Goal: Complete application form

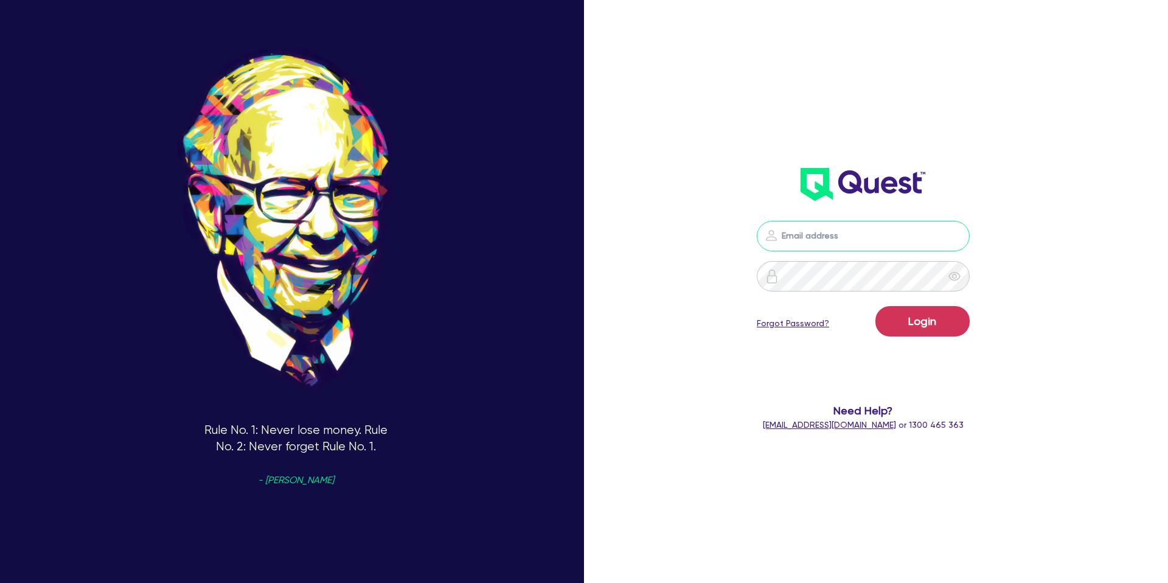
type input "gabriel.vanjour@quest.finance"
click at [925, 332] on button "Login" at bounding box center [922, 321] width 94 height 30
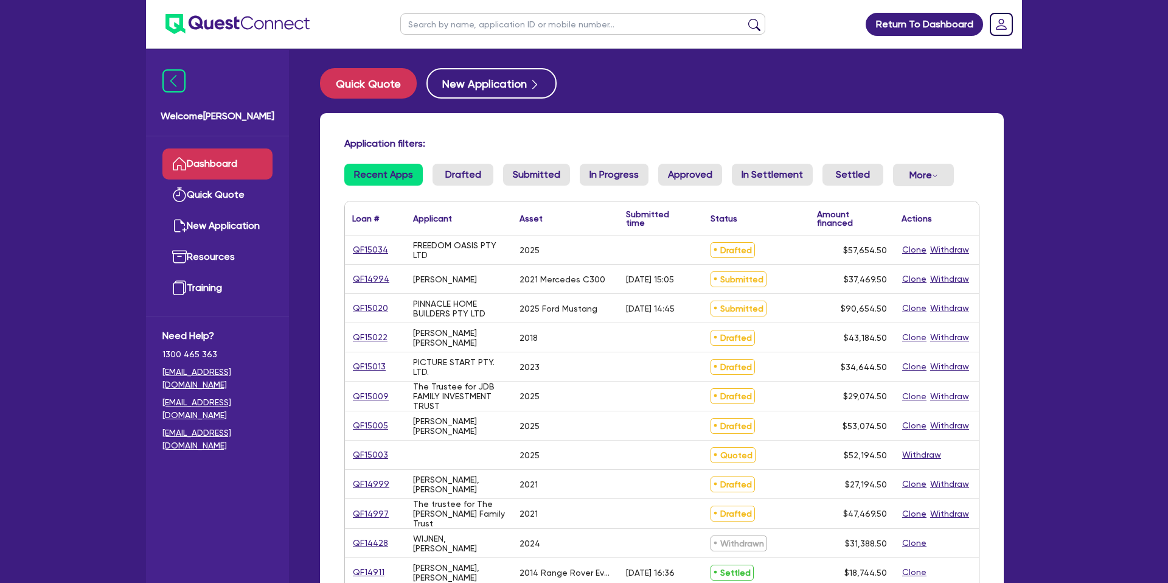
click at [491, 29] on input "text" at bounding box center [582, 23] width 365 height 21
type input "entreppe"
click at [745, 18] on button "submit" at bounding box center [754, 26] width 19 height 17
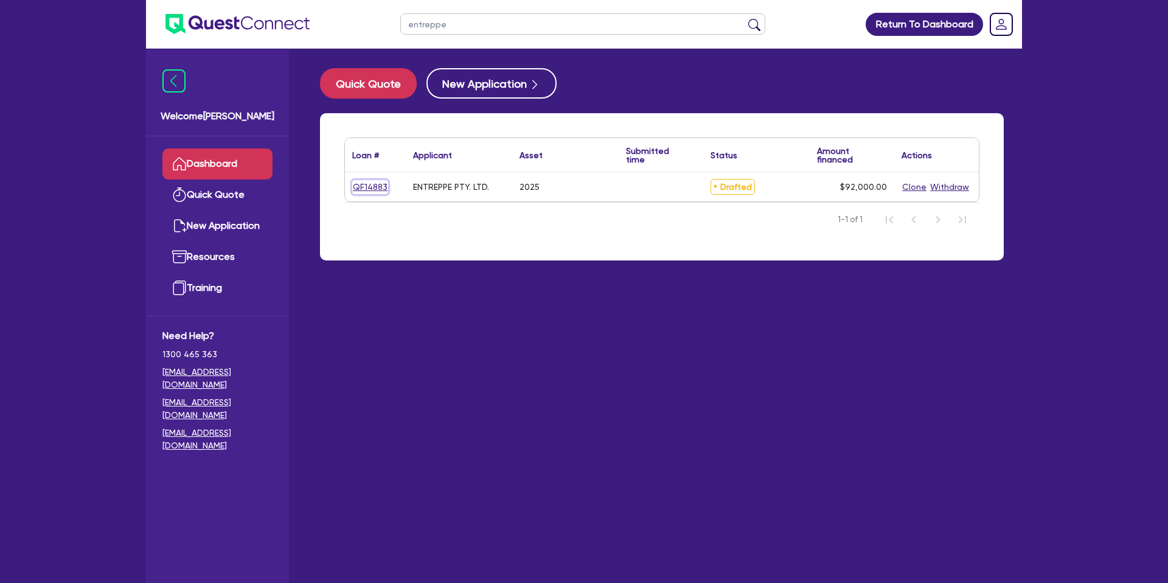
click at [379, 187] on link "QF14883" at bounding box center [370, 187] width 36 height 14
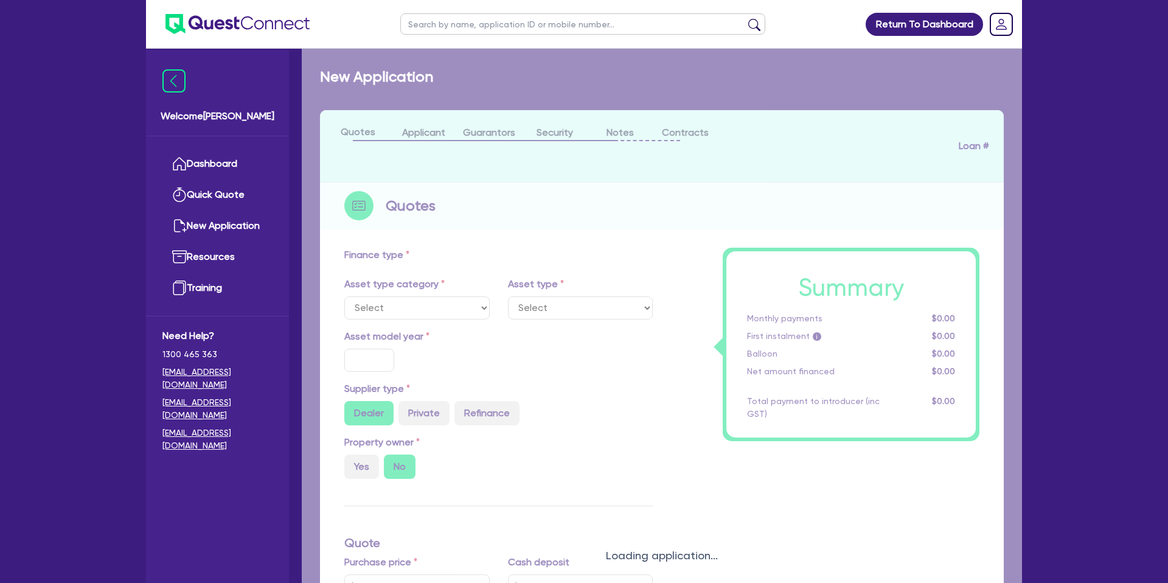
select select "CARS_AND_LIGHT_TRUCKS"
type input "2025"
radio input "true"
type input "115,000"
type input "23,000"
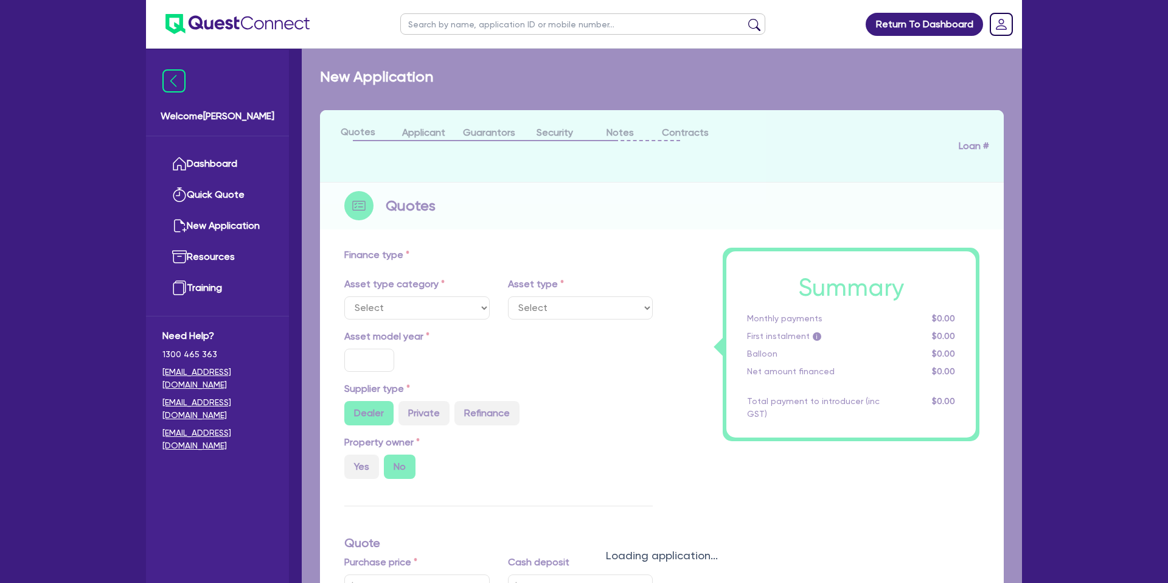
type input "35"
type input "40,250"
type input "7.99"
type input "1,400"
select select "PASSENGER_VEHICLES"
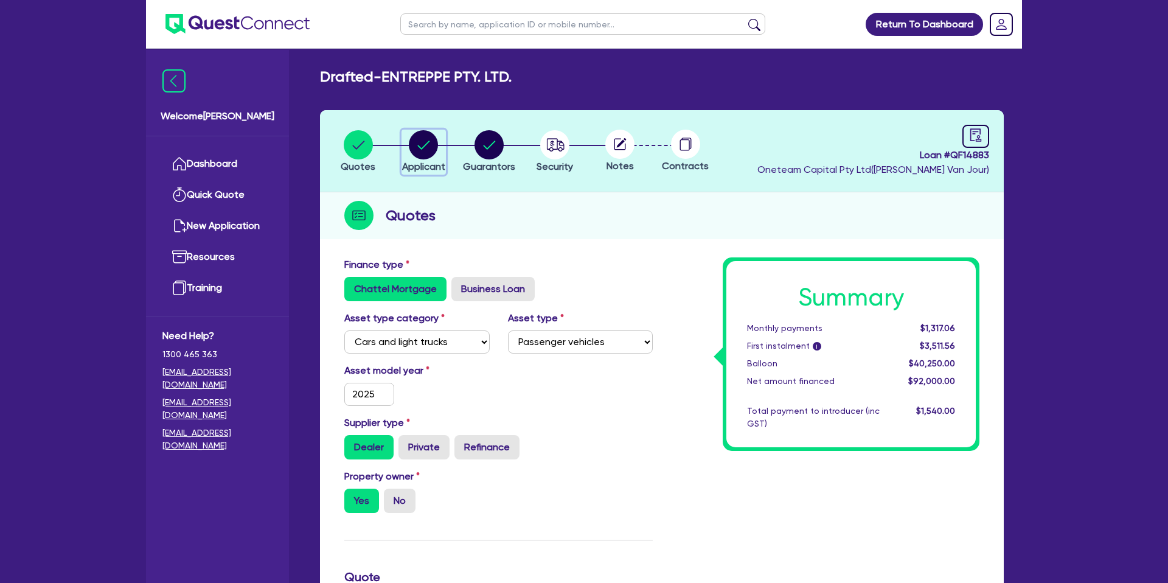
click at [418, 154] on circle "button" at bounding box center [423, 144] width 29 height 29
select select "COMPANY"
select select "BUILDING_CONSTRUCTION"
select select "TRADES_SERVICES_BUSINESSES_GOVERNMENT"
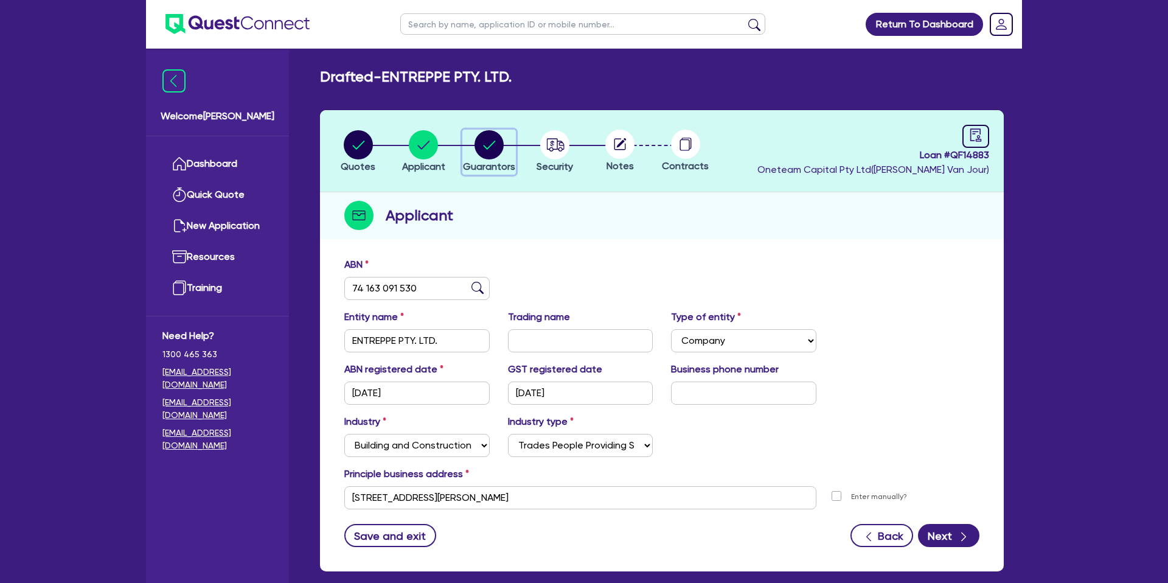
click at [485, 140] on circle "button" at bounding box center [488, 144] width 29 height 29
select select "MR"
select select "ACT"
select select "MARRIED"
select select "CASH"
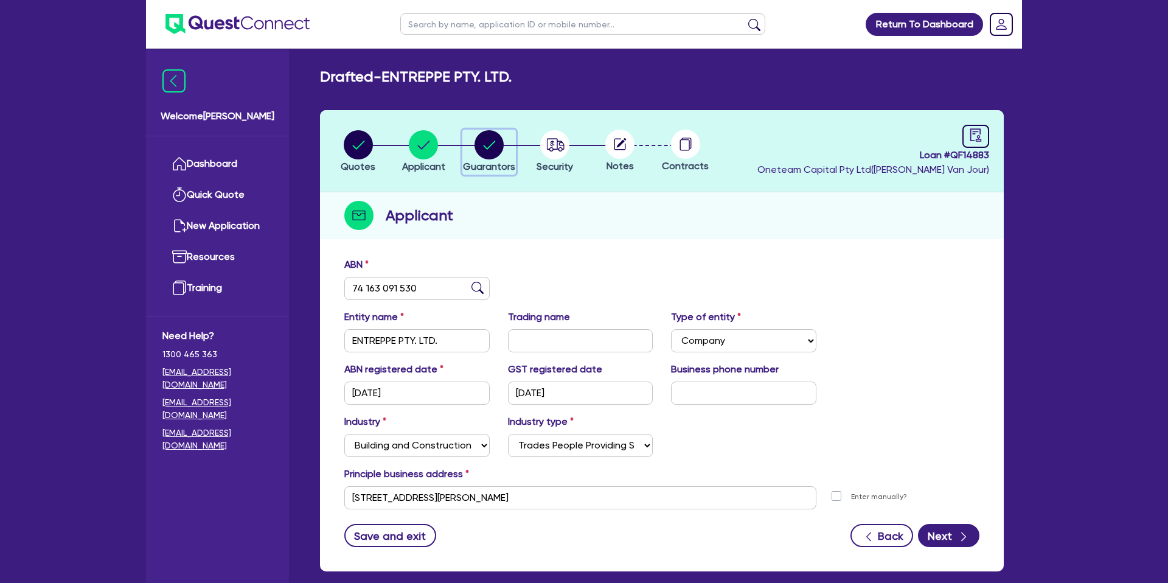
select select "PROPERTY"
select select "MORTGAGE"
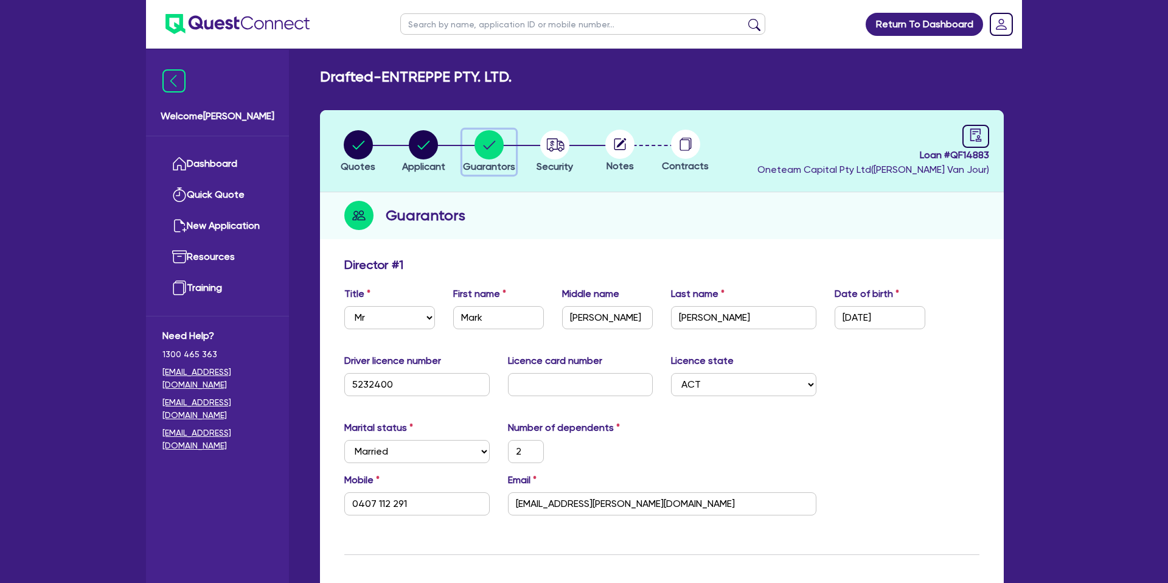
click at [490, 145] on circle "button" at bounding box center [488, 144] width 29 height 29
click at [428, 148] on circle "button" at bounding box center [423, 144] width 29 height 29
select select "COMPANY"
select select "BUILDING_CONSTRUCTION"
select select "TRADES_SERVICES_BUSINESSES_GOVERNMENT"
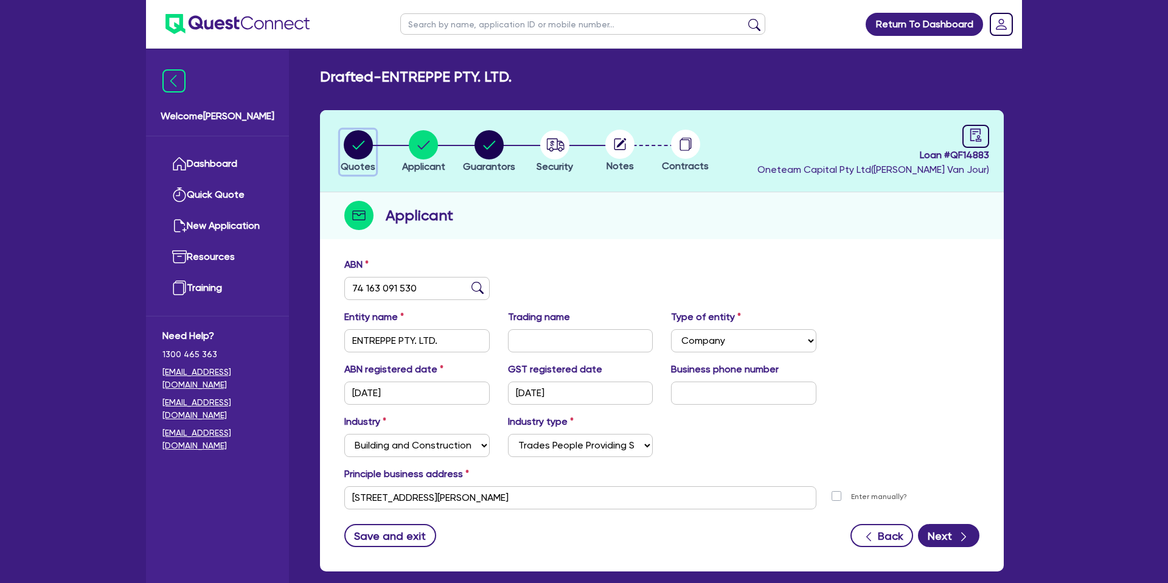
click at [367, 142] on circle "button" at bounding box center [358, 144] width 29 height 29
select select "CARS_AND_LIGHT_TRUCKS"
select select "PASSENGER_VEHICLES"
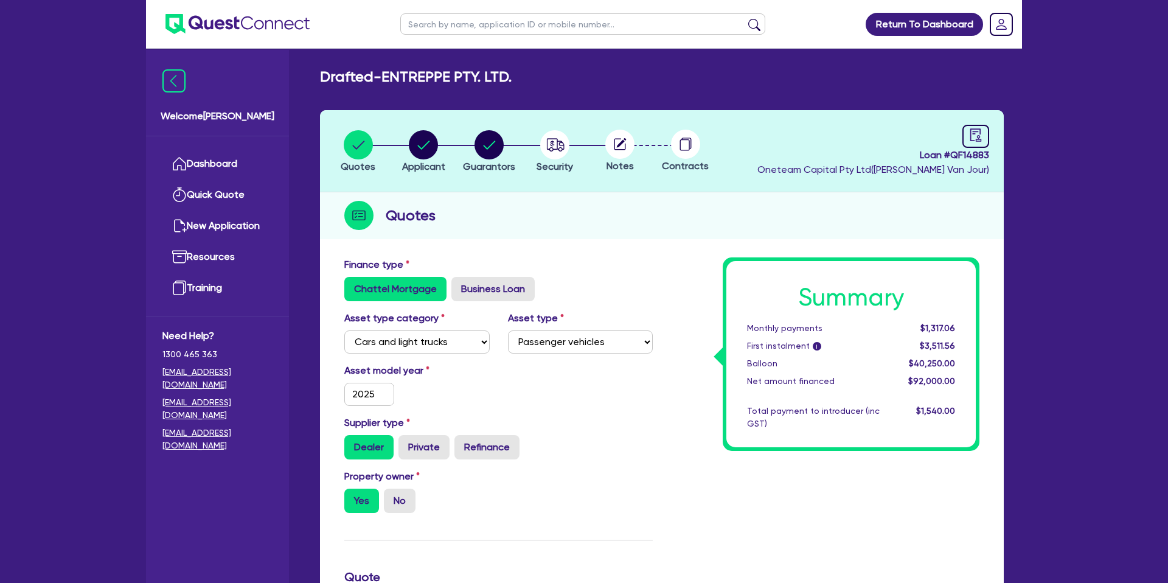
click at [683, 243] on div "Quotes Applicant Guarantors Security Notes Contracts Loan # QF14883 Oneteam Cap…" at bounding box center [662, 570] width 684 height 920
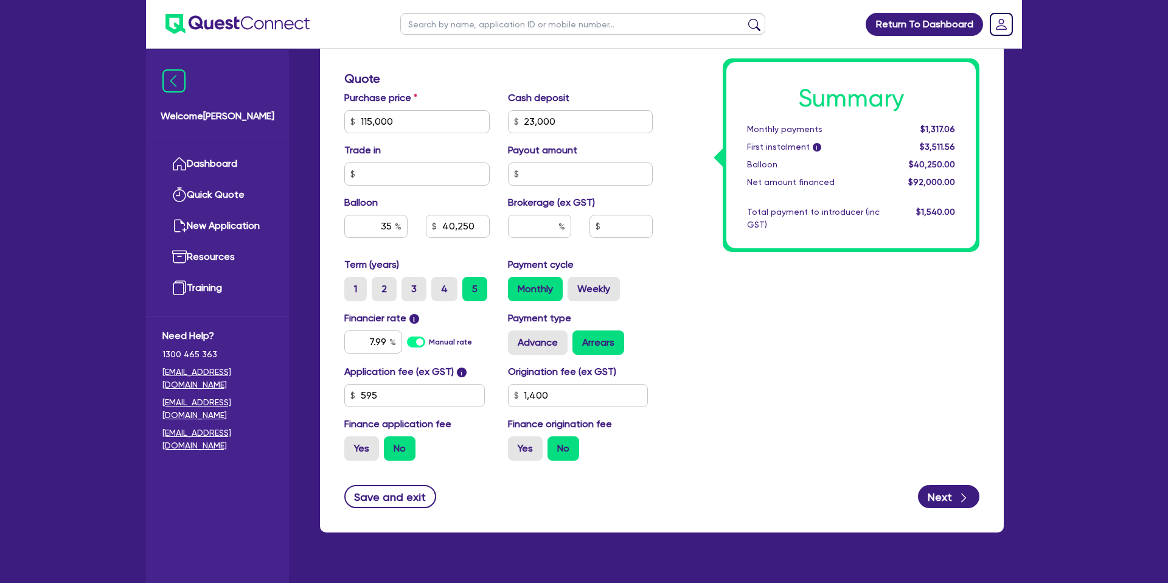
scroll to position [476, 0]
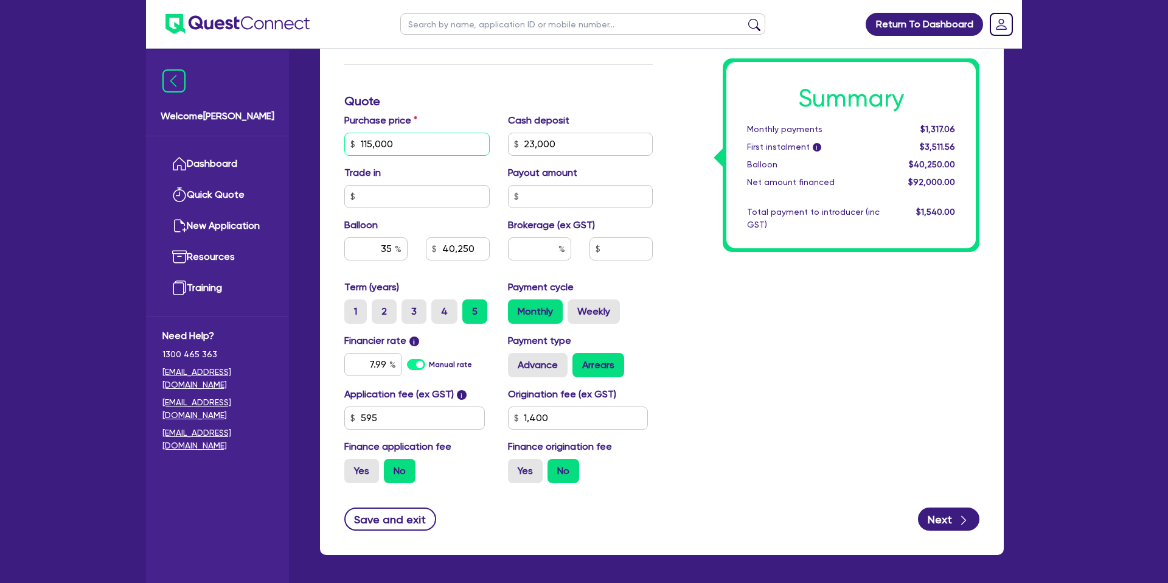
click at [403, 147] on input "115,000" at bounding box center [416, 144] width 145 height 23
type input "112,000"
type input "23,000"
type input "40,250"
type input "1,400"
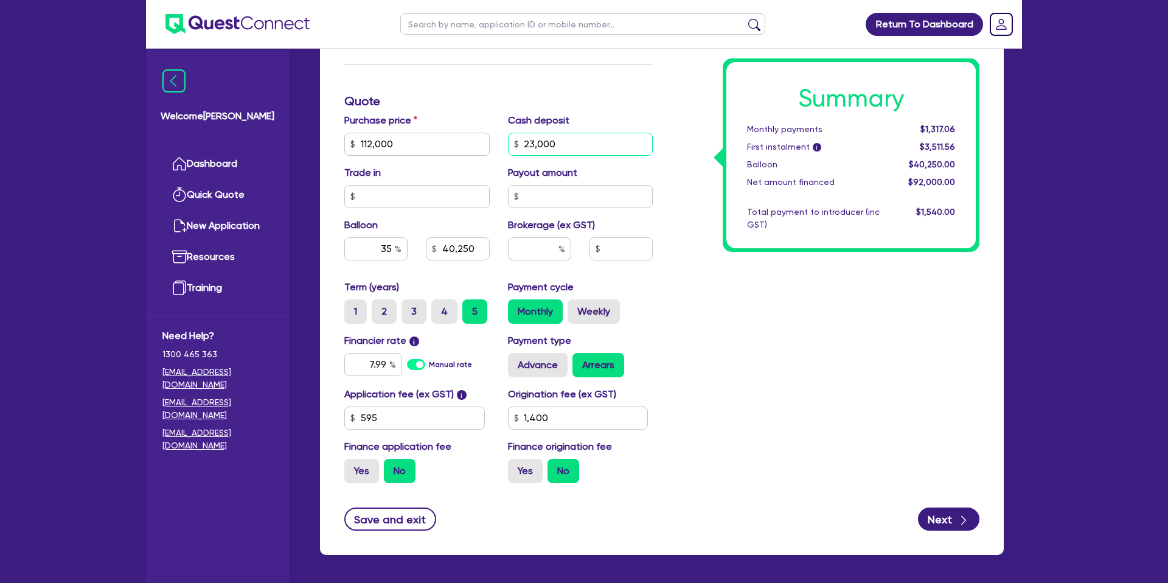
click at [576, 146] on input "23,000" at bounding box center [580, 144] width 145 height 23
type input "23,000"
type input "39,200"
type input "1,400"
type input "2"
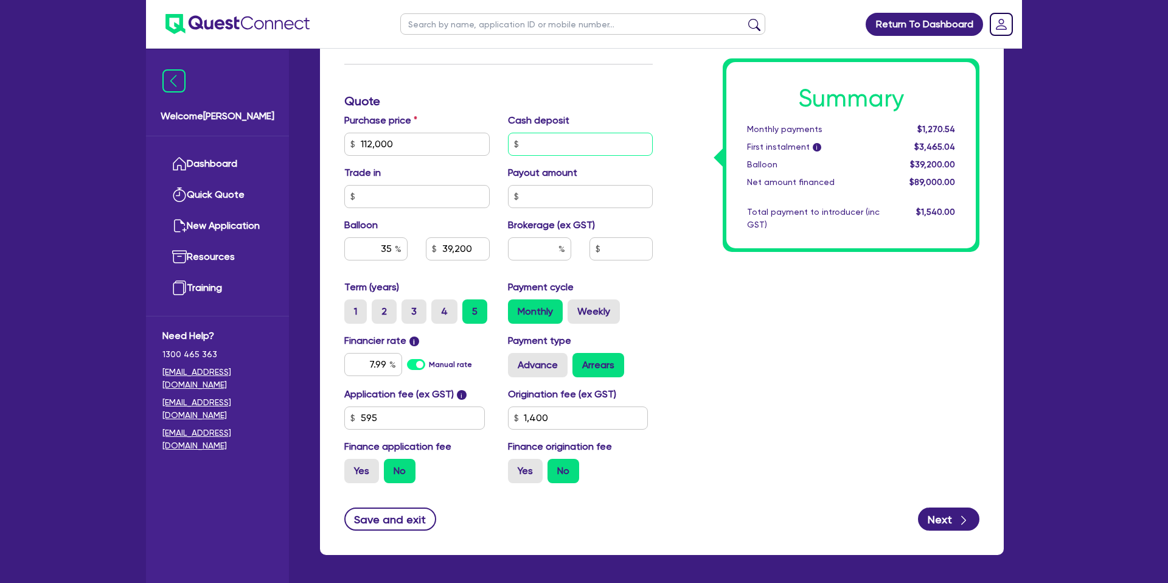
scroll to position [475, 0]
type input "0"
type input "39,200"
type input "1,400"
type input "39,200"
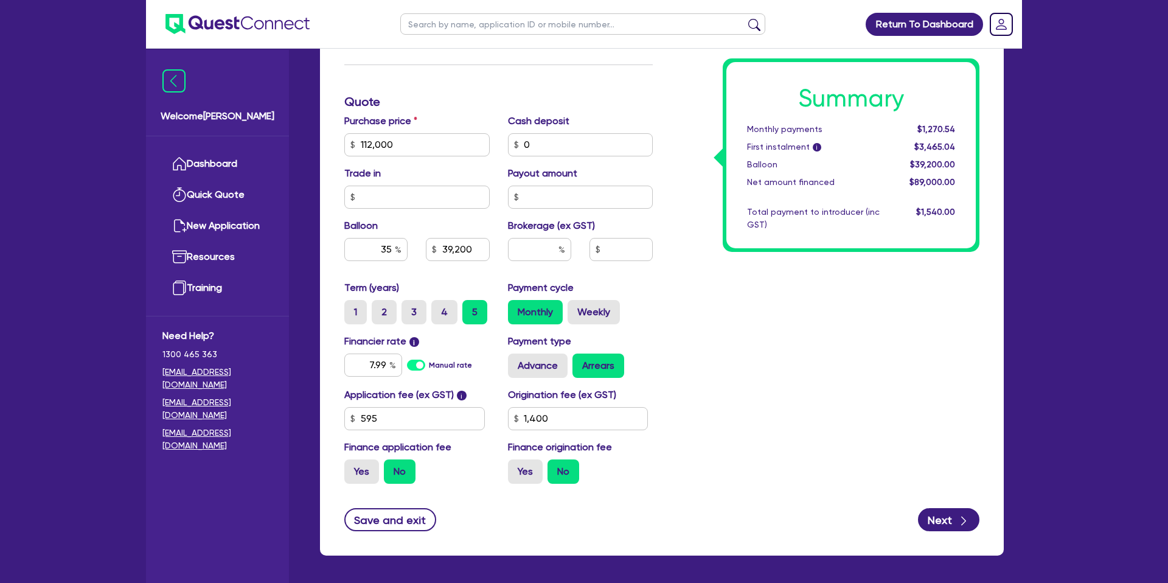
type input "1,400"
click at [689, 127] on div "Summary Monthly payments $1,270.54 First instalment i $3,465.04 Balloon $39,200…" at bounding box center [825, 137] width 327 height 711
click at [387, 363] on input "7.99" at bounding box center [373, 364] width 58 height 23
type input "7"
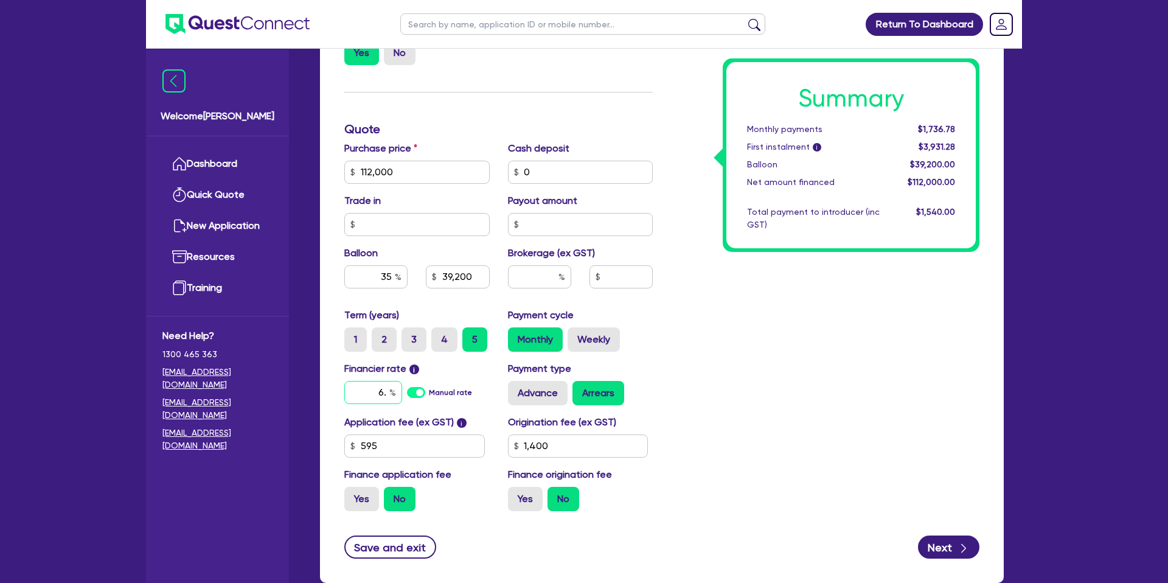
scroll to position [447, 0]
type input "6.99"
type input "39,200"
type input "1,400"
drag, startPoint x: 813, startPoint y: 383, endPoint x: 635, endPoint y: 429, distance: 184.3
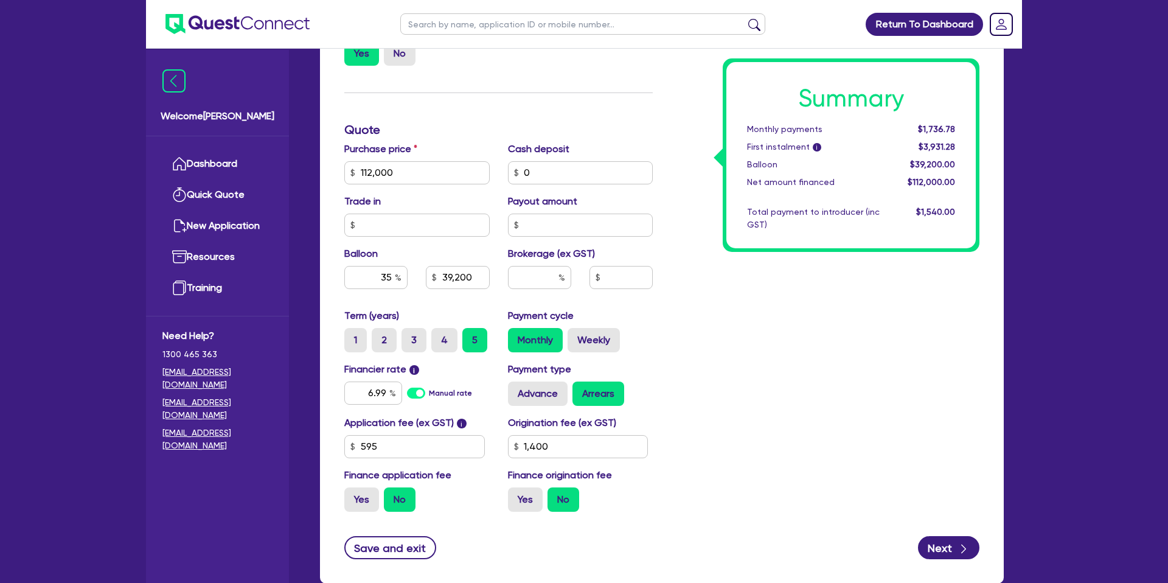
click at [810, 383] on div "Summary Monthly payments $1,736.78 First instalment i $3,931.28 Balloon $39,200…" at bounding box center [825, 165] width 327 height 711
type input "39,200"
click at [572, 447] on input "1,400" at bounding box center [578, 446] width 141 height 23
type input "1"
type input "2,200"
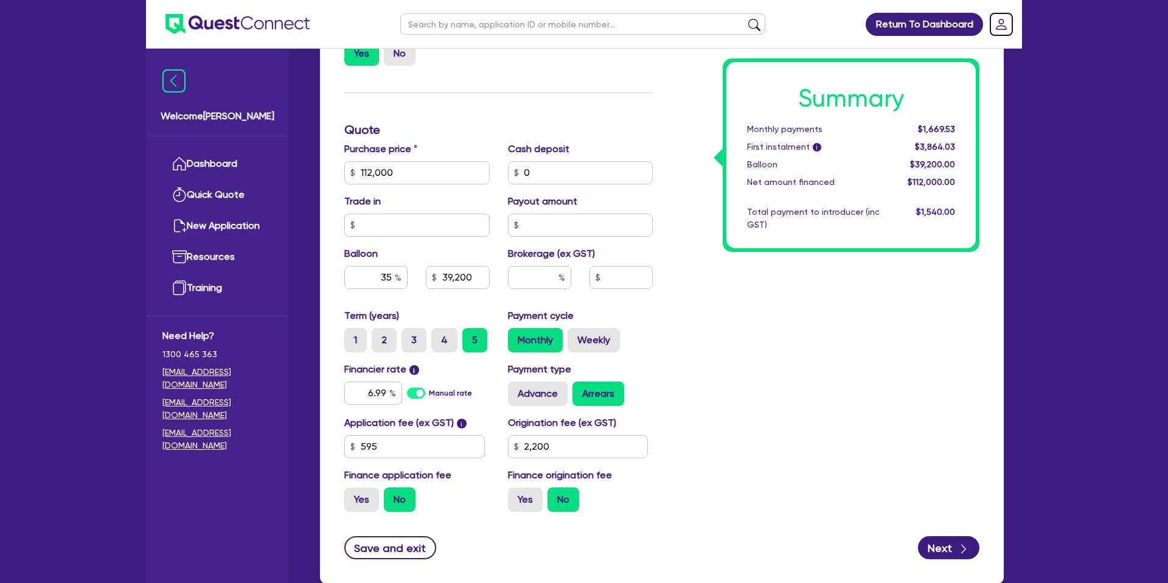
type input "39,200"
drag, startPoint x: 782, startPoint y: 426, endPoint x: 786, endPoint y: 421, distance: 6.5
click at [786, 422] on div "Summary Monthly payments $1,669.53 First instalment i $3,864.03 Balloon $39,200…" at bounding box center [825, 165] width 327 height 711
click at [528, 499] on label "Yes" at bounding box center [525, 499] width 35 height 24
click at [516, 495] on input "Yes" at bounding box center [512, 491] width 8 height 8
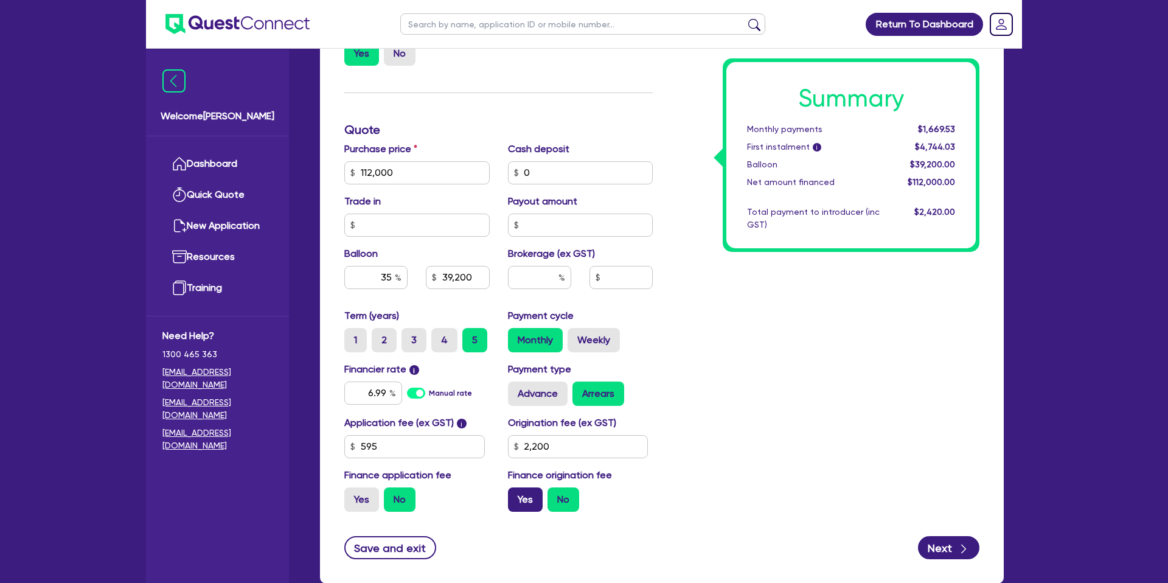
radio input "true"
type input "39,200"
click at [361, 498] on label "Yes" at bounding box center [361, 499] width 35 height 24
click at [352, 495] on input "Yes" at bounding box center [348, 491] width 8 height 8
radio input "true"
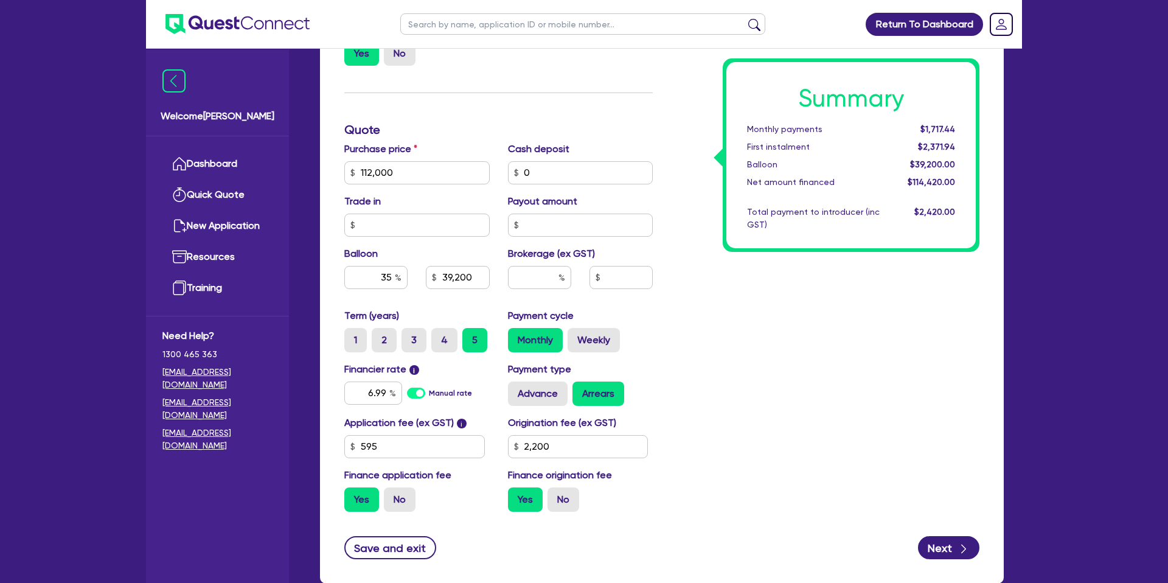
type input "39,200"
click at [434, 168] on input "112,000" at bounding box center [416, 172] width 145 height 23
type input "112,990"
click at [710, 226] on div "Summary Monthly payments Calculating... First instalment Calculating... Balloon…" at bounding box center [825, 165] width 327 height 711
type input "39,546.5"
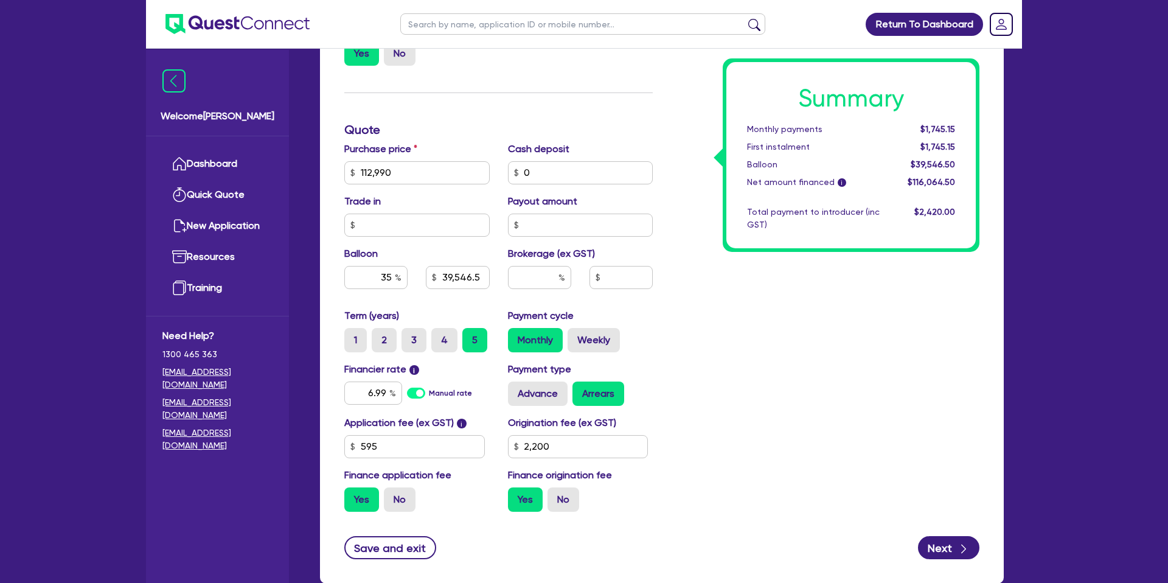
click at [677, 173] on div "Summary Monthly payments $1,745.15 First instalment $1,745.15 Balloon $39,546.5…" at bounding box center [825, 165] width 327 height 711
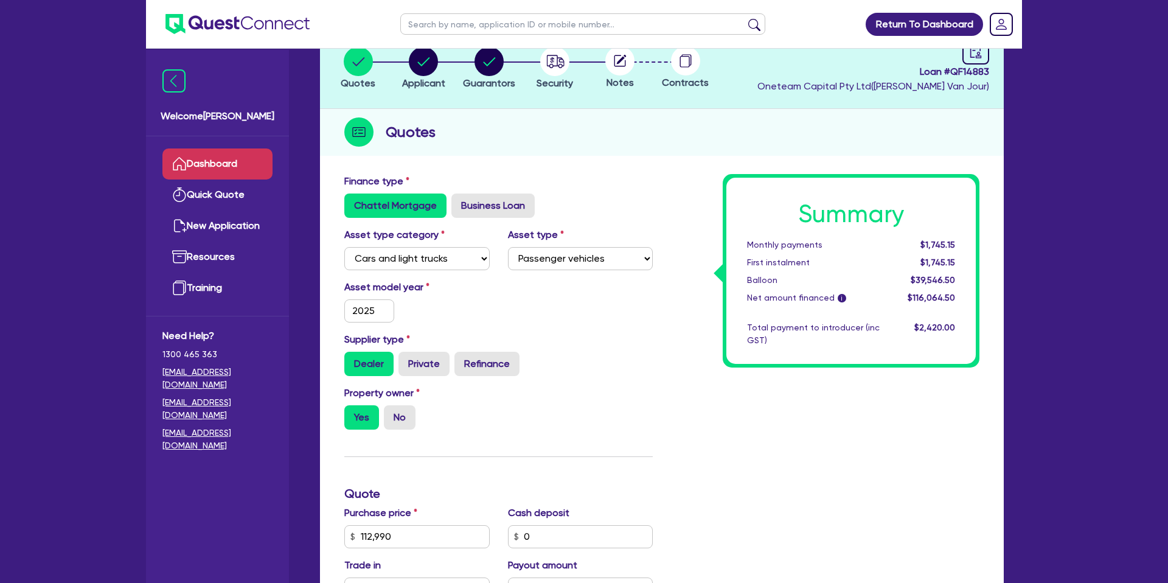
scroll to position [0, 0]
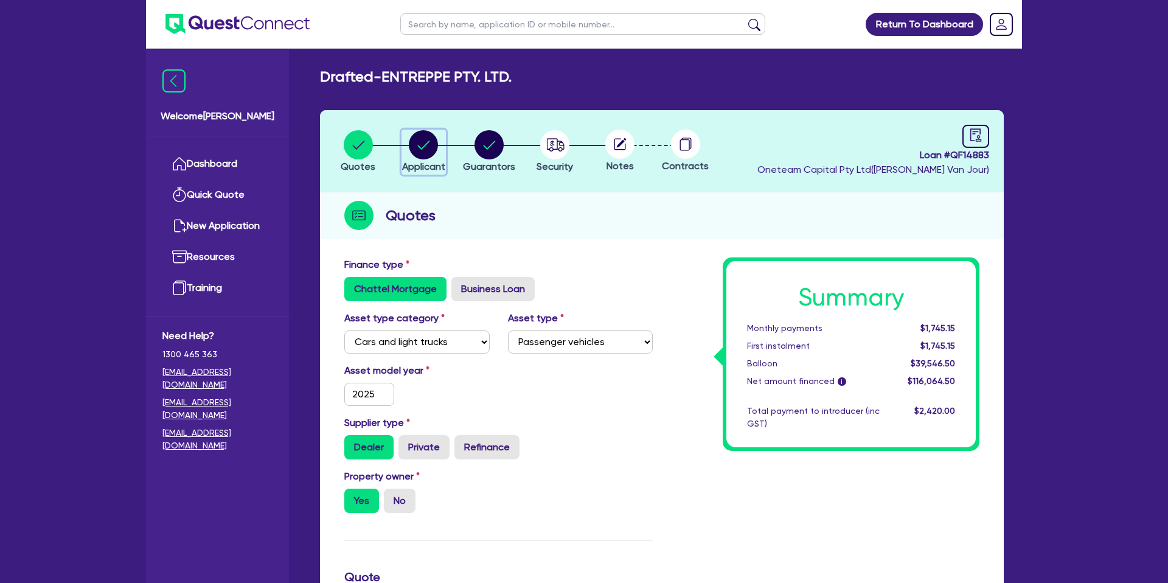
click at [415, 136] on circle "button" at bounding box center [423, 144] width 29 height 29
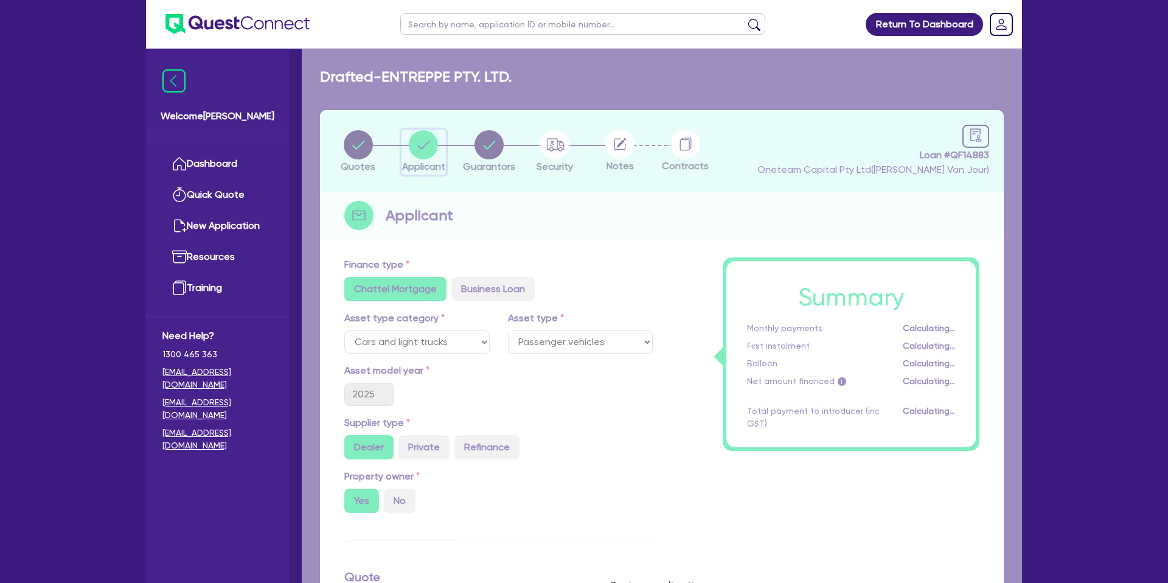
select select "COMPANY"
select select "BUILDING_CONSTRUCTION"
select select "TRADES_SERVICES_BUSINESSES_GOVERNMENT"
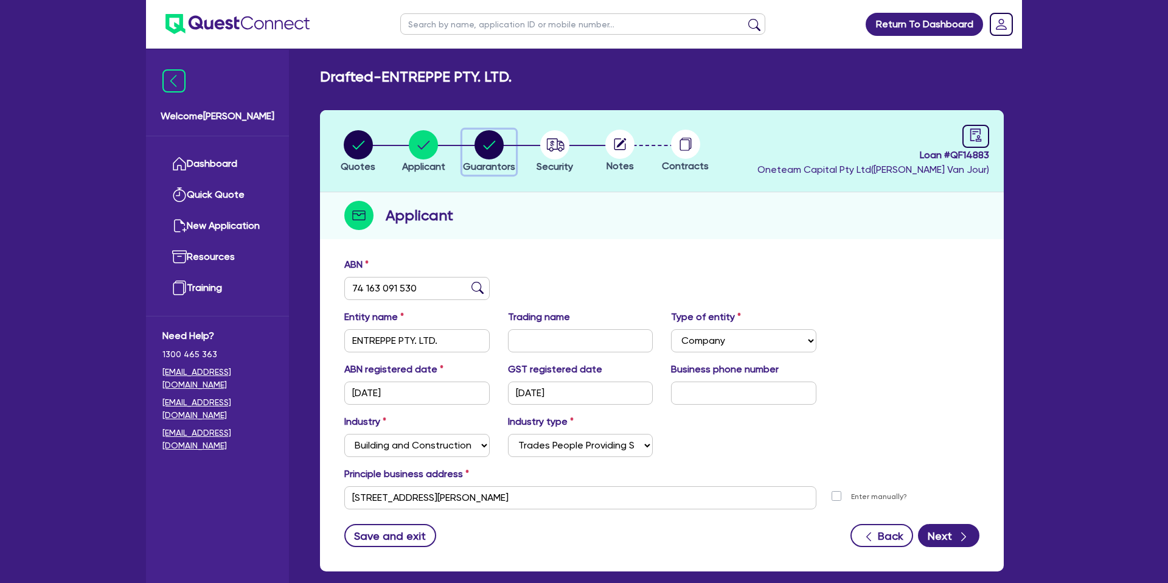
click at [491, 141] on circle "button" at bounding box center [488, 144] width 29 height 29
select select "MR"
select select "ACT"
select select "MARRIED"
select select "CASH"
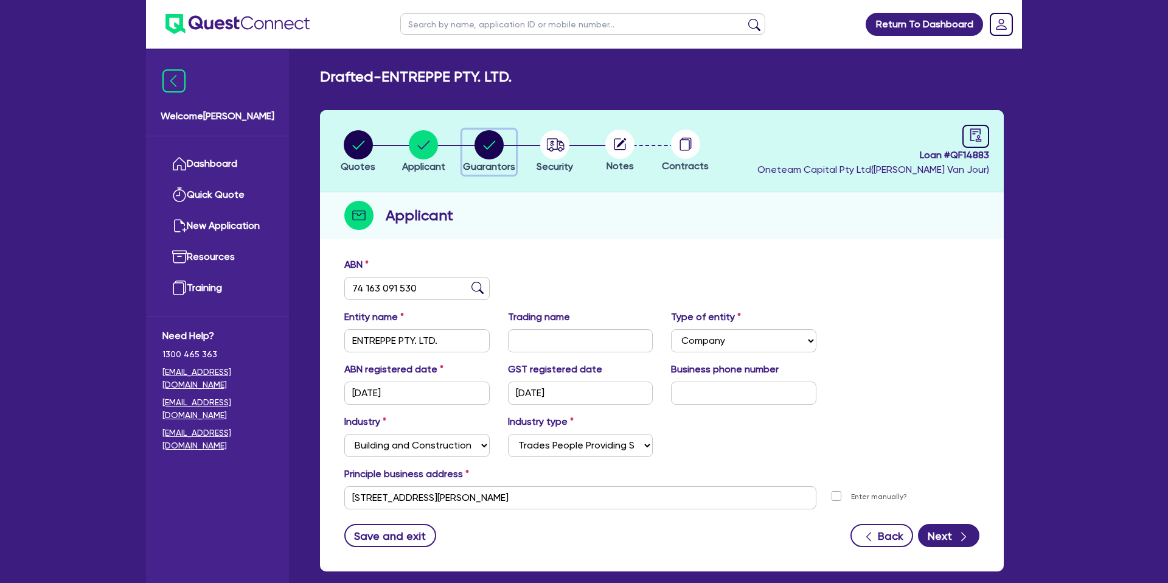
select select "PROPERTY"
select select "MORTGAGE"
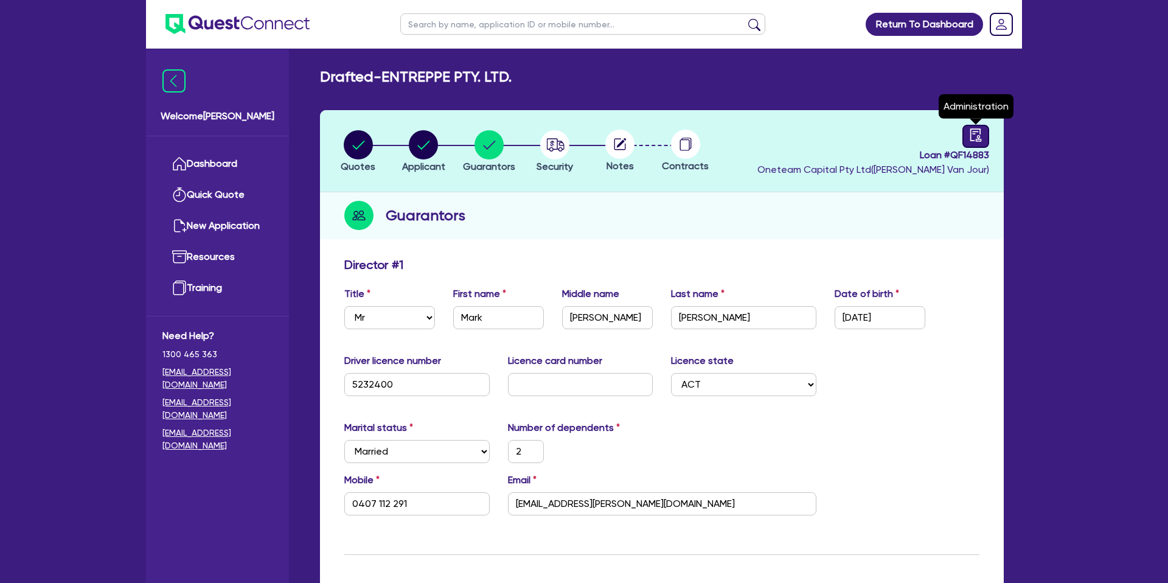
click at [978, 136] on icon "audit" at bounding box center [975, 134] width 13 height 13
select select "DRAFTED_NEW"
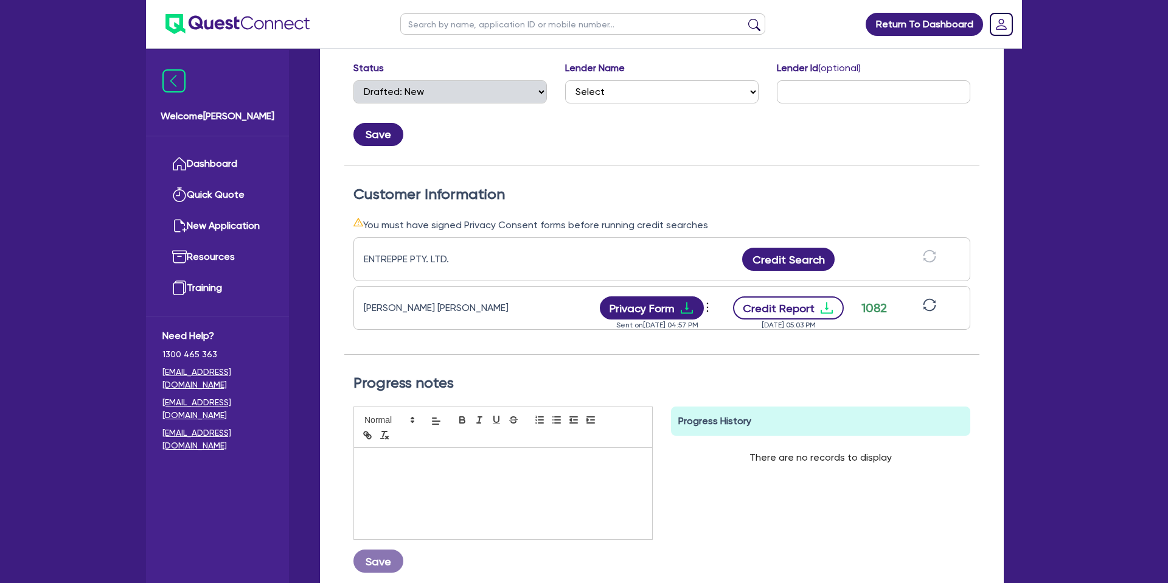
scroll to position [231, 0]
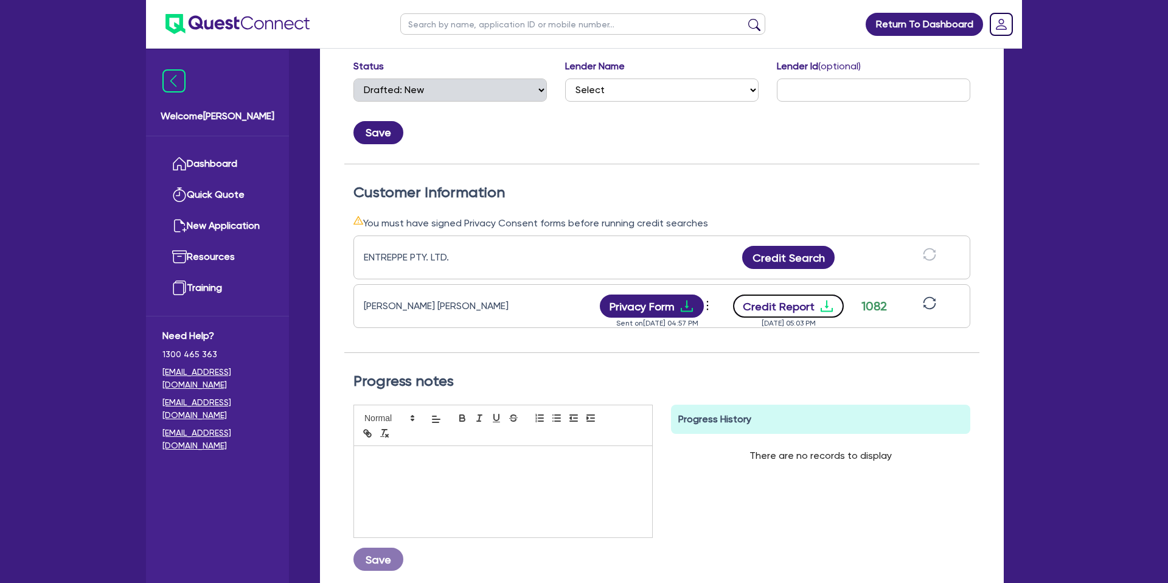
click at [822, 310] on icon "download" at bounding box center [827, 306] width 12 height 12
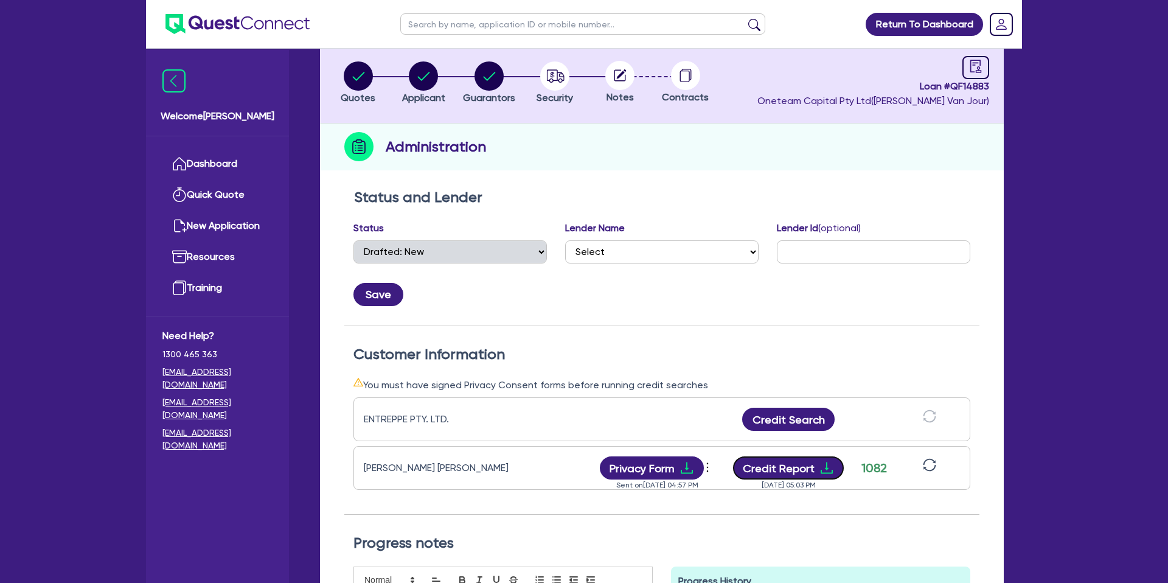
scroll to position [0, 0]
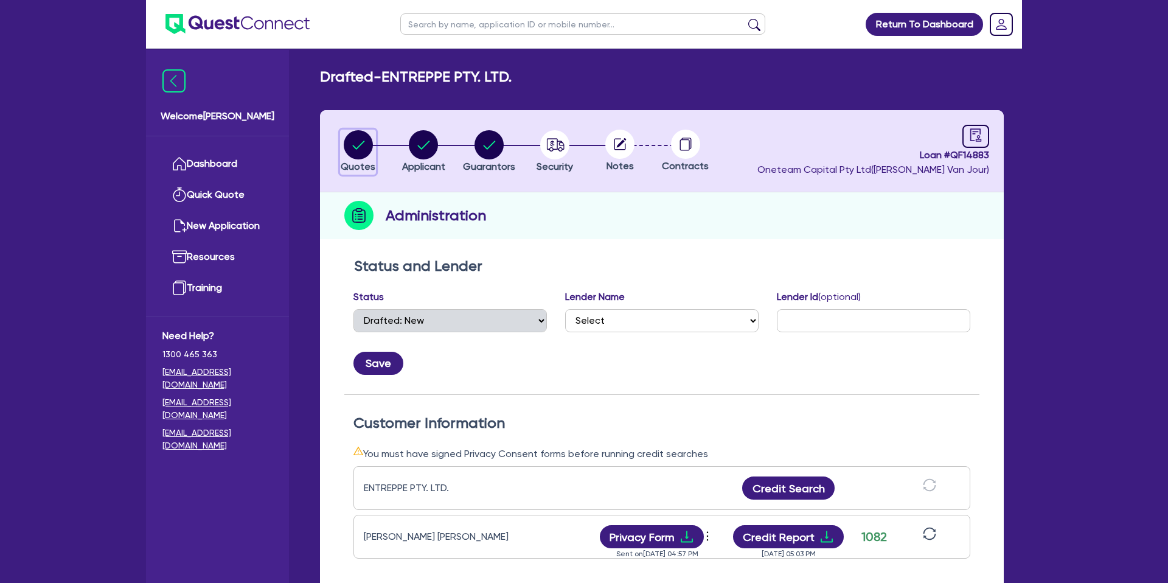
click at [363, 146] on circle "button" at bounding box center [358, 144] width 29 height 29
select select "CARS_AND_LIGHT_TRUCKS"
select select "PASSENGER_VEHICLES"
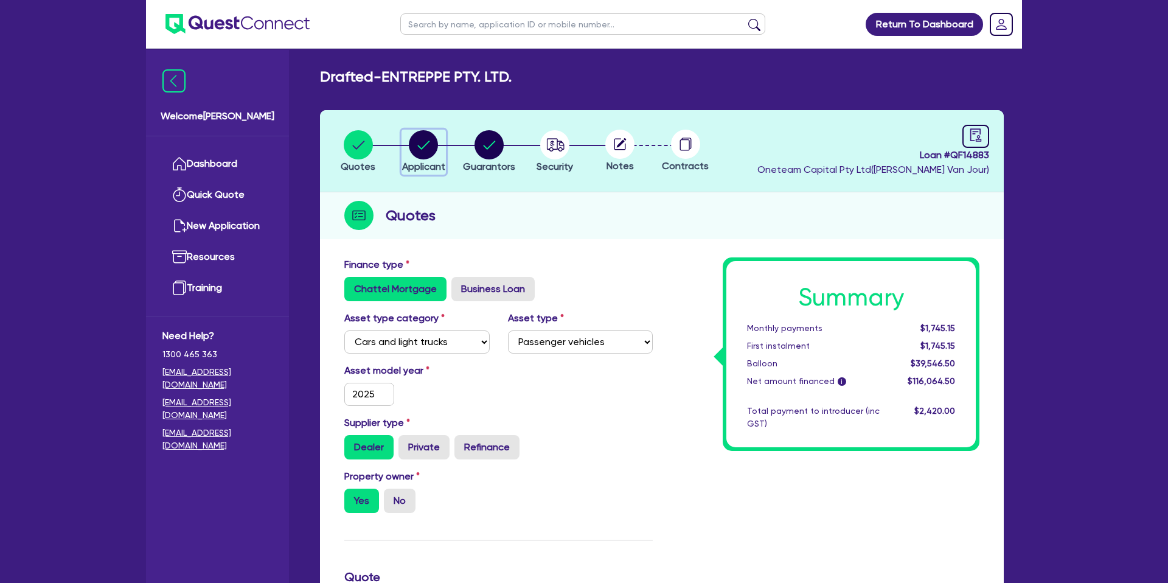
click at [416, 142] on circle "button" at bounding box center [423, 144] width 29 height 29
select select "COMPANY"
select select "BUILDING_CONSTRUCTION"
select select "TRADES_SERVICES_BUSINESSES_GOVERNMENT"
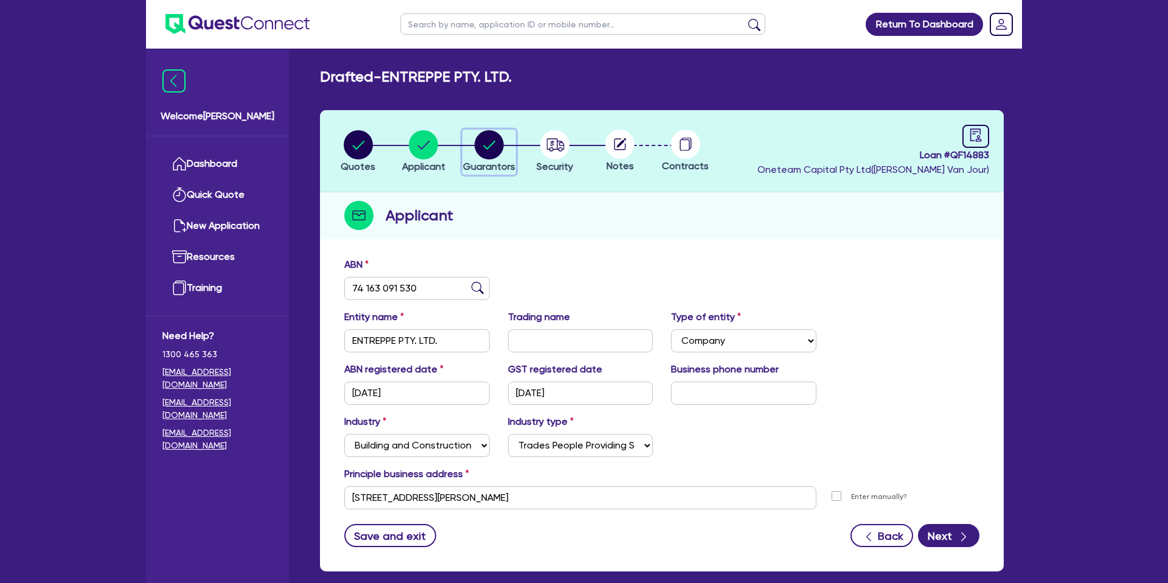
click at [477, 144] on circle "button" at bounding box center [488, 144] width 29 height 29
select select "MR"
select select "ACT"
select select "MARRIED"
select select "CASH"
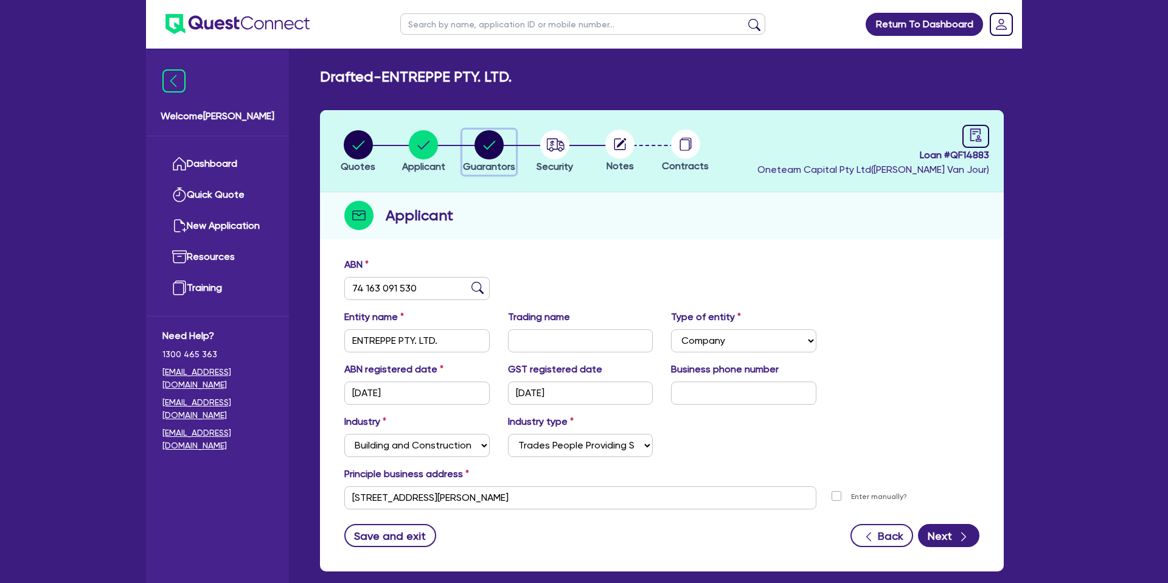
select select "PROPERTY"
select select "MORTGAGE"
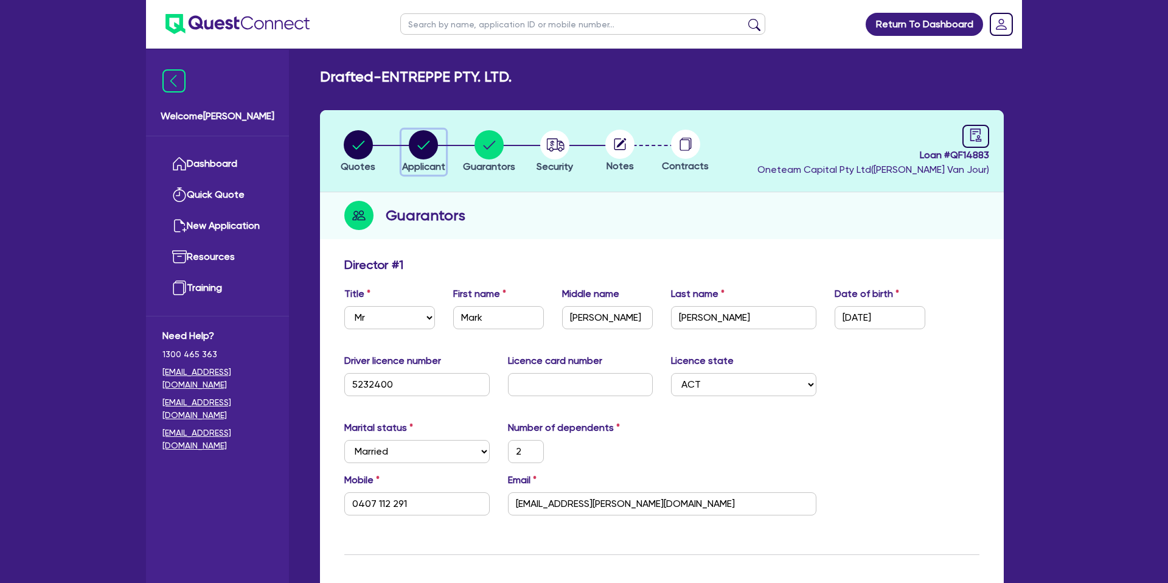
click at [424, 145] on circle "button" at bounding box center [423, 144] width 29 height 29
select select "COMPANY"
select select "BUILDING_CONSTRUCTION"
select select "TRADES_SERVICES_BUSINESSES_GOVERNMENT"
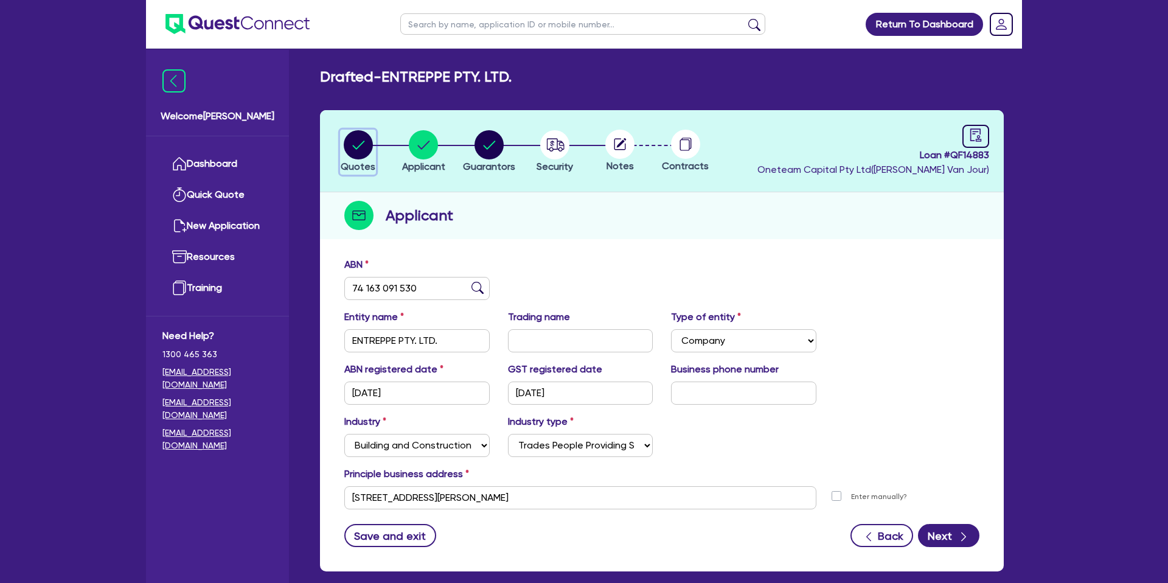
click at [348, 141] on circle "button" at bounding box center [358, 144] width 29 height 29
select select "CARS_AND_LIGHT_TRUCKS"
select select "PASSENGER_VEHICLES"
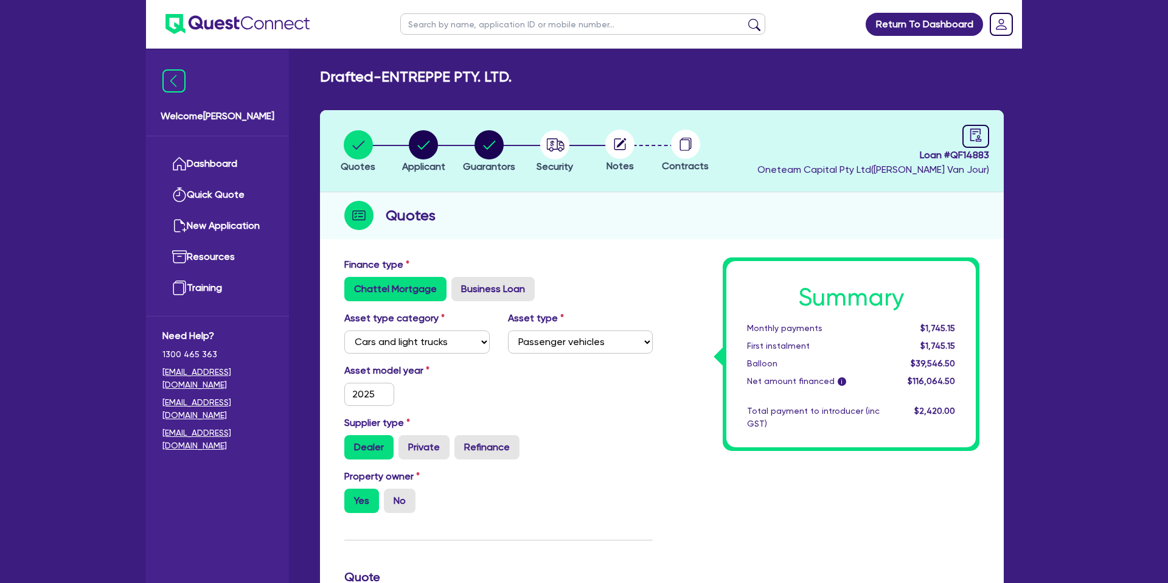
drag, startPoint x: 531, startPoint y: 224, endPoint x: 532, endPoint y: 213, distance: 11.6
click at [532, 213] on div "Quotes" at bounding box center [662, 215] width 684 height 47
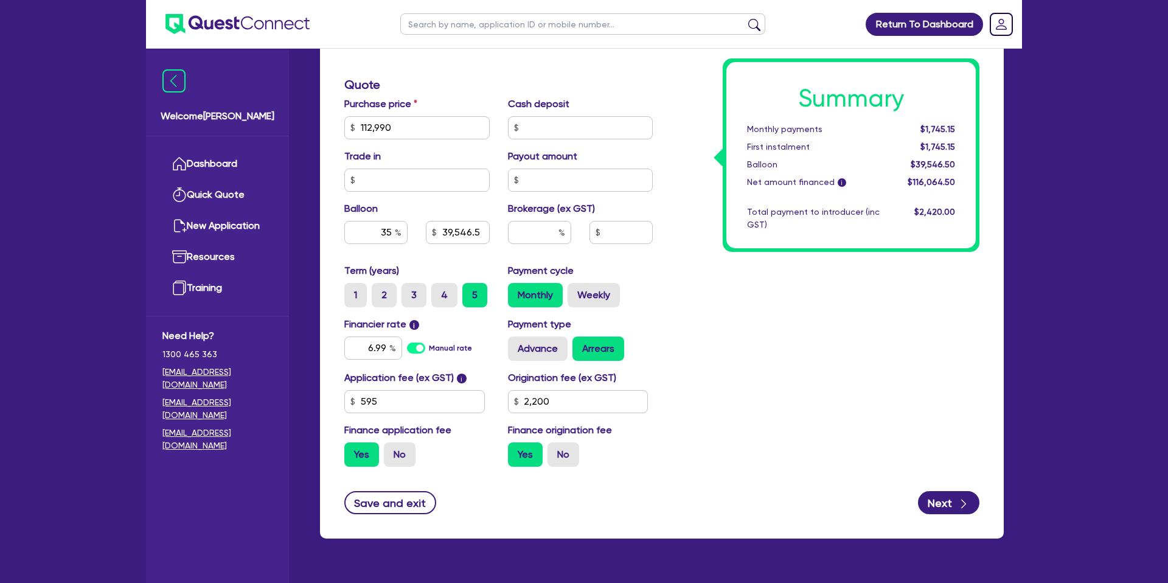
scroll to position [522, 0]
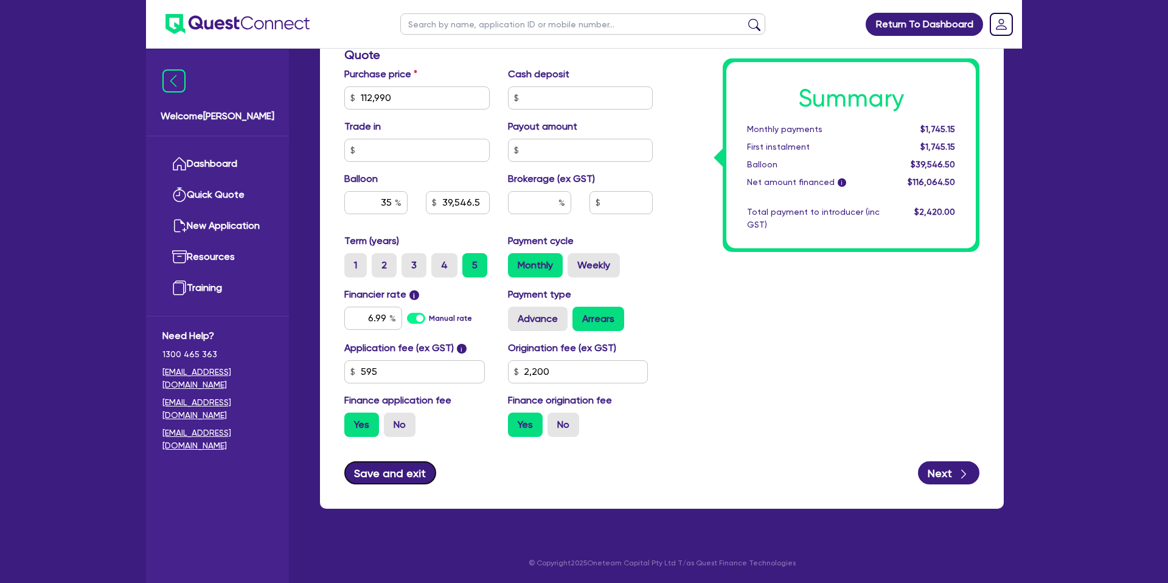
click at [409, 471] on button "Save and exit" at bounding box center [390, 472] width 92 height 23
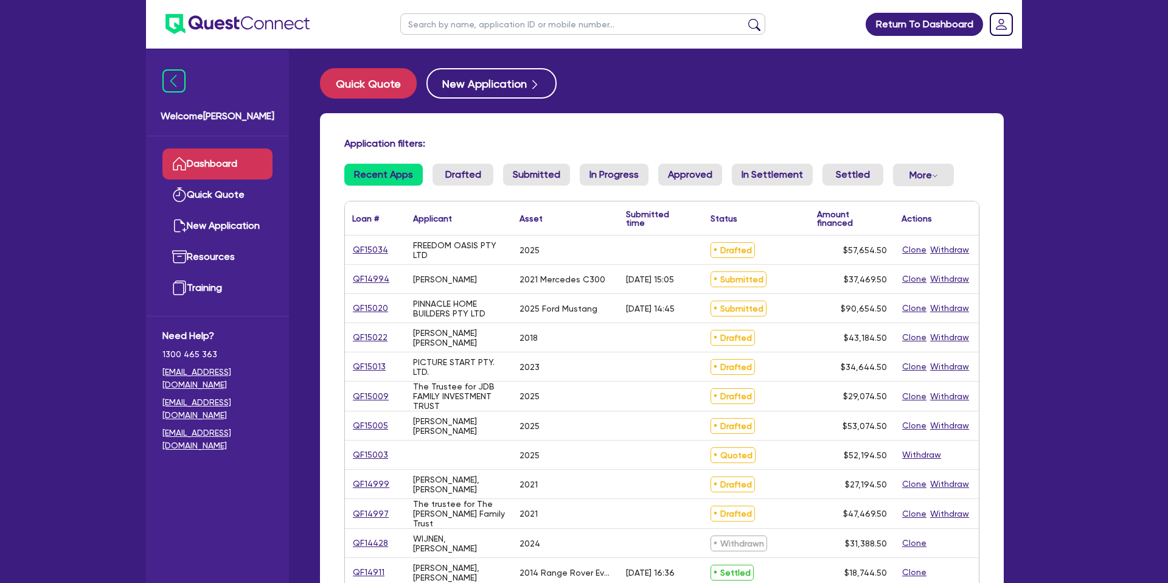
click at [458, 18] on input "text" at bounding box center [582, 23] width 365 height 21
type input "Robert"
click at [745, 18] on button "submit" at bounding box center [754, 26] width 19 height 17
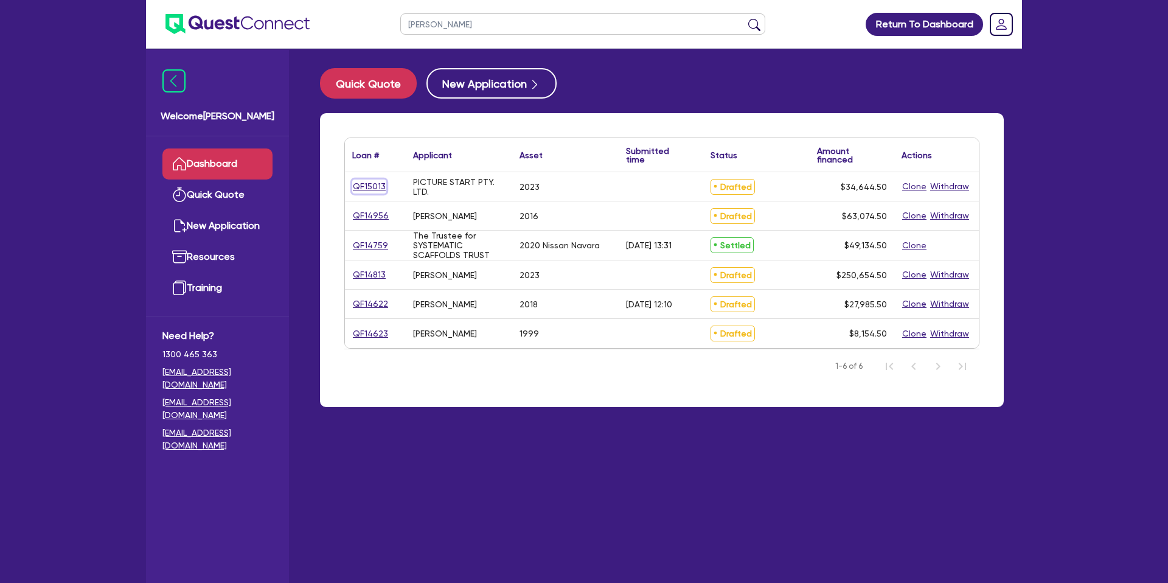
click at [372, 184] on link "QF15013" at bounding box center [369, 186] width 34 height 14
select select "CARS_AND_LIGHT_TRUCKS"
select select "PASSENGER_VEHICLES"
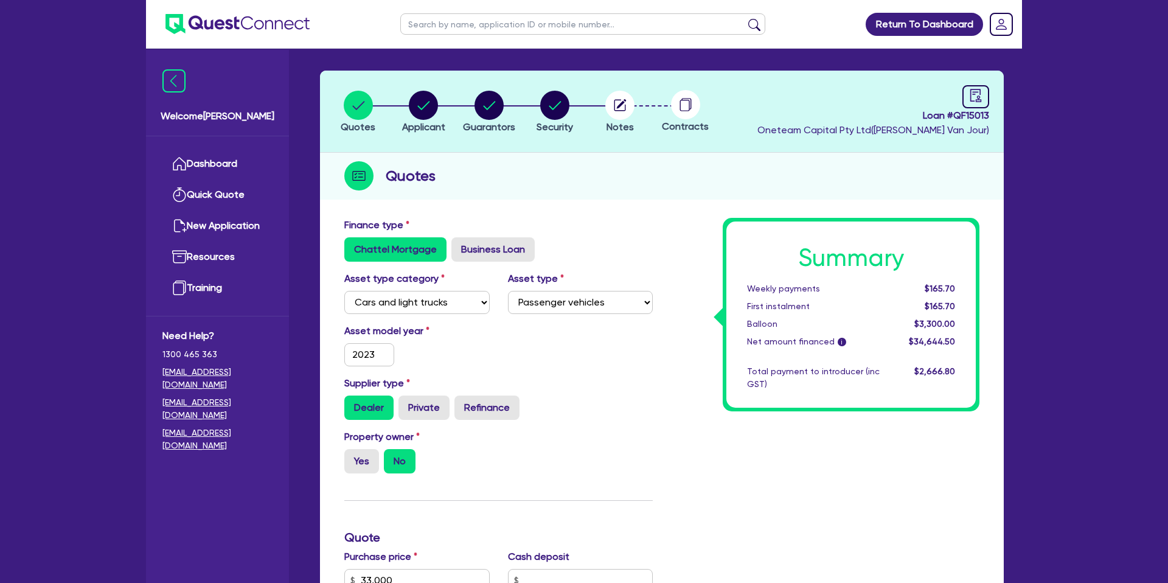
scroll to position [35, 0]
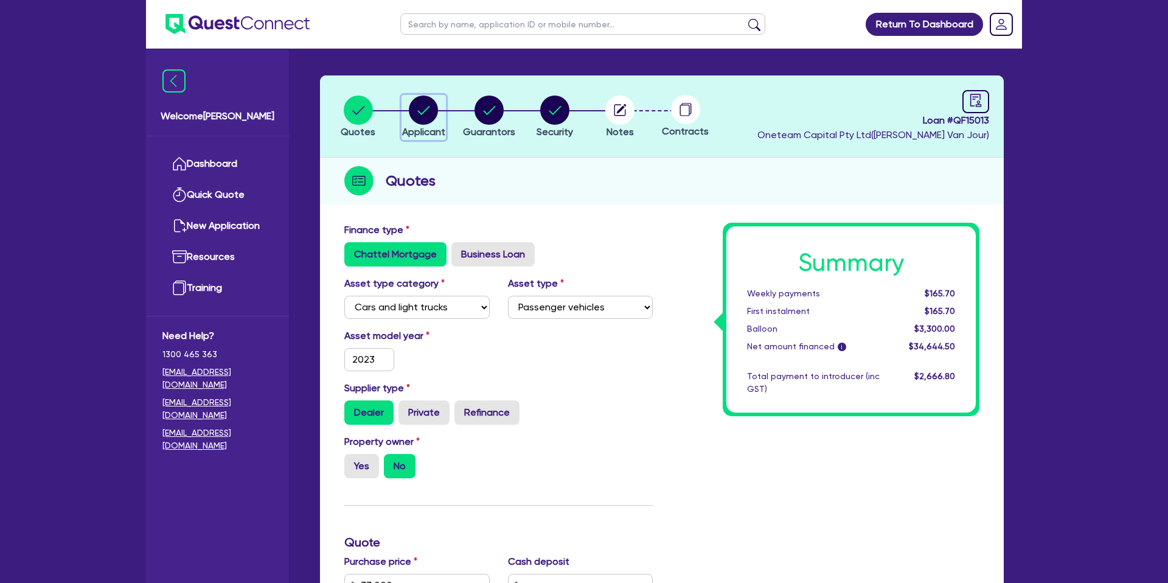
click at [418, 113] on circle "button" at bounding box center [423, 109] width 29 height 29
select select "COMPANY"
select select "ACCOMODATION_FOOD"
select select "HOTELS"
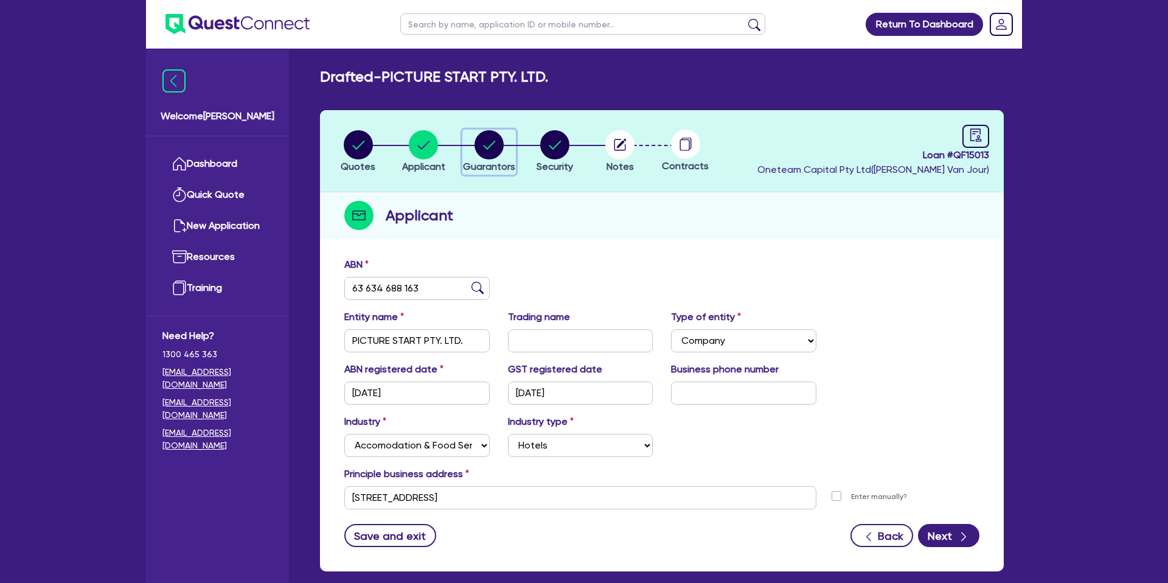
click at [479, 141] on circle "button" at bounding box center [488, 144] width 29 height 29
select select "MR"
select select "VIC"
select select "DE_FACTO"
select select "CASH"
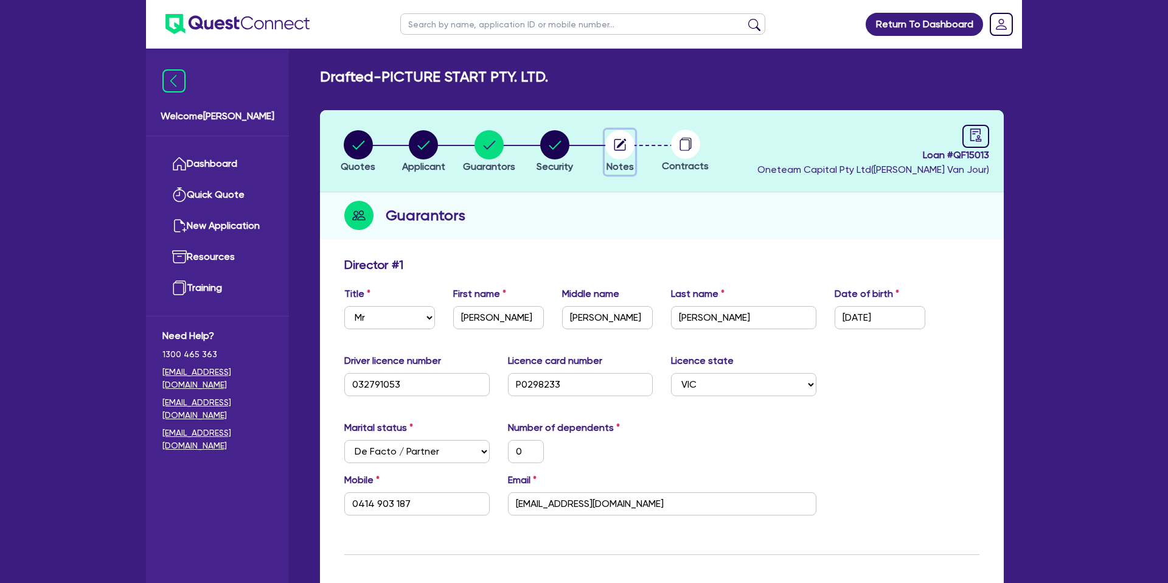
click at [619, 142] on circle "button" at bounding box center [619, 144] width 29 height 29
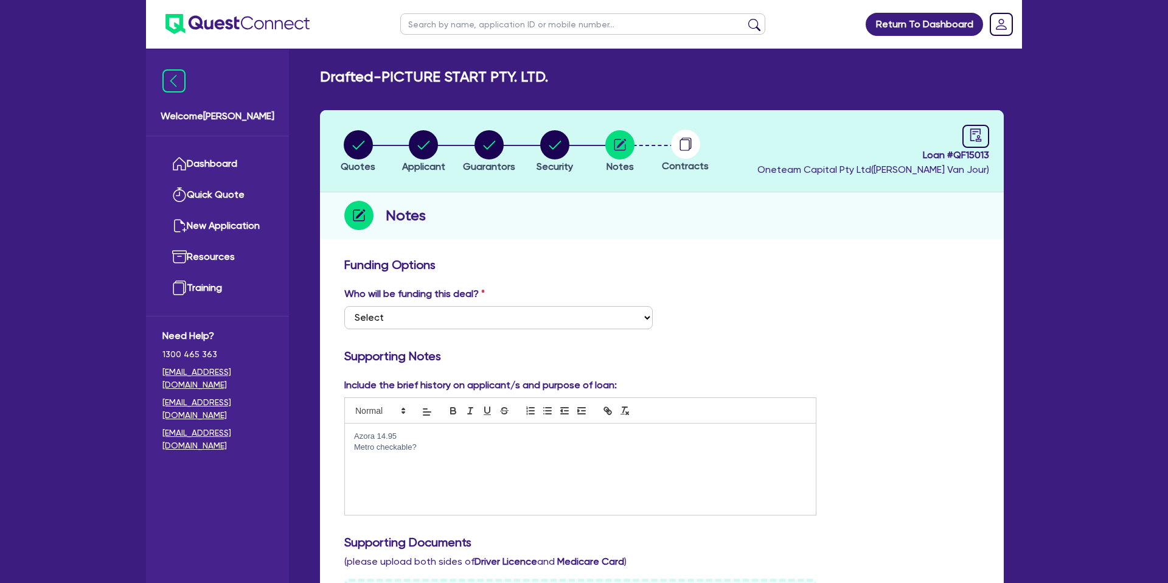
drag, startPoint x: 314, startPoint y: 414, endPoint x: 328, endPoint y: 400, distance: 20.6
click at [794, 315] on div "Who will be funding this deal? Select I want Quest to fund 100% I will fund 100…" at bounding box center [661, 312] width 653 height 52
click at [425, 434] on p "Sub to westalawn" at bounding box center [580, 436] width 453 height 11
drag, startPoint x: 819, startPoint y: 330, endPoint x: 814, endPoint y: 324, distance: 7.3
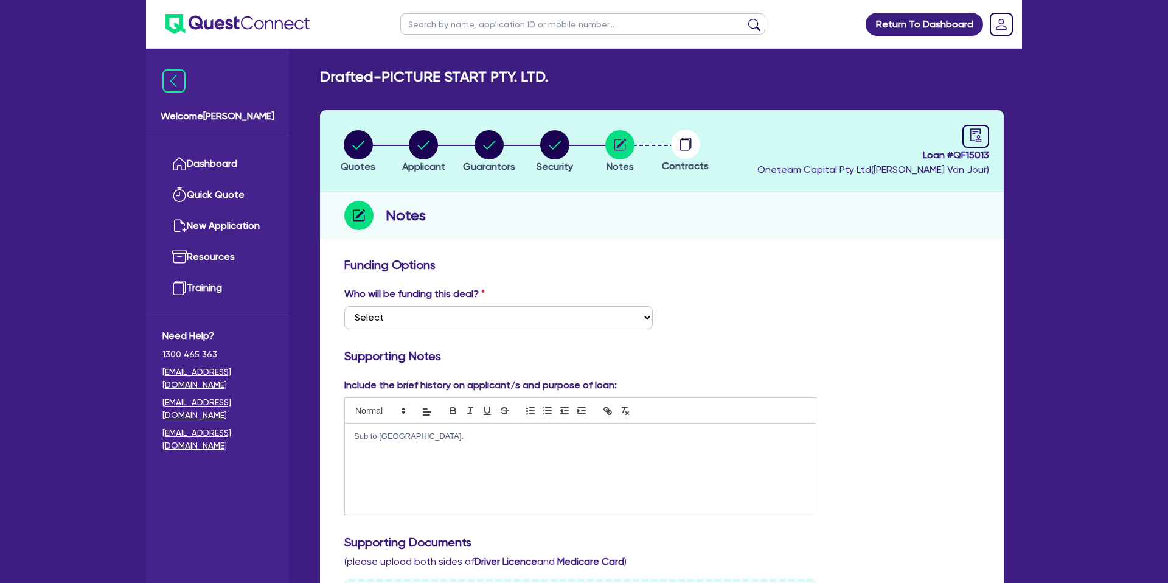
click at [814, 325] on div "Who will be funding this deal? Select I want Quest to fund 100% I will fund 100…" at bounding box center [661, 312] width 653 height 52
click at [400, 437] on p "Sub to westalawn." at bounding box center [580, 436] width 453 height 11
click at [429, 445] on div "Sub to westlawn." at bounding box center [580, 468] width 471 height 91
click at [853, 312] on div "Who will be funding this deal? Select I want Quest to fund 100% I will fund 100…" at bounding box center [661, 312] width 653 height 52
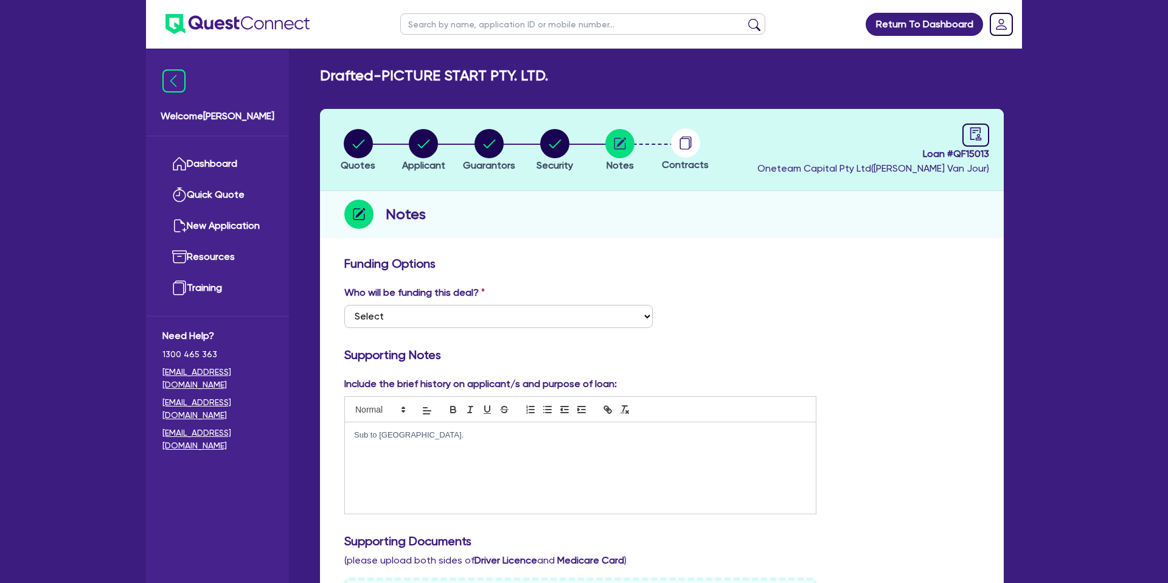
scroll to position [513, 0]
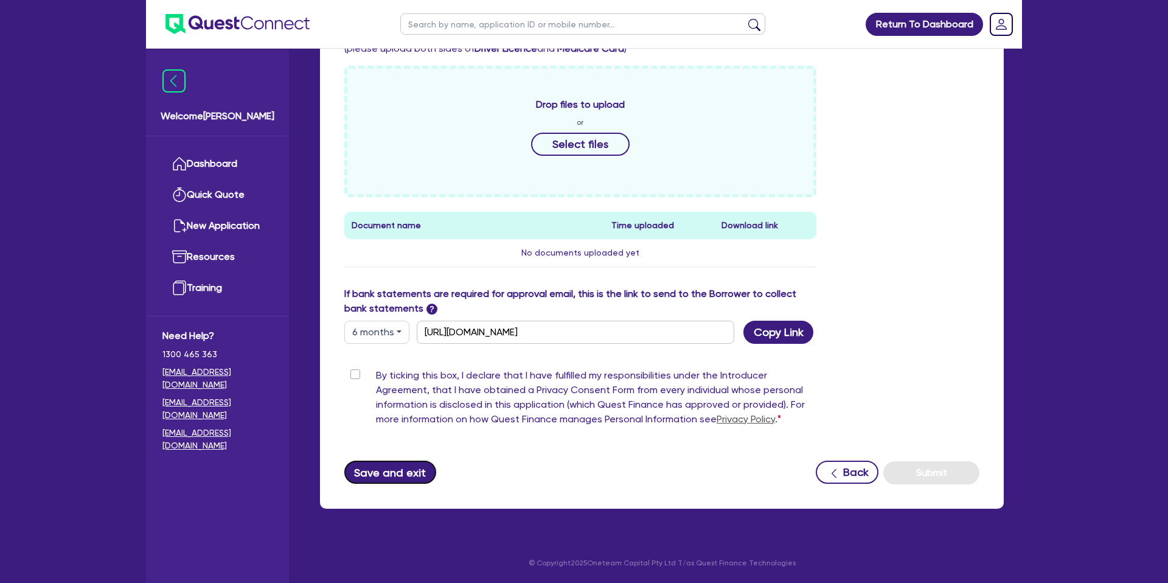
click at [394, 467] on button "Save and exit" at bounding box center [390, 471] width 92 height 23
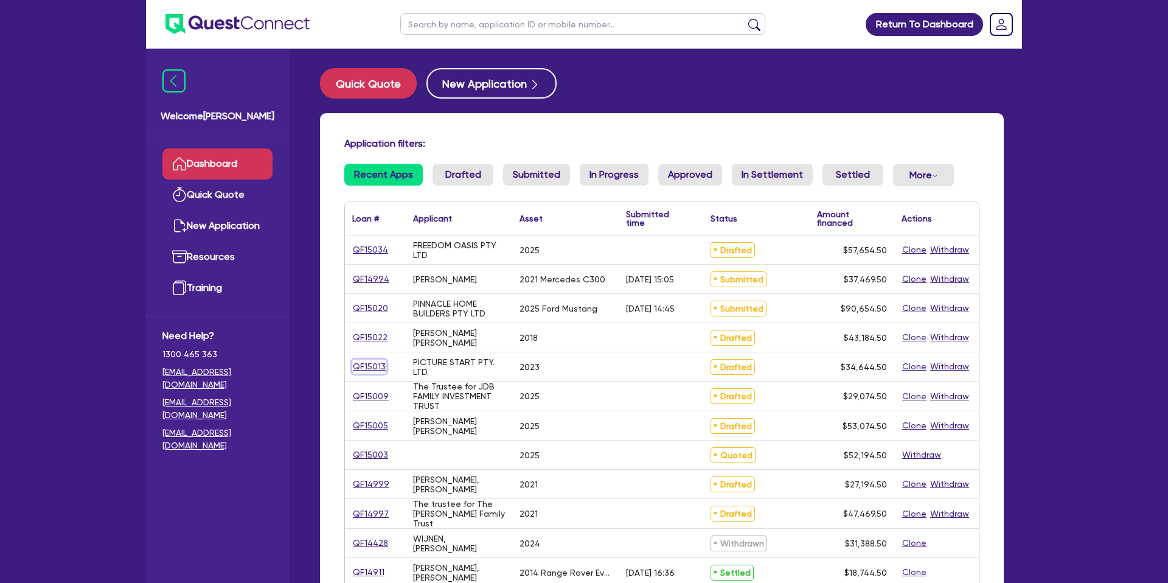
click at [377, 365] on link "QF15013" at bounding box center [369, 366] width 34 height 14
select select "CARS_AND_LIGHT_TRUCKS"
select select "PASSENGER_VEHICLES"
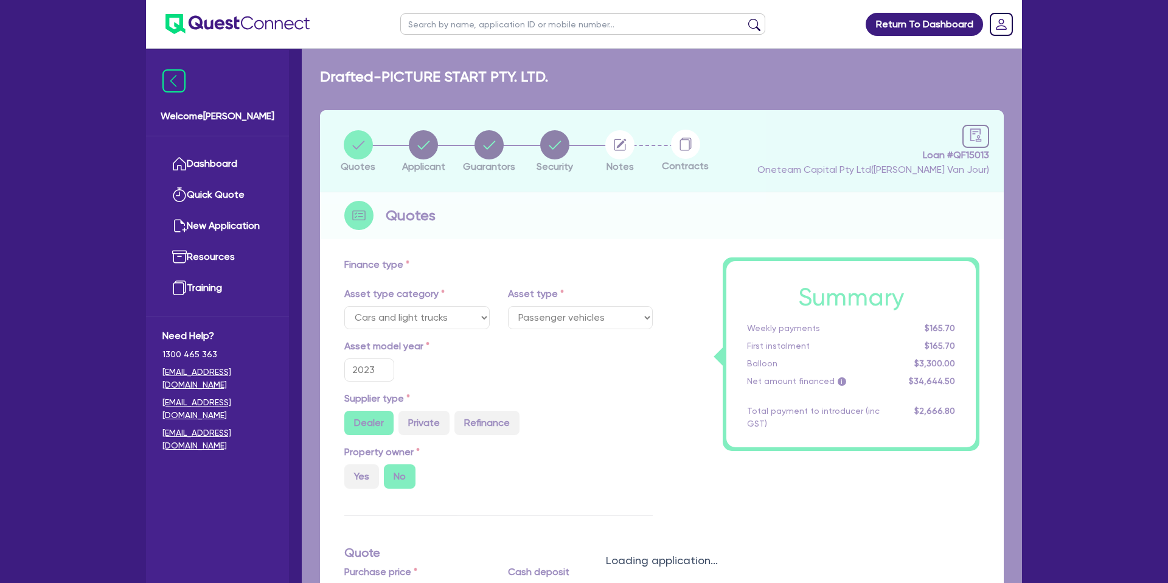
type input "33,000"
type input "3,300"
type input "1,524.36"
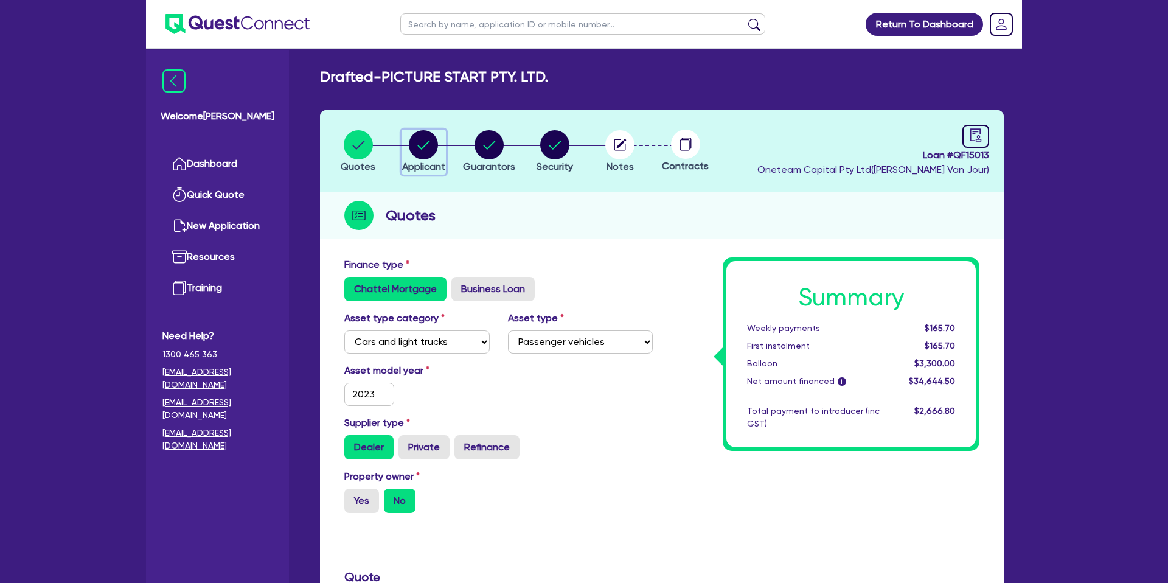
click at [421, 144] on circle "button" at bounding box center [423, 144] width 29 height 29
select select "COMPANY"
select select "ACCOMODATION_FOOD"
select select "HOTELS"
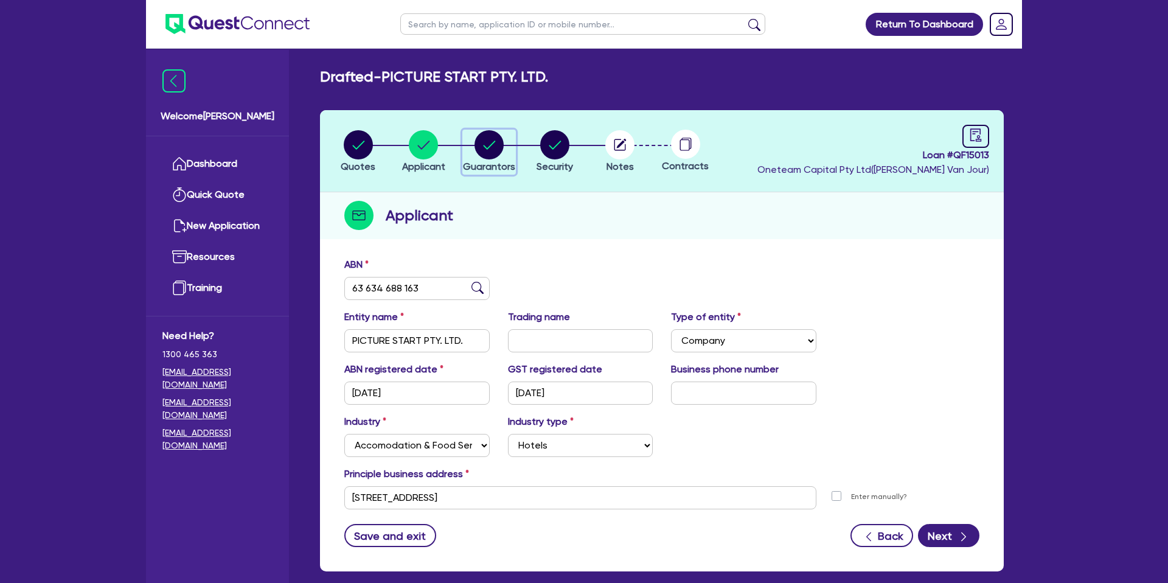
click at [488, 140] on circle "button" at bounding box center [488, 144] width 29 height 29
select select "MR"
select select "VIC"
select select "DE_FACTO"
select select "CASH"
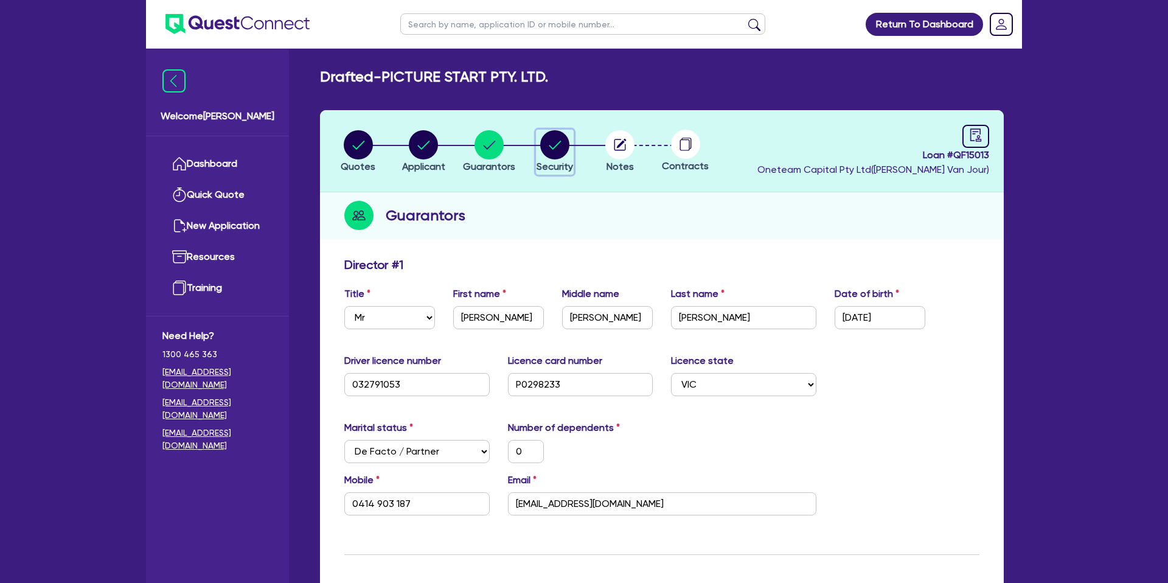
click at [553, 151] on circle "button" at bounding box center [554, 144] width 29 height 29
select select "CARS_AND_LIGHT_TRUCKS"
select select "PASSENGER_VEHICLES"
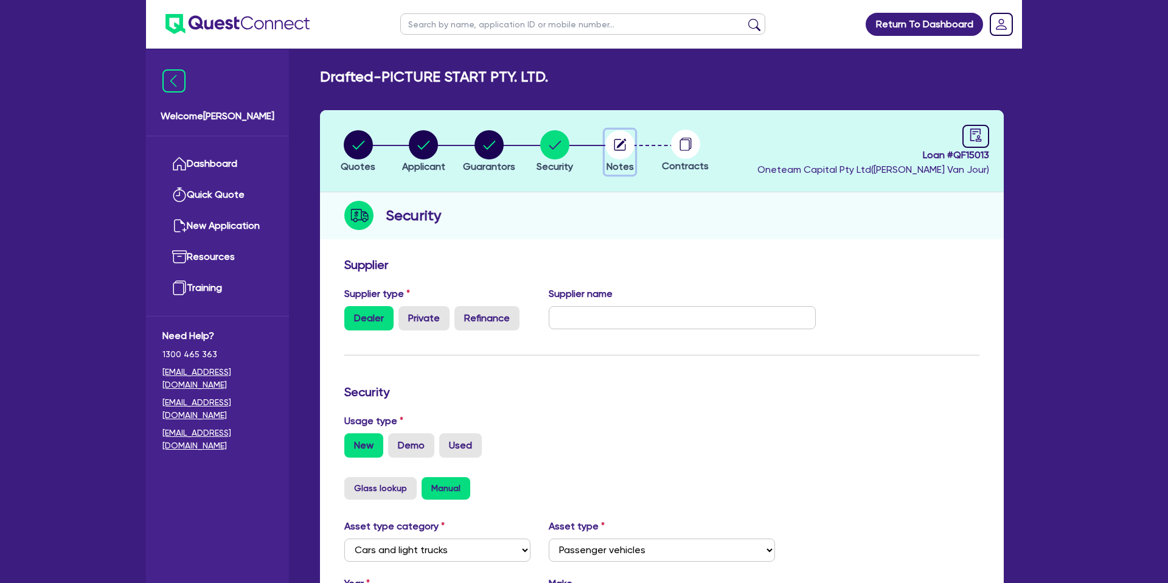
click at [616, 146] on circle "button" at bounding box center [619, 144] width 29 height 29
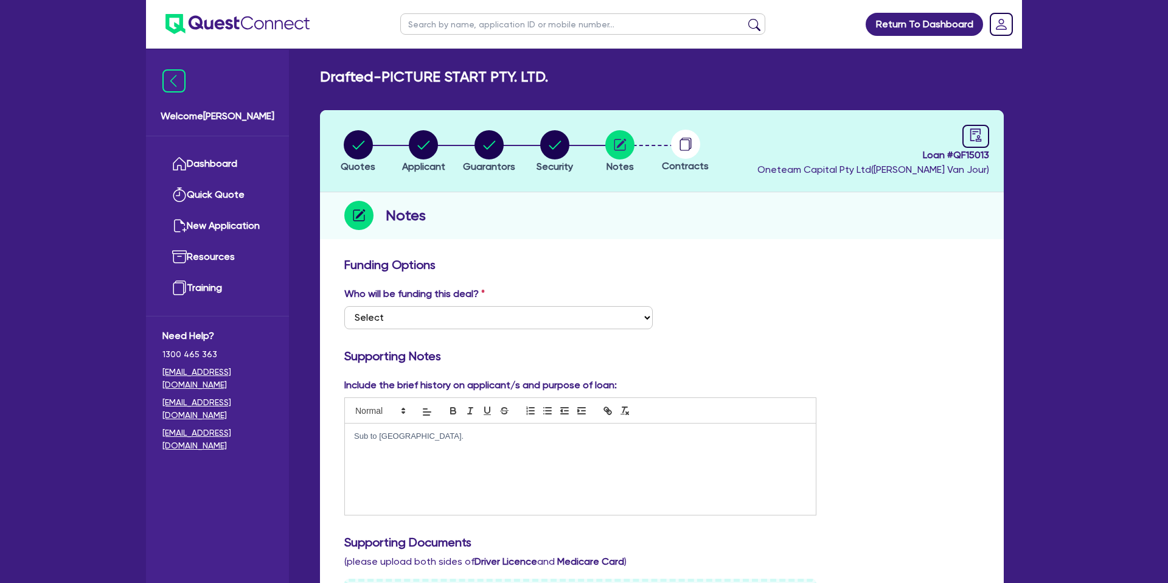
click at [679, 141] on circle at bounding box center [685, 144] width 29 height 29
click at [971, 136] on icon "audit" at bounding box center [975, 134] width 11 height 13
select select "DRAFTED_NEW"
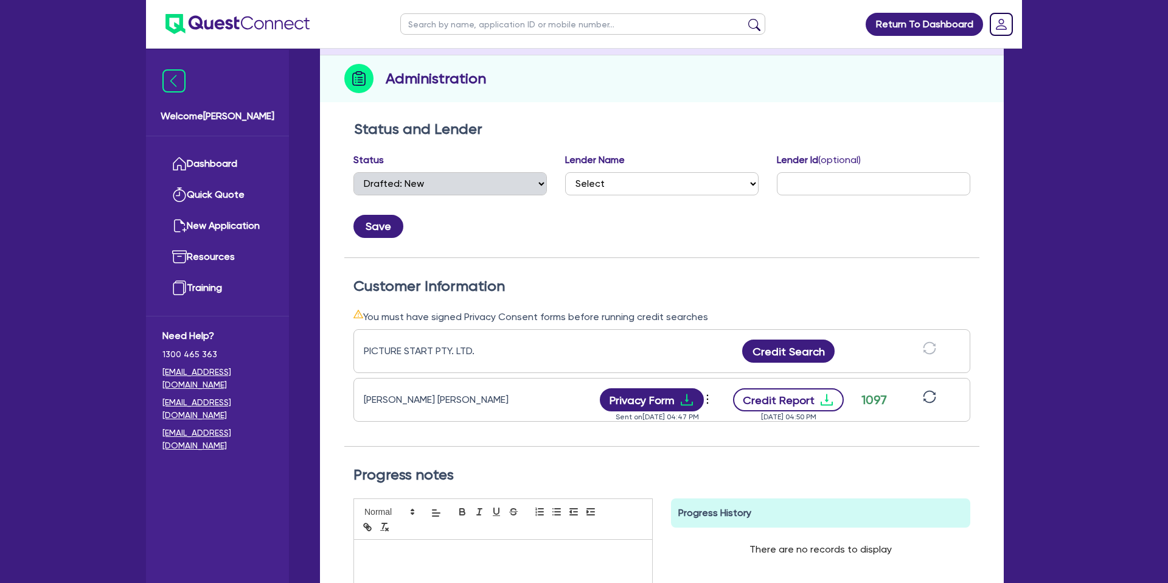
scroll to position [141, 0]
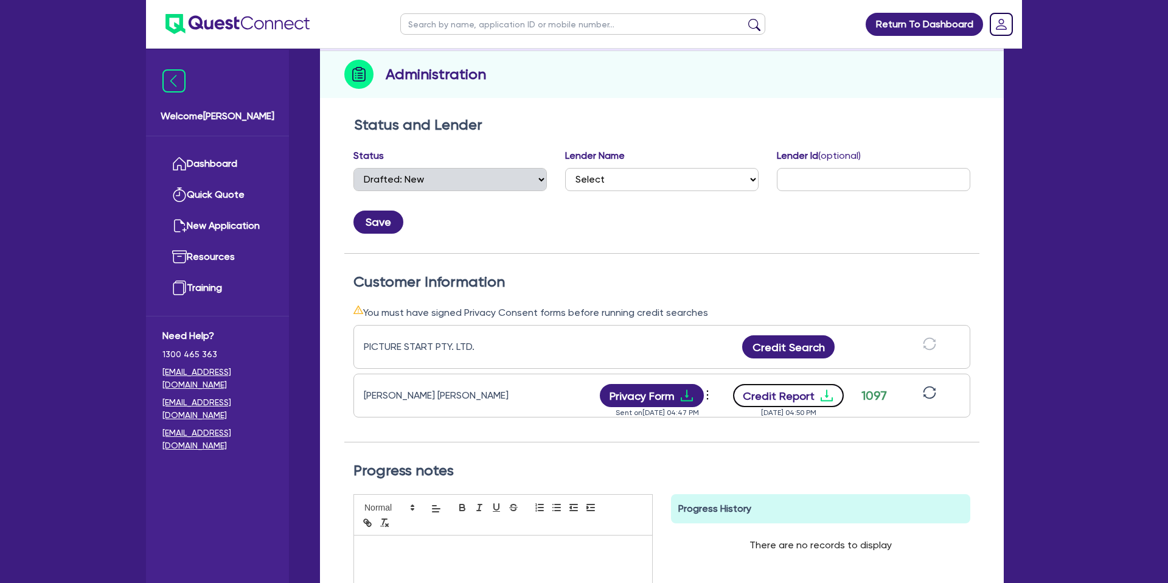
click at [813, 393] on button "Credit Report" at bounding box center [788, 395] width 111 height 23
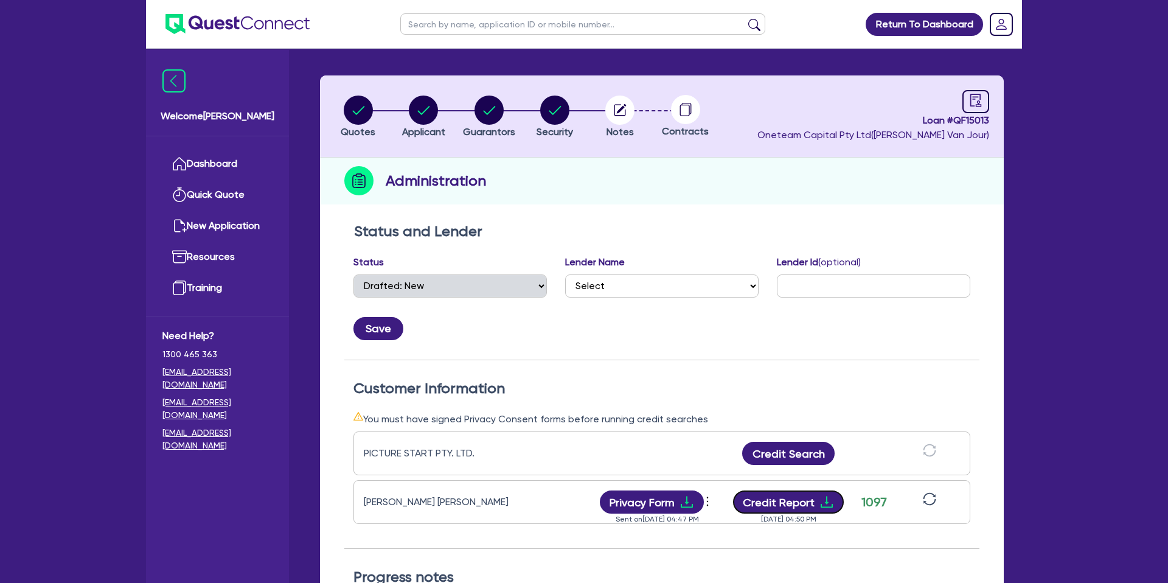
scroll to position [0, 0]
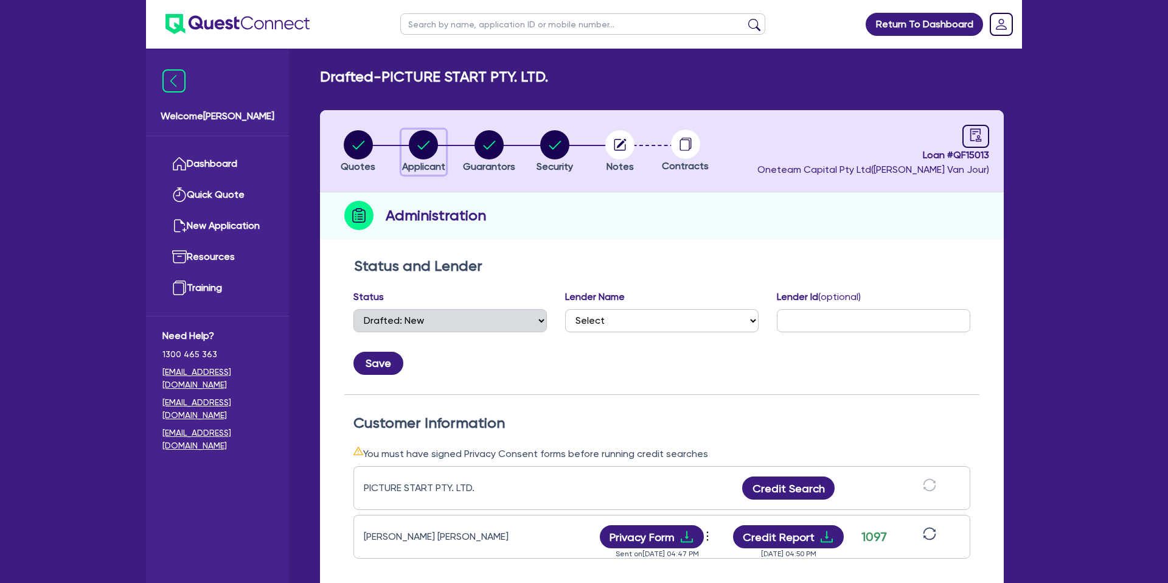
click at [429, 147] on circle "button" at bounding box center [423, 144] width 29 height 29
select select "COMPANY"
select select "ACCOMODATION_FOOD"
select select "HOTELS"
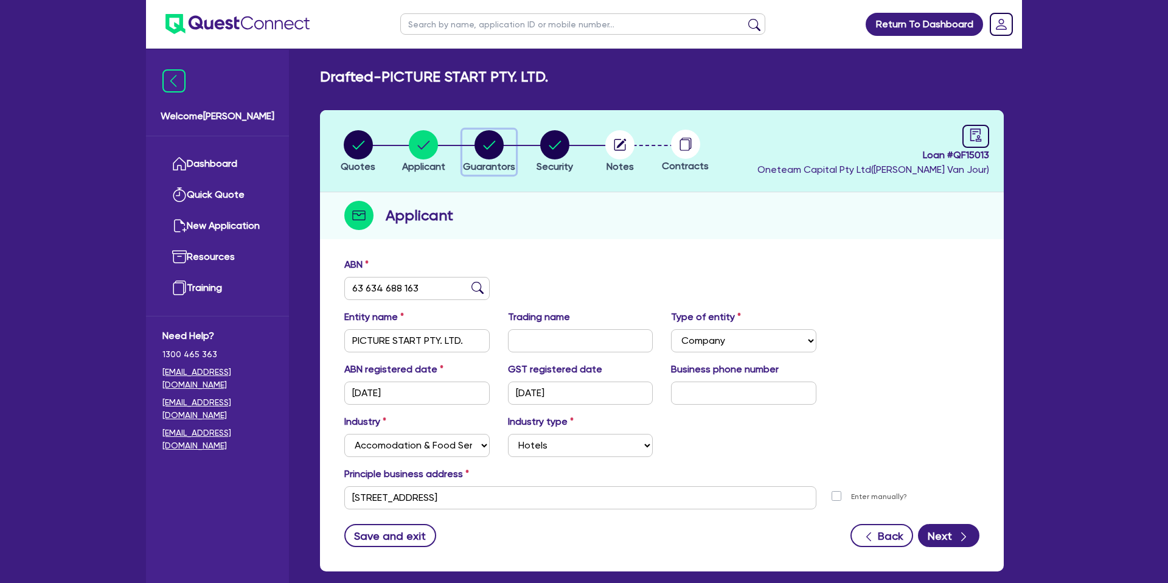
click at [490, 150] on circle "button" at bounding box center [488, 144] width 29 height 29
select select "MR"
select select "VIC"
select select "DE_FACTO"
select select "CASH"
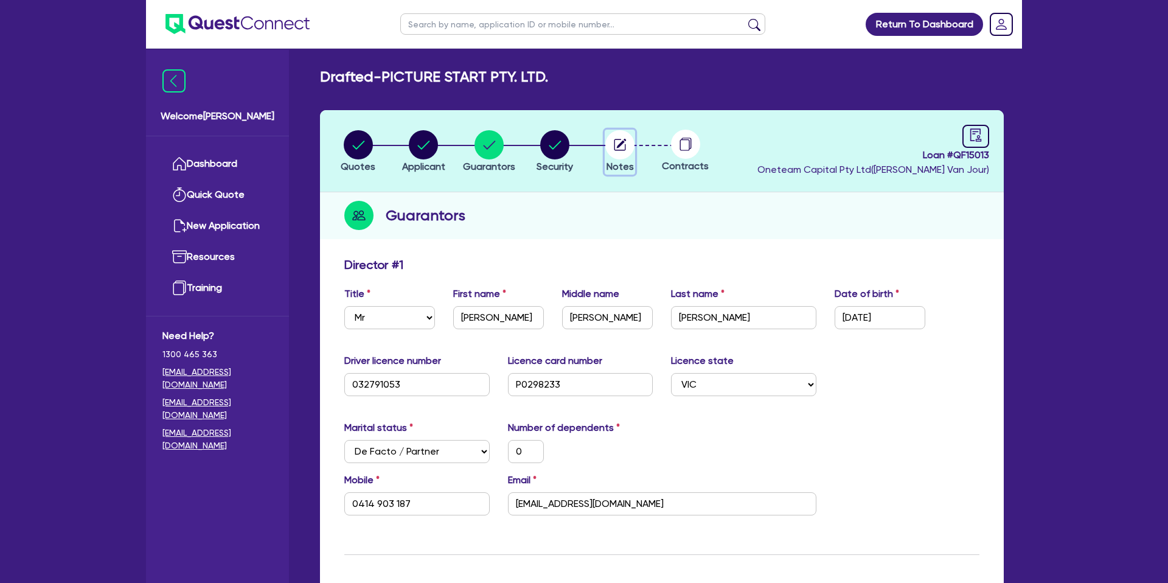
click at [621, 144] on icon "button" at bounding box center [622, 144] width 10 height 10
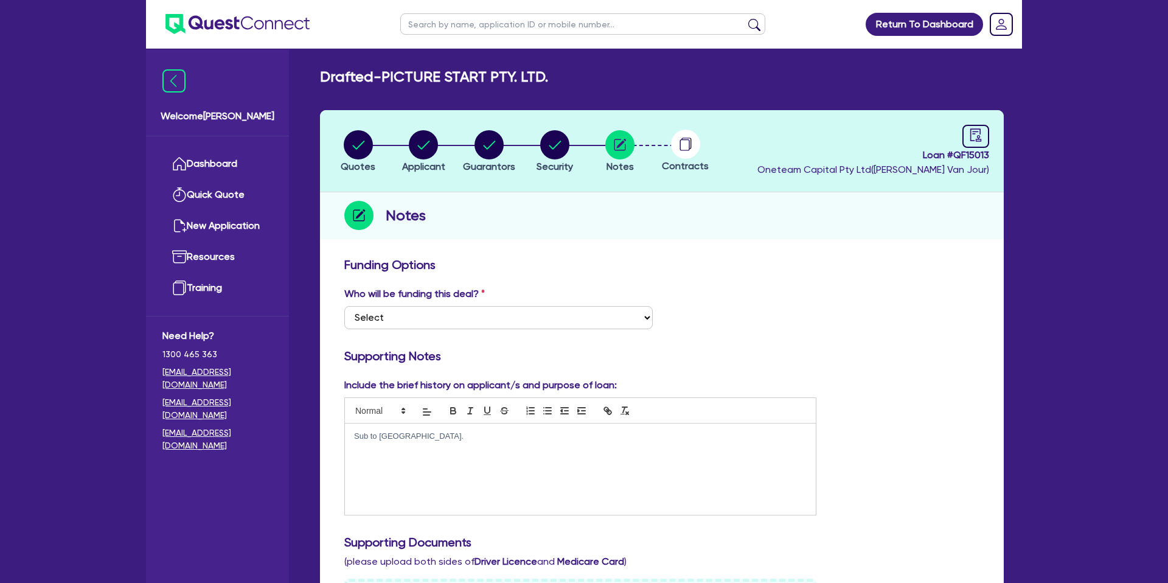
click at [415, 443] on div "Sub to westlawn." at bounding box center [580, 468] width 471 height 91
click at [783, 458] on p "Hi team, solid customer high credit scores, has been a photographer/ videograph…" at bounding box center [580, 458] width 453 height 11
click at [540, 471] on p "Hi team, solid customer high credit scores, has been a photographer/ videograph…" at bounding box center [580, 464] width 453 height 23
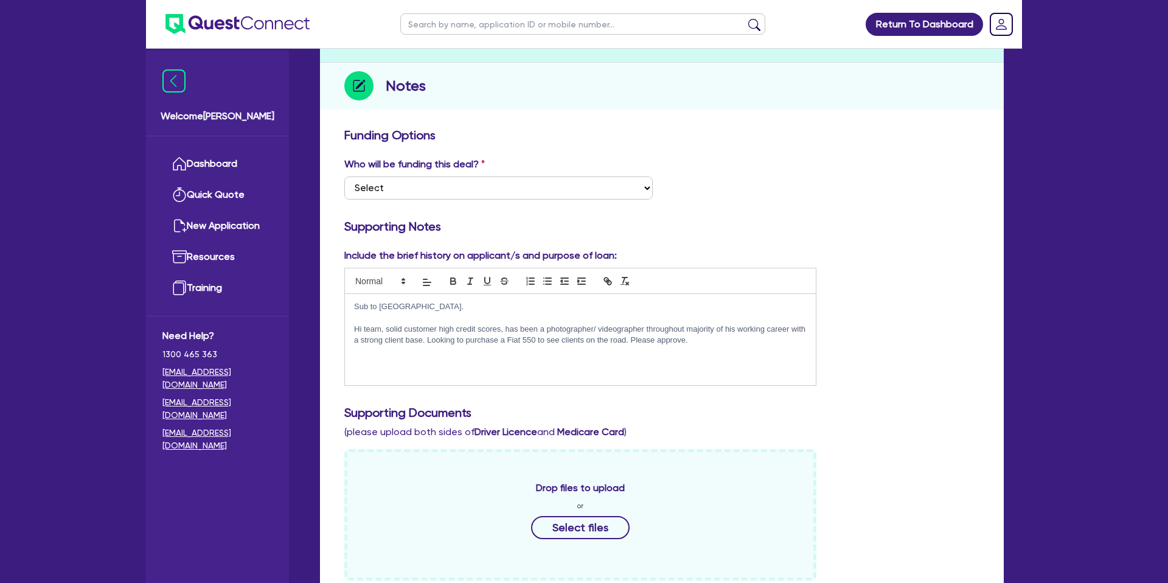
scroll to position [136, 0]
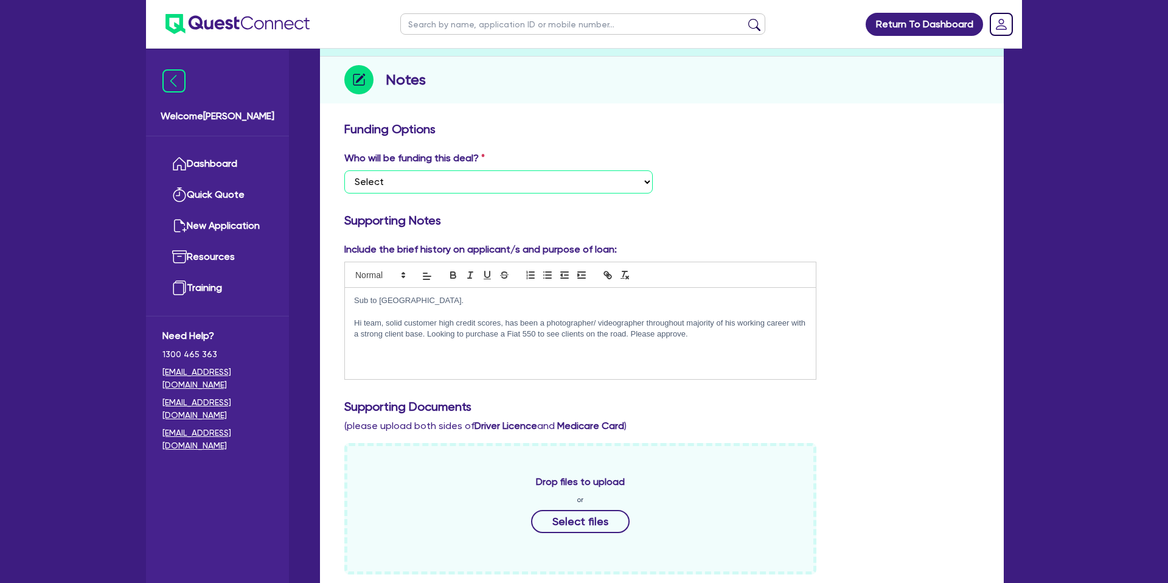
click at [457, 178] on select "Select I want Quest to fund 100% I will fund 100% I will co-fund with Quest Oth…" at bounding box center [498, 181] width 308 height 23
select select "Other"
click at [344, 170] on select "Select I want Quest to fund 100% I will fund 100% I will co-fund with Quest Oth…" at bounding box center [498, 181] width 308 height 23
click at [764, 189] on div "Who will be funding this deal? Select I want Quest to fund 100% I will fund 100…" at bounding box center [661, 177] width 653 height 52
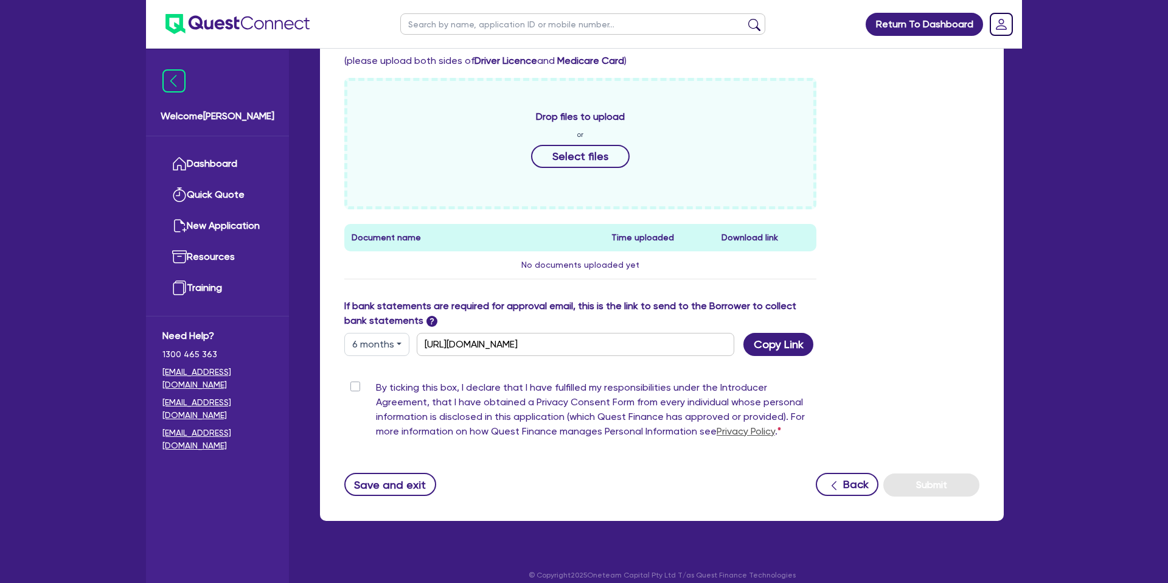
scroll to position [513, 0]
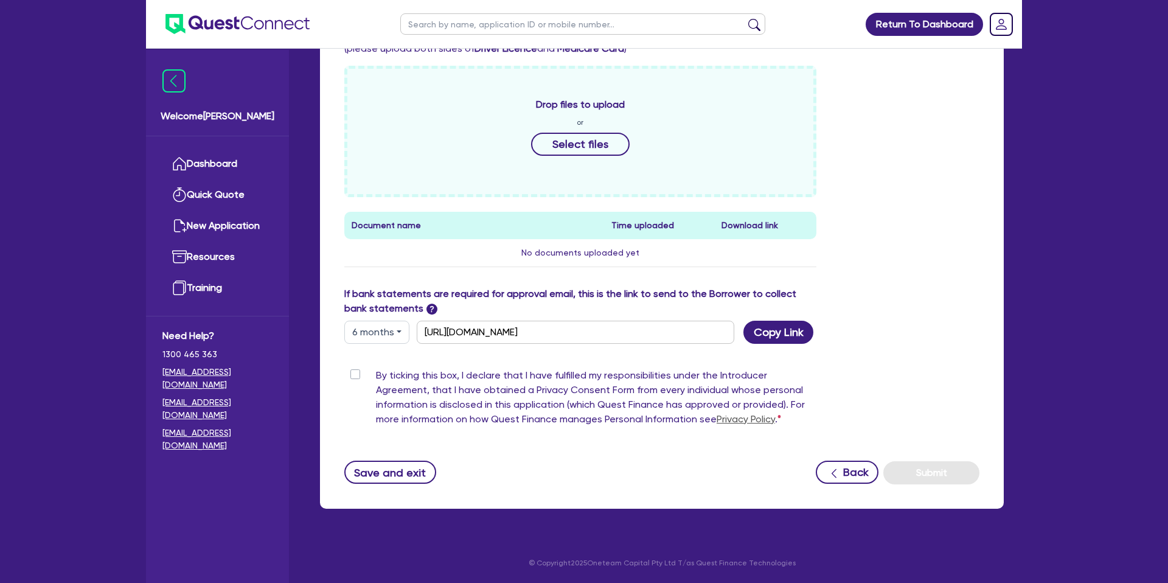
click at [373, 334] on button "6 months" at bounding box center [376, 332] width 65 height 23
drag, startPoint x: 1028, startPoint y: 237, endPoint x: 1036, endPoint y: 237, distance: 8.5
click at [1028, 237] on div "Return To Dashboard Edit Profile Logout Welcome Gabriel Dashboard Quick Quote N…" at bounding box center [584, 34] width 894 height 1095
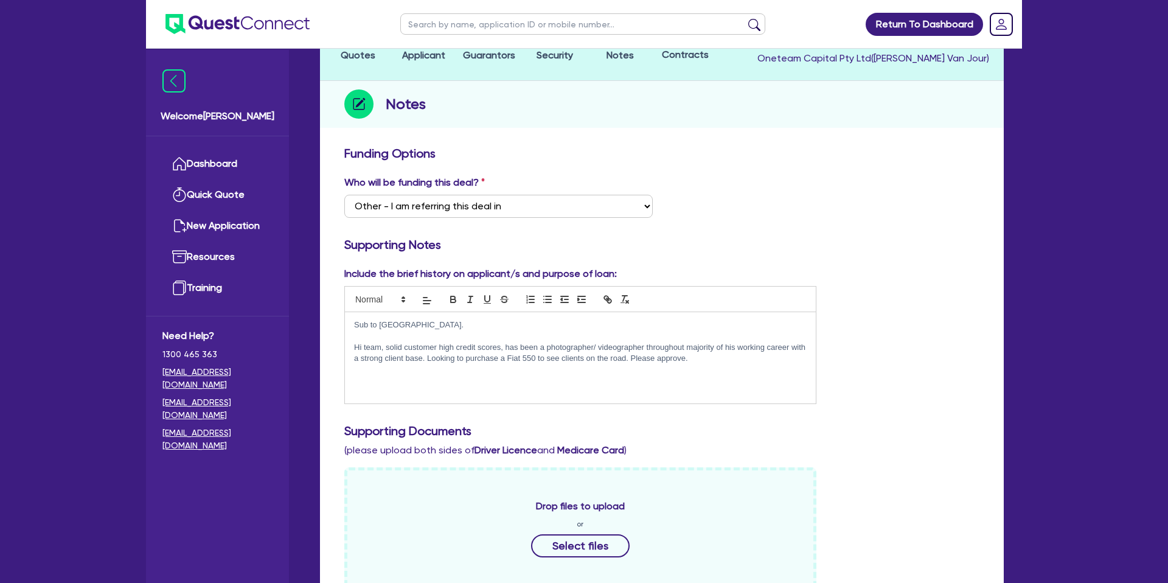
scroll to position [0, 0]
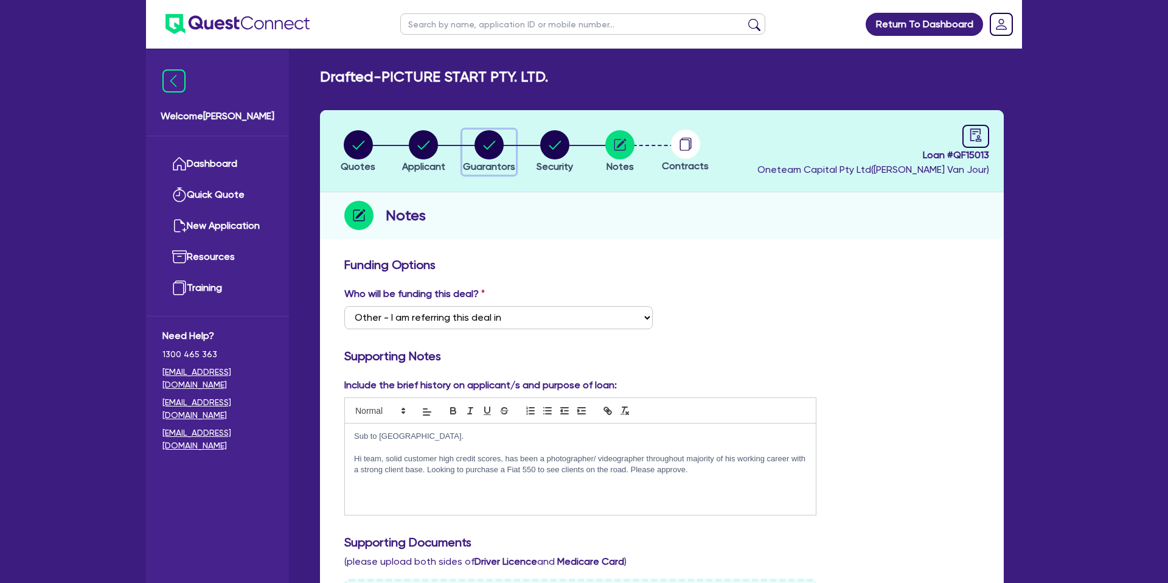
click at [495, 139] on circle "button" at bounding box center [488, 144] width 29 height 29
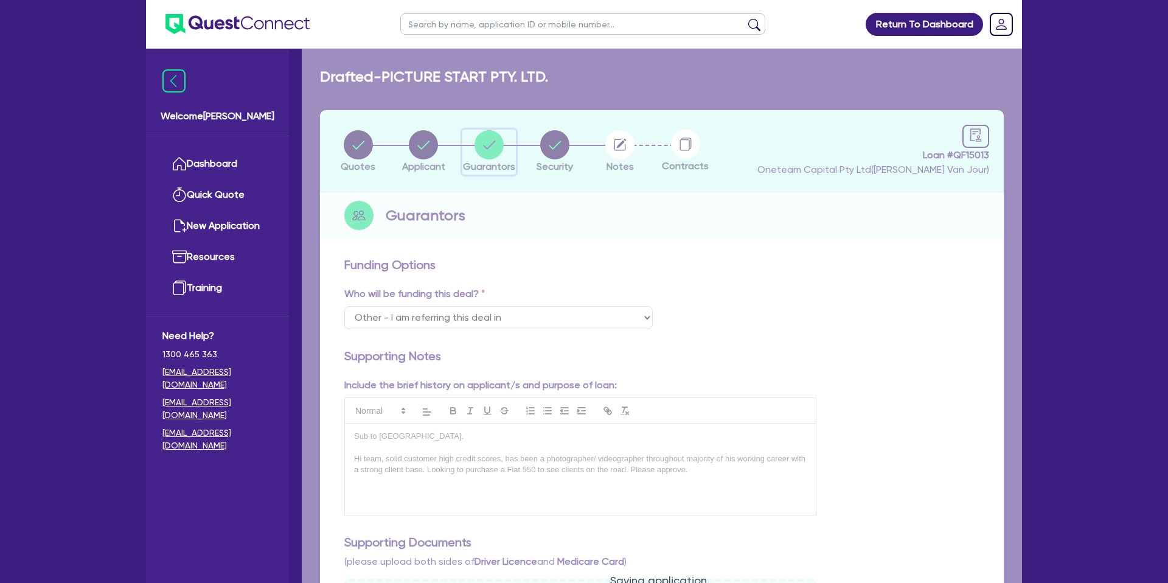
select select "MR"
select select "VIC"
select select "DE_FACTO"
select select "CASH"
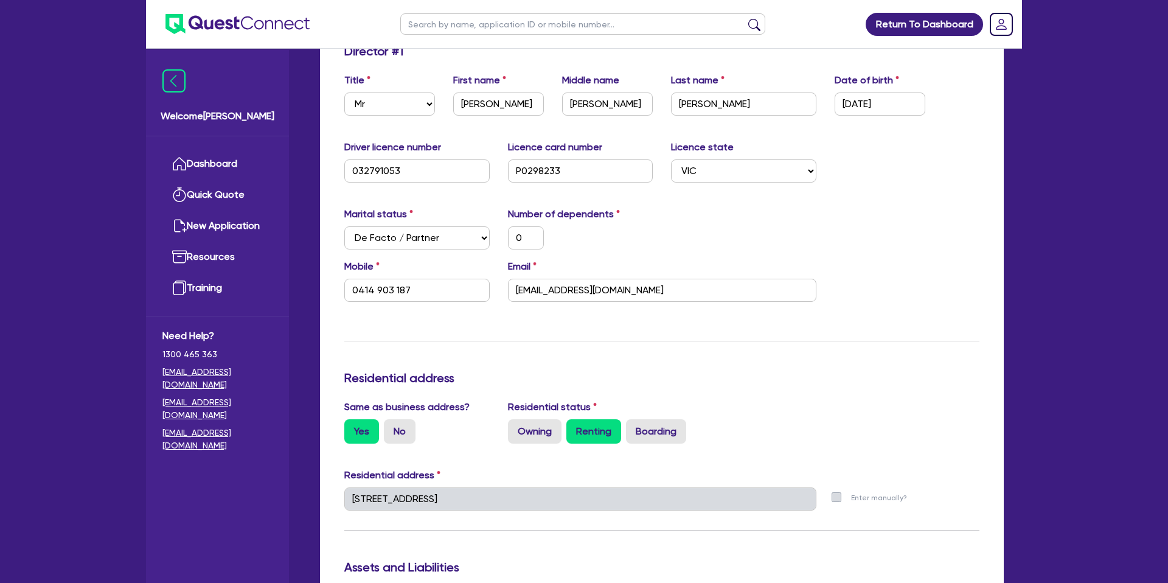
scroll to position [215, 0]
click at [538, 290] on input "robmurphy@me.com" at bounding box center [662, 288] width 308 height 23
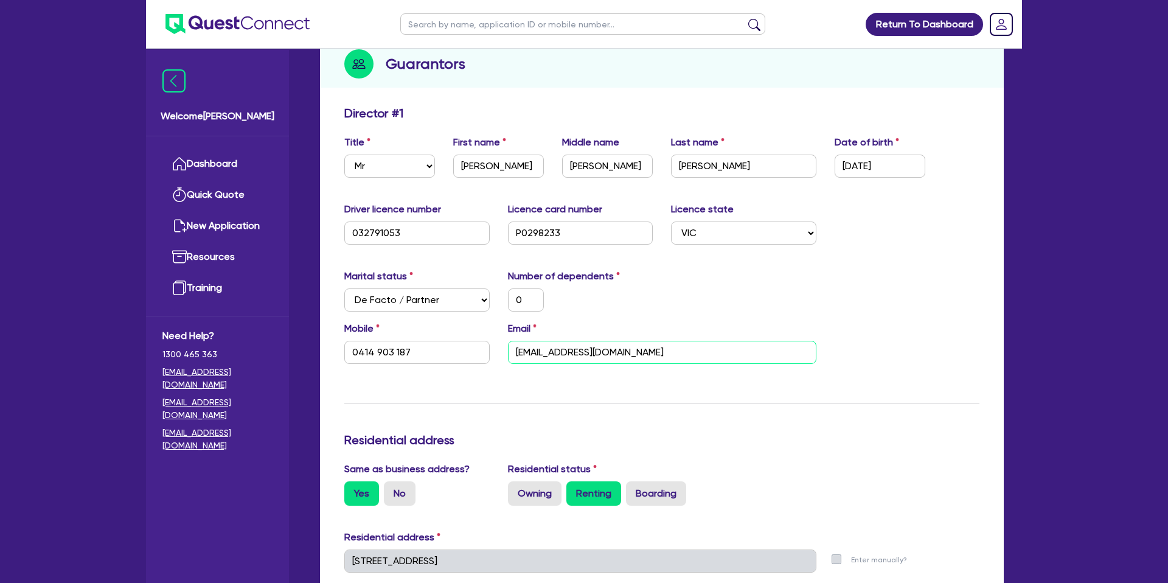
scroll to position [0, 0]
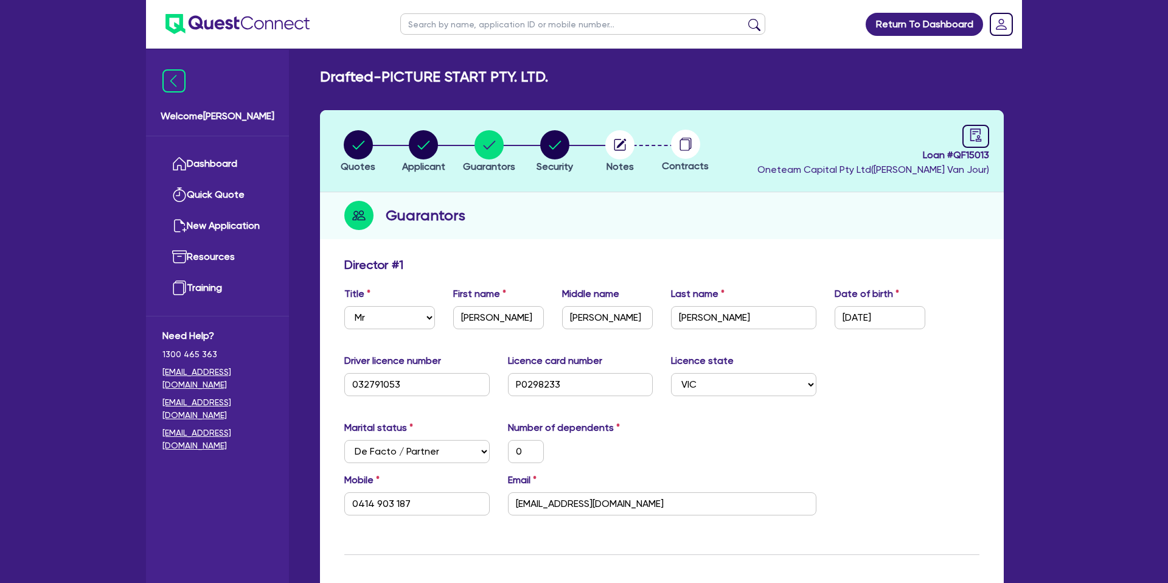
drag, startPoint x: 627, startPoint y: 238, endPoint x: 418, endPoint y: 224, distance: 209.1
click at [213, 169] on link "Dashboard" at bounding box center [217, 163] width 110 height 31
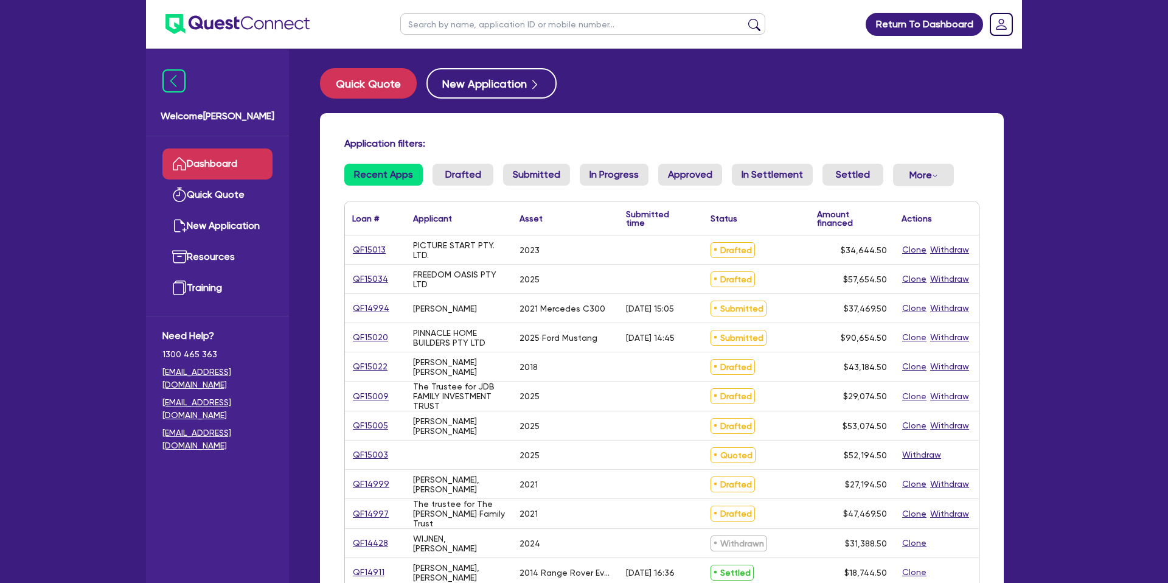
drag, startPoint x: 492, startPoint y: 18, endPoint x: 487, endPoint y: 26, distance: 9.6
click at [492, 18] on input "text" at bounding box center [582, 23] width 365 height 21
type input "David"
click at [745, 18] on button "submit" at bounding box center [754, 26] width 19 height 17
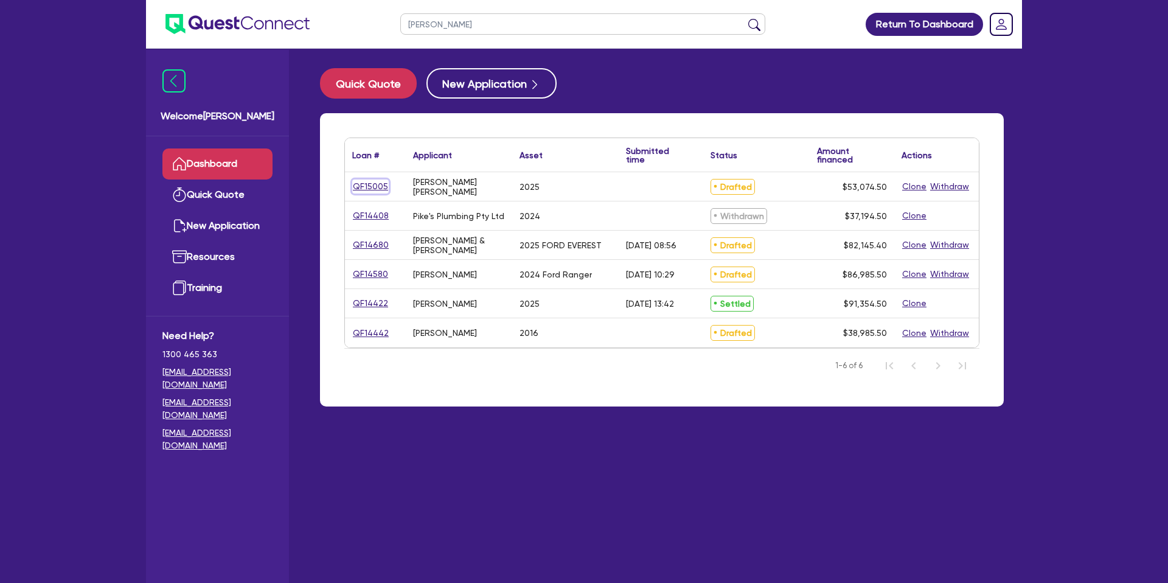
click at [383, 191] on link "QF15005" at bounding box center [370, 186] width 36 height 14
select select "CARS_AND_LIGHT_TRUCKS"
select select "PASSENGER_VEHICLES"
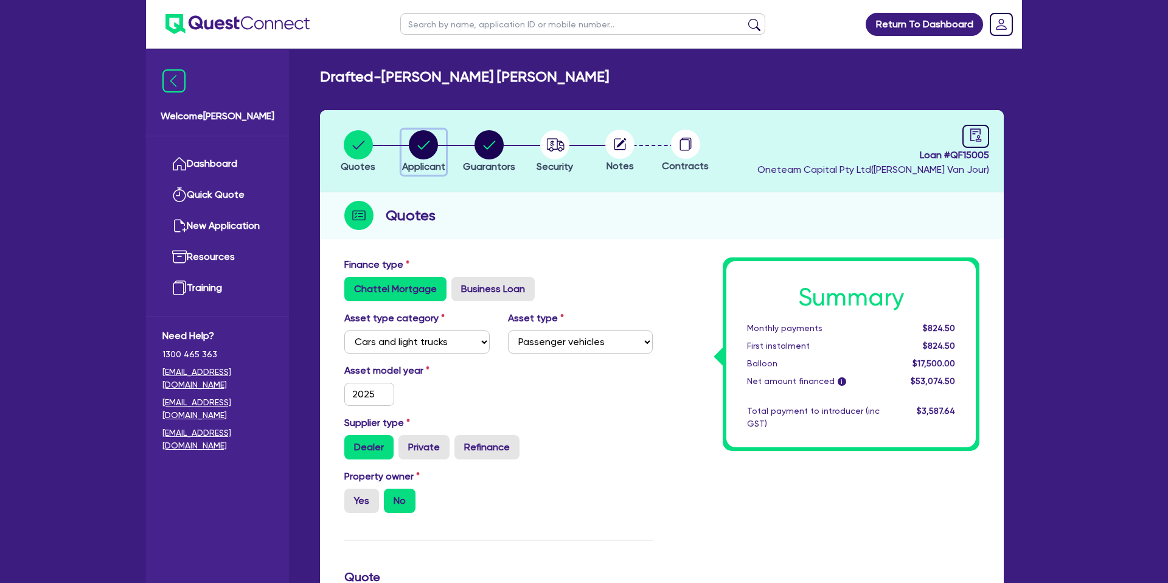
click at [423, 137] on circle "button" at bounding box center [423, 144] width 29 height 29
select select "SOLE_TRADER"
select select "BUILDING_CONSTRUCTION"
select select "TRADES_SERVICES_CONSUMERS"
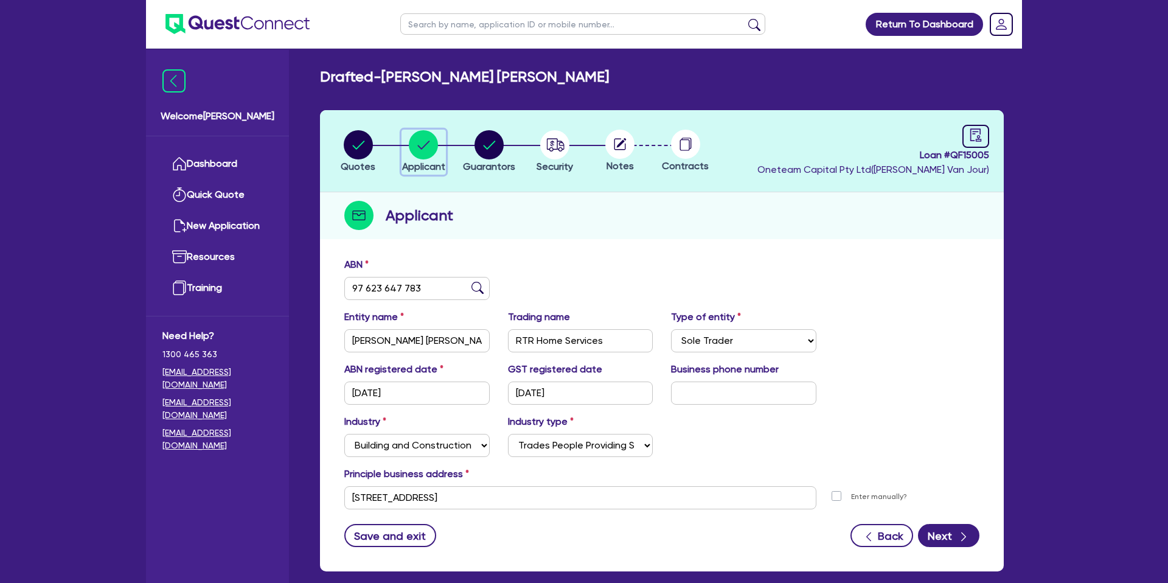
scroll to position [2, 0]
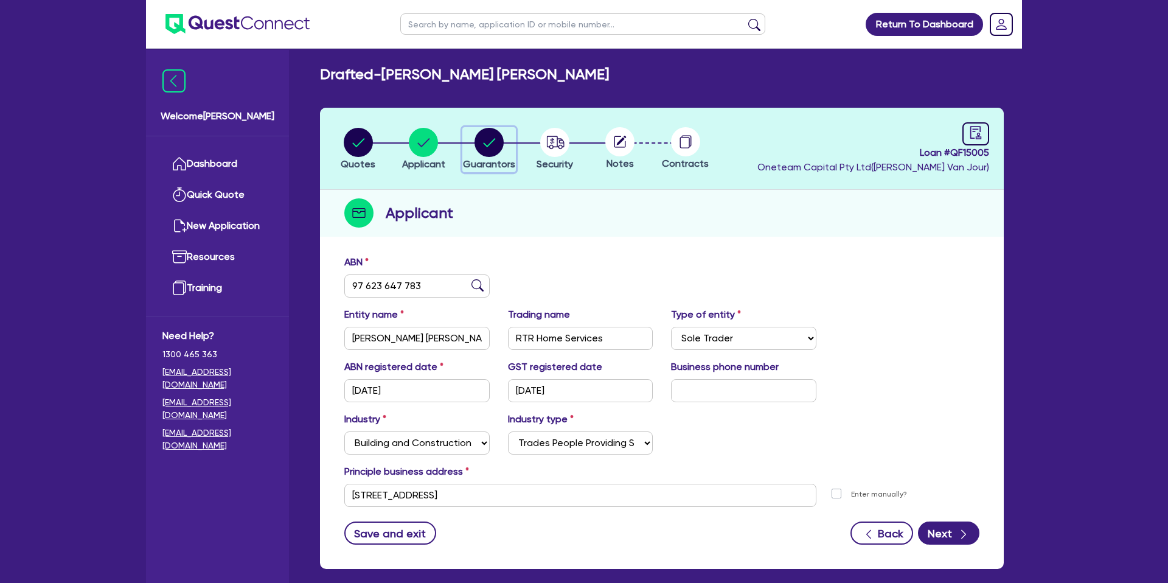
click at [472, 128] on div "button" at bounding box center [489, 142] width 52 height 29
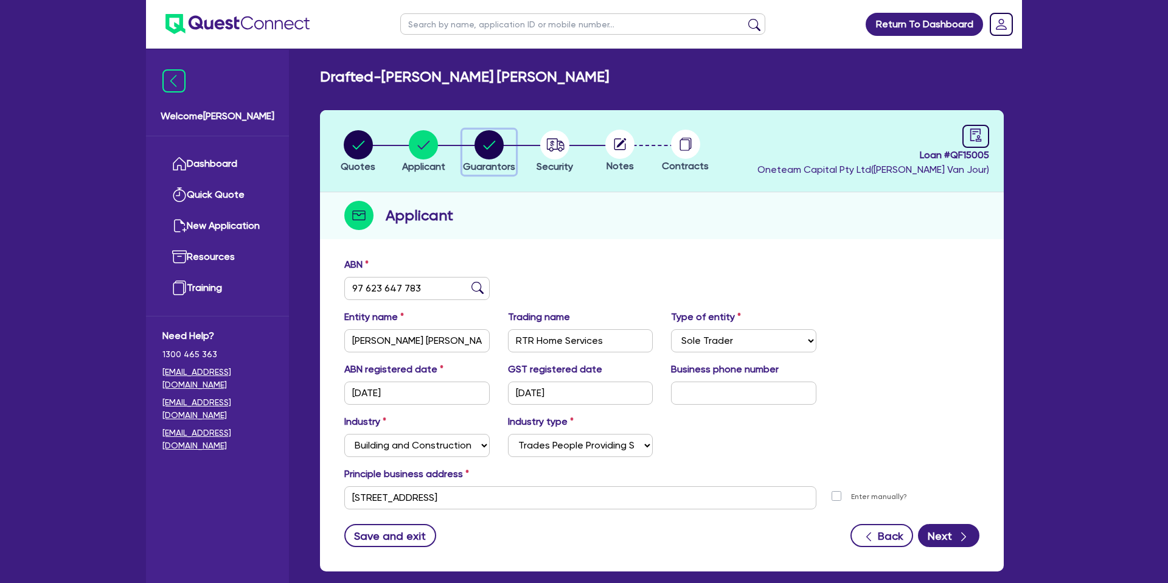
select select "MR"
select select "VIC"
select select "DE_FACTO"
select select "CASH"
select select "PROPERTY"
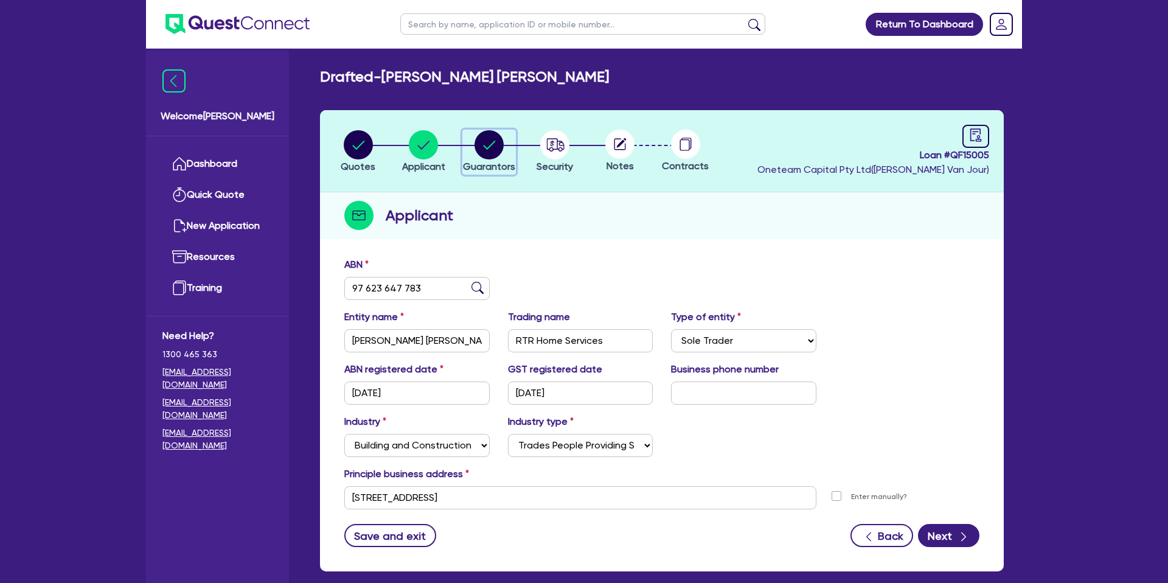
select select "MORTGAGE"
select select "CREDIT_CARD"
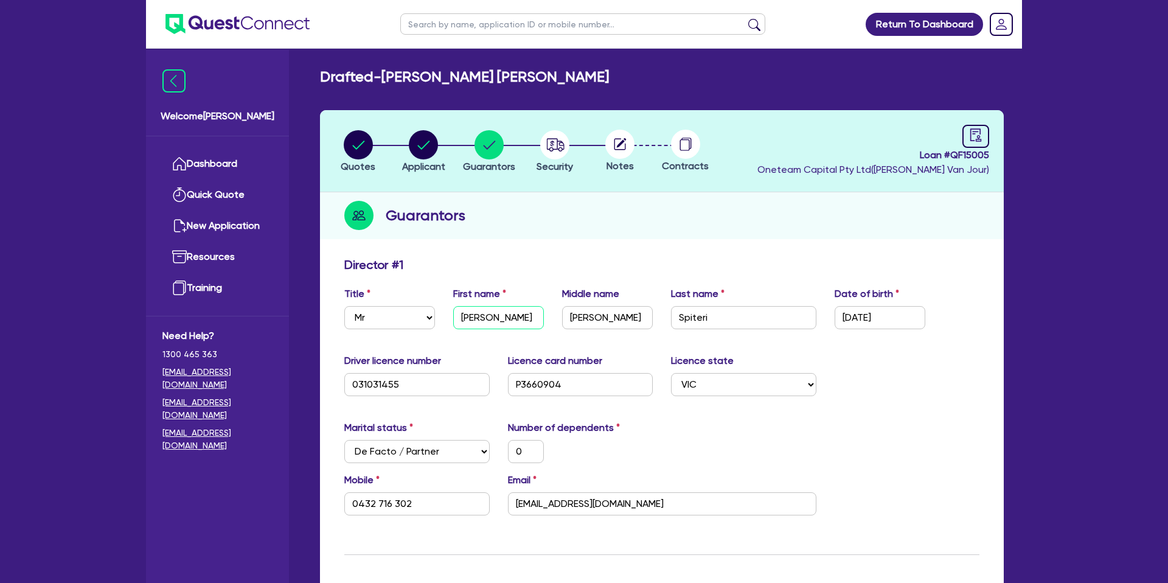
click at [473, 314] on input "David" at bounding box center [498, 317] width 91 height 23
click at [561, 506] on input "Spiteridavid@hotmail.com" at bounding box center [662, 503] width 308 height 23
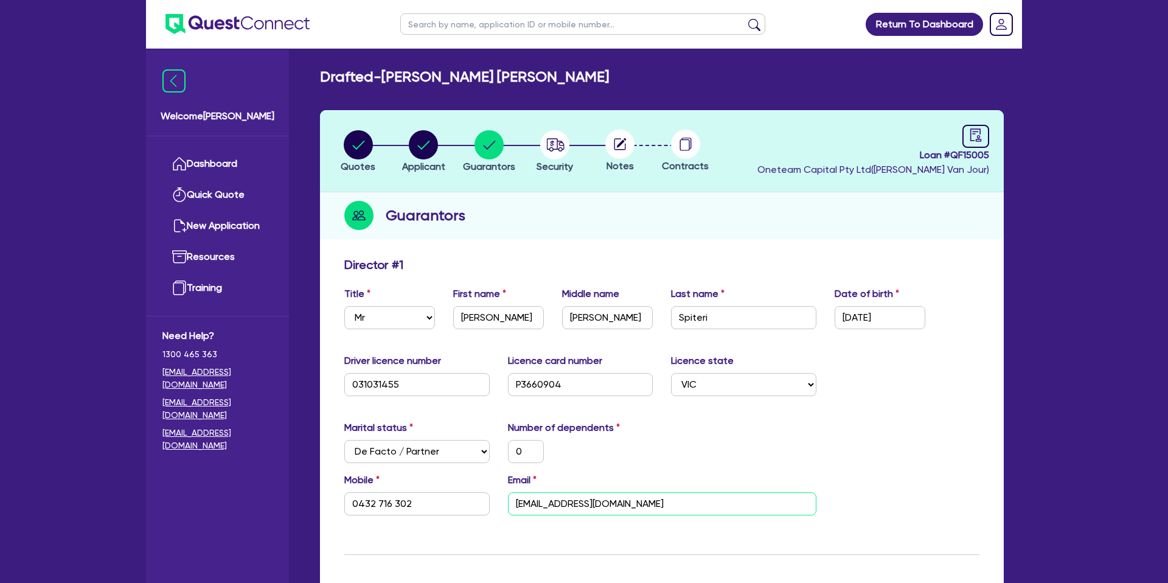
click at [561, 506] on input "Spiteridavid@hotmail.com" at bounding box center [662, 503] width 308 height 23
click at [370, 501] on input "0432 716 302" at bounding box center [416, 503] width 145 height 23
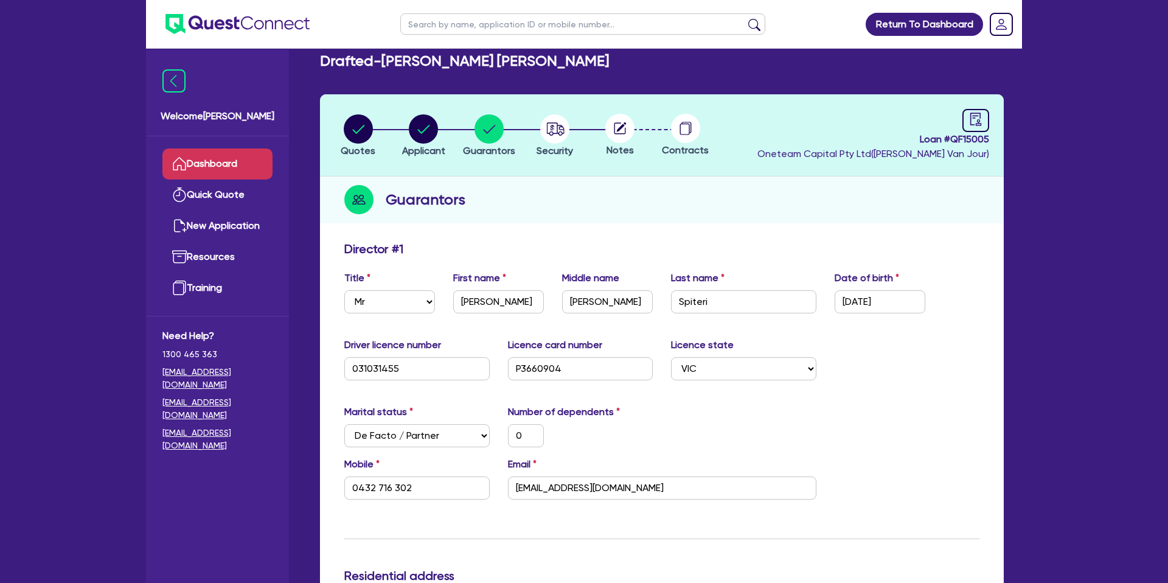
scroll to position [15, 0]
click at [223, 158] on link "Dashboard" at bounding box center [217, 163] width 110 height 31
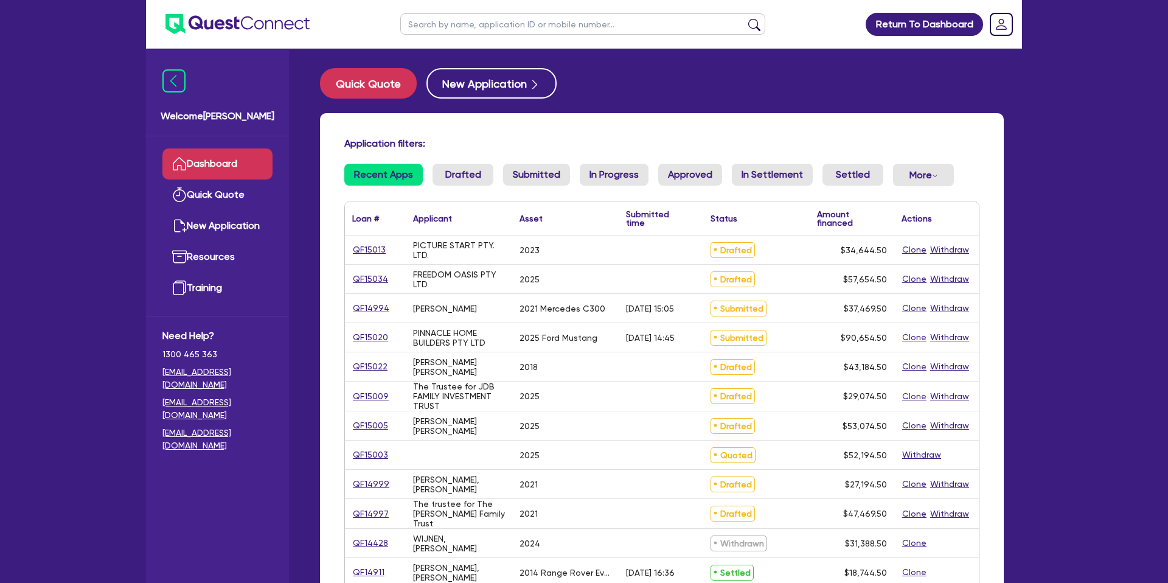
click at [434, 26] on input "text" at bounding box center [582, 23] width 365 height 21
type input "Rob"
click at [745, 18] on button "submit" at bounding box center [754, 26] width 19 height 17
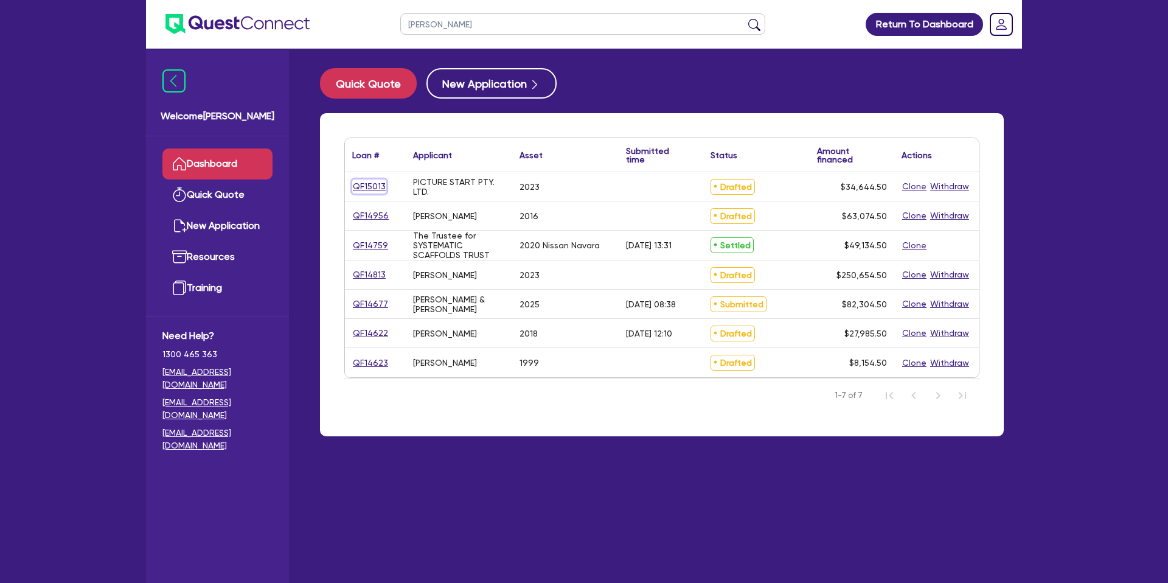
click at [378, 182] on link "QF15013" at bounding box center [369, 186] width 34 height 14
select select "CARS_AND_LIGHT_TRUCKS"
select select "PASSENGER_VEHICLES"
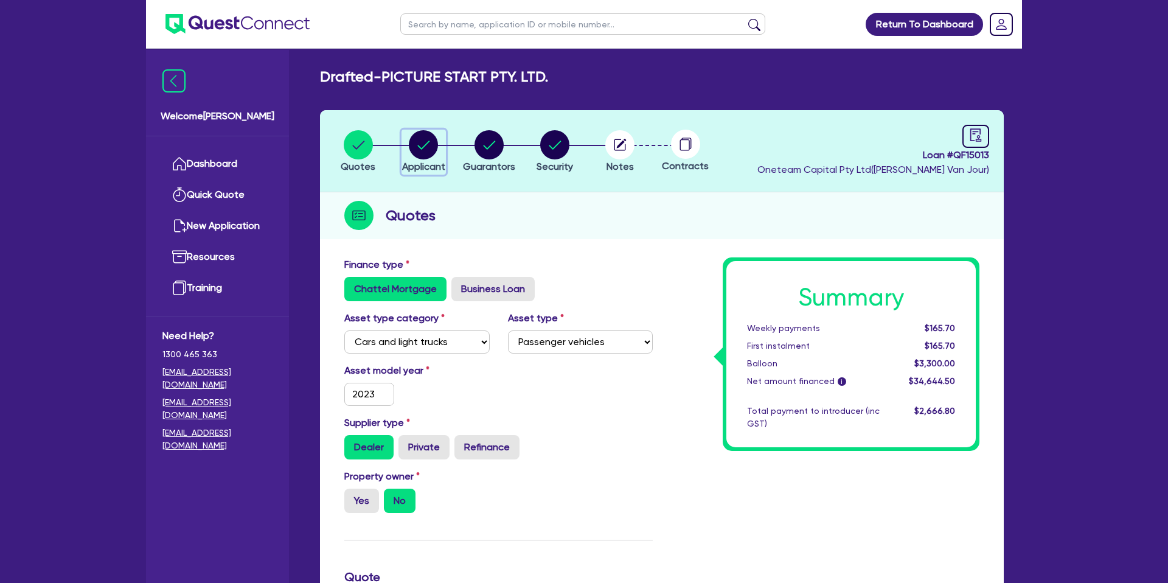
click at [430, 139] on circle "button" at bounding box center [423, 144] width 29 height 29
select select "COMPANY"
select select "ACCOMODATION_FOOD"
select select "HOTELS"
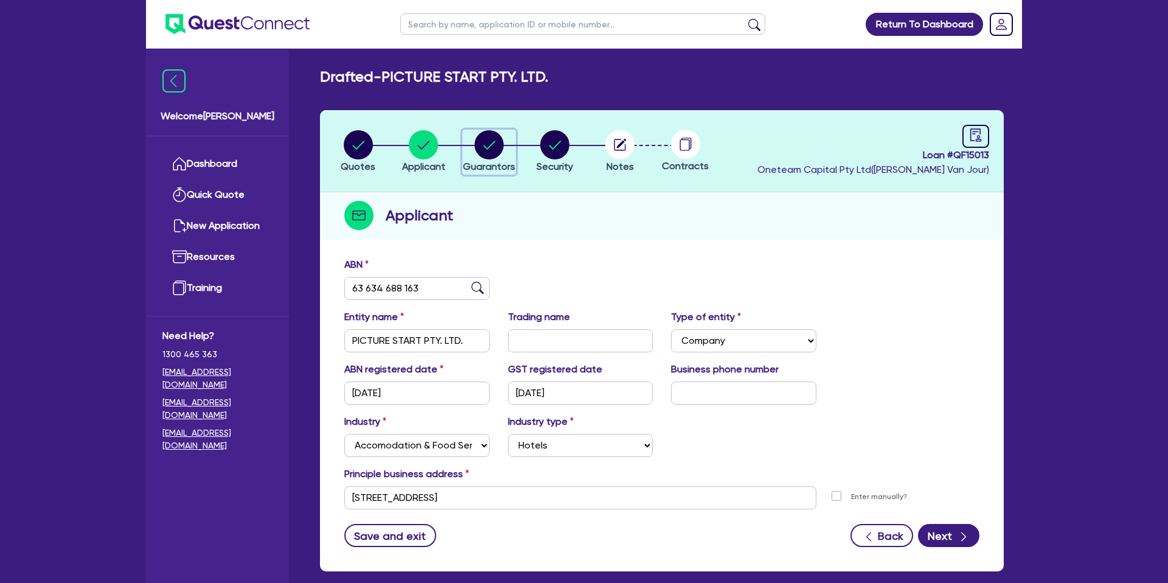
click at [481, 133] on circle "button" at bounding box center [488, 144] width 29 height 29
select select "MR"
select select "VIC"
select select "DE_FACTO"
select select "CASH"
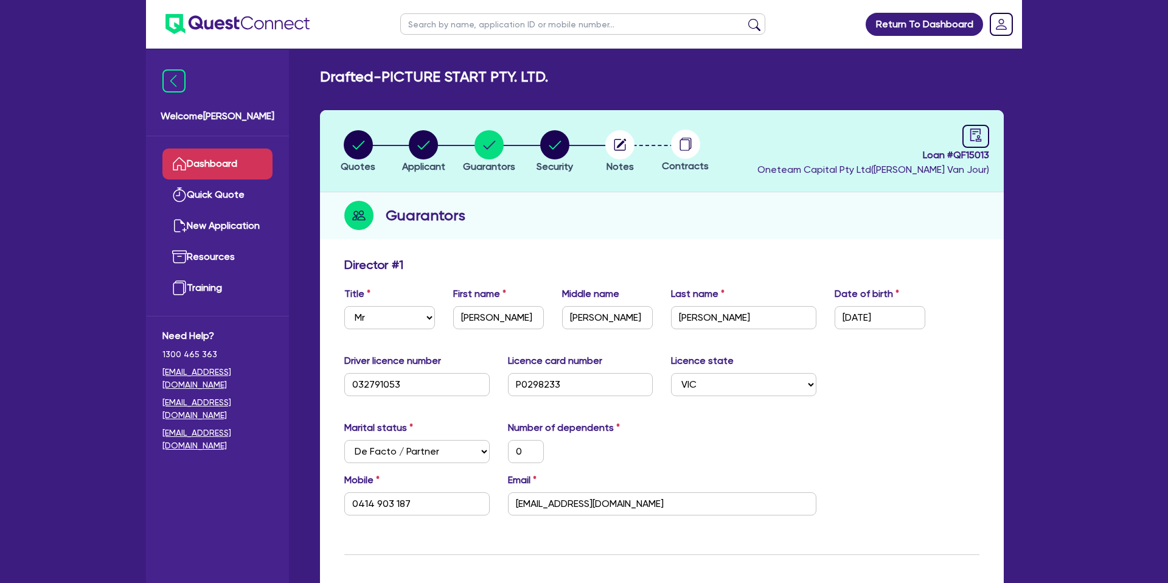
click at [227, 166] on link "Dashboard" at bounding box center [217, 163] width 110 height 31
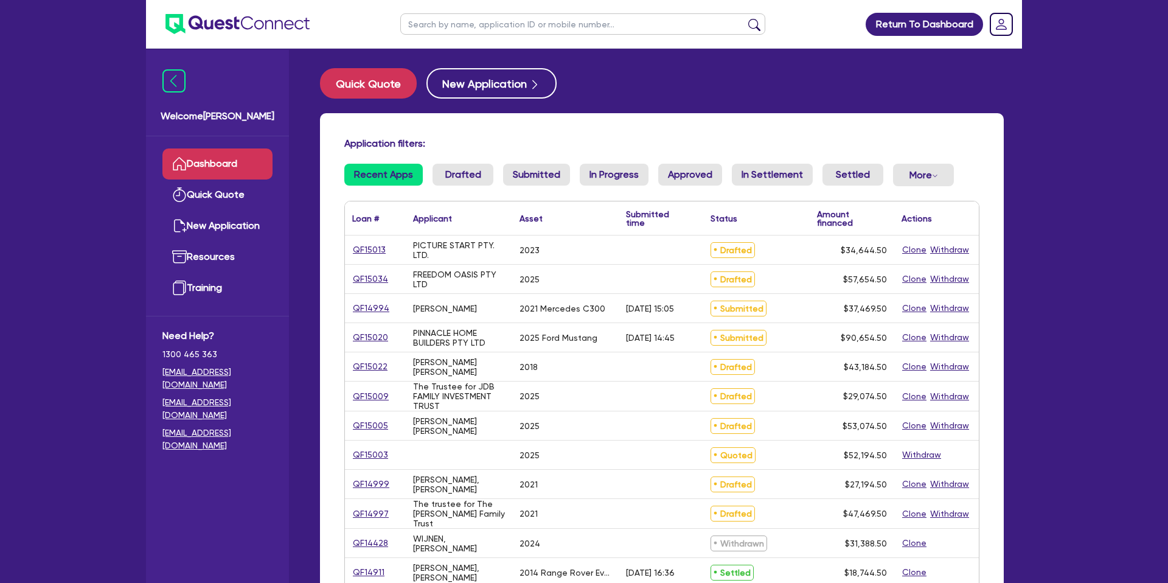
click at [437, 22] on input "text" at bounding box center [582, 23] width 365 height 21
type input "rose"
click at [745, 18] on button "submit" at bounding box center [754, 26] width 19 height 17
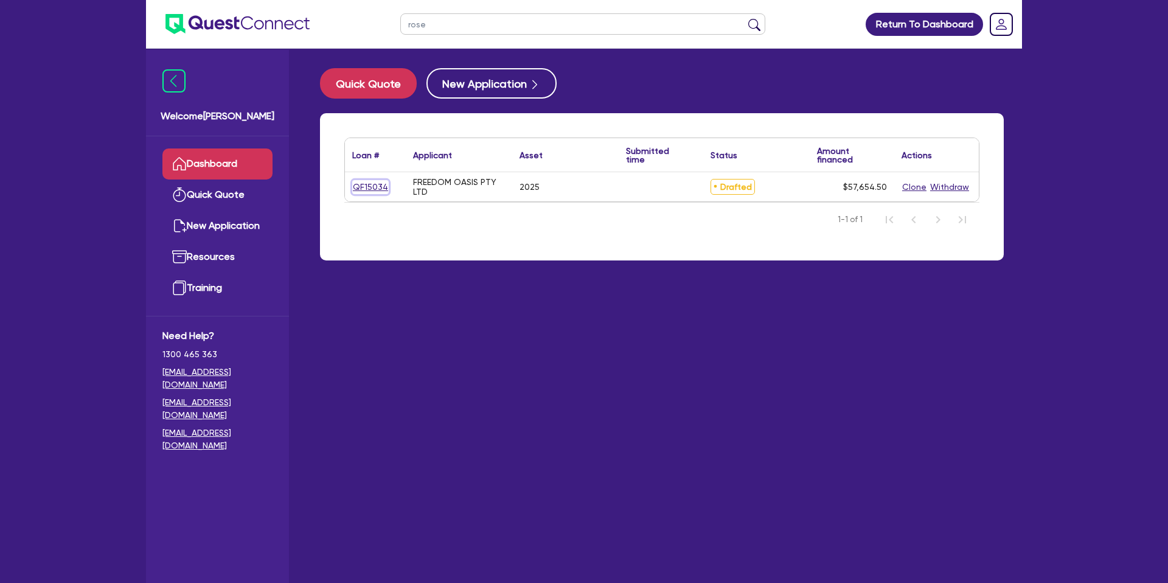
click at [370, 185] on link "QF15034" at bounding box center [370, 187] width 36 height 14
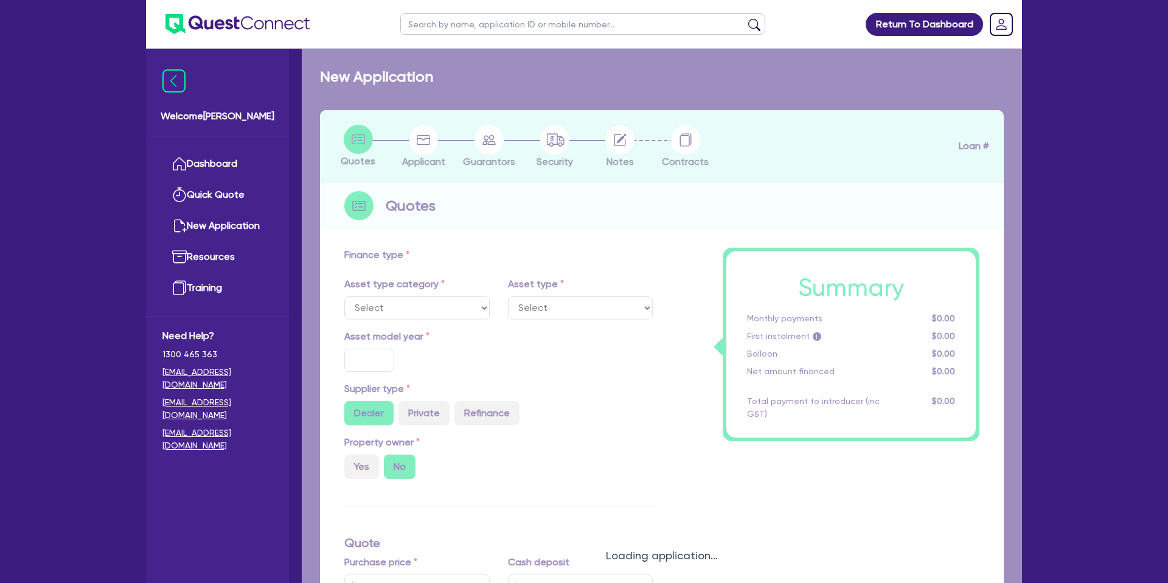
select select "CARS_AND_LIGHT_TRUCKS"
type input "2025"
radio input "true"
type input "57,000"
type input "30"
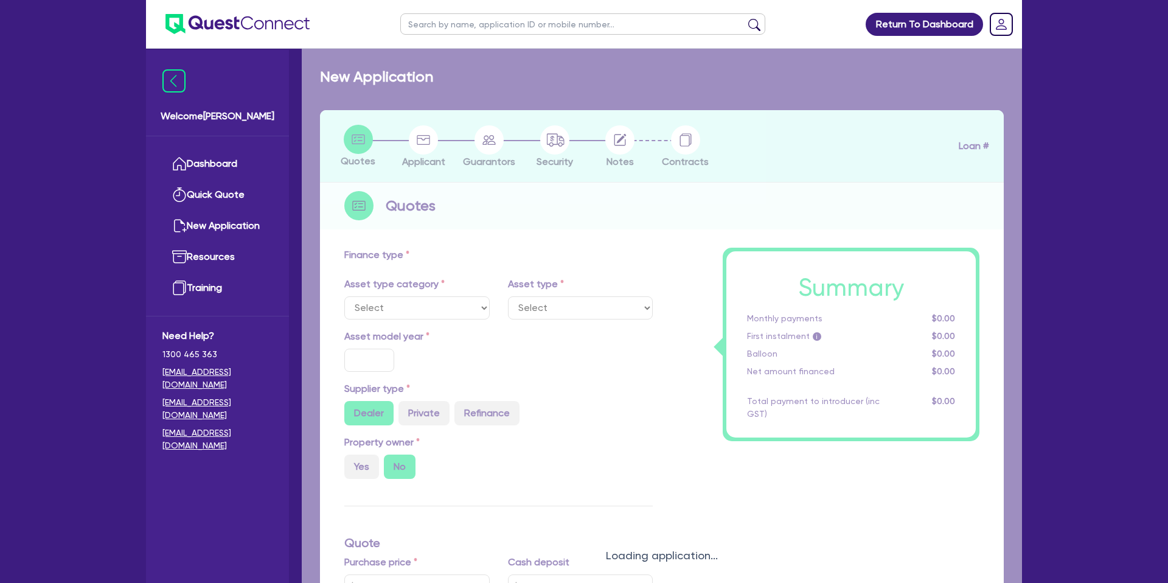
type input "17,100"
type input "7.99"
type input "2,200"
select select "PASSENGER_VEHICLES"
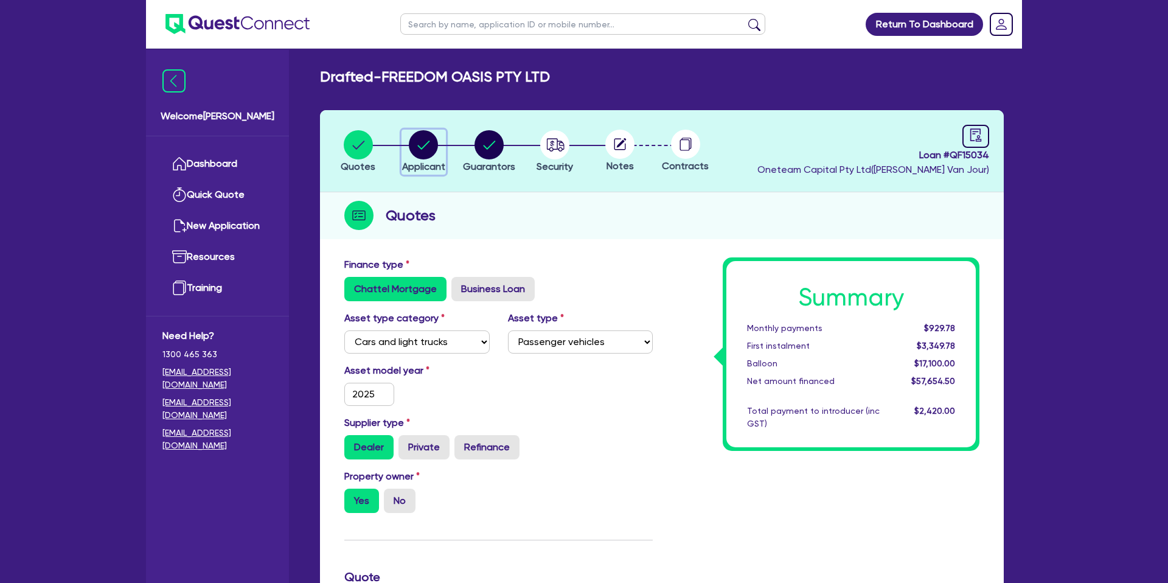
click at [423, 143] on circle "button" at bounding box center [423, 144] width 29 height 29
select select "COMPANY"
select select "ACCOMODATION_FOOD"
select select "HOTELS"
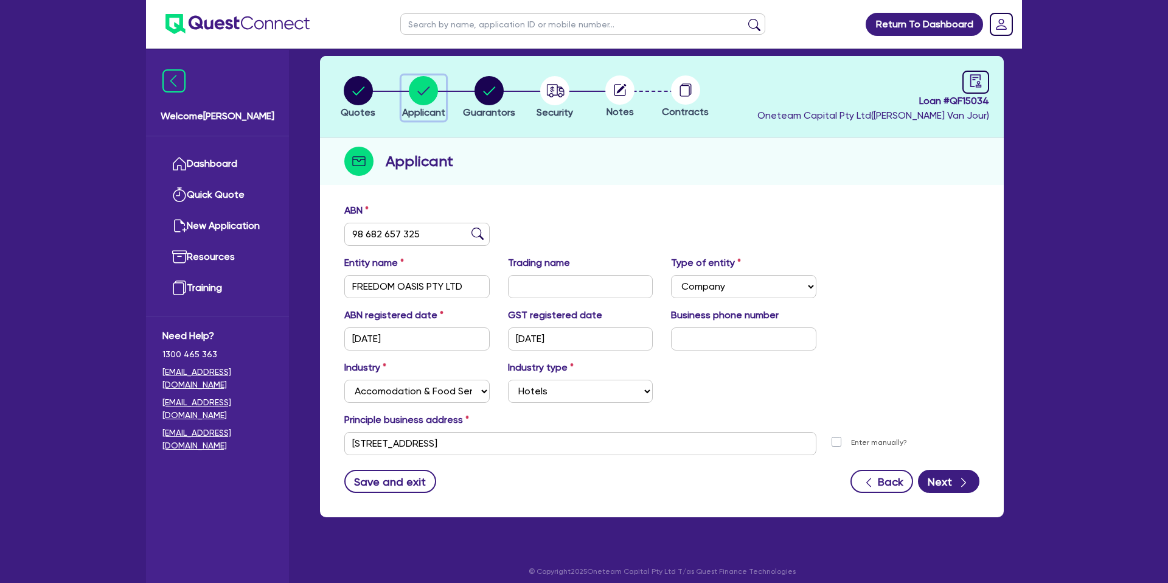
scroll to position [63, 0]
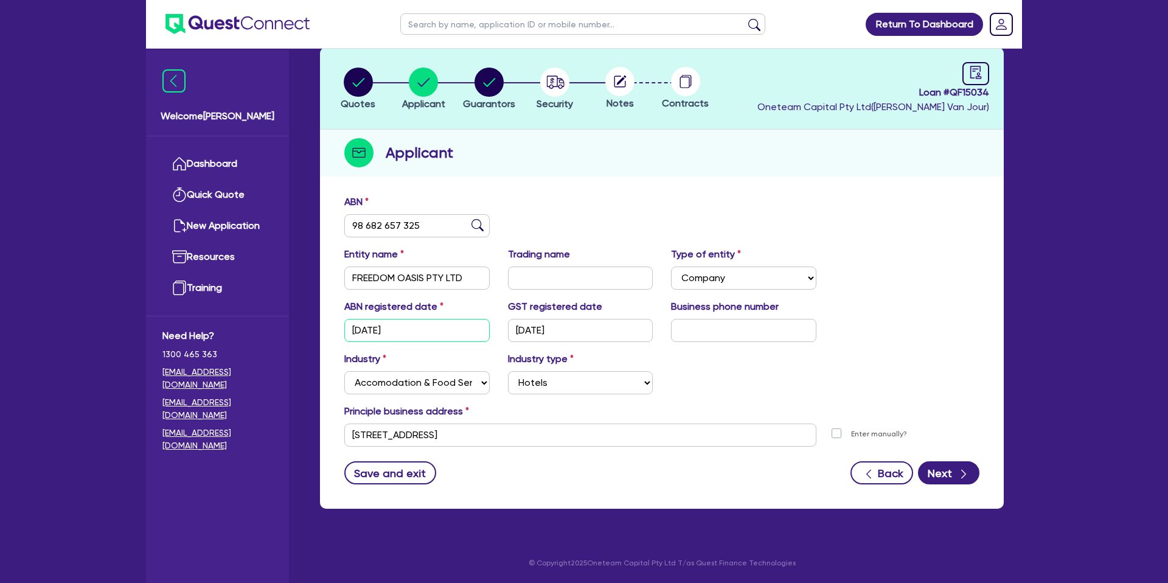
drag, startPoint x: 349, startPoint y: 327, endPoint x: 337, endPoint y: 325, distance: 12.2
click at [336, 325] on div "ABN registered date 27/11/2024" at bounding box center [417, 320] width 164 height 43
click at [637, 164] on div "Applicant" at bounding box center [662, 153] width 684 height 47
click at [485, 86] on circle "button" at bounding box center [488, 82] width 29 height 29
select select "MRS"
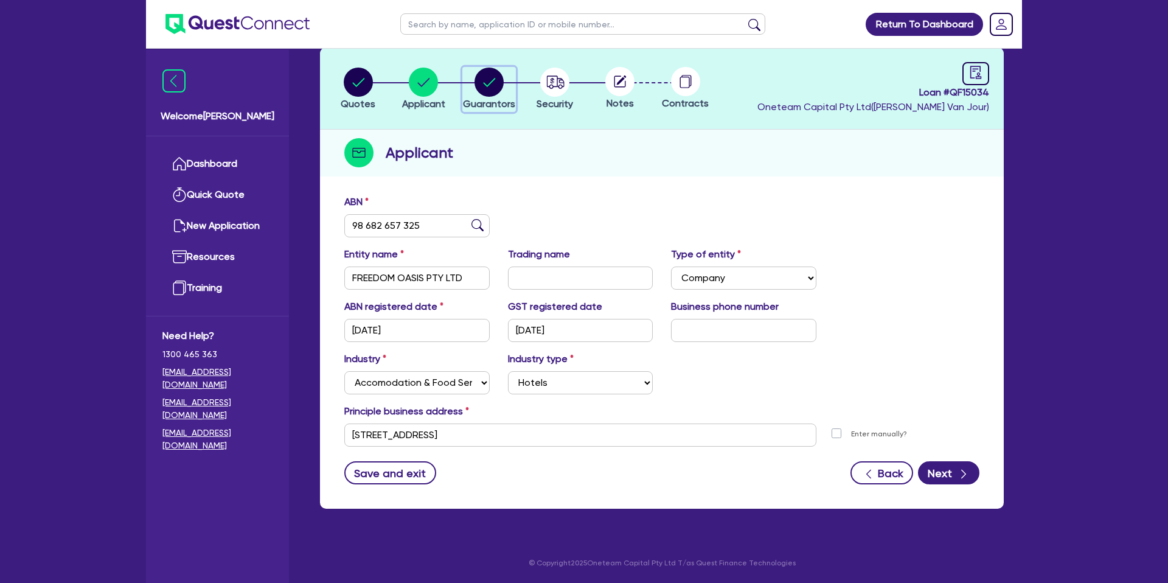
select select "QLD"
select select "DE_FACTO"
select select "PROPERTY"
select select "CASH"
select select "VEHICLE"
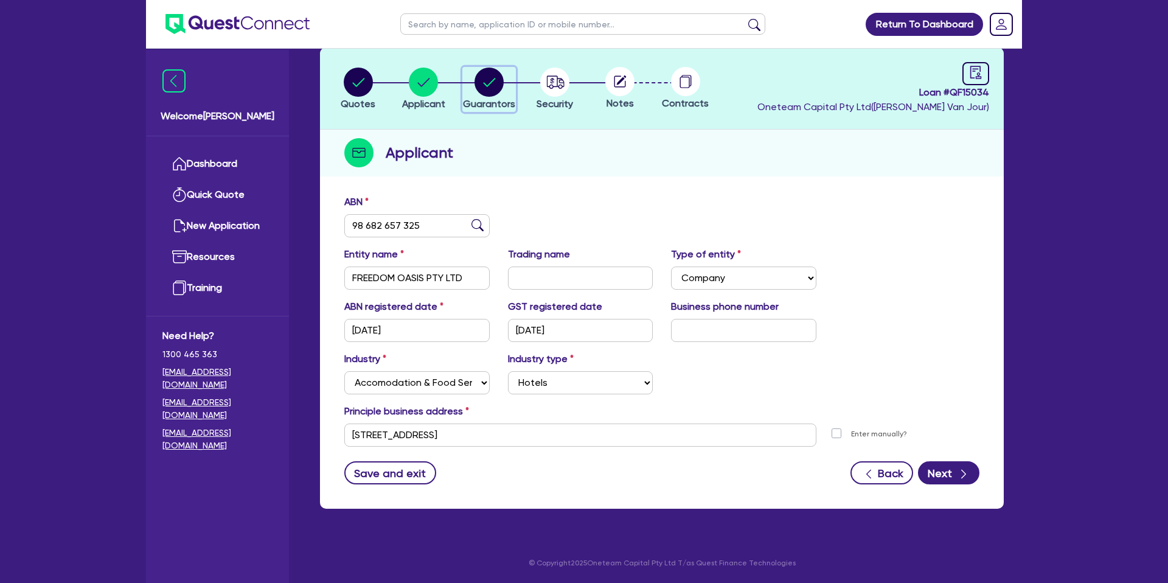
select select "MORTGAGE"
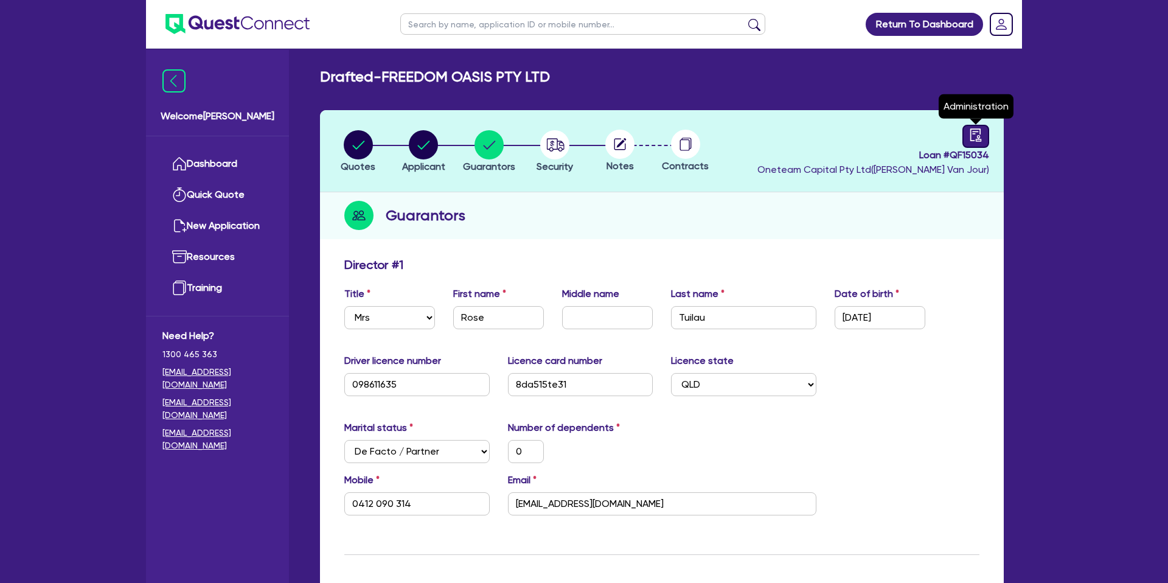
click at [974, 134] on icon "audit" at bounding box center [975, 134] width 11 height 13
select select "DRAFTED_NEW"
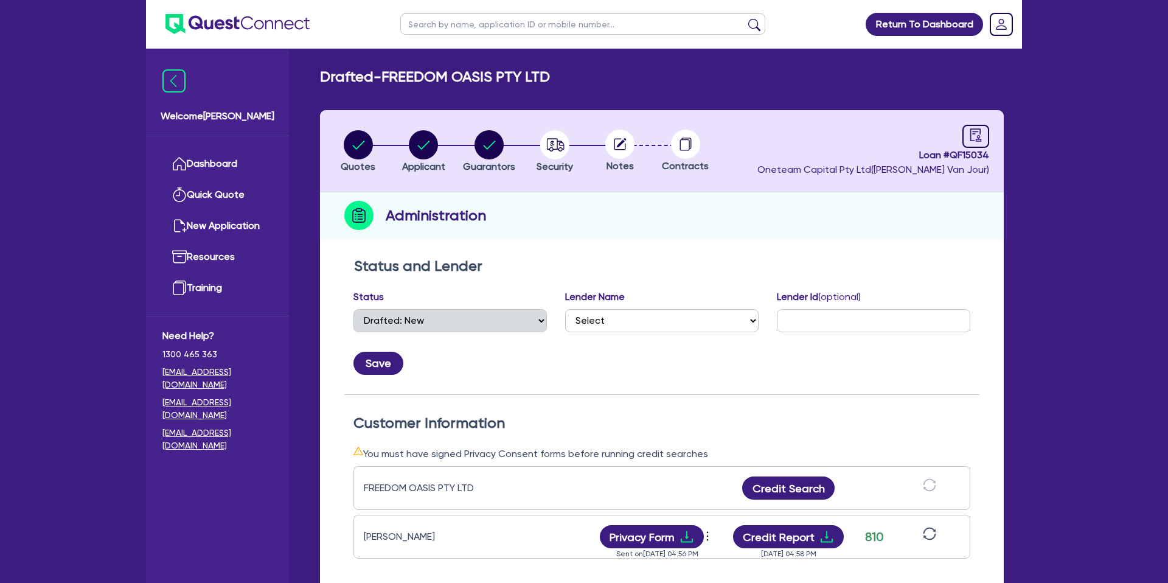
click at [618, 150] on circle at bounding box center [619, 144] width 29 height 29
click at [527, 140] on li "Security" at bounding box center [555, 151] width 66 height 43
click at [541, 145] on circle "button" at bounding box center [554, 144] width 29 height 29
select select "CARS_AND_LIGHT_TRUCKS"
select select "PASSENGER_VEHICLES"
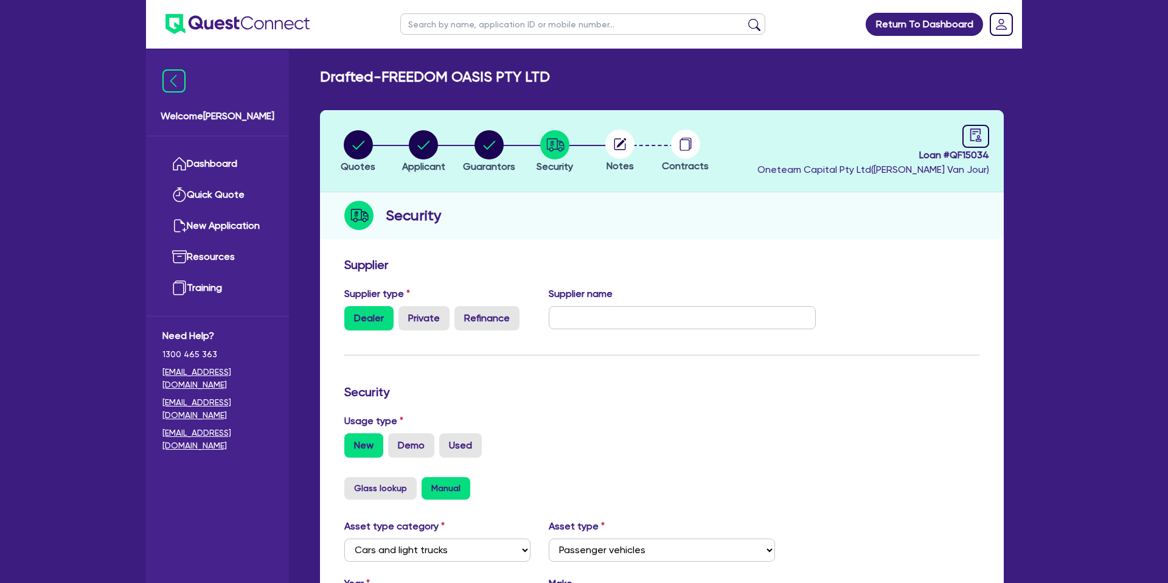
click at [618, 144] on icon at bounding box center [622, 143] width 10 height 10
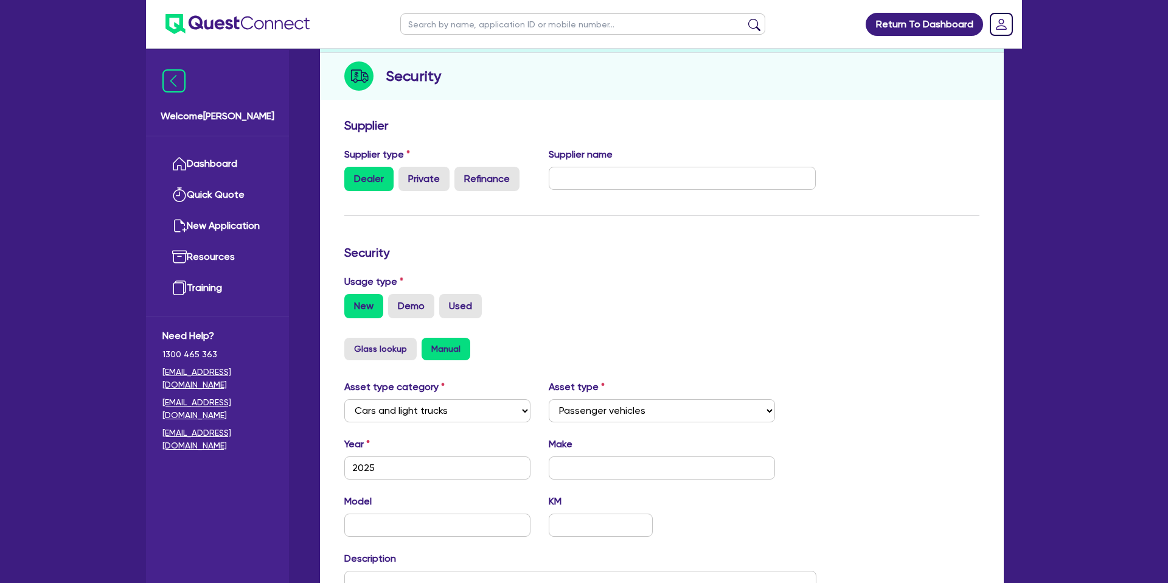
scroll to position [353, 0]
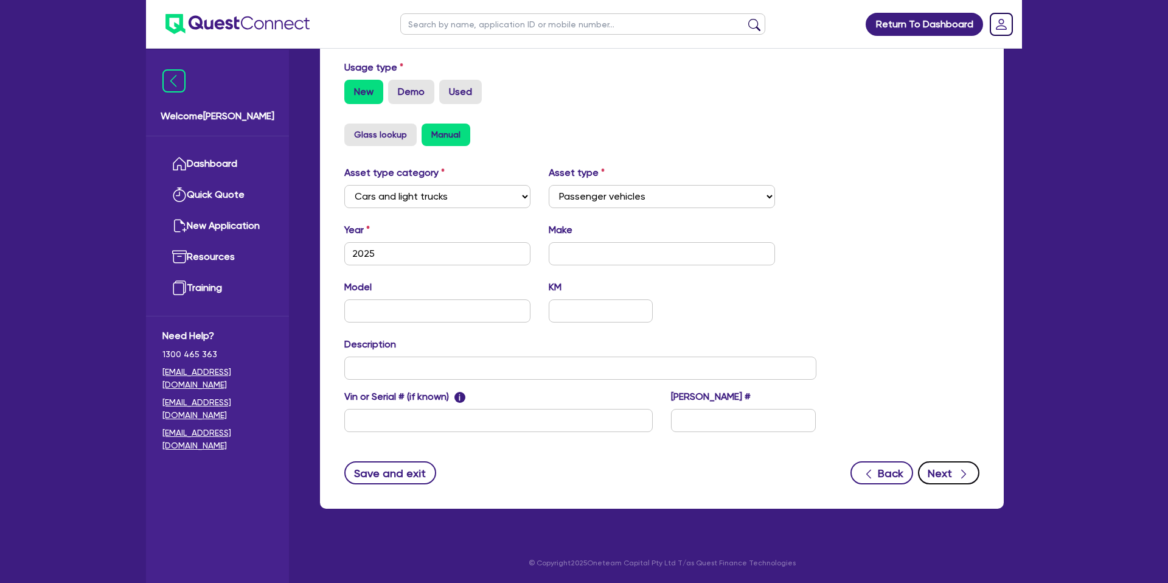
click at [962, 470] on icon "button" at bounding box center [963, 474] width 5 height 9
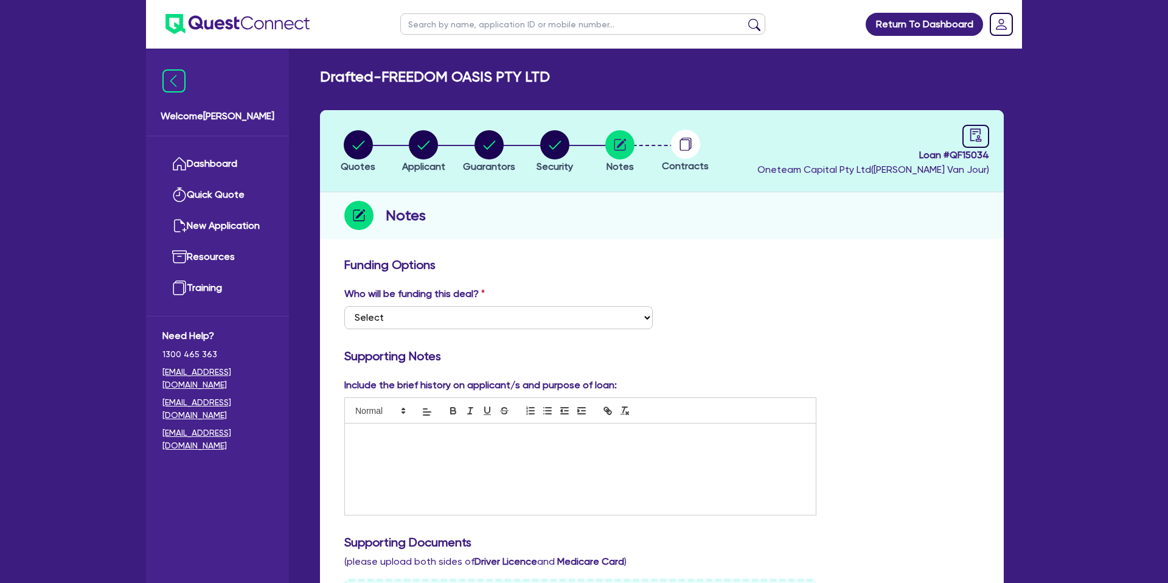
click at [371, 422] on div at bounding box center [580, 410] width 472 height 26
click at [370, 441] on p at bounding box center [580, 436] width 453 height 11
click at [408, 435] on p "BFS Banks." at bounding box center [580, 436] width 453 height 11
click at [404, 442] on p "Azora." at bounding box center [580, 447] width 453 height 11
click at [398, 454] on div "BFS Banks. xxx Azora." at bounding box center [580, 468] width 471 height 91
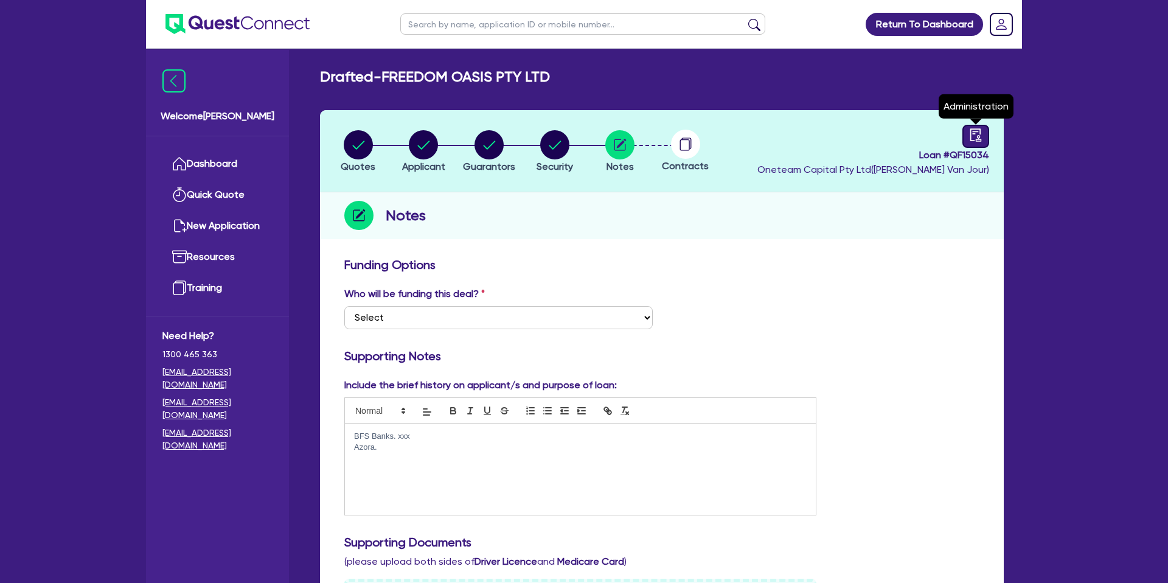
click at [975, 131] on icon "audit" at bounding box center [975, 134] width 11 height 13
select select "DRAFTED_NEW"
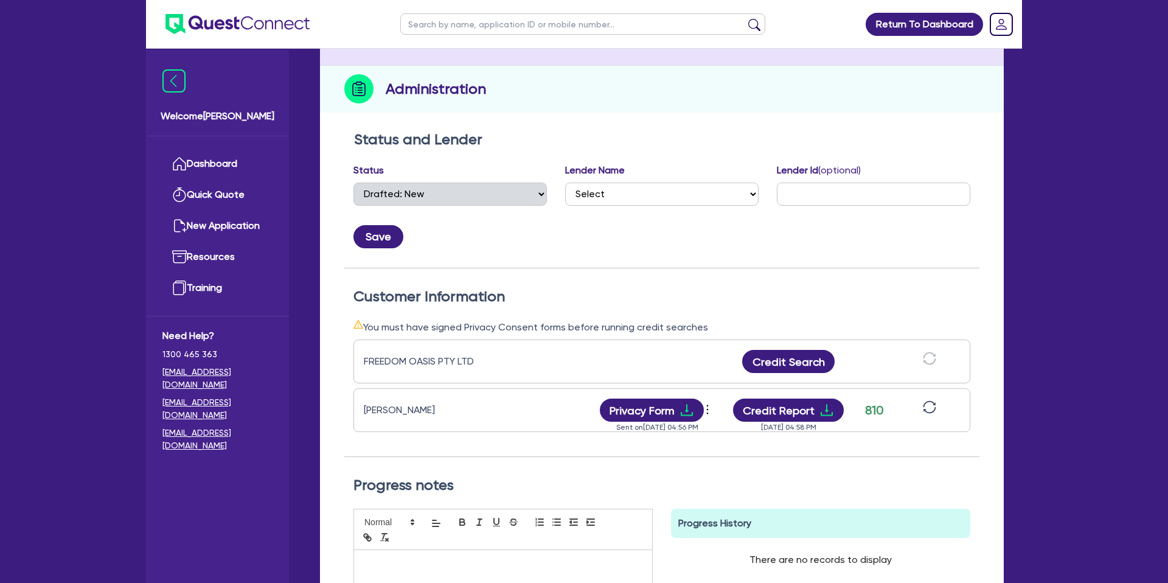
scroll to position [158, 0]
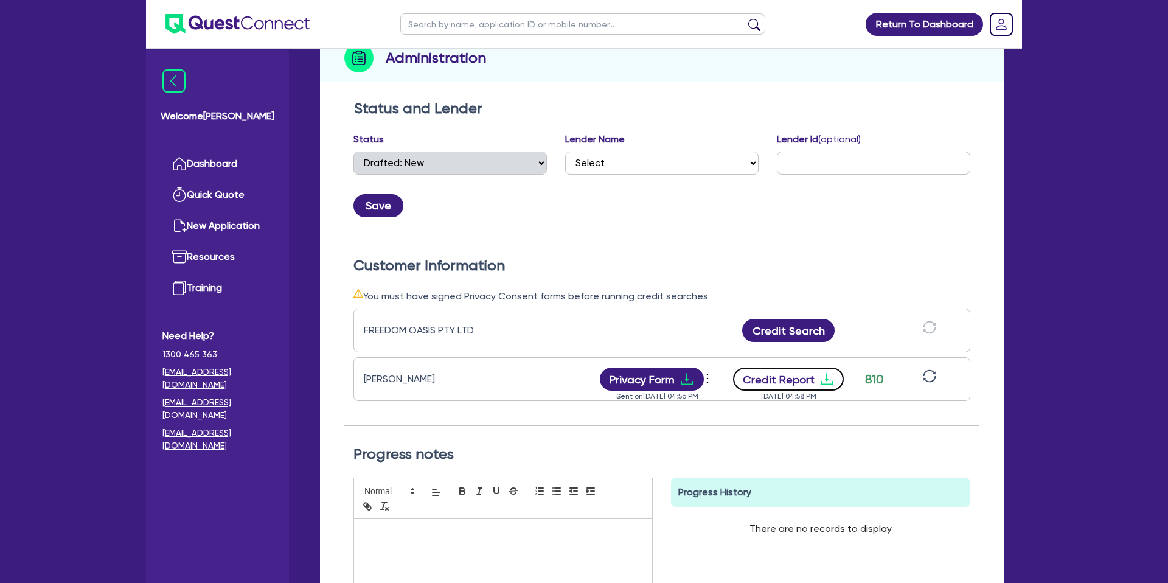
click at [817, 385] on button "Credit Report" at bounding box center [788, 378] width 111 height 23
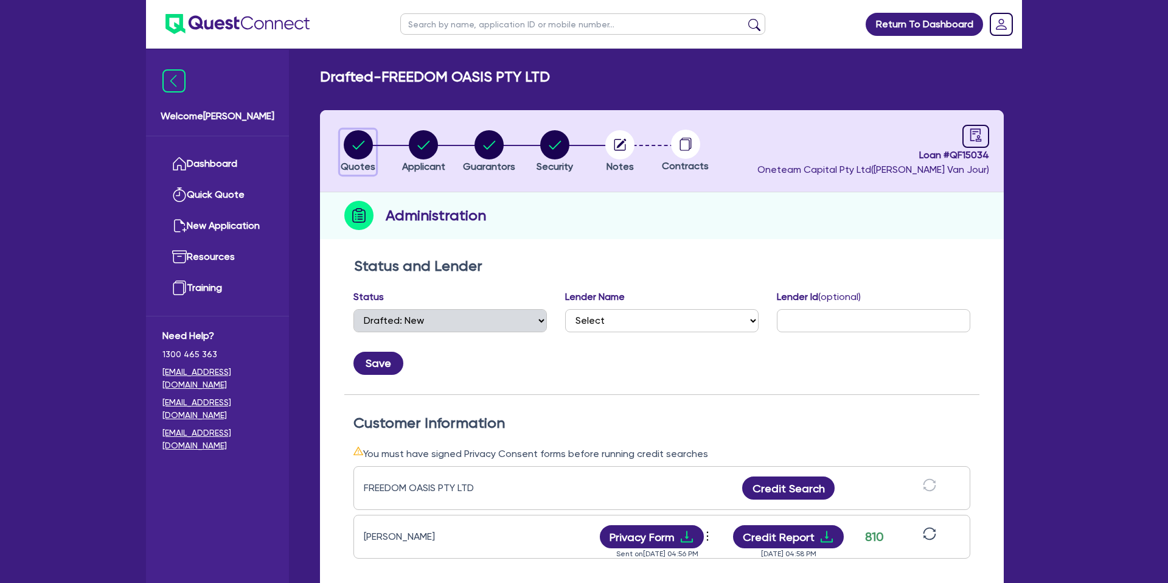
click at [349, 138] on circle "button" at bounding box center [358, 144] width 29 height 29
select select "CARS_AND_LIGHT_TRUCKS"
select select "PASSENGER_VEHICLES"
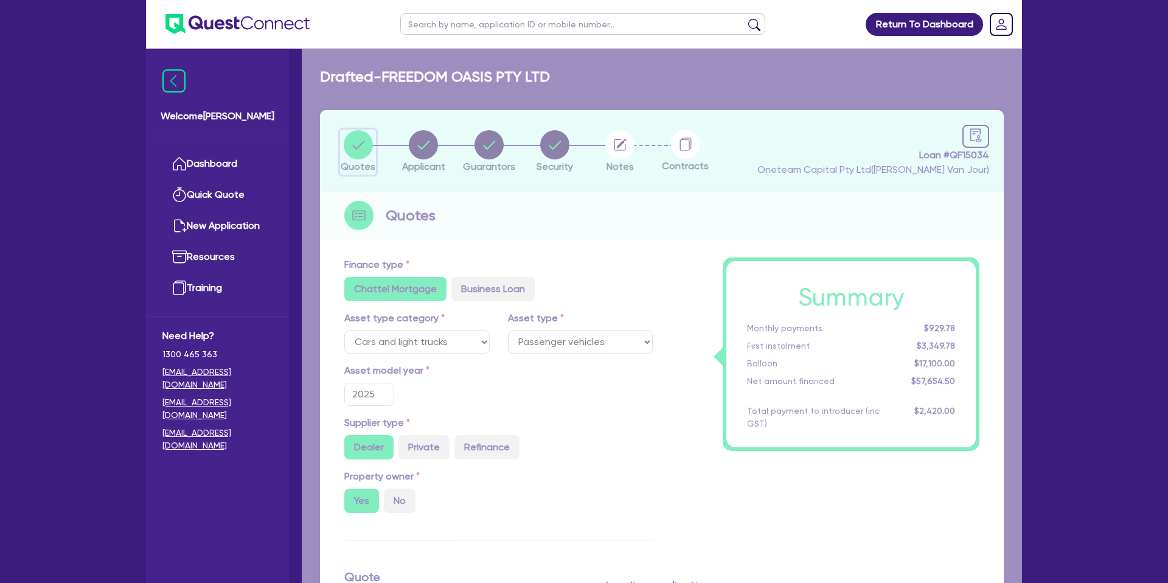
type input "57,000"
type input "17,100"
type input "2,200"
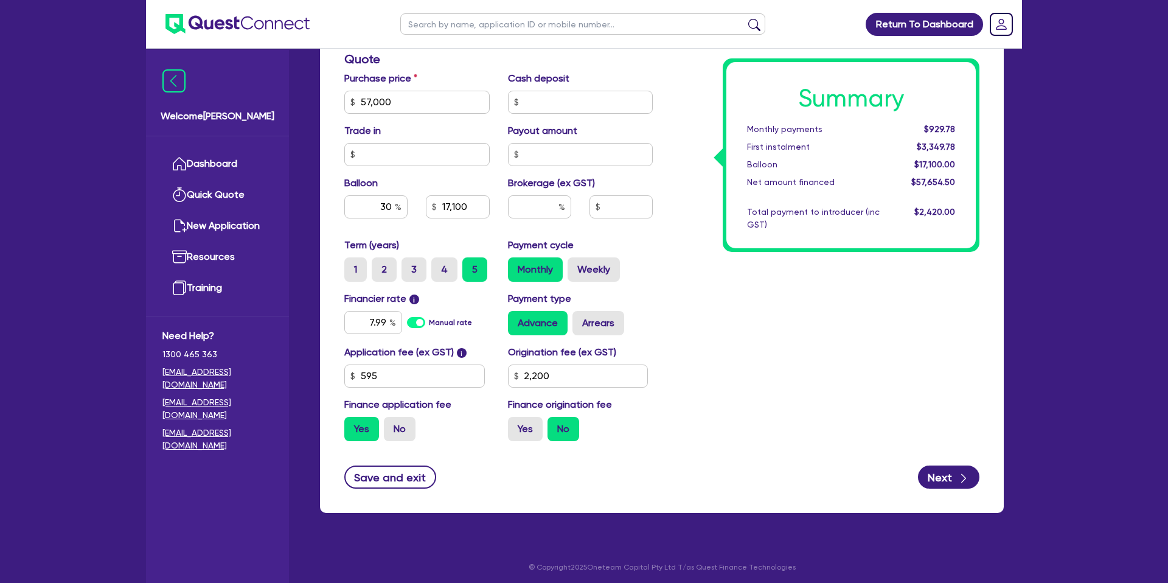
scroll to position [522, 0]
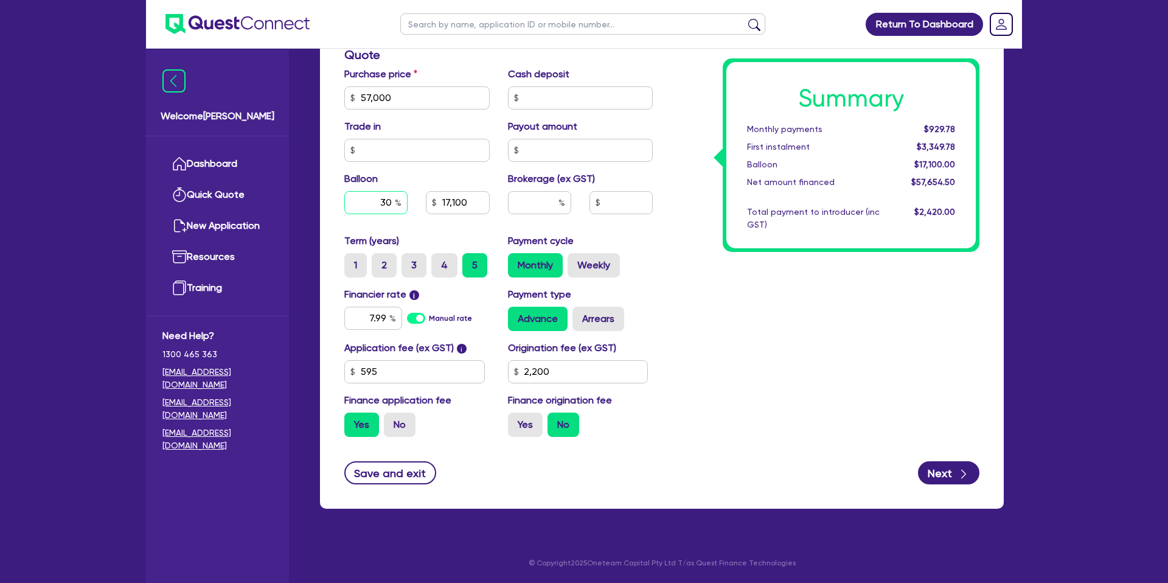
click at [393, 201] on input "30" at bounding box center [375, 202] width 63 height 23
type input "57,000"
type input "17,100"
type input "2,200"
click at [679, 229] on div "Summary Monthly payments $929.78 First instalment $3,349.78 Balloon $17,100.00 …" at bounding box center [825, 90] width 327 height 711
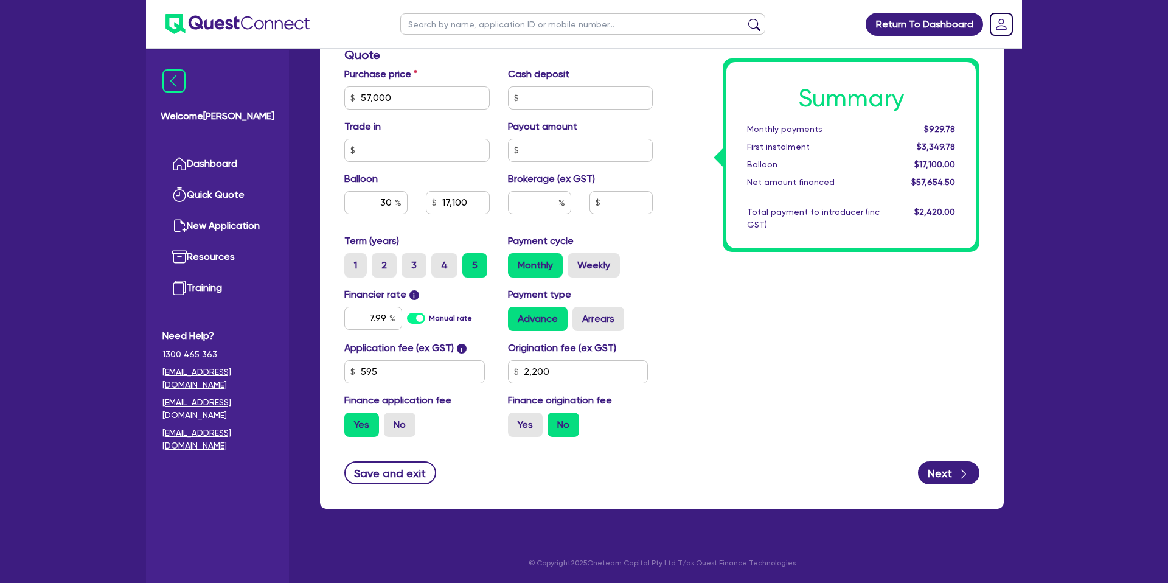
type input "57,000"
type input "17,100"
type input "2,200"
click at [384, 314] on input "7.99" at bounding box center [373, 318] width 58 height 23
type input "7"
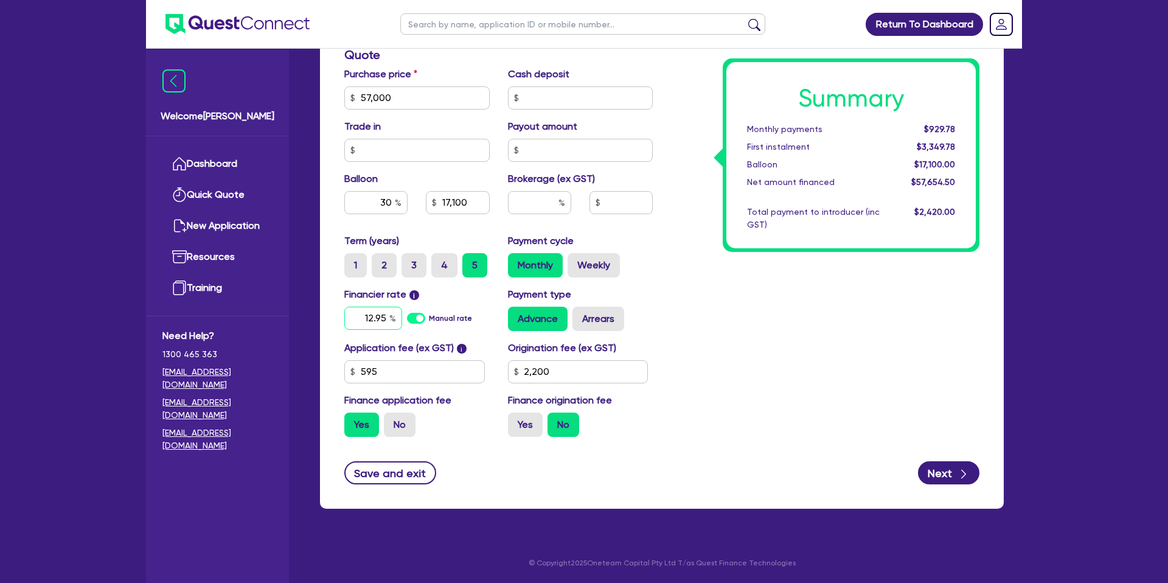
type input "12.95"
type input "57,000"
type input "17,100"
type input "2,200"
type input "57,000"
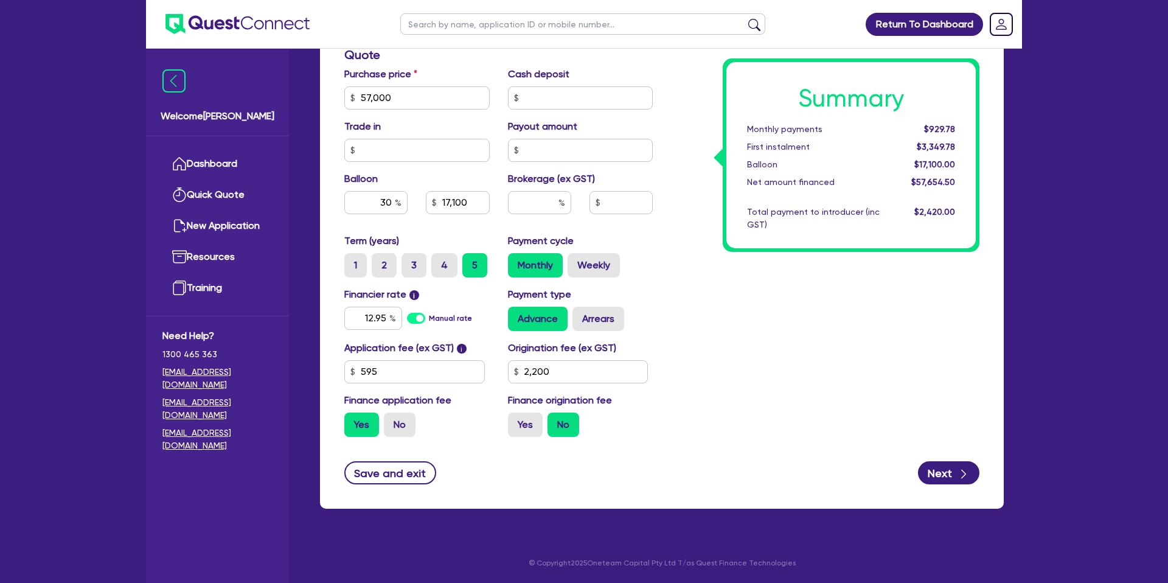
type input "17,100"
type input "2,200"
drag, startPoint x: 923, startPoint y: 358, endPoint x: 856, endPoint y: 352, distance: 67.7
click at [916, 353] on div "Summary Monthly payments $929.78 First instalment $3,349.78 Balloon $17,100.00 …" at bounding box center [825, 90] width 327 height 711
click at [547, 212] on input "text" at bounding box center [539, 202] width 63 height 23
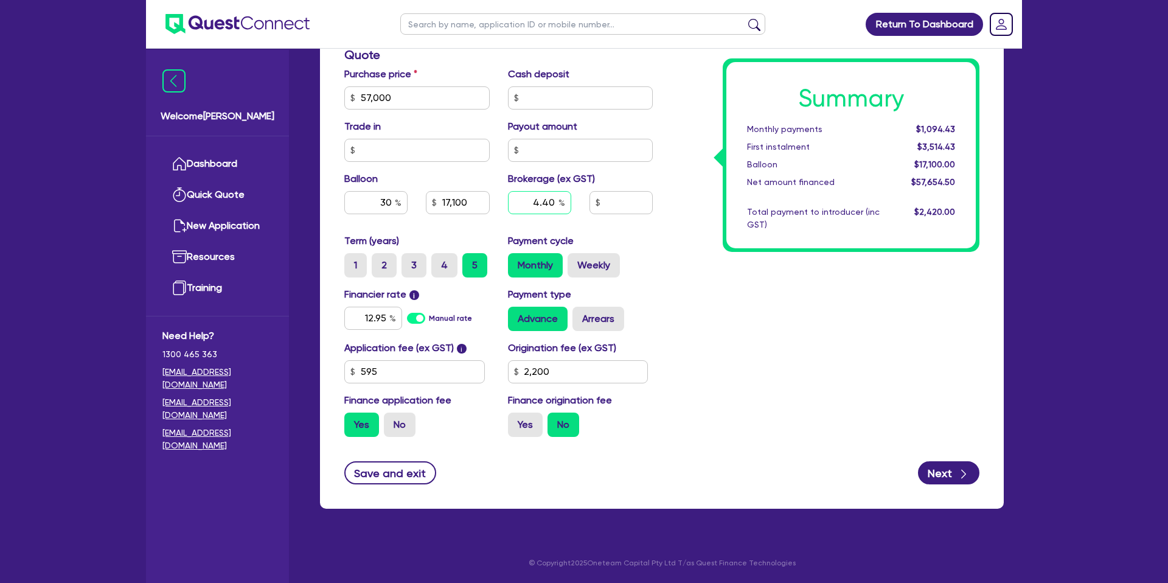
type input "4.40"
type input "57,000"
type input "17,100"
type input "2,200"
type input "57,000"
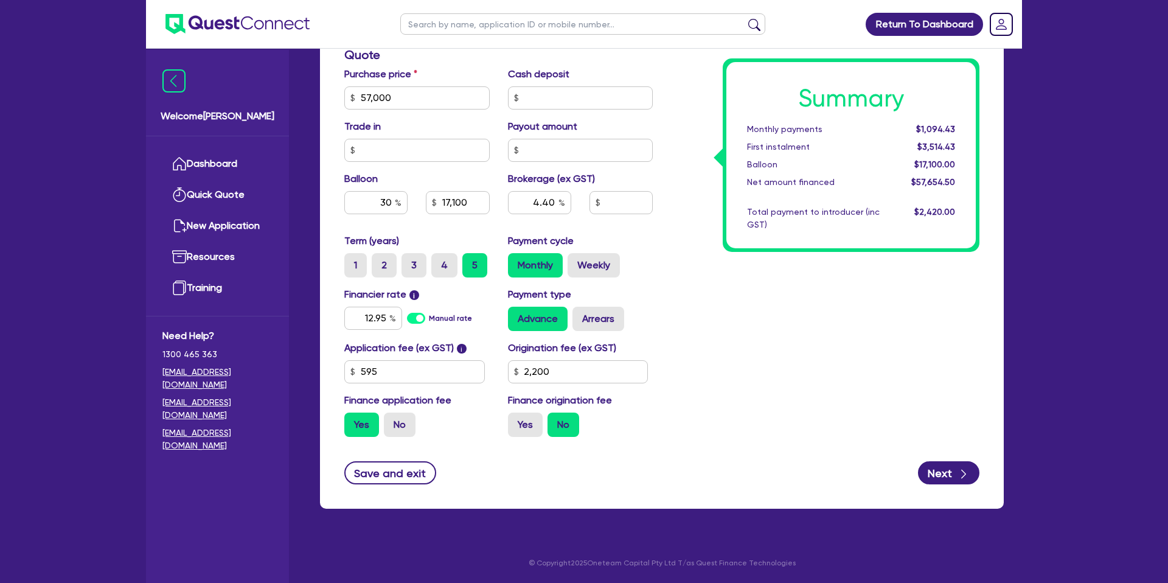
type input "17,100"
type input "2,536.8"
click at [673, 219] on div "Summary Monthly payments $1,094.43 First instalment $3,514.43 Balloon $17,100.0…" at bounding box center [825, 90] width 327 height 711
click at [561, 371] on input "2,200" at bounding box center [578, 371] width 141 height 23
type input "2"
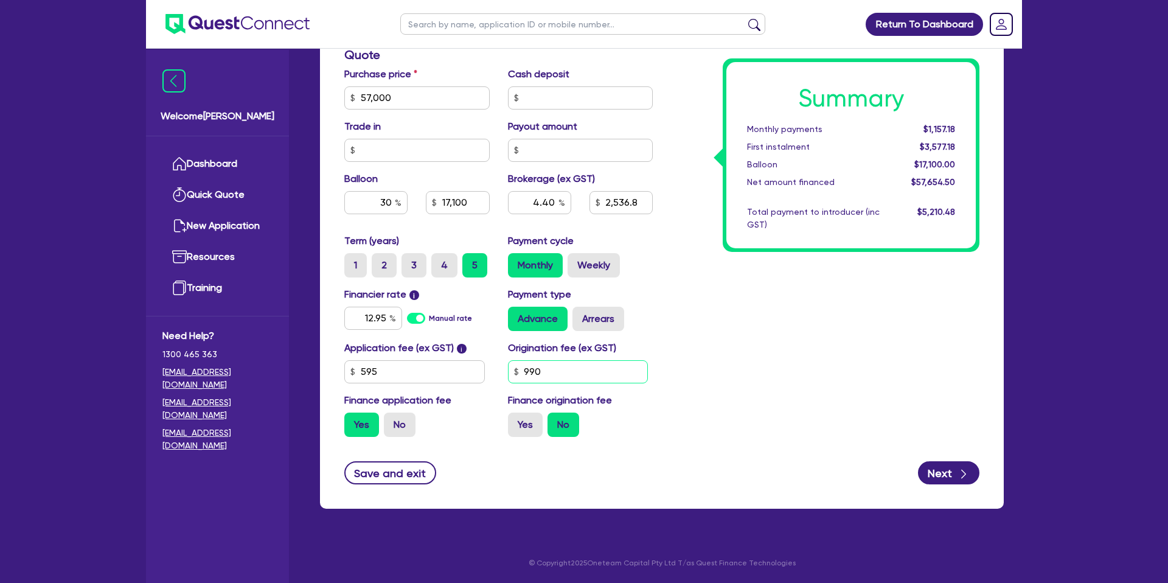
type input "990"
type input "57,000"
type input "17,100"
type input "2,536.8"
click at [776, 336] on div "Summary Monthly payments $1,157.18 First instalment $3,577.18 Balloon $17,100.0…" at bounding box center [825, 90] width 327 height 711
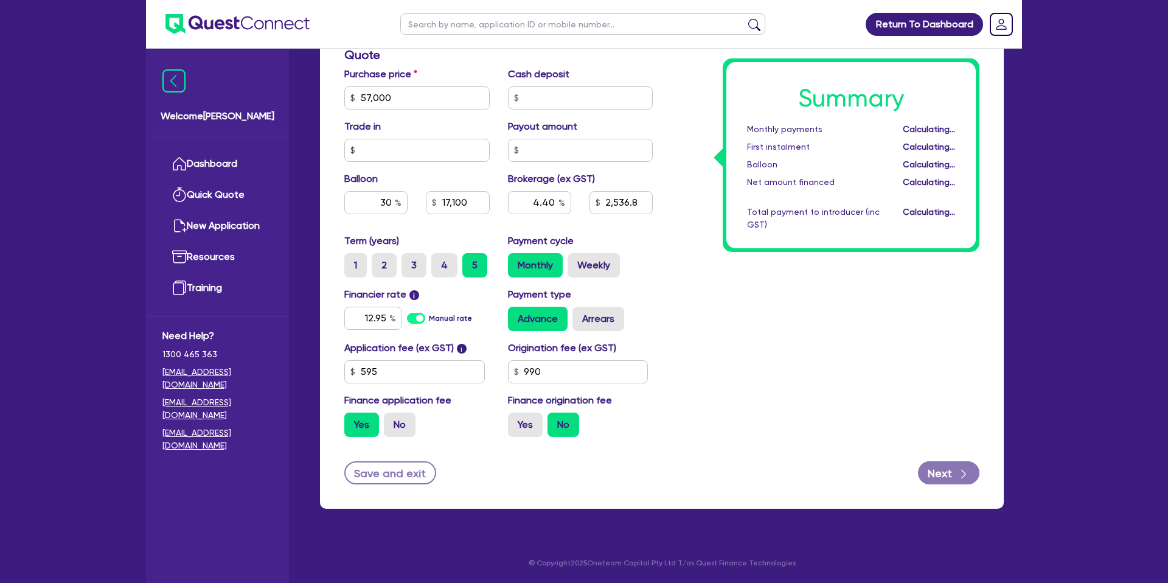
type input "57,000"
type input "17,100"
type input "2,536.8"
click at [513, 423] on label "Yes" at bounding box center [525, 424] width 35 height 24
click at [513, 420] on input "Yes" at bounding box center [512, 416] width 8 height 8
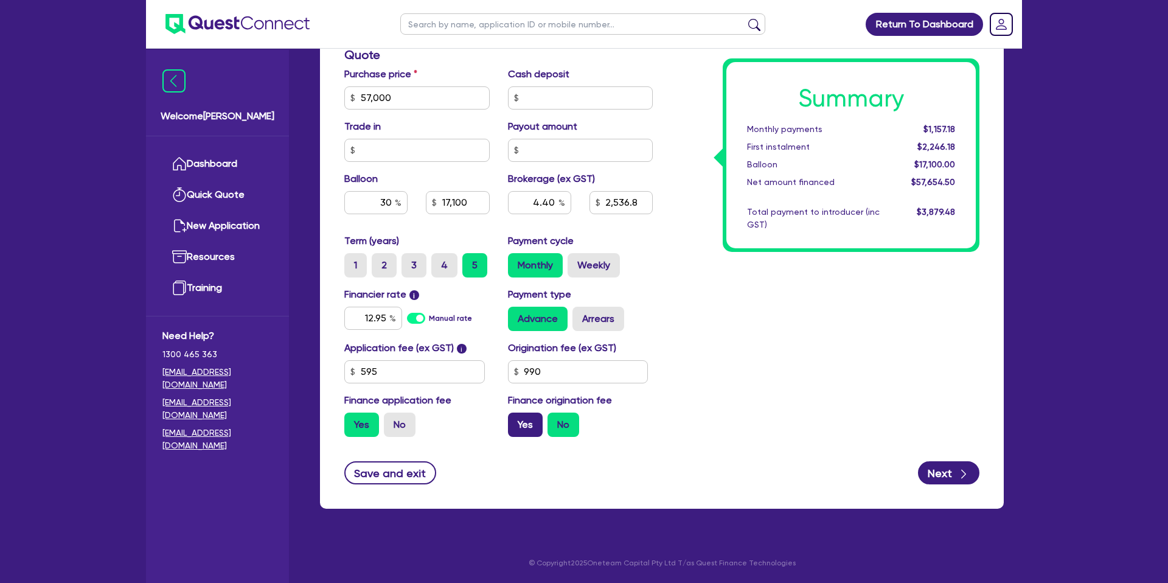
radio input "true"
type input "57,000"
type input "17,100"
type input "2,536.8"
type input "57,000"
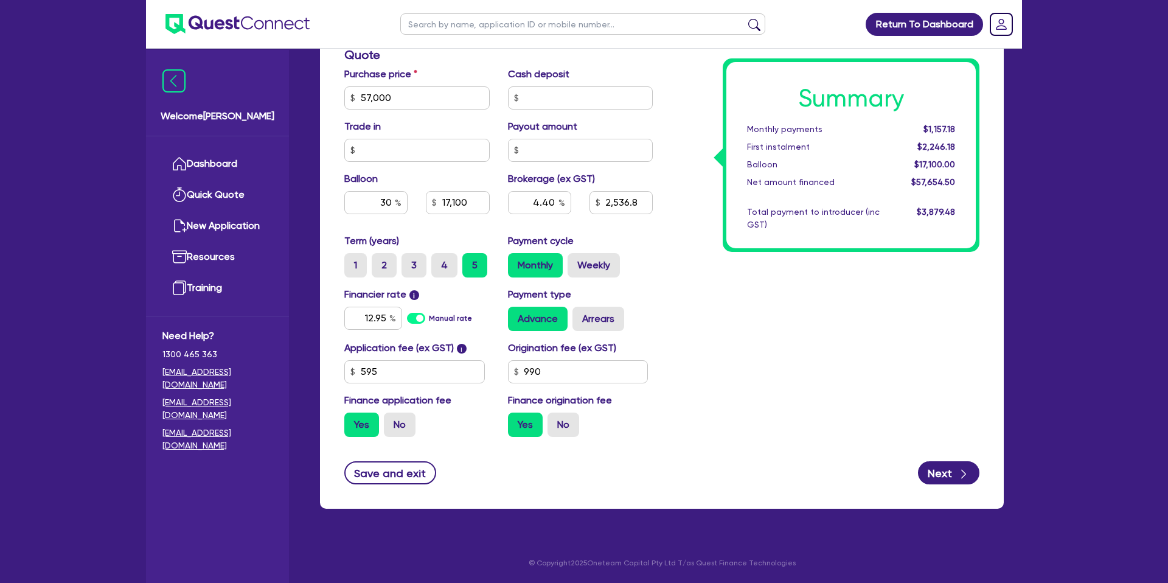
type input "17,100"
type input "2,584.71"
drag, startPoint x: 831, startPoint y: 285, endPoint x: 856, endPoint y: 279, distance: 25.1
click at [837, 282] on div "Summary Monthly payments $1,182.85 First instalment $1,182.85 Balloon $17,100.0…" at bounding box center [825, 90] width 327 height 711
click at [553, 202] on input "4.40" at bounding box center [539, 202] width 63 height 23
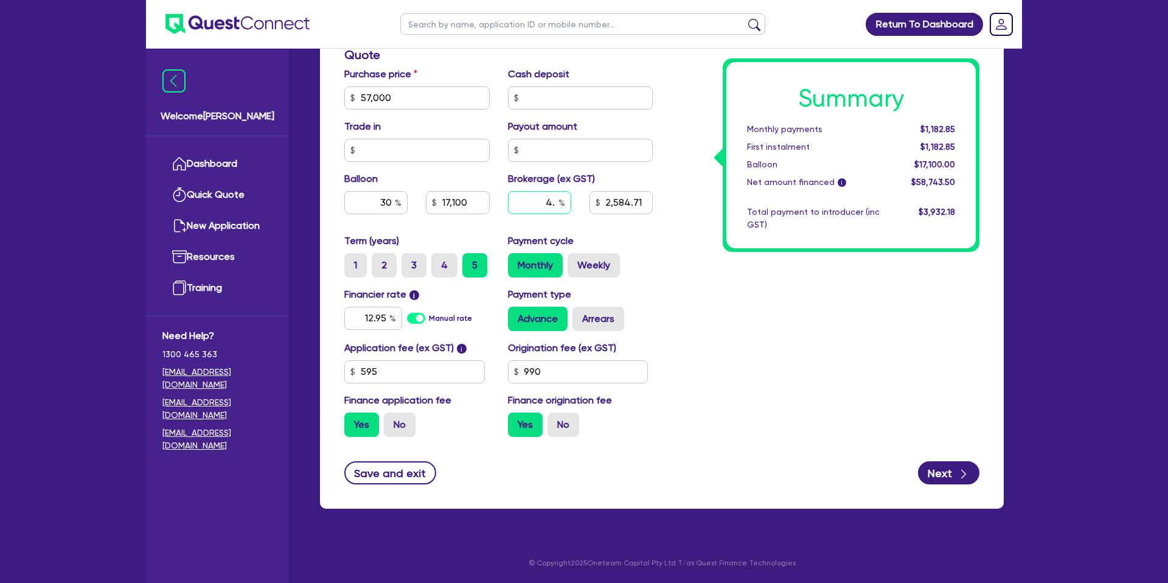
type input "4"
type input "10"
type input "57,000"
type input "17,100"
type input "2,584.71"
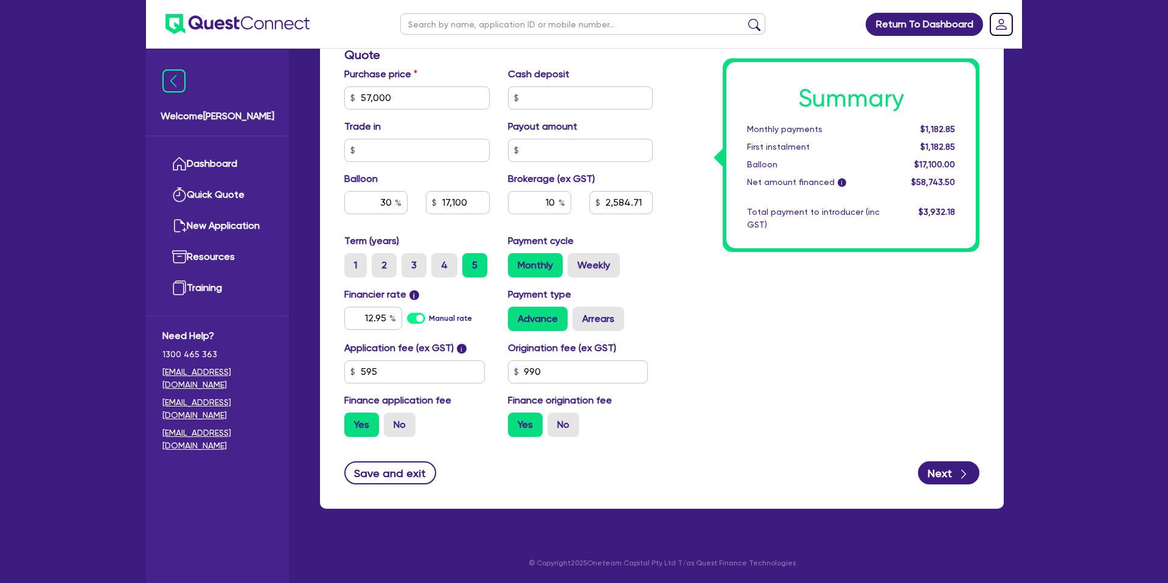
click at [693, 184] on div "Summary Monthly payments $1,182.85 First instalment $1,182.85 Balloon $17,100.0…" at bounding box center [825, 90] width 327 height 711
type input "57,000"
type input "17,100"
type input "5,874.35"
click at [648, 235] on div "Payment cycle Monthly Weekly" at bounding box center [581, 256] width 164 height 44
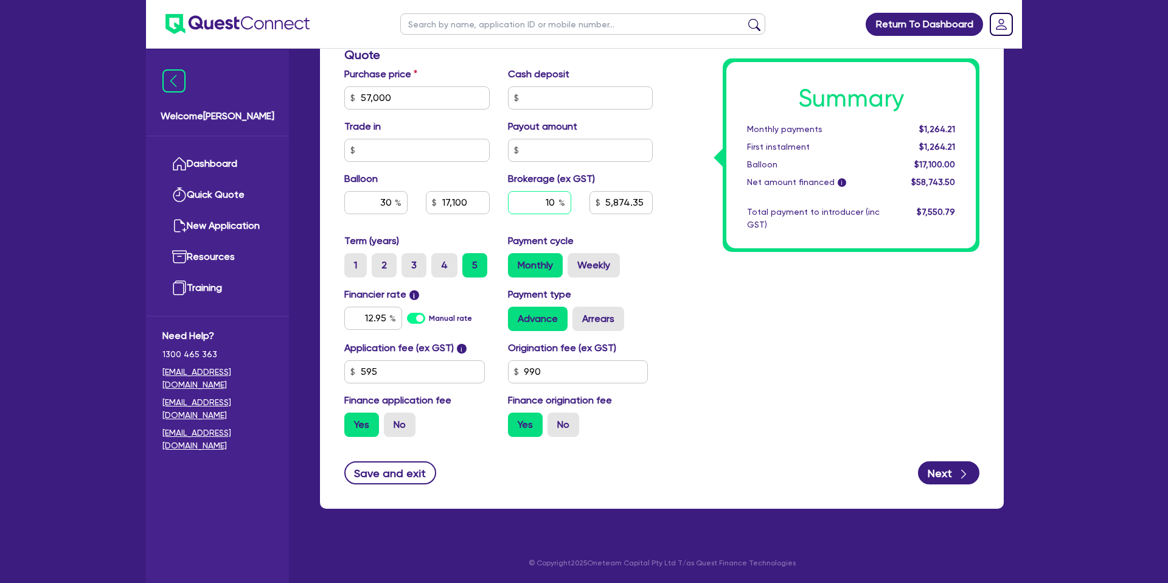
click at [552, 200] on input "10" at bounding box center [539, 202] width 63 height 23
type input "1"
type input "4.40"
type input "57,000"
type input "17,100"
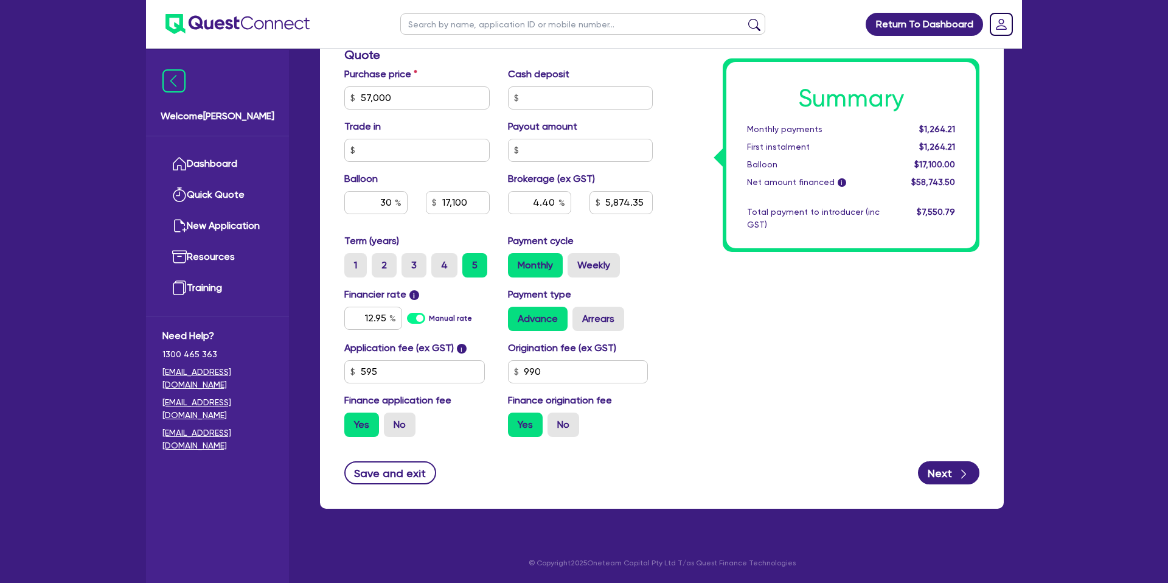
type input "5,874.35"
click at [740, 238] on div "Summary Monthly payments $1,264.21 First instalment $1,264.21 Balloon $17,100.0…" at bounding box center [850, 155] width 249 height 186
type input "57,000"
type input "17,100"
type input "2,584.71"
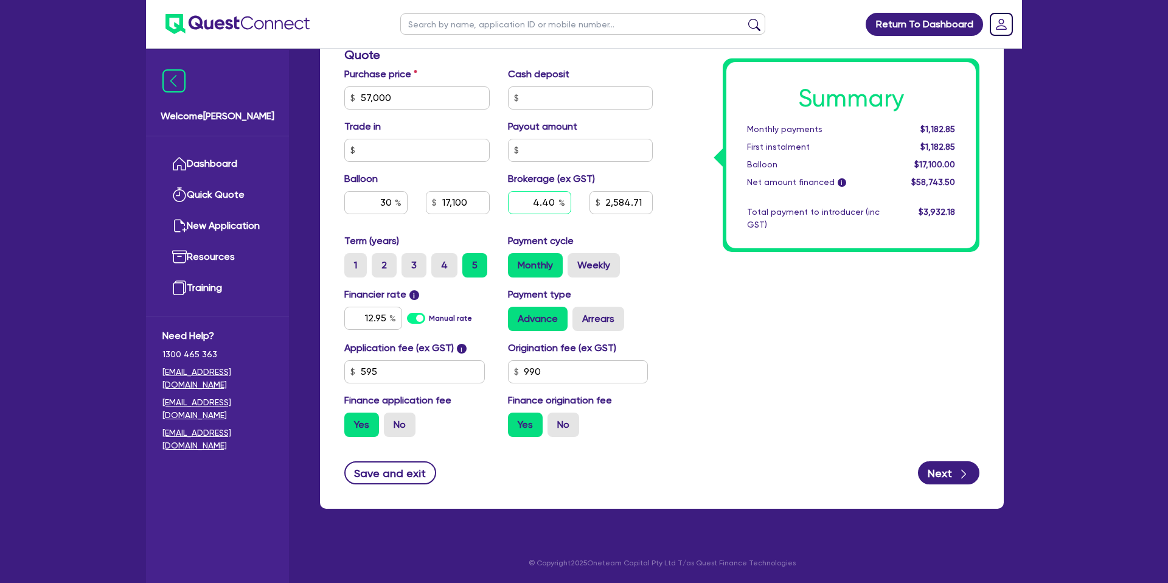
click at [555, 198] on input "4.40" at bounding box center [539, 202] width 63 height 23
type input "4"
type input "57,000"
type input "17,100"
type input "2,584.71"
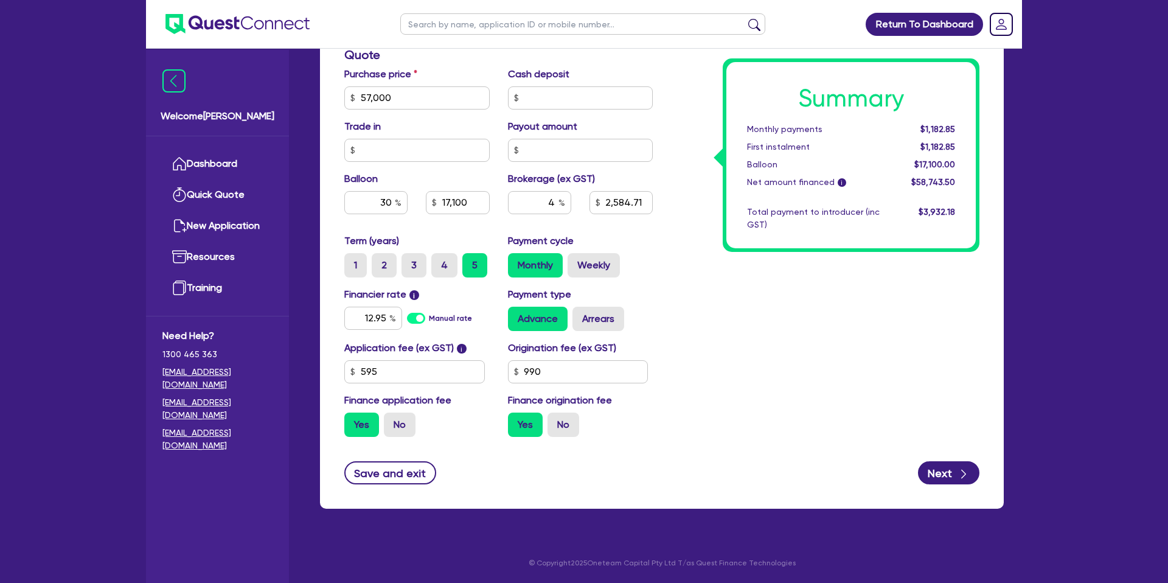
click at [713, 277] on div "Summary Monthly payments $1,182.85 First instalment $1,182.85 Balloon $17,100.0…" at bounding box center [825, 90] width 327 height 711
type input "57,000"
type input "17,100"
type input "2,349.74"
click at [574, 376] on input "990" at bounding box center [578, 371] width 141 height 23
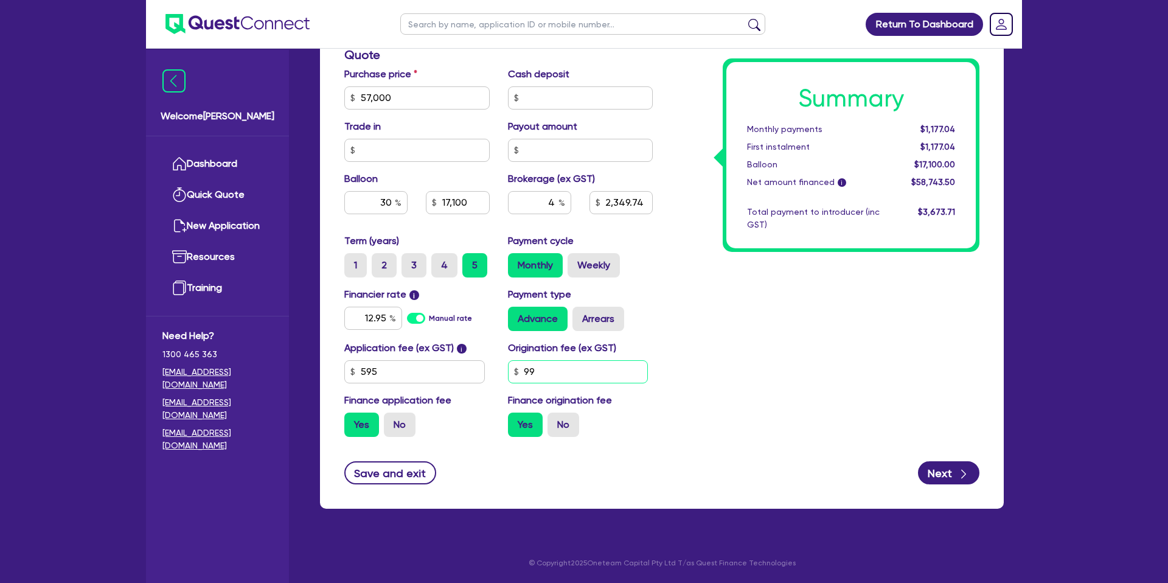
type input "9"
type input "1,325"
type input "57,000"
type input "17,100"
type input "2,349.74"
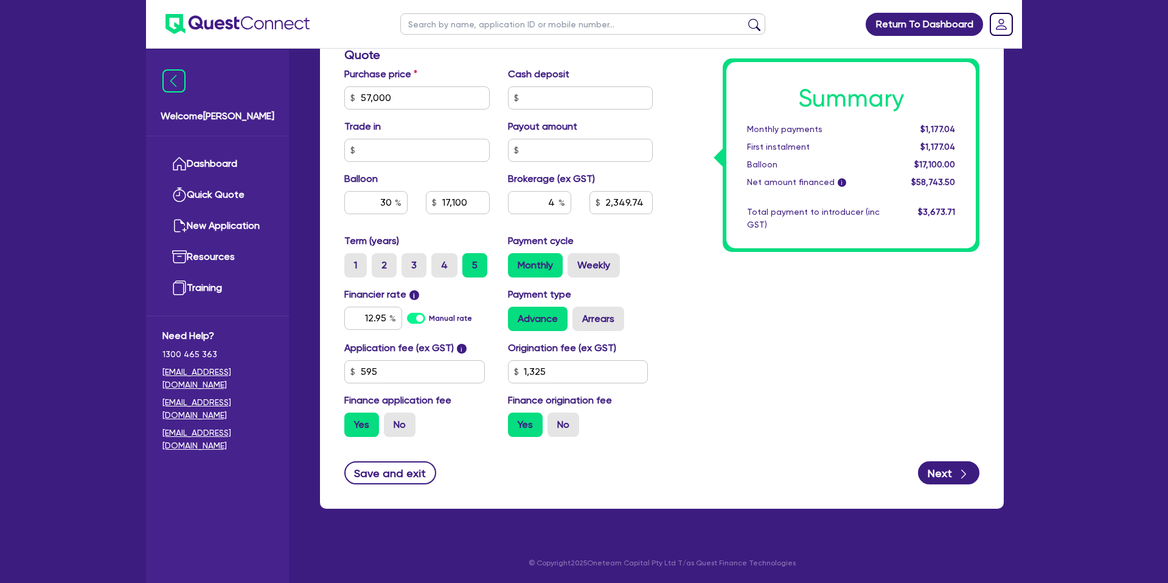
click at [667, 411] on div "Summary Monthly payments $1,177.04 First instalment $1,177.04 Balloon $17,100.0…" at bounding box center [825, 90] width 327 height 711
type input "57,000"
type input "17,100"
type input "2,364.48"
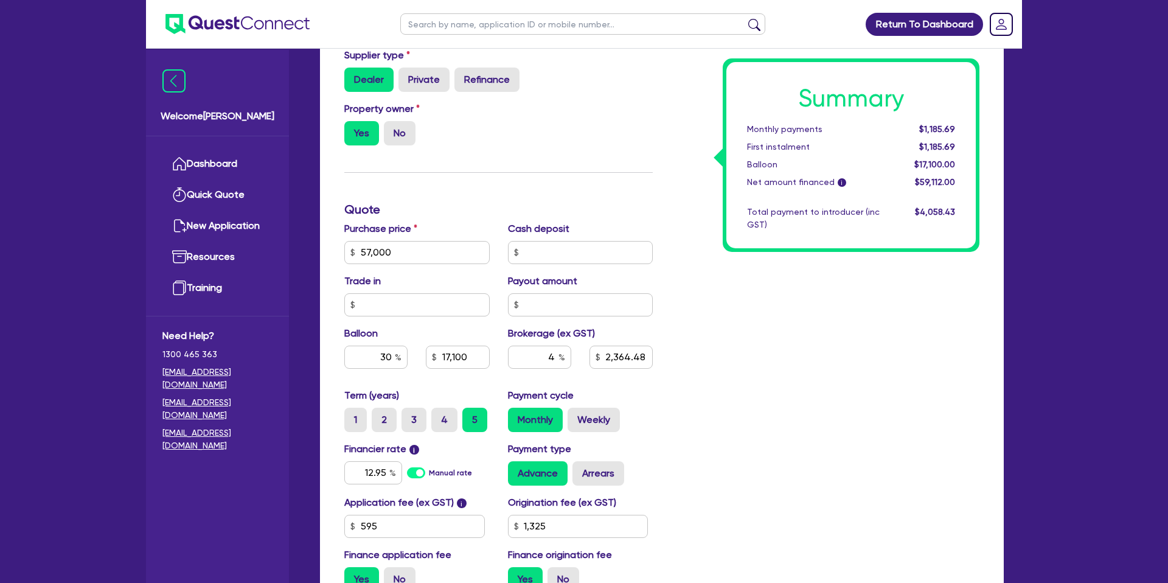
scroll to position [0, 0]
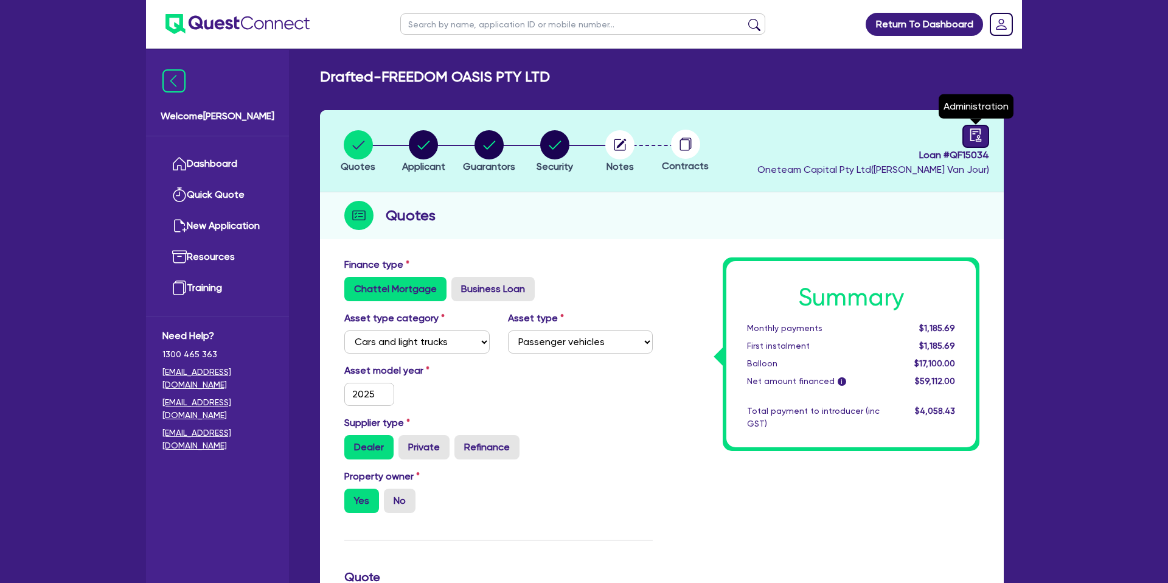
click at [977, 133] on icon "audit" at bounding box center [975, 134] width 13 height 13
select select "DRAFTED_NEW"
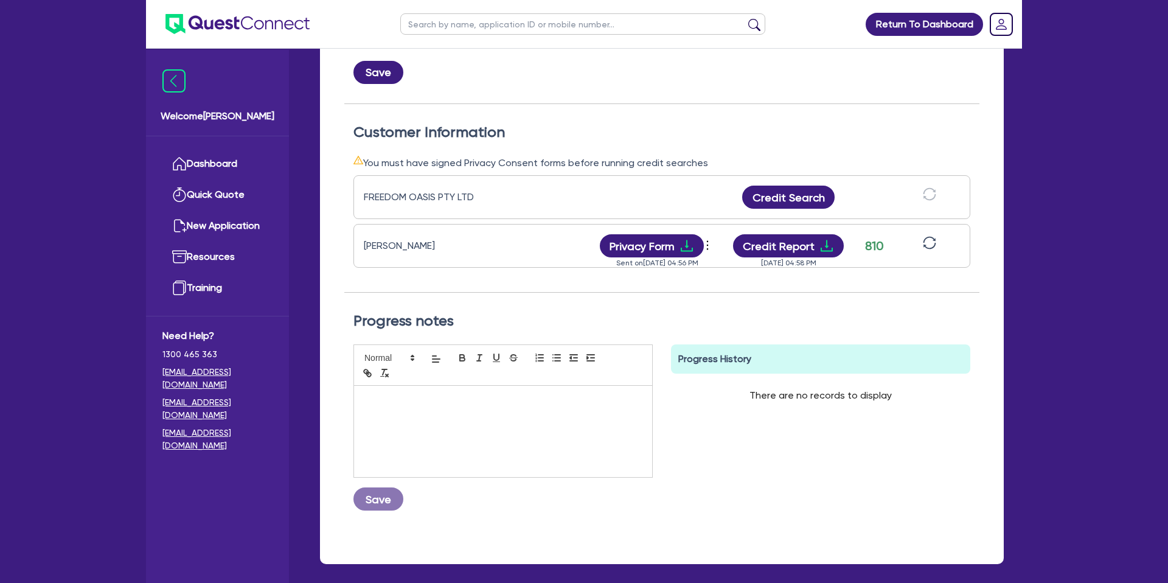
scroll to position [347, 0]
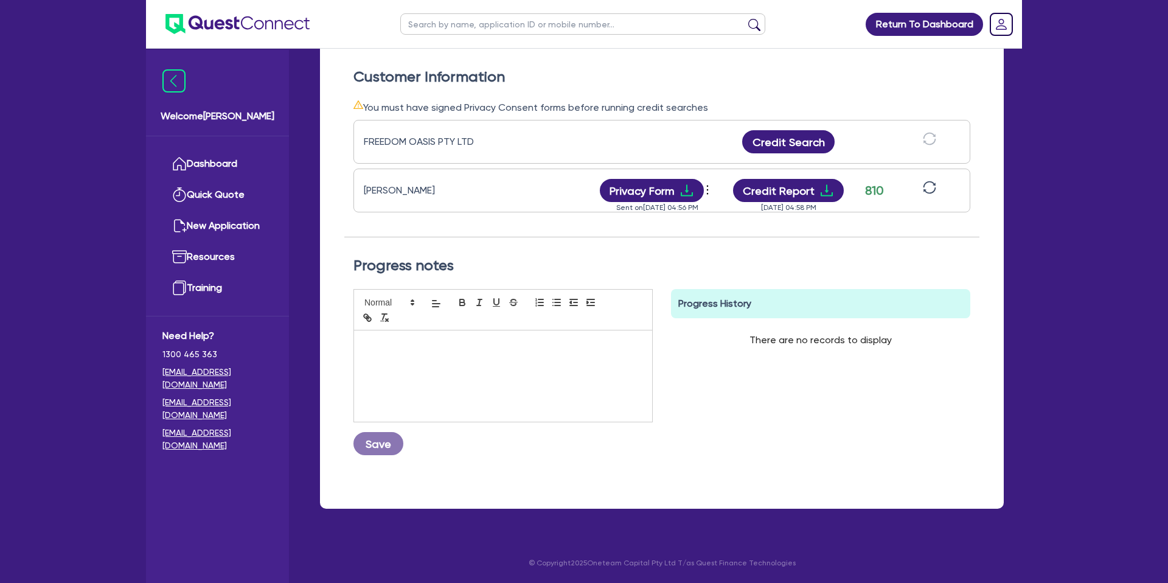
click at [757, 442] on div "Progress History There are no records to display Delete Internal Note x Are you…" at bounding box center [821, 377] width 318 height 176
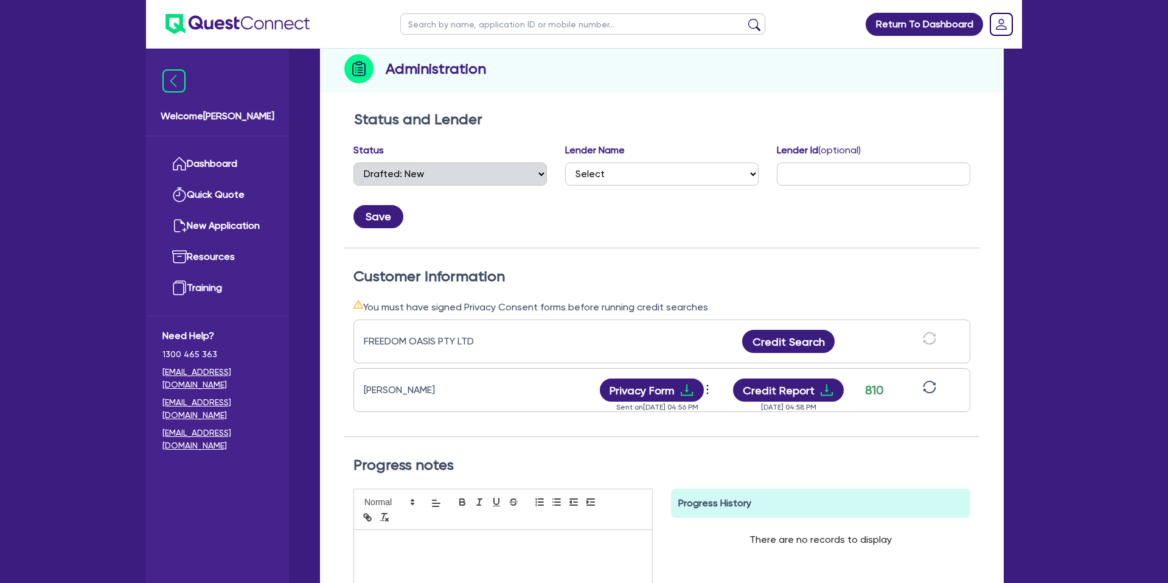
scroll to position [0, 0]
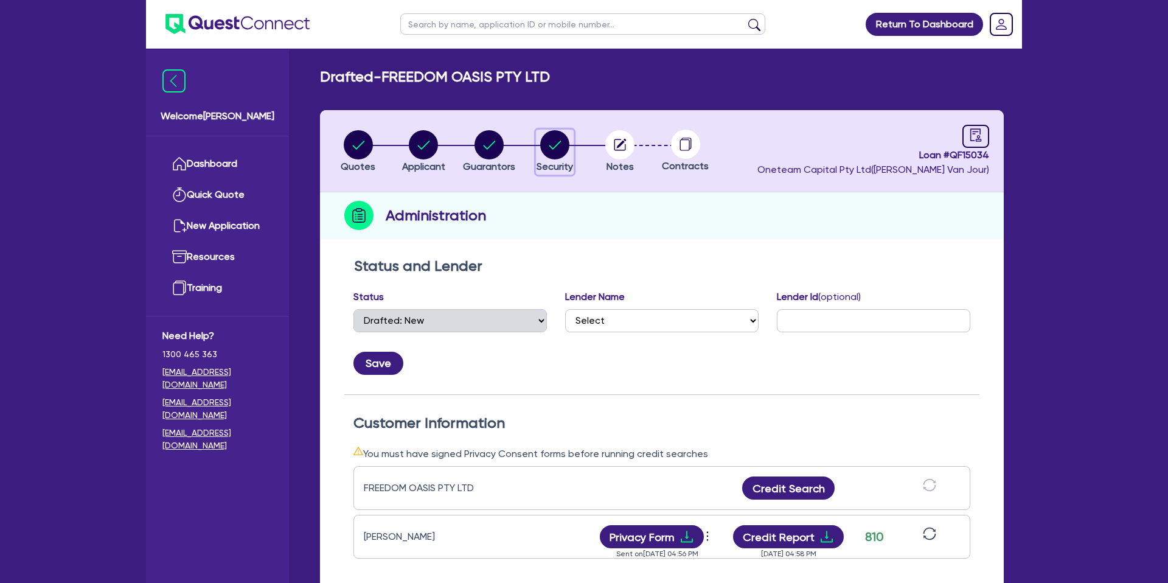
click at [564, 146] on circle "button" at bounding box center [554, 144] width 29 height 29
select select "CARS_AND_LIGHT_TRUCKS"
select select "PASSENGER_VEHICLES"
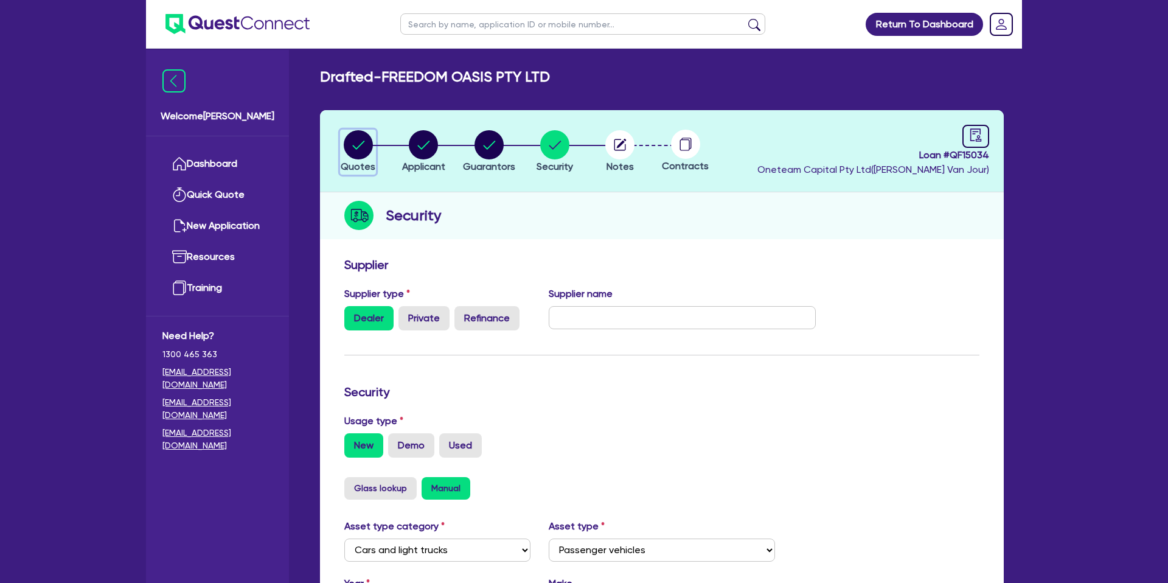
click at [359, 134] on circle "button" at bounding box center [358, 144] width 29 height 29
select select "CARS_AND_LIGHT_TRUCKS"
select select "PASSENGER_VEHICLES"
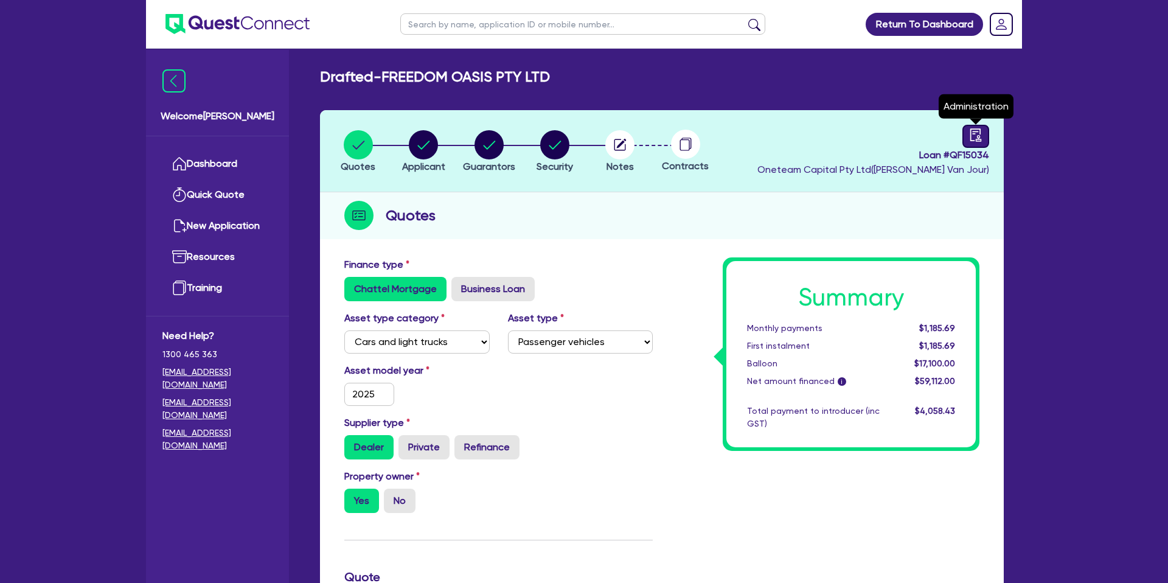
click at [975, 136] on icon "audit" at bounding box center [975, 134] width 13 height 13
select select "DRAFTED_NEW"
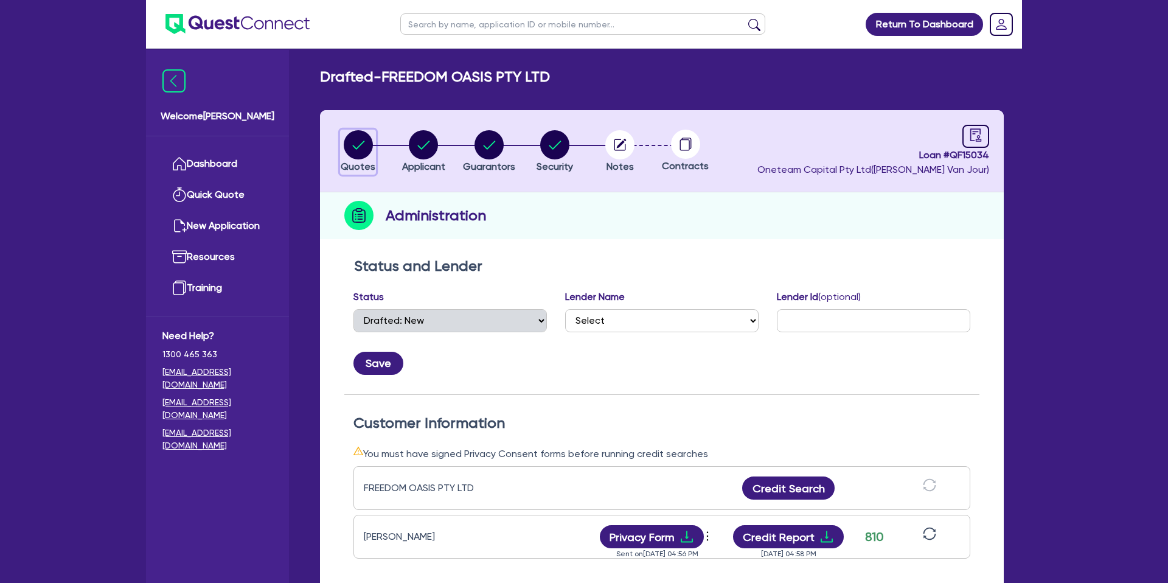
click at [357, 139] on circle "button" at bounding box center [358, 144] width 29 height 29
select select "CARS_AND_LIGHT_TRUCKS"
select select "PASSENGER_VEHICLES"
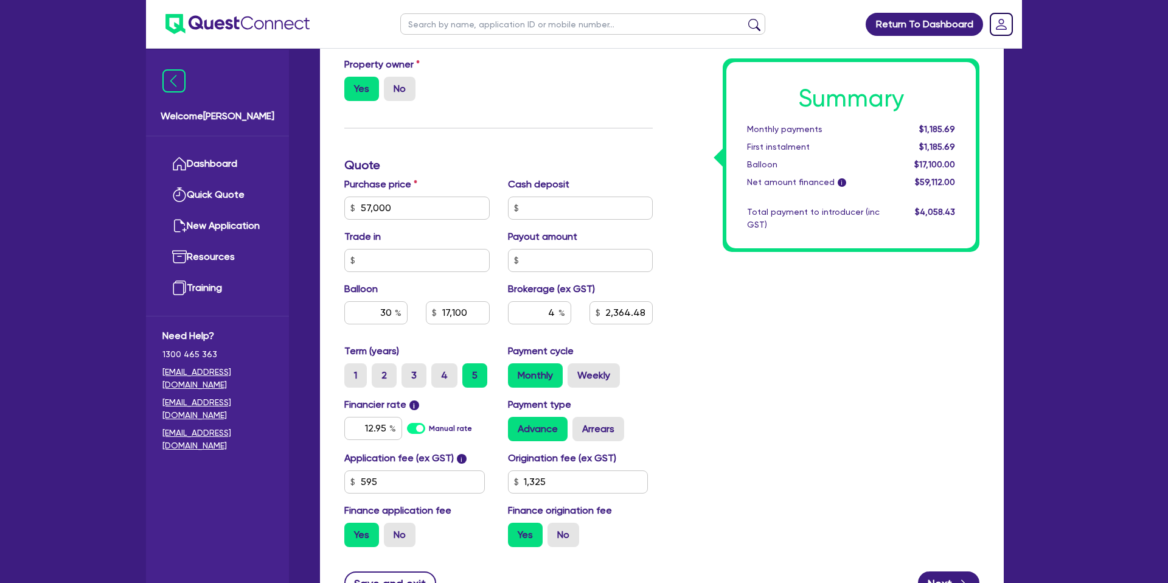
scroll to position [522, 0]
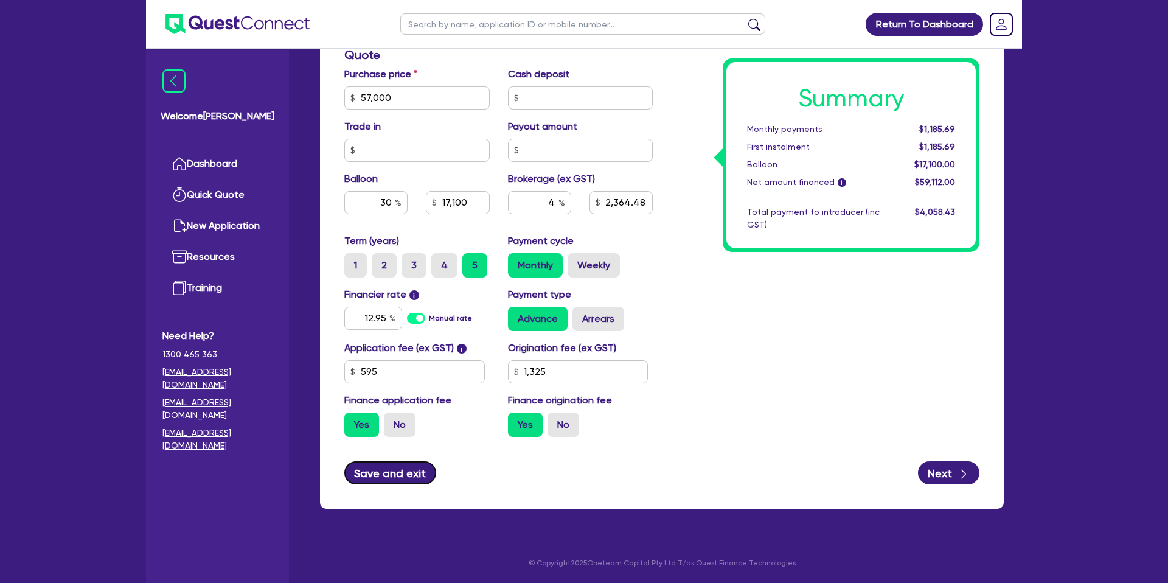
click at [388, 468] on button "Save and exit" at bounding box center [390, 472] width 92 height 23
type input "57,000"
type input "17,100"
type input "2,364.48"
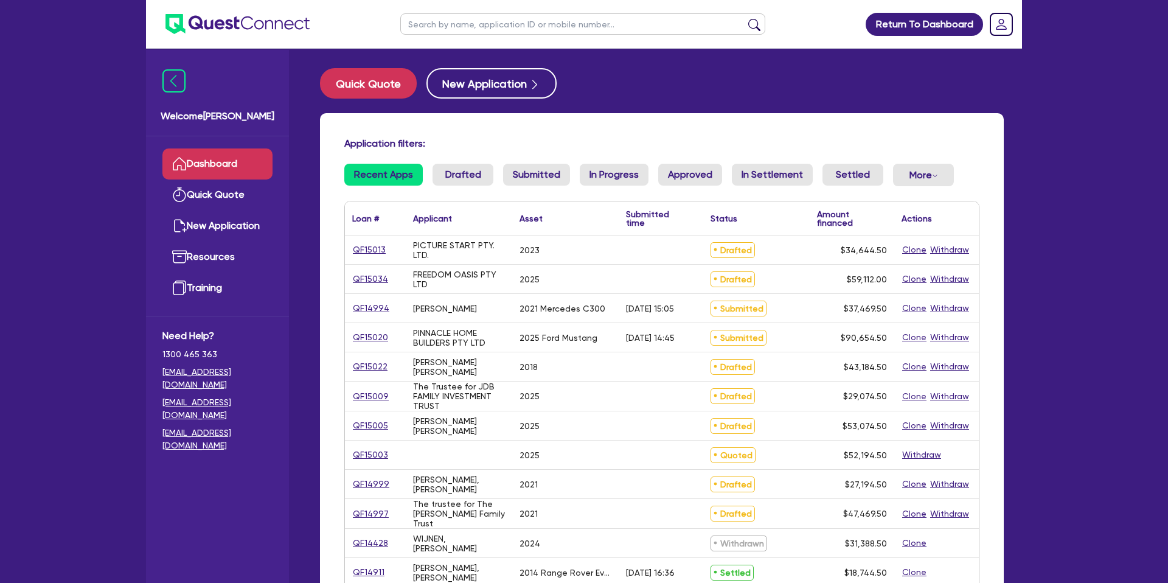
click at [473, 26] on input "text" at bounding box center [582, 23] width 365 height 21
click at [745, 18] on button "submit" at bounding box center [754, 26] width 19 height 17
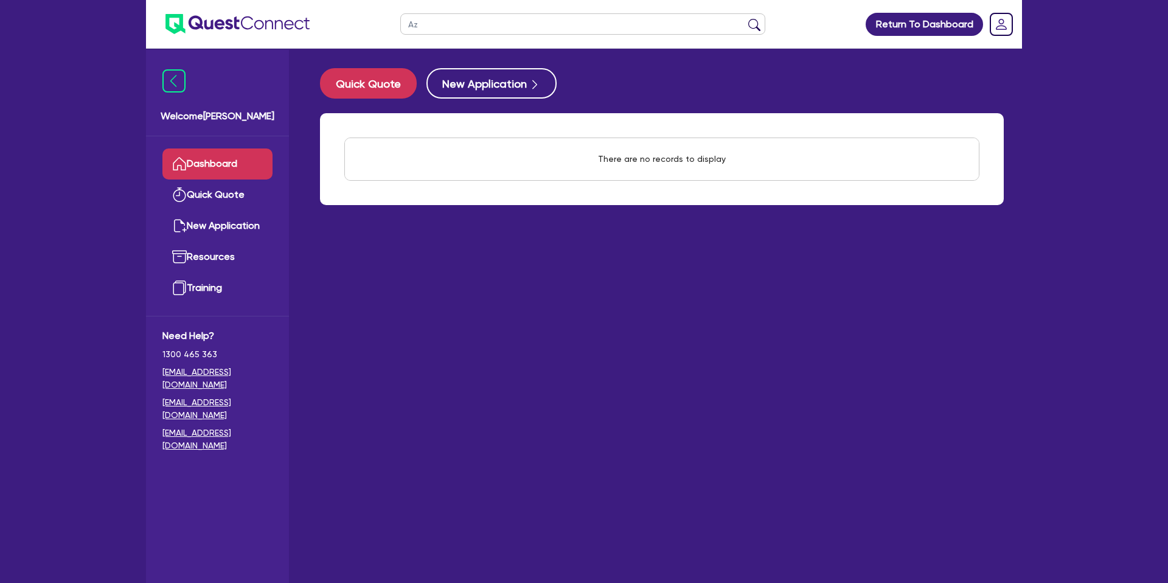
type input "A"
type input "Rose"
click at [745, 18] on button "submit" at bounding box center [754, 26] width 19 height 17
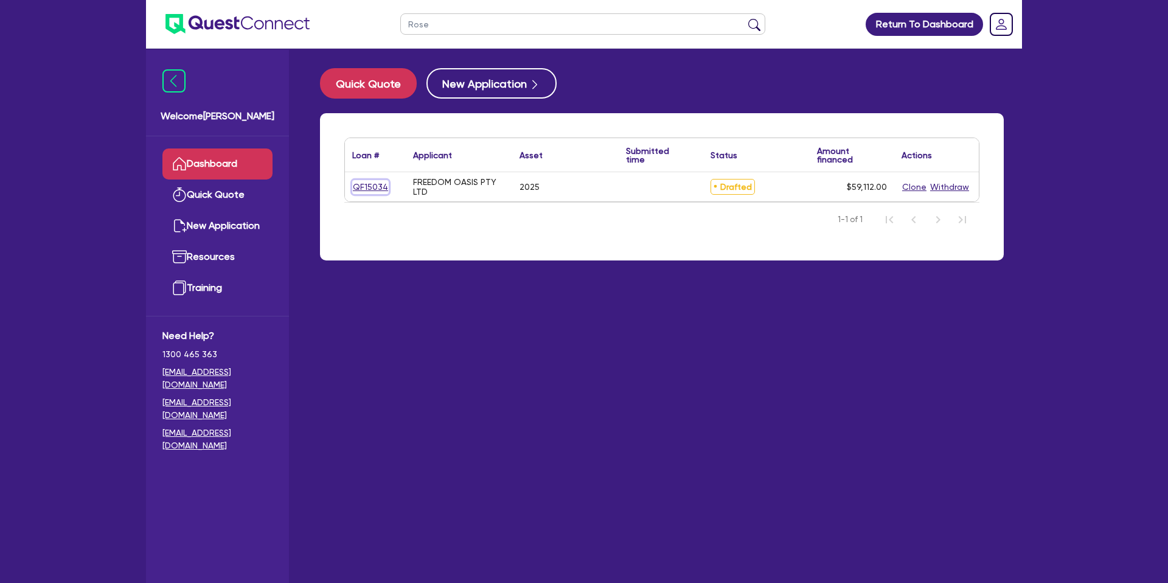
click at [369, 187] on link "QF15034" at bounding box center [370, 187] width 36 height 14
select select "CARS_AND_LIGHT_TRUCKS"
select select "PASSENGER_VEHICLES"
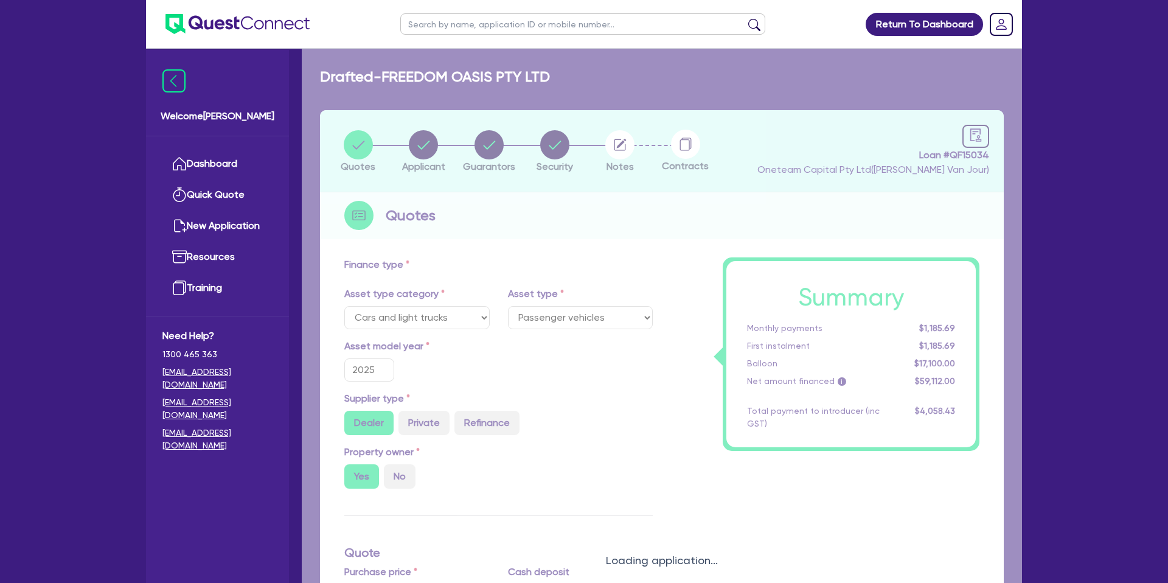
type input "57,000"
type input "17,100"
type input "2,364.48"
type input "1,325"
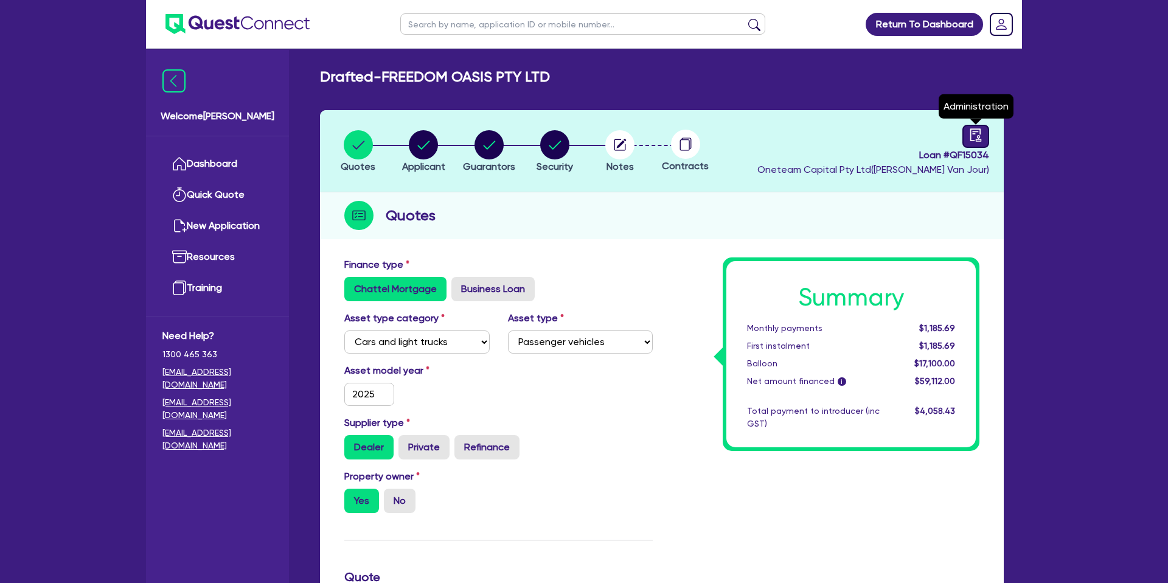
click at [968, 130] on link at bounding box center [975, 136] width 27 height 23
select select "DRAFTED_NEW"
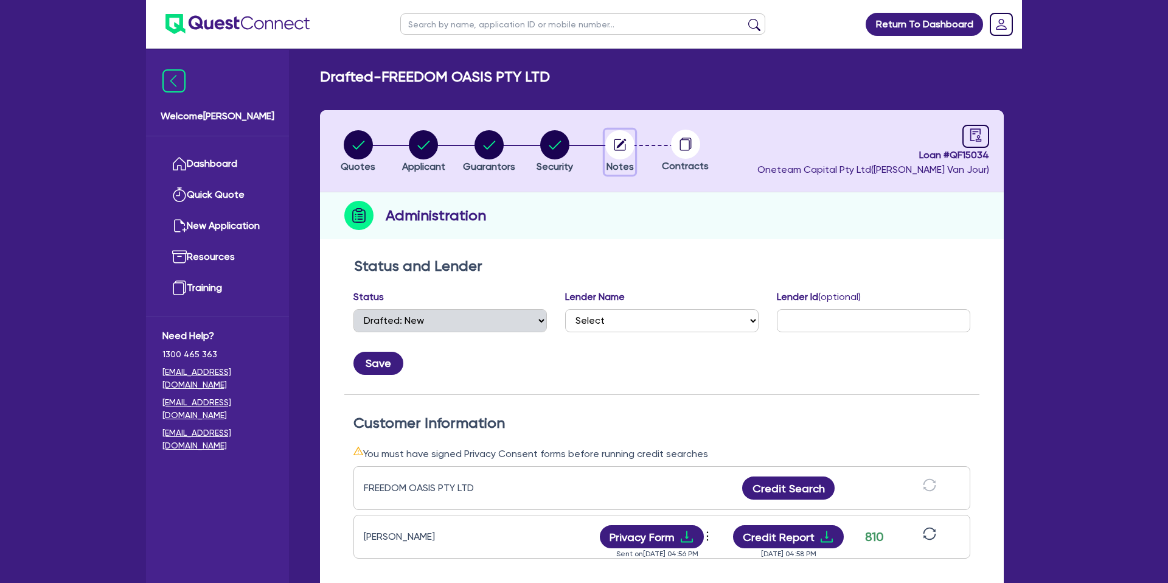
click at [619, 139] on circle "button" at bounding box center [619, 144] width 29 height 29
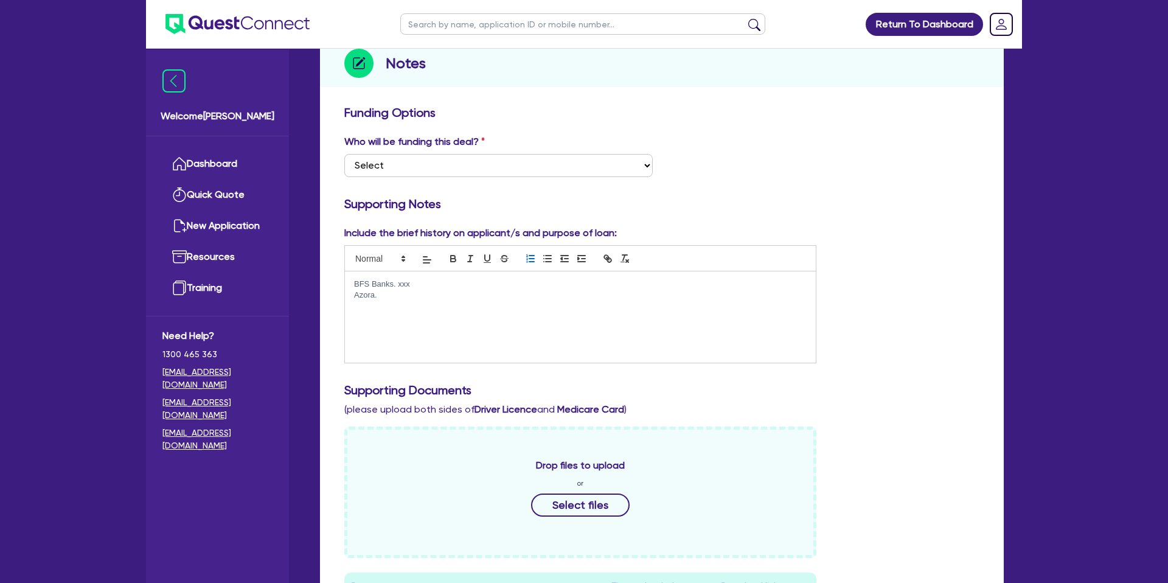
scroll to position [164, 0]
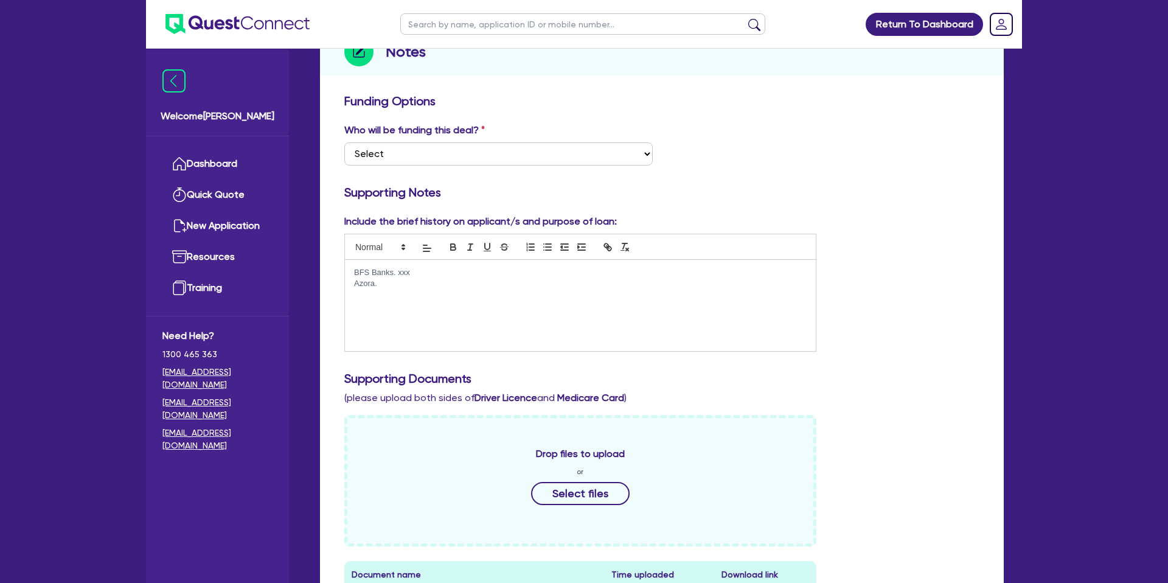
click at [384, 282] on p "Azora." at bounding box center [580, 283] width 453 height 11
click at [1063, 223] on div "Return To Dashboard Edit Profile Logout Welcome Gabriel Dashboard Quick Quote N…" at bounding box center [584, 383] width 1168 height 1095
click at [925, 234] on div "Include the brief history on applicant/s and purpose of loan: BFS Banks. xxx Az…" at bounding box center [661, 287] width 653 height 147
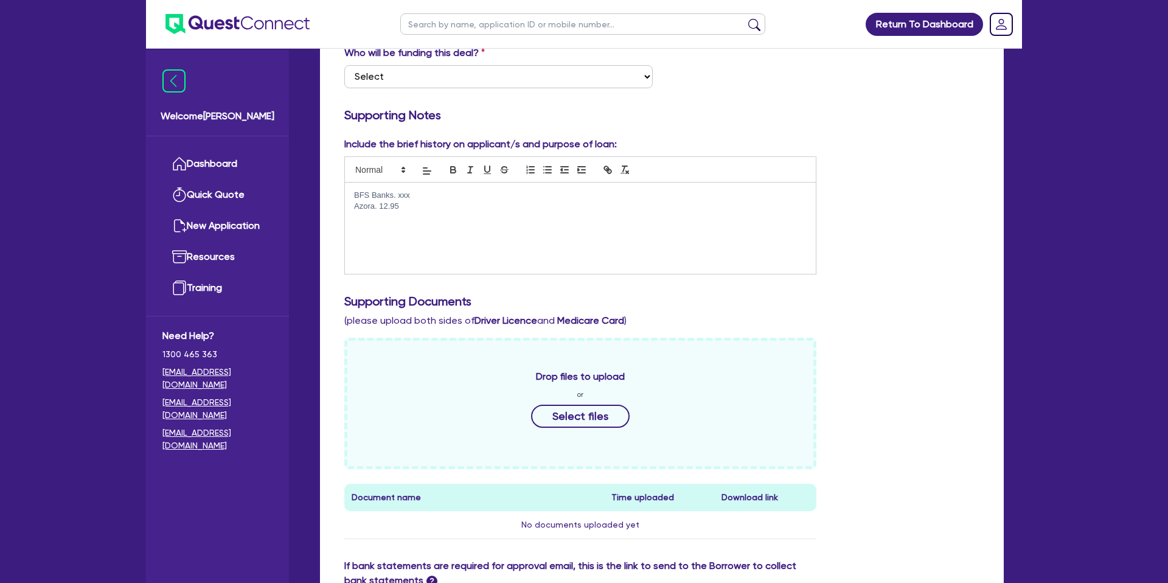
scroll to position [513, 0]
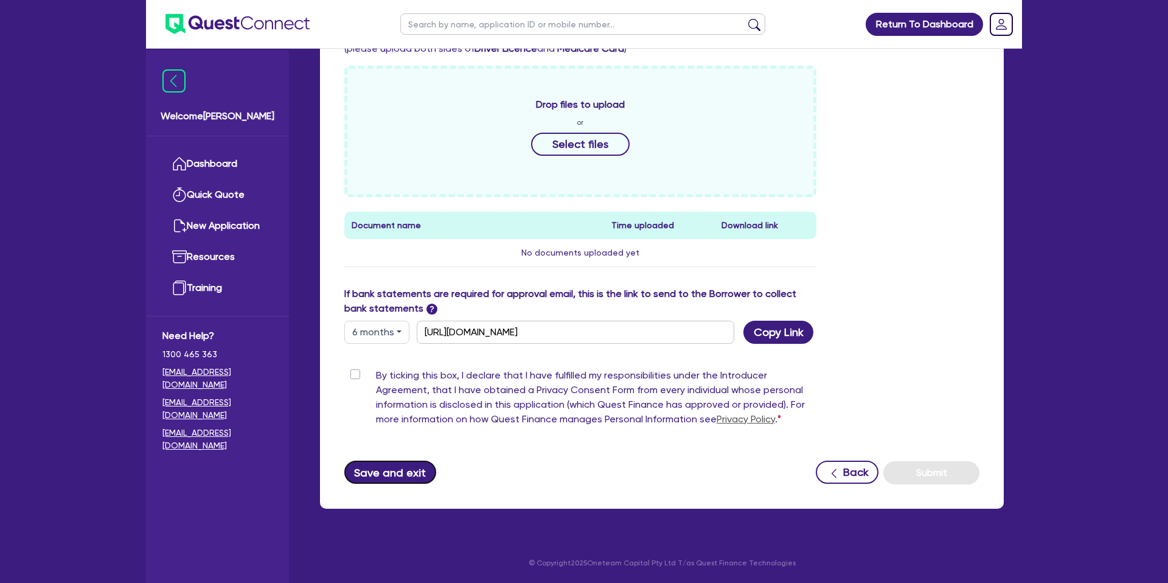
click at [398, 461] on button "Save and exit" at bounding box center [390, 471] width 92 height 23
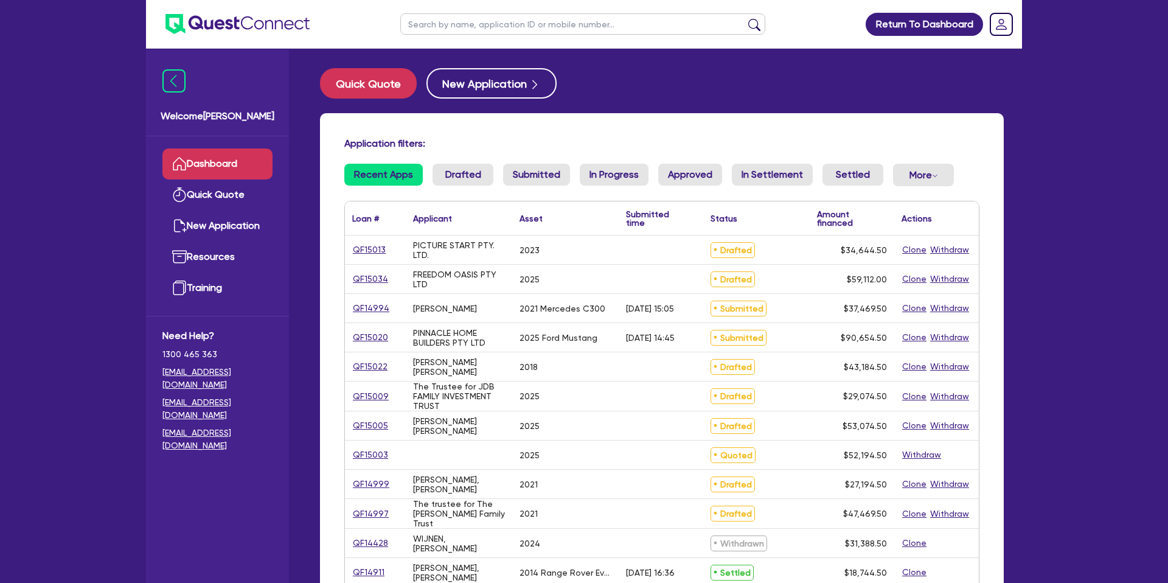
click at [470, 23] on input "text" at bounding box center [582, 23] width 365 height 21
type input "Kevin"
click at [745, 18] on button "submit" at bounding box center [754, 26] width 19 height 17
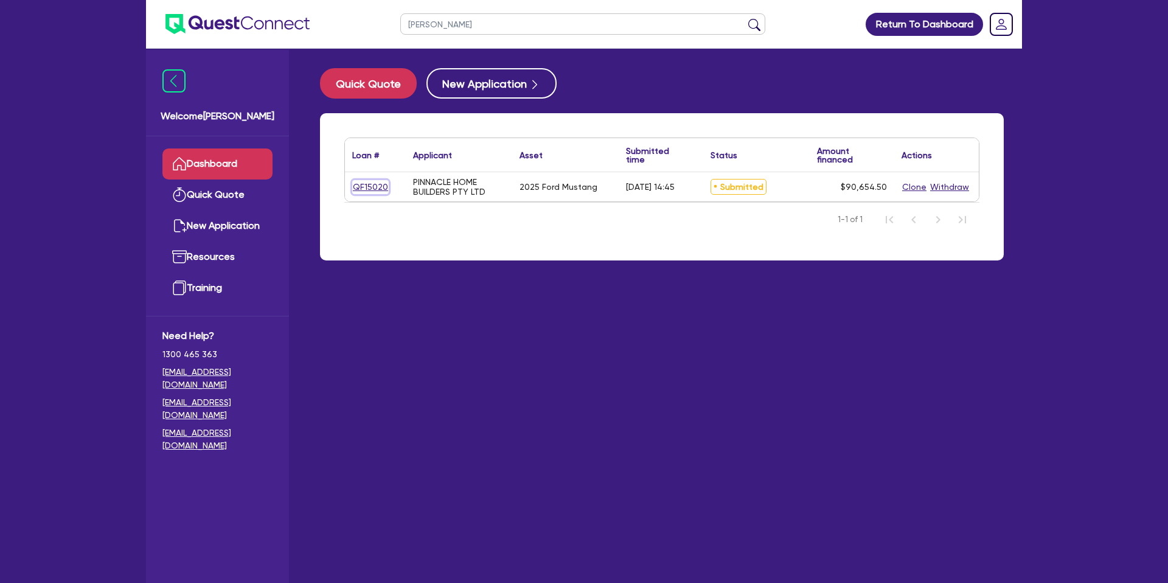
click at [381, 181] on link "QF15020" at bounding box center [370, 187] width 36 height 14
select select "CARS_AND_LIGHT_TRUCKS"
select select "PASSENGER_VEHICLES"
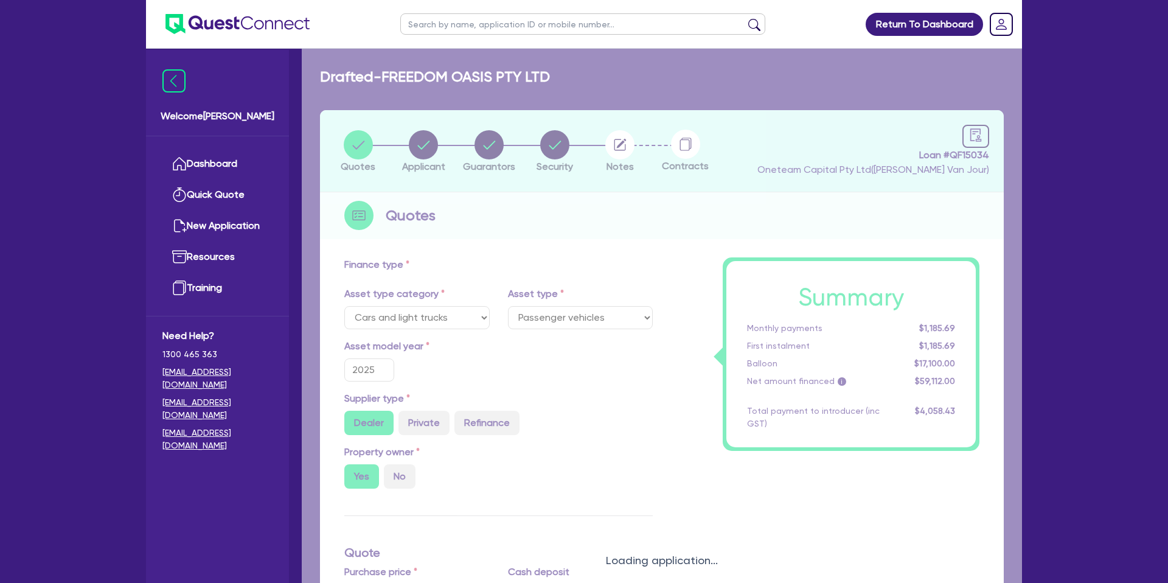
radio input "false"
radio input "true"
type input "117,000"
type input "27,000"
type input "35"
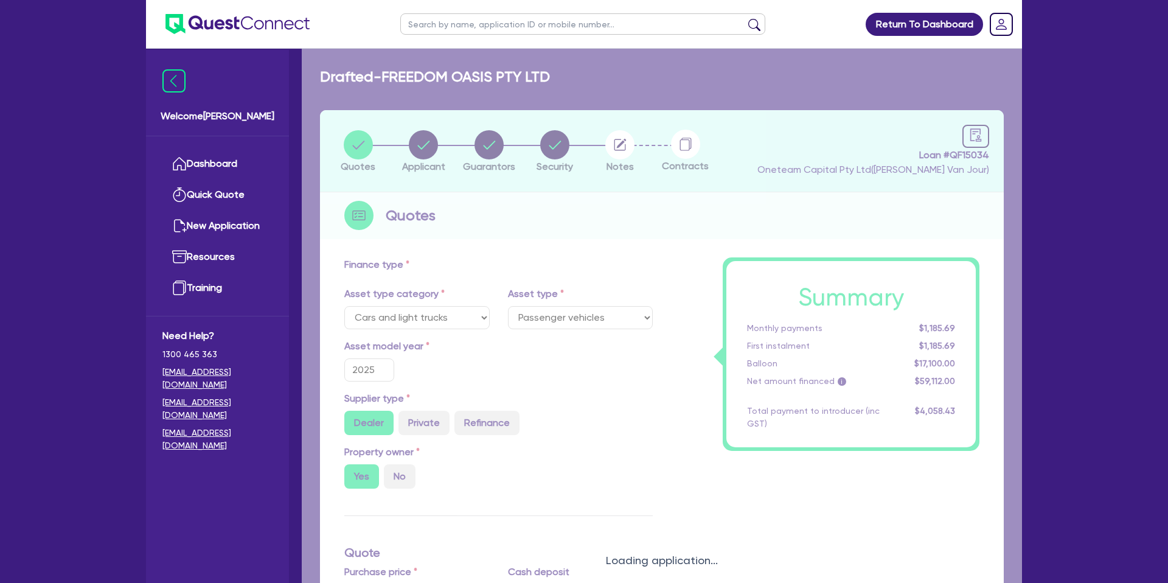
type input "40,950"
type input "7.25"
type input "2,220"
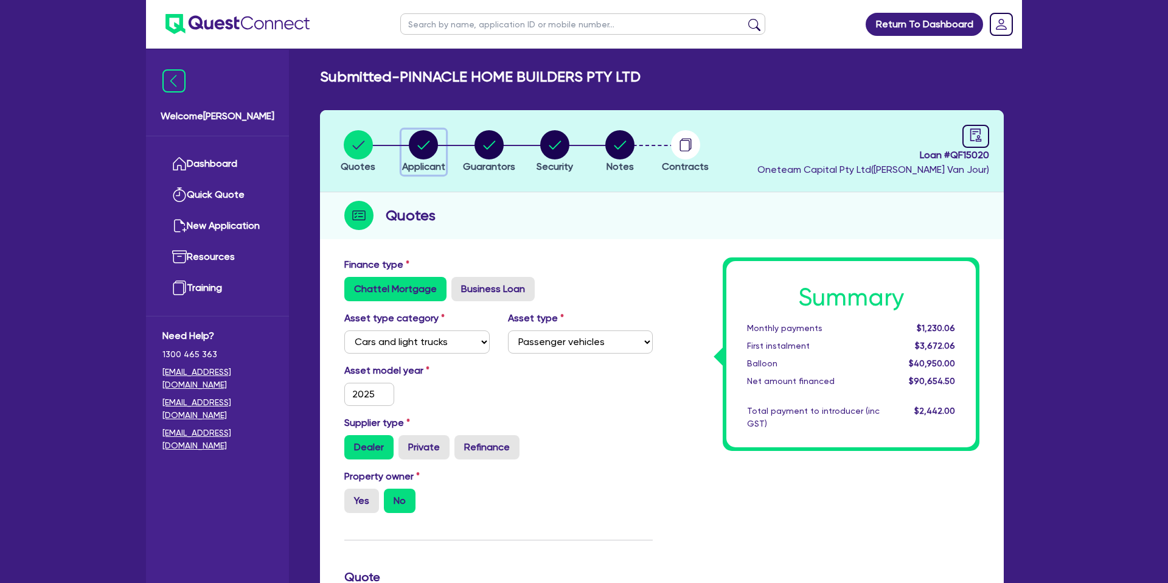
click at [425, 142] on circle "button" at bounding box center [423, 144] width 29 height 29
select select "COMPANY"
select select "BUILDING_CONSTRUCTION"
select select "TRADES_SERVICES_CONSUMERS"
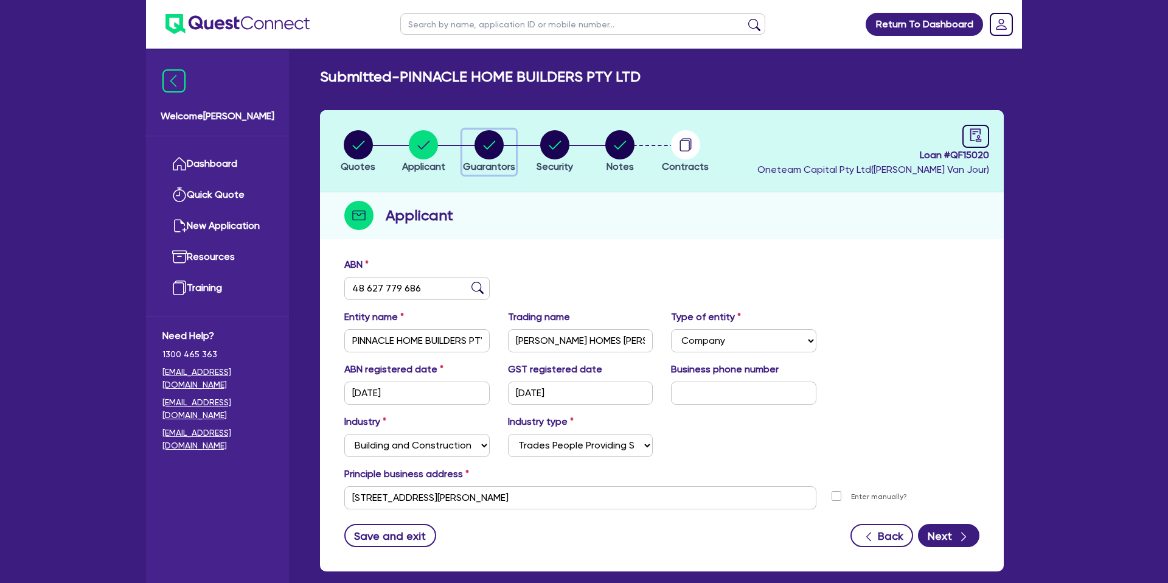
click at [483, 144] on circle "button" at bounding box center [488, 144] width 29 height 29
select select "MR"
select select "MARRIED"
select select "CASH"
select select "PROPERTY"
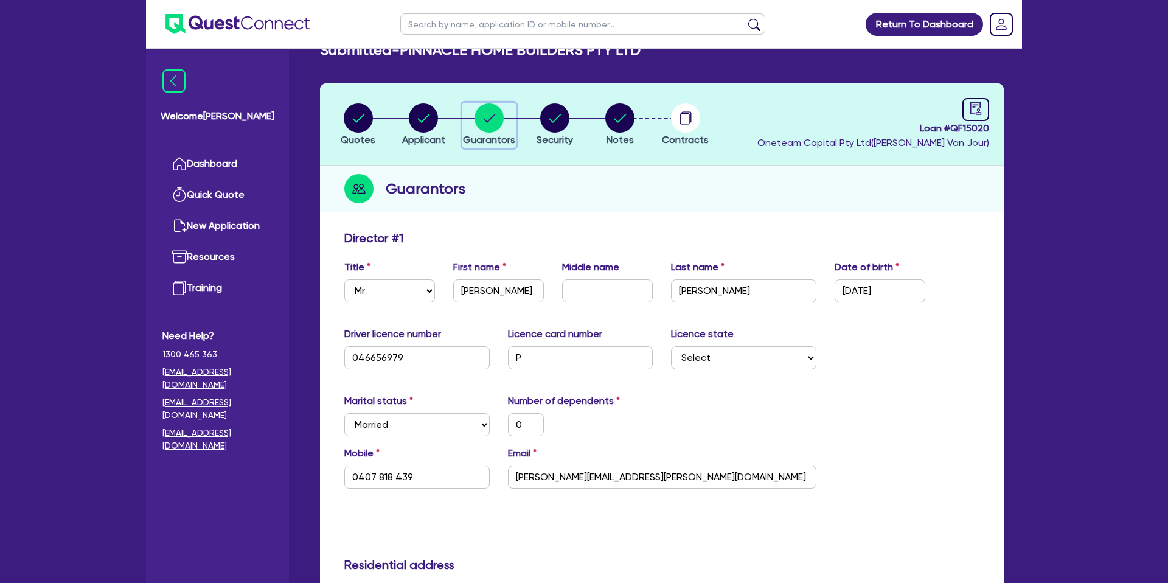
scroll to position [38, 0]
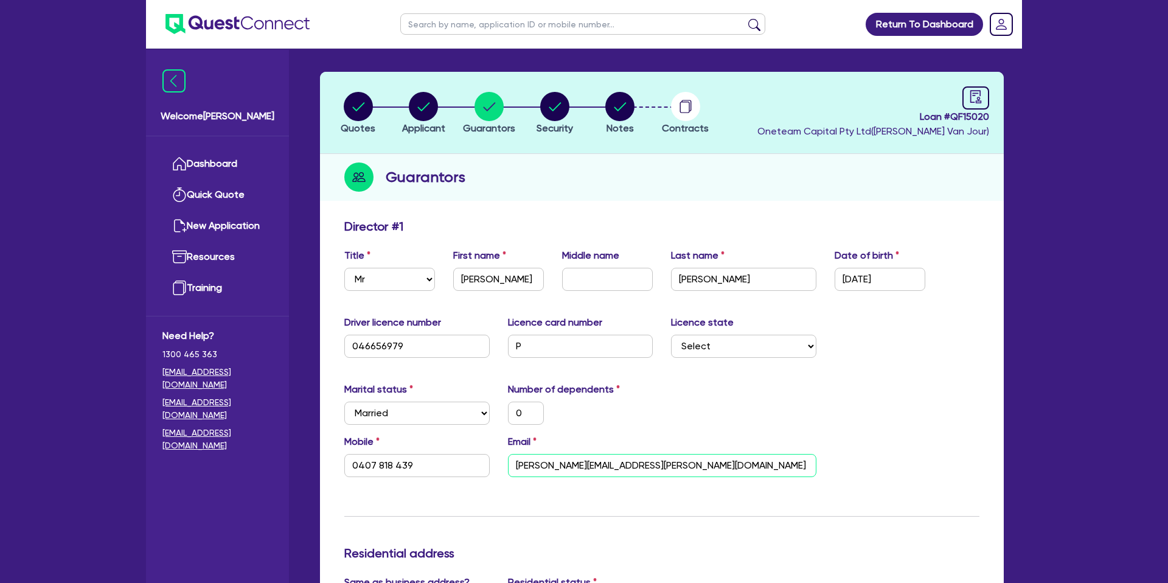
click at [574, 466] on input "kevin.micallef@gjgardner.com.au" at bounding box center [662, 465] width 308 height 23
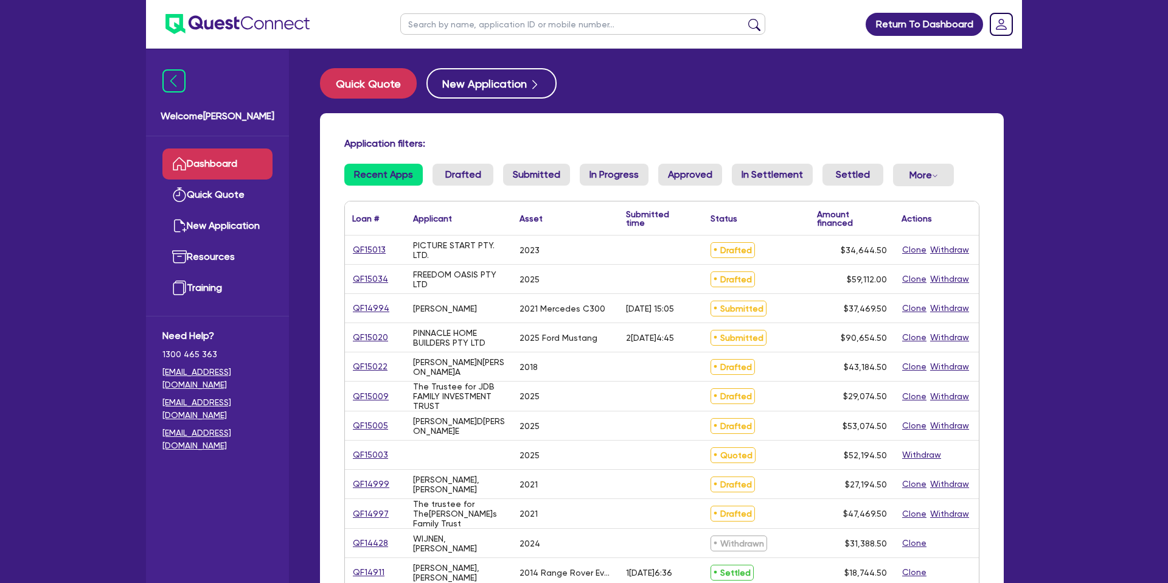
click at [448, 25] on input "text" at bounding box center [582, 23] width 365 height 21
type input "[PERSON_NAME]"
click at [745, 18] on button "submit" at bounding box center [754, 26] width 19 height 17
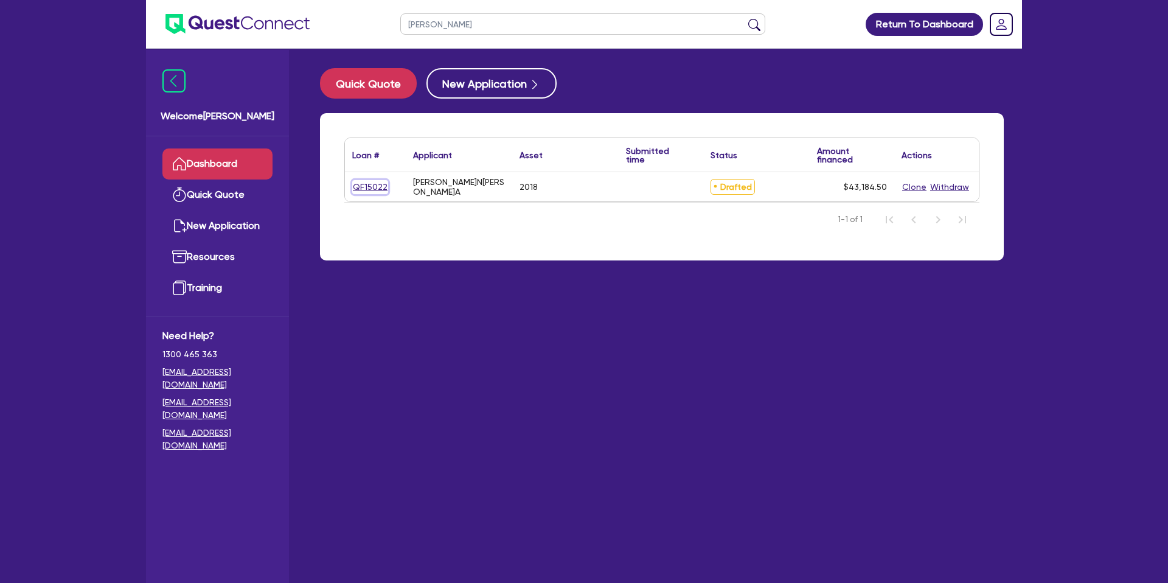
click at [364, 187] on link "QF15022" at bounding box center [370, 187] width 36 height 14
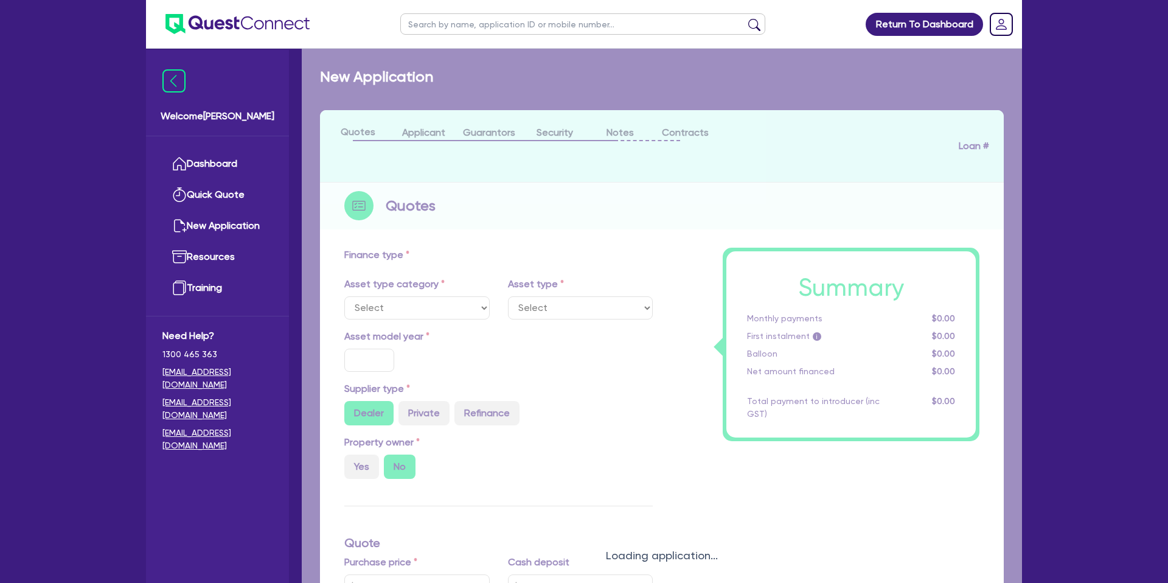
select select "CARS_AND_LIGHT_TRUCKS"
type input "2018"
type input "40,990"
type input "12.99"
type input "1,400"
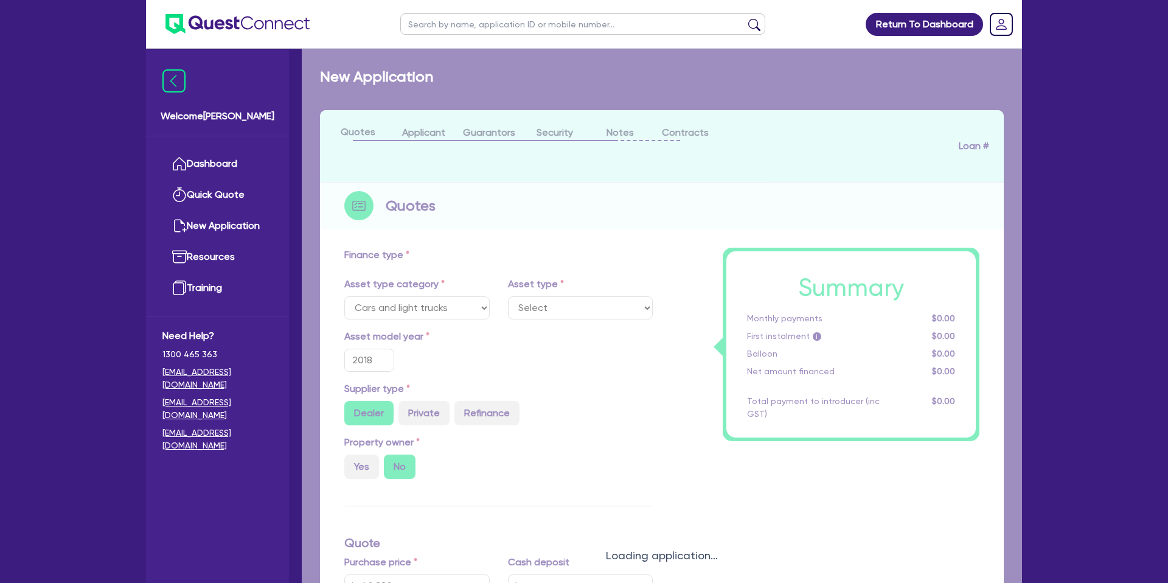
select select "PASSENGER_VEHICLES"
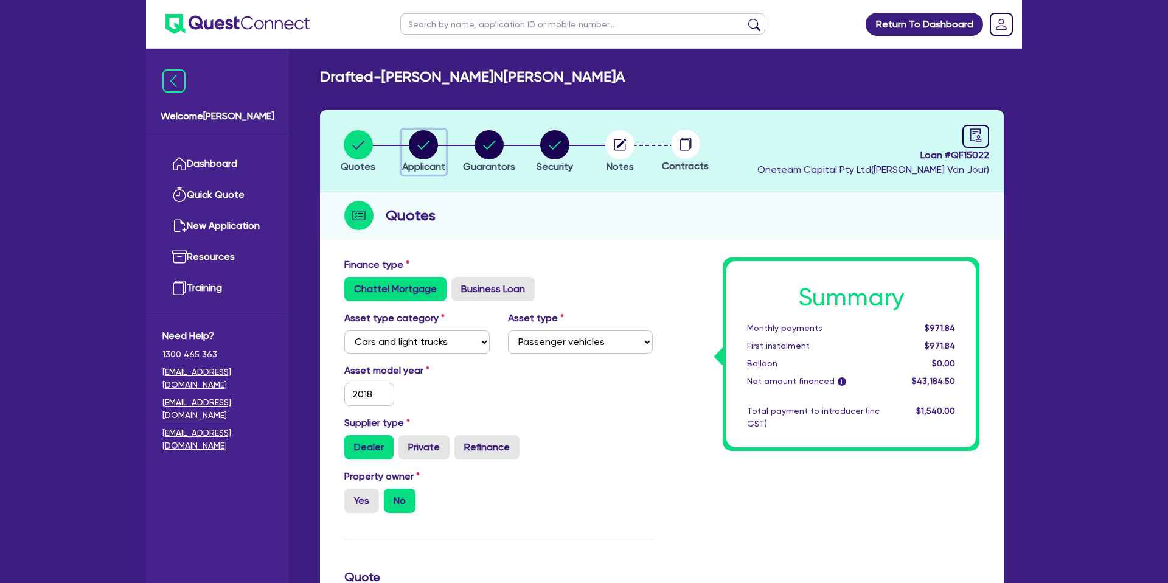
click at [425, 146] on icon "button" at bounding box center [423, 144] width 29 height 29
select select "SOLE_TRADER"
select select "BUILDING_CONSTRUCTION"
select select "TRADES_SERVICES_CONSUMERS"
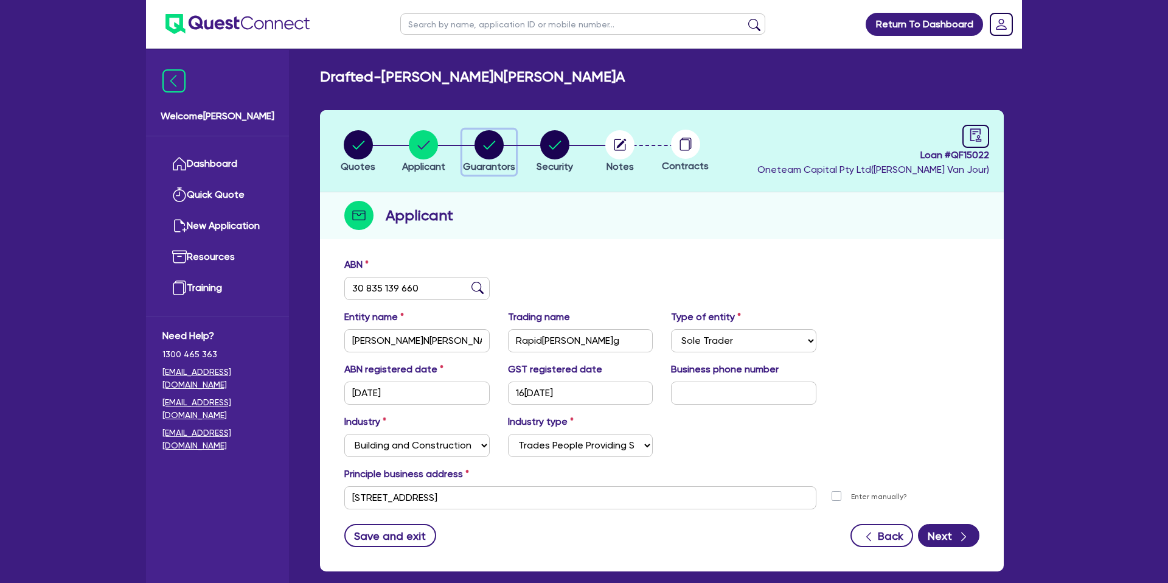
click at [488, 147] on circle "button" at bounding box center [488, 144] width 29 height 29
select select "MRS"
select select "SA"
select select "DE_FACTO"
select select "CASH"
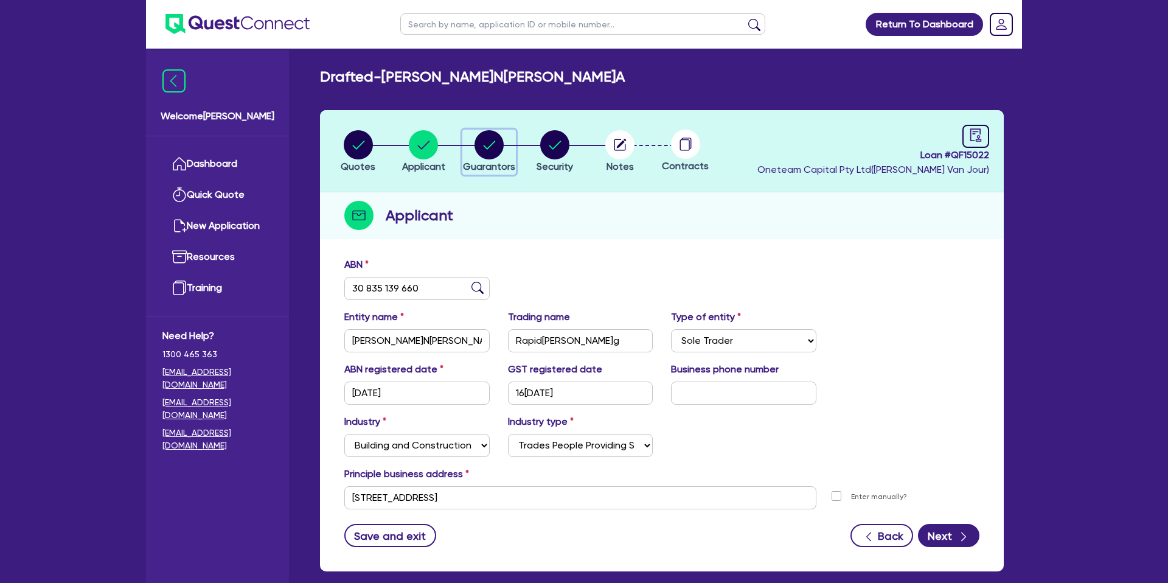
select select "CREDIT_CARD"
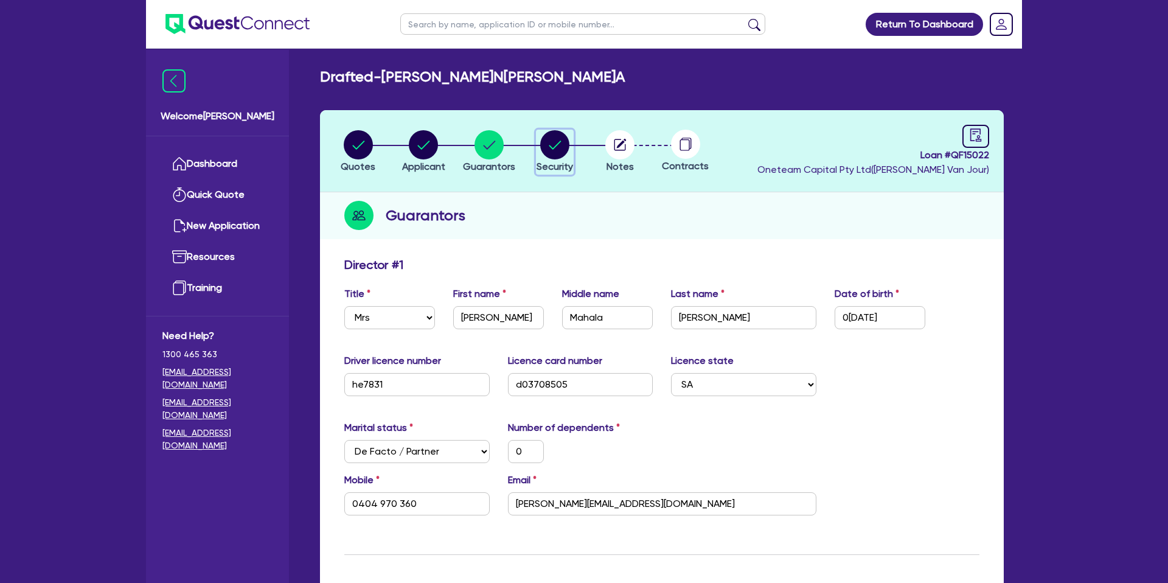
drag, startPoint x: 557, startPoint y: 143, endPoint x: 563, endPoint y: 142, distance: 6.8
click at [557, 142] on circle "button" at bounding box center [554, 144] width 29 height 29
select select "CARS_AND_LIGHT_TRUCKS"
select select "PASSENGER_VEHICLES"
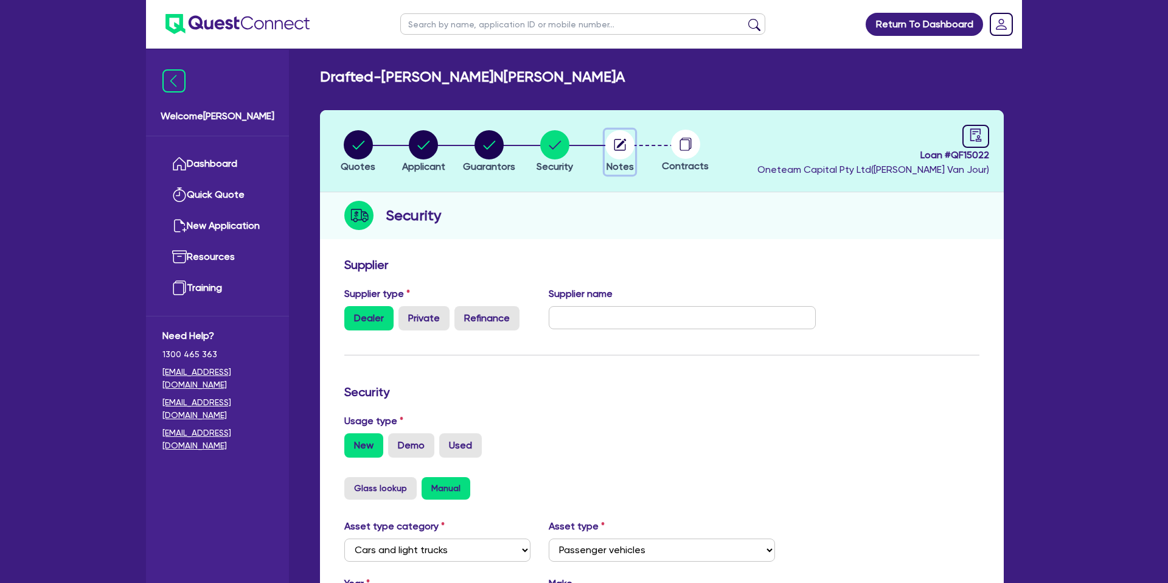
drag, startPoint x: 613, startPoint y: 138, endPoint x: 630, endPoint y: 141, distance: 16.7
click at [613, 138] on circle "button" at bounding box center [619, 144] width 29 height 29
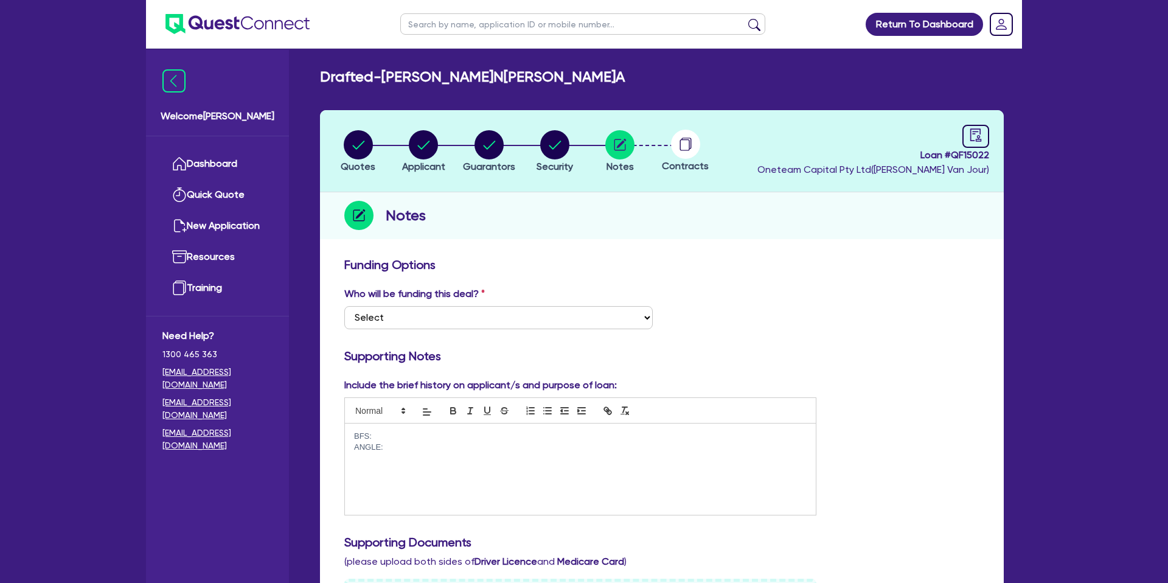
click at [684, 142] on circle at bounding box center [685, 144] width 29 height 29
click at [976, 134] on icon "audit" at bounding box center [975, 134] width 13 height 13
select select "DRAFTED_NEW"
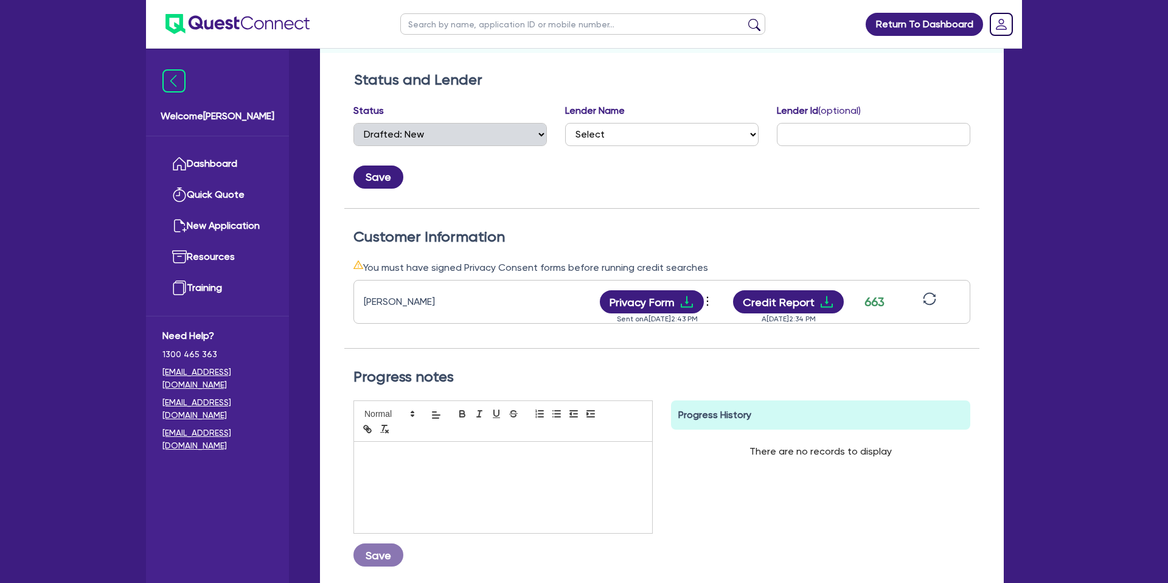
scroll to position [220, 0]
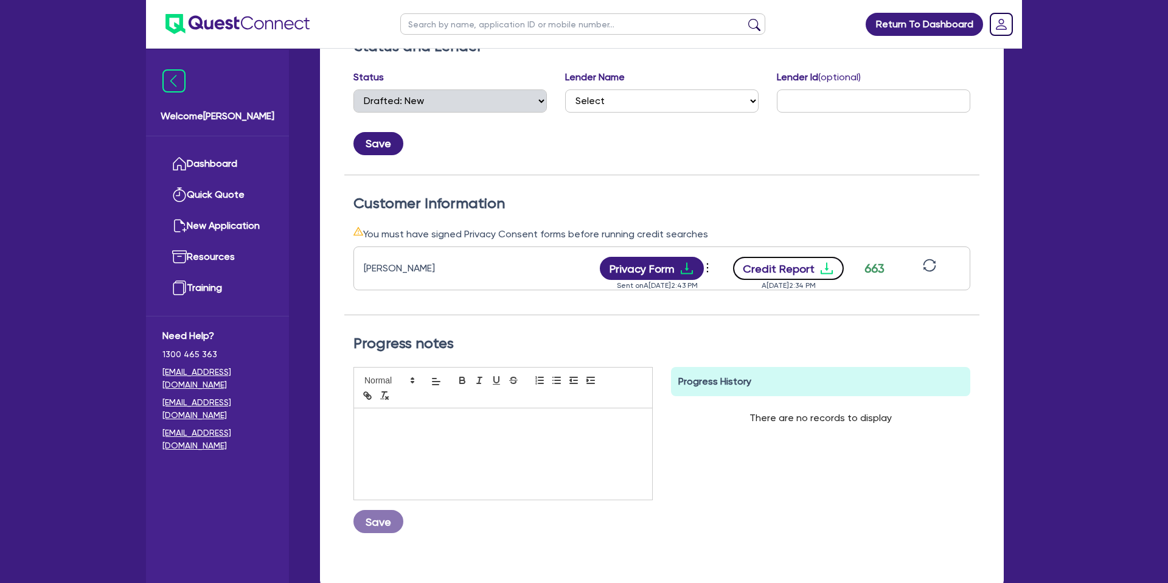
click at [838, 268] on button "Credit Report" at bounding box center [788, 268] width 111 height 23
click at [722, 150] on div "Save" at bounding box center [661, 138] width 635 height 33
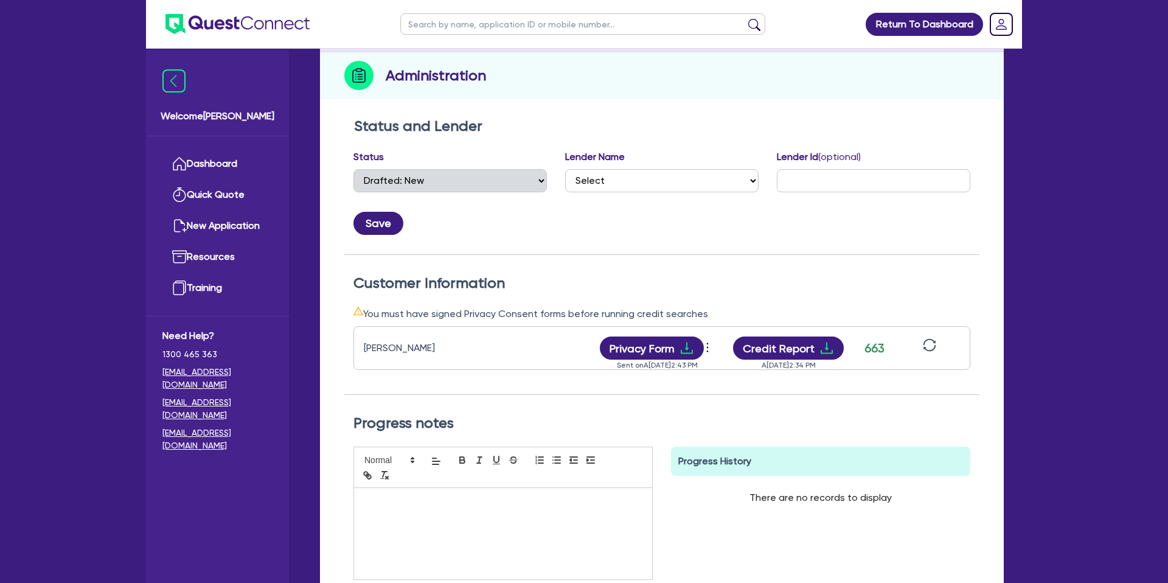
scroll to position [0, 0]
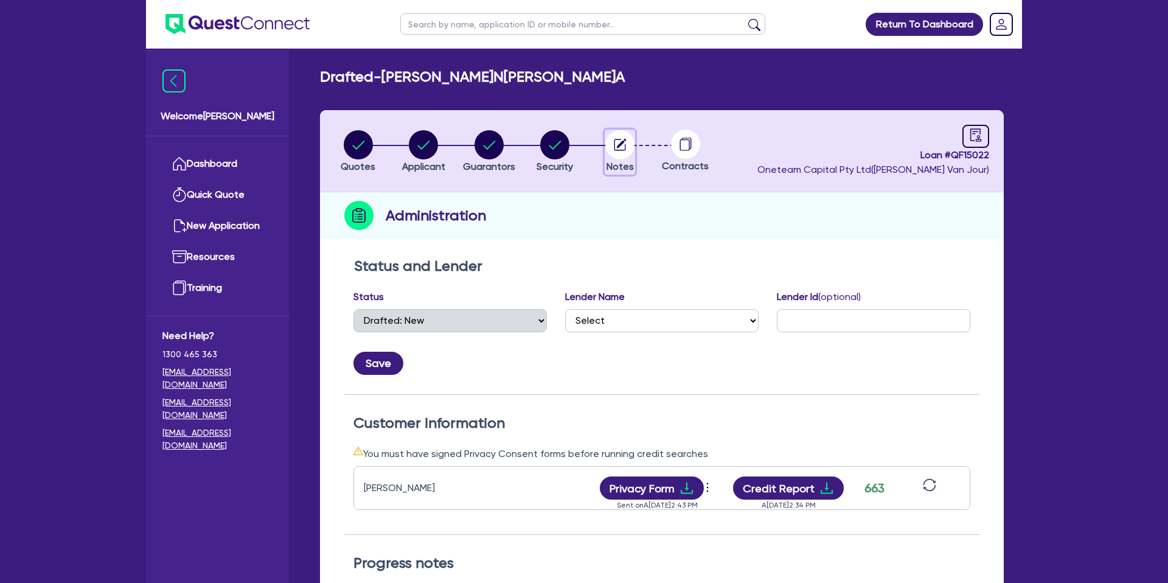
click at [613, 134] on circle "button" at bounding box center [619, 144] width 29 height 29
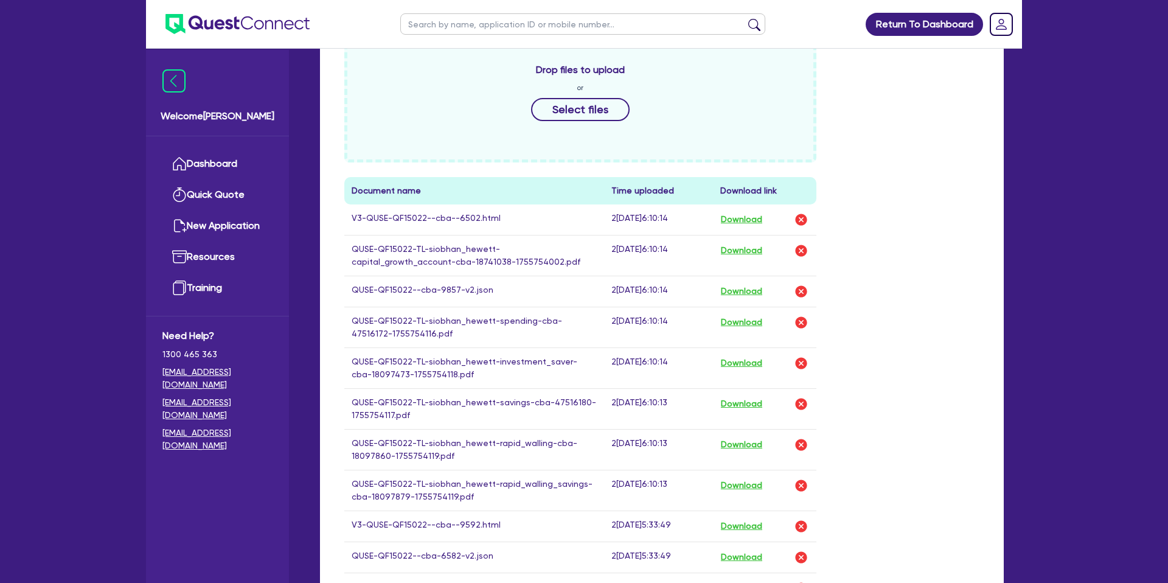
scroll to position [549, 0]
click at [748, 220] on button "Download" at bounding box center [741, 218] width 43 height 16
click at [1116, 130] on div "Return To Dashboard Edit Profile Logout Welcome [PERSON_NAME] Quick Quote New A…" at bounding box center [584, 291] width 1168 height 1681
click at [751, 217] on button "Download" at bounding box center [741, 218] width 43 height 16
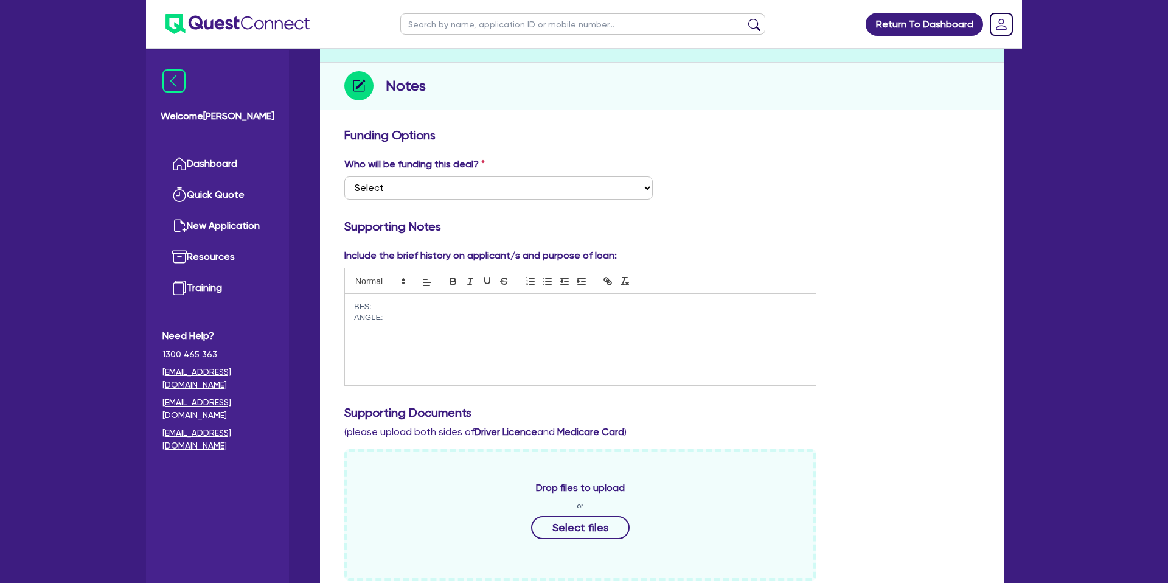
scroll to position [0, 0]
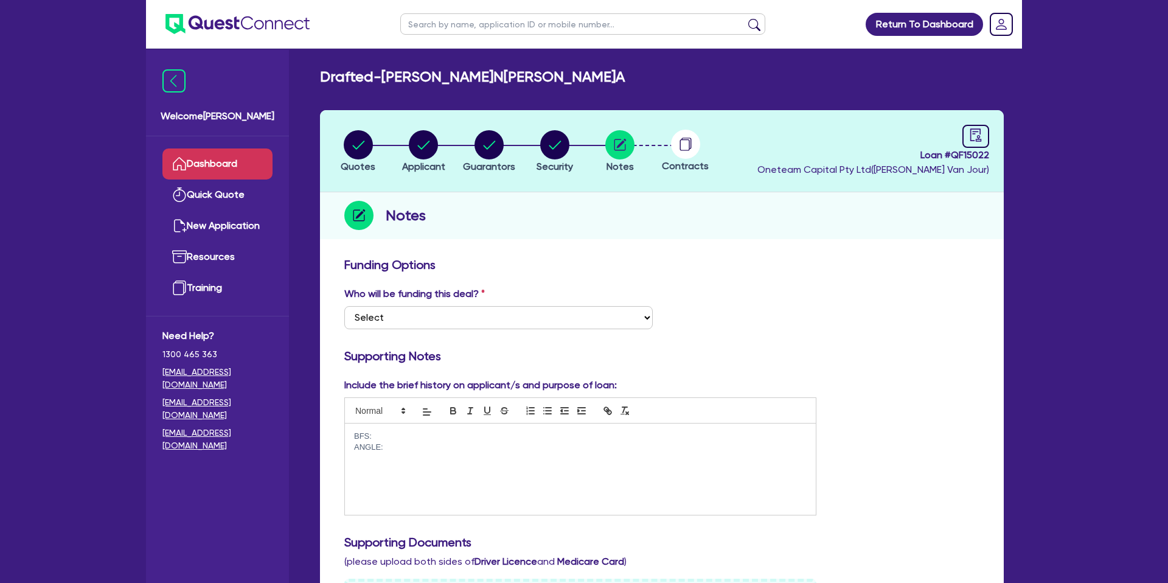
click at [229, 162] on link "Dashboard" at bounding box center [217, 163] width 110 height 31
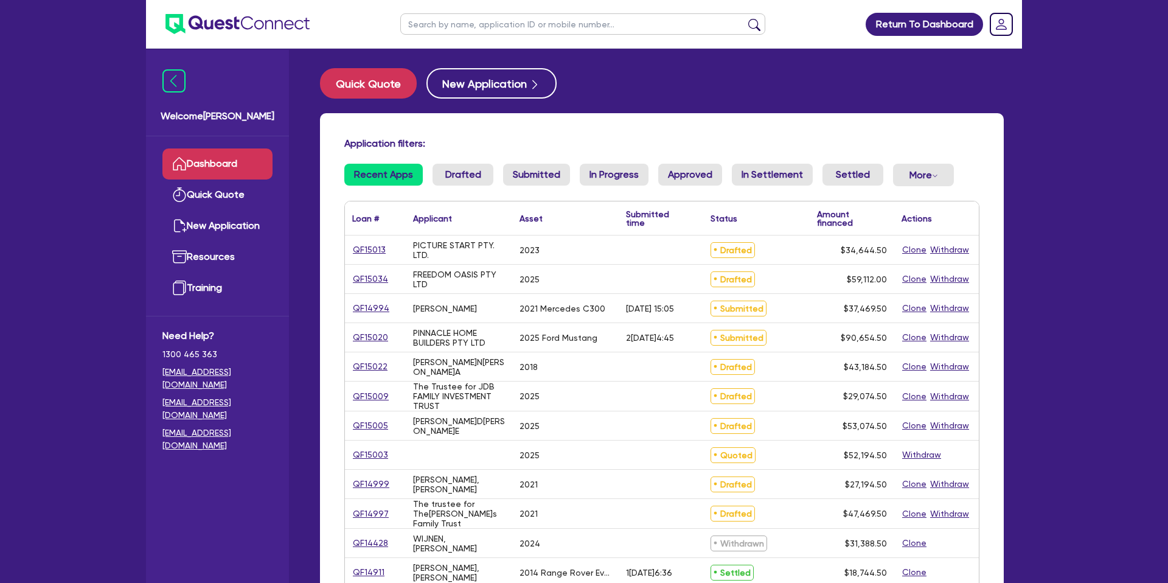
click at [525, 31] on input "text" at bounding box center [582, 23] width 365 height 21
type input "Marryk"
click at [745, 18] on button "submit" at bounding box center [754, 26] width 19 height 17
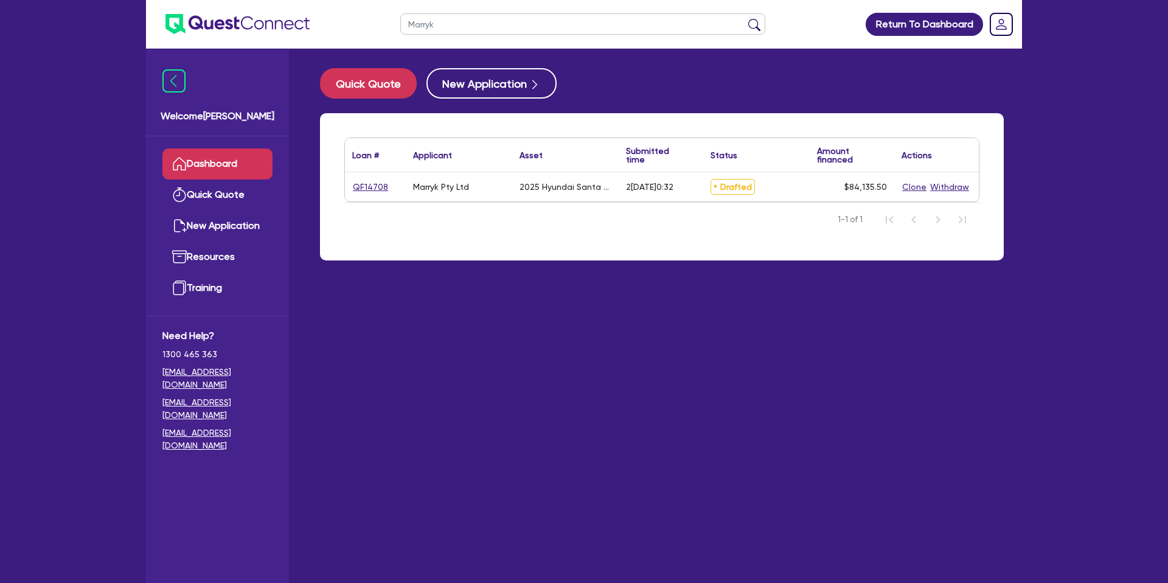
click at [387, 185] on div "QF14708" at bounding box center [375, 187] width 46 height 14
click at [374, 188] on link "QF14708" at bounding box center [370, 187] width 36 height 14
select select "CARS_AND_LIGHT_TRUCKS"
select select "PASSENGER_VEHICLES"
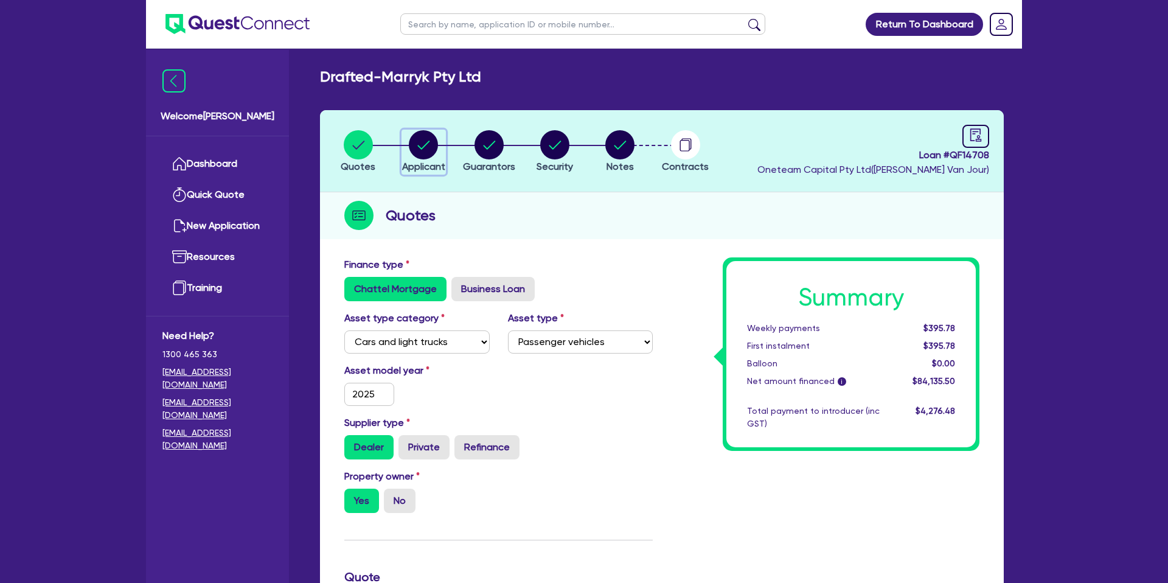
click at [418, 144] on circle "button" at bounding box center [423, 144] width 29 height 29
select select "COMPANY"
select select "HEALTH_BEAUTY"
select select "[MEDICAL_DATA]_[MEDICAL_DATA]_SERVICES"
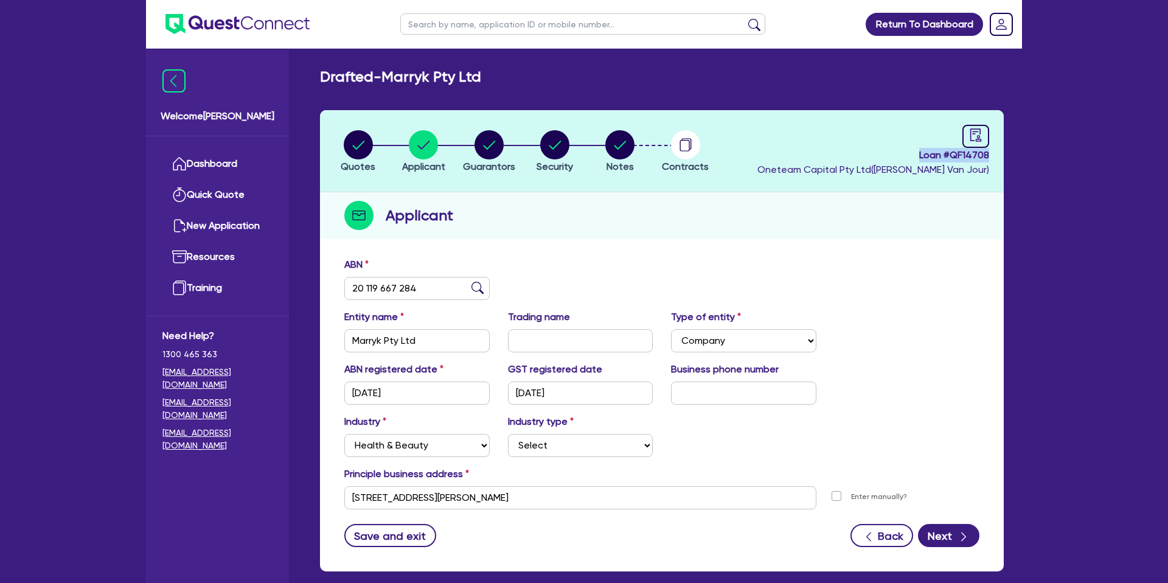
drag, startPoint x: 918, startPoint y: 153, endPoint x: 991, endPoint y: 155, distance: 73.0
click at [995, 154] on header "Quotes Applicant [GEOGRAPHIC_DATA] Security Notes Contracts Loan # QF14708 Onet…" at bounding box center [662, 151] width 684 height 82
copy span "Loan # QF14708"
click at [352, 145] on circle "button" at bounding box center [358, 144] width 29 height 29
select select "CARS_AND_LIGHT_TRUCKS"
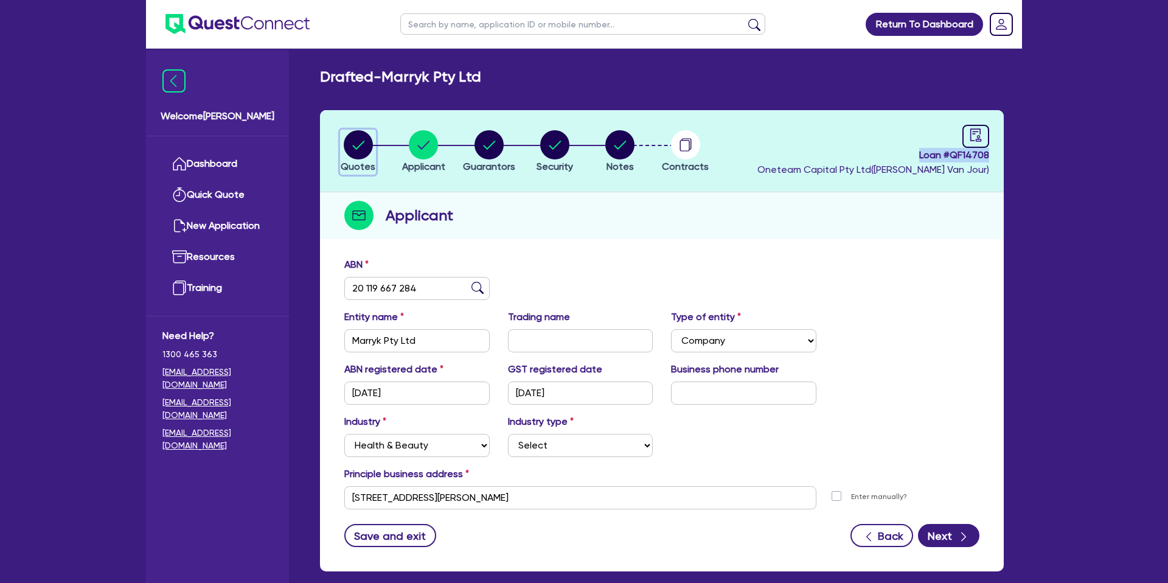
select select "PASSENGER_VEHICLES"
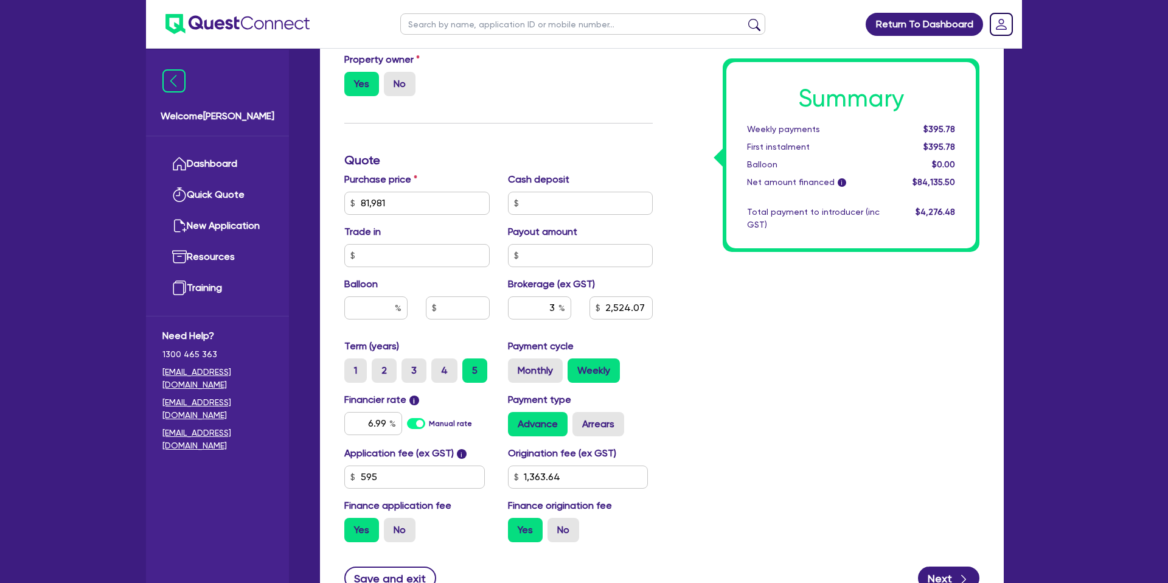
scroll to position [418, 0]
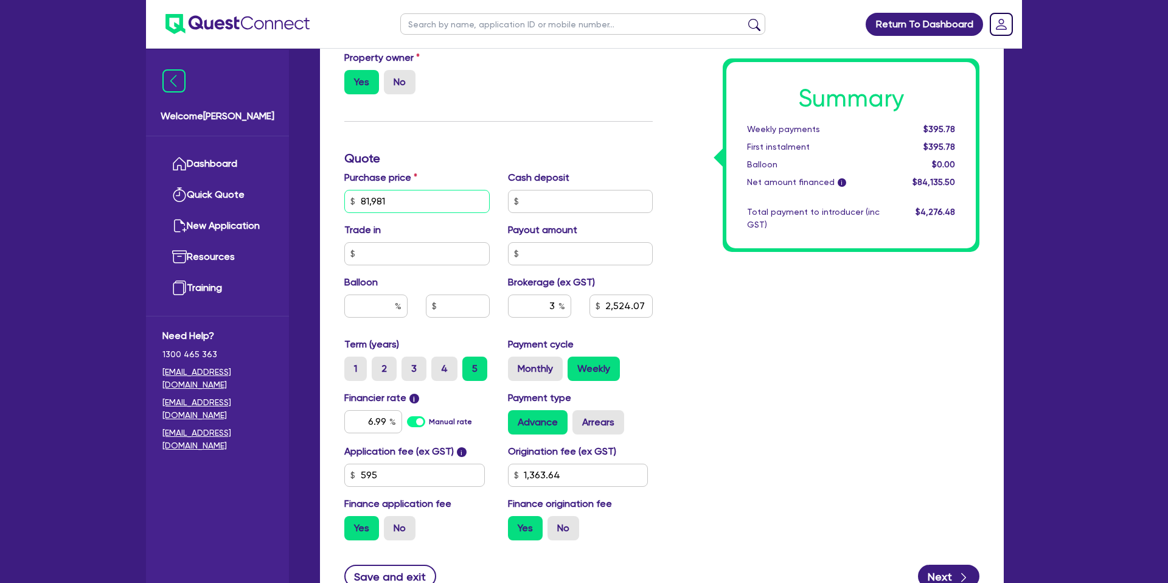
click at [396, 190] on input "81,981" at bounding box center [416, 201] width 145 height 23
click at [394, 199] on input "81,981" at bounding box center [416, 201] width 145 height 23
type input "8"
type input "85,691.51"
type input "2,524.07"
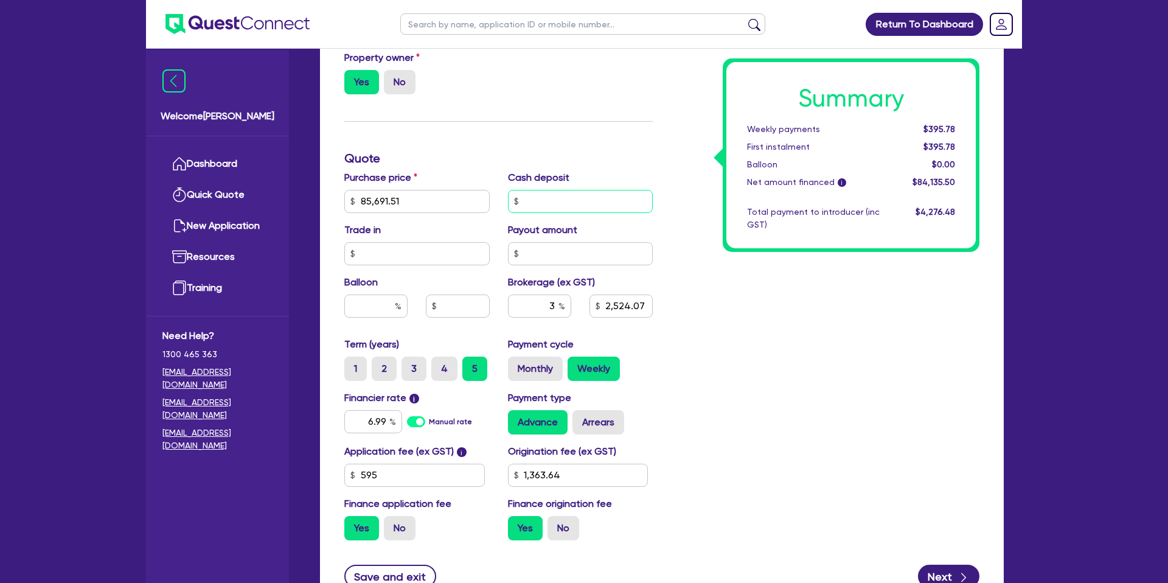
type input "1,363.64"
type input "2,635.38"
type input "1,363.64"
drag, startPoint x: 532, startPoint y: 203, endPoint x: 526, endPoint y: 201, distance: 6.4
click at [531, 201] on input "text" at bounding box center [580, 201] width 145 height 23
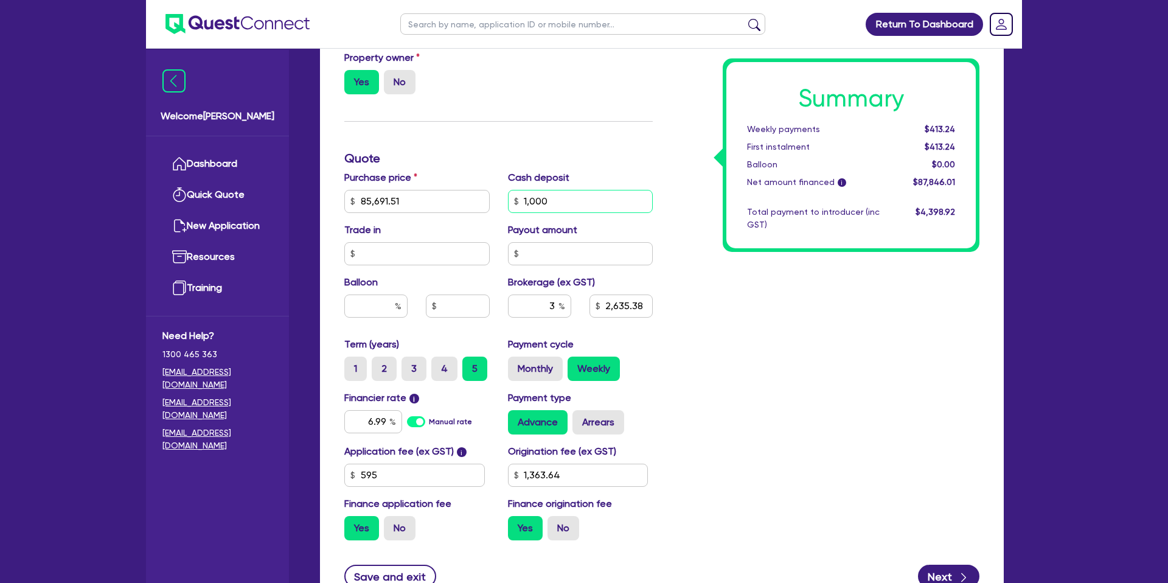
type input "1,000"
type input "2,635.38"
type input "1,363.64"
type input "2,605.38"
type input "1,363.64"
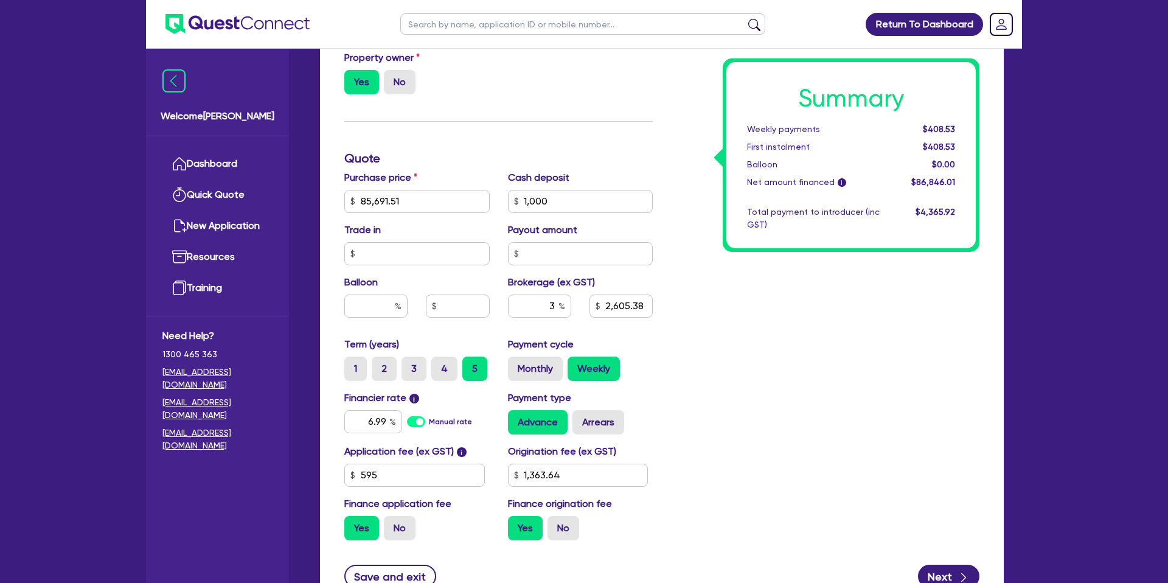
click at [700, 316] on div "Summary Weekly payments $408.53 First instalment $408.53 Balloon $0.00 Net amou…" at bounding box center [825, 194] width 327 height 711
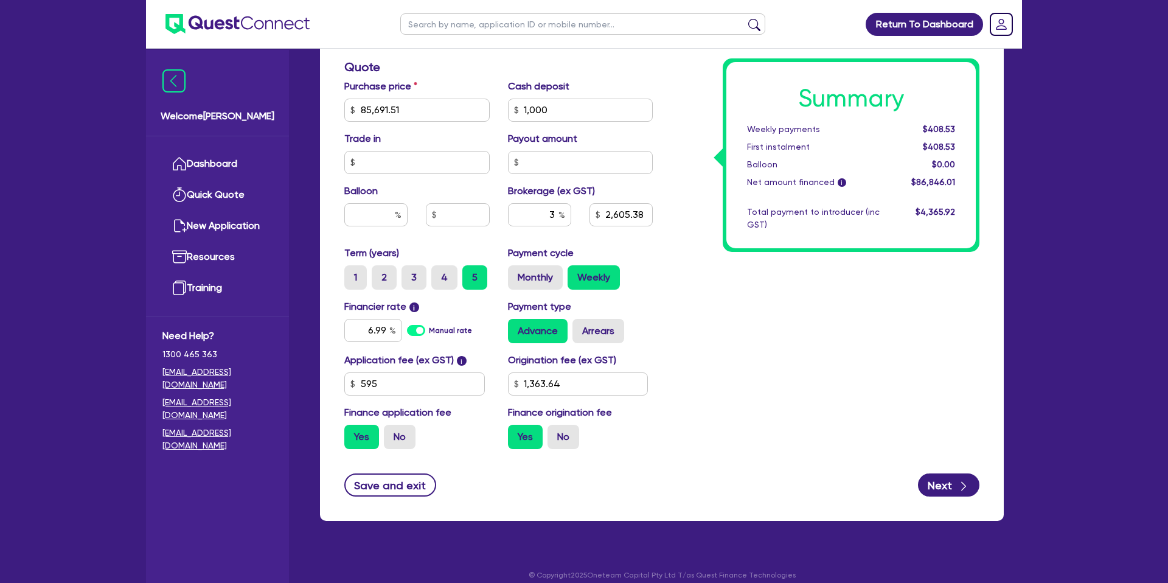
scroll to position [522, 0]
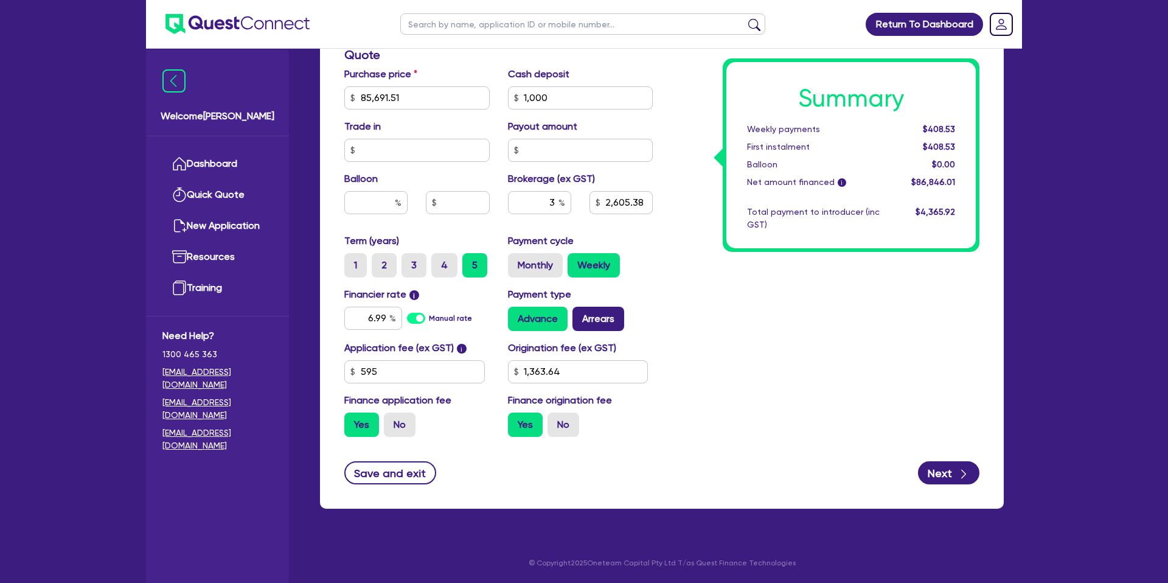
click at [594, 321] on label "Arrears" at bounding box center [598, 319] width 52 height 24
click at [580, 314] on input "Arrears" at bounding box center [576, 311] width 8 height 8
radio input "true"
type input "2,605.38"
type input "1,363.64"
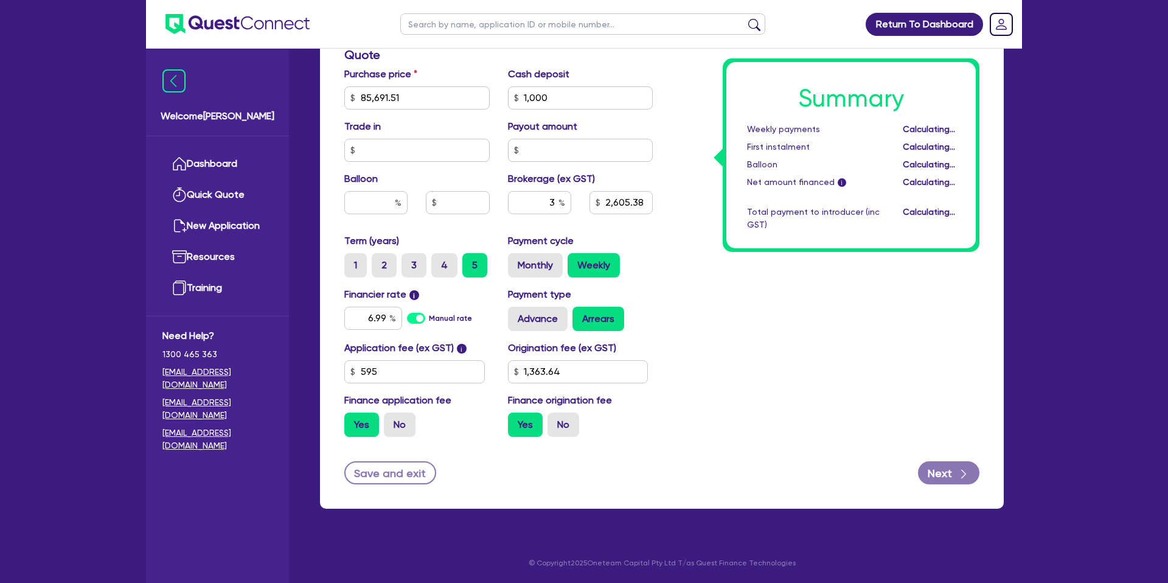
type input "2,605.38"
type input "1,363.64"
click at [554, 201] on input "3" at bounding box center [539, 202] width 63 height 23
type input "2"
type input "2,605.38"
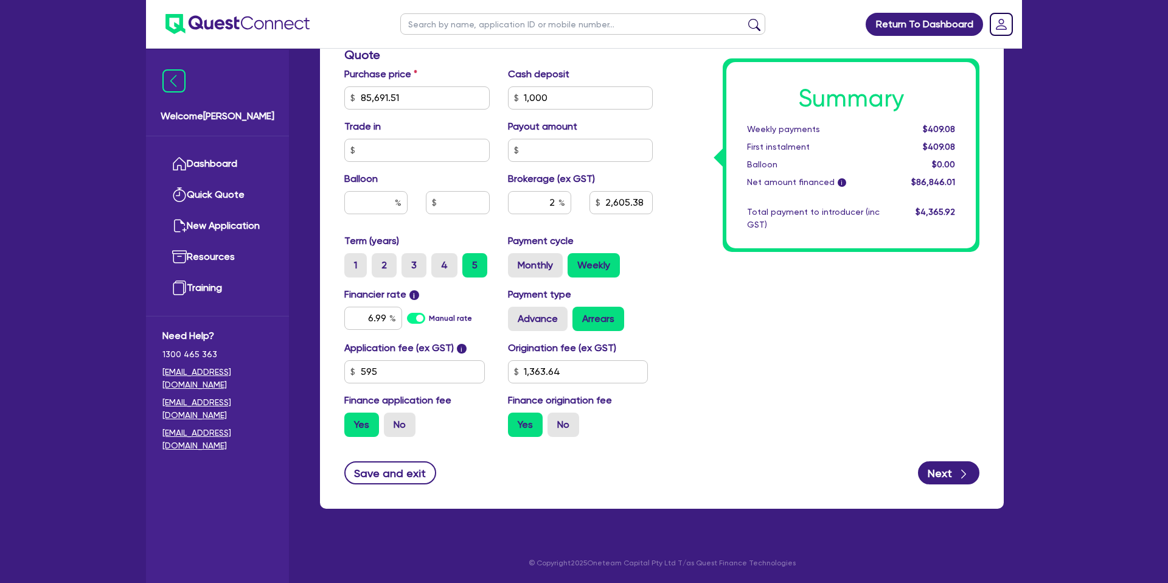
type input "1,363.64"
click at [686, 270] on div "Summary Weekly payments $409.08 First instalment $409.08 Balloon $0.00 Net amou…" at bounding box center [825, 90] width 327 height 711
type input "1,736.92"
type input "1,363.64"
click at [959, 473] on icon "button" at bounding box center [963, 474] width 12 height 12
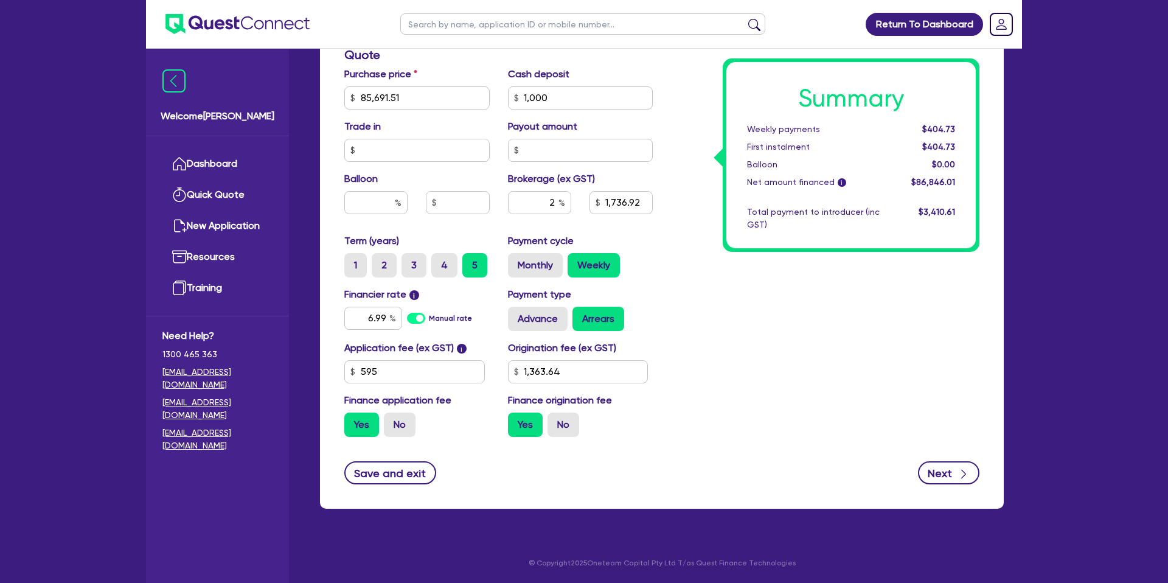
type input "1,736.92"
type input "1,363.64"
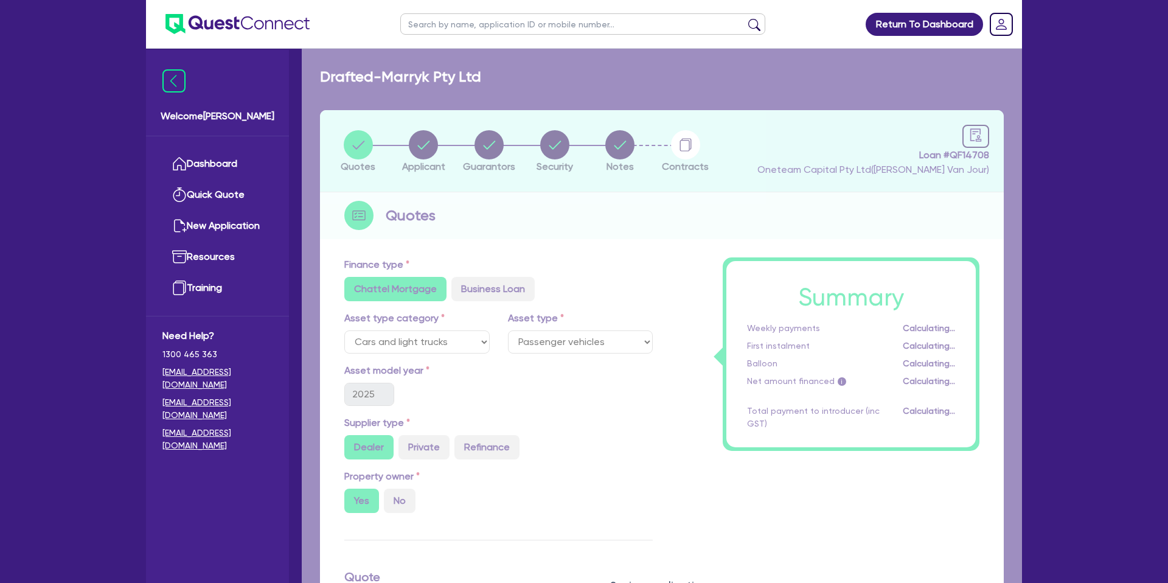
select select "COMPANY"
select select "HEALTH_BEAUTY"
select select "[MEDICAL_DATA]_[MEDICAL_DATA]_SERVICES"
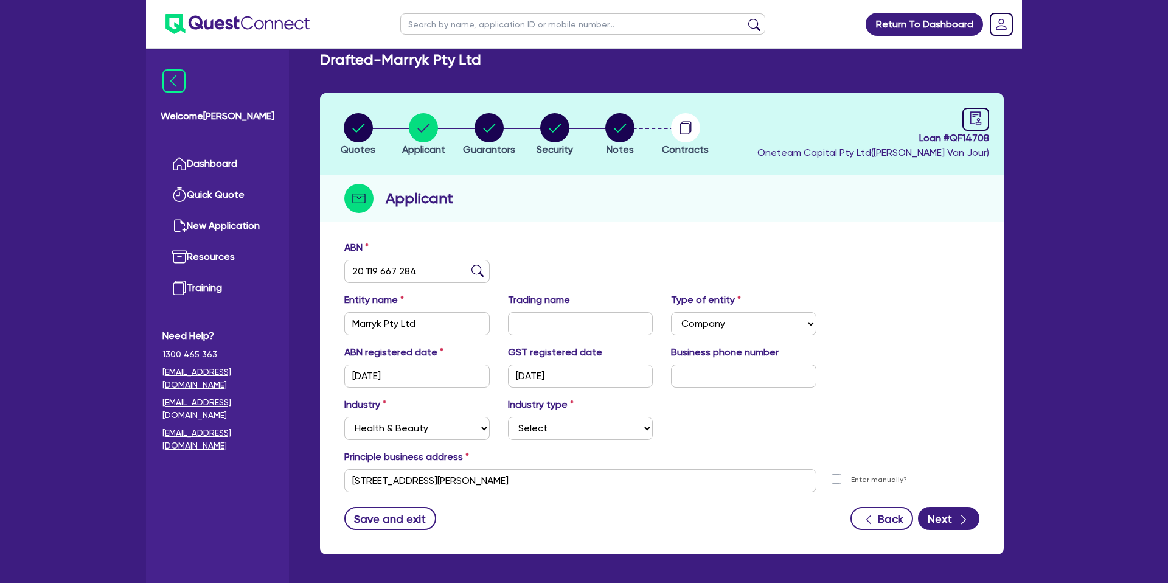
scroll to position [63, 0]
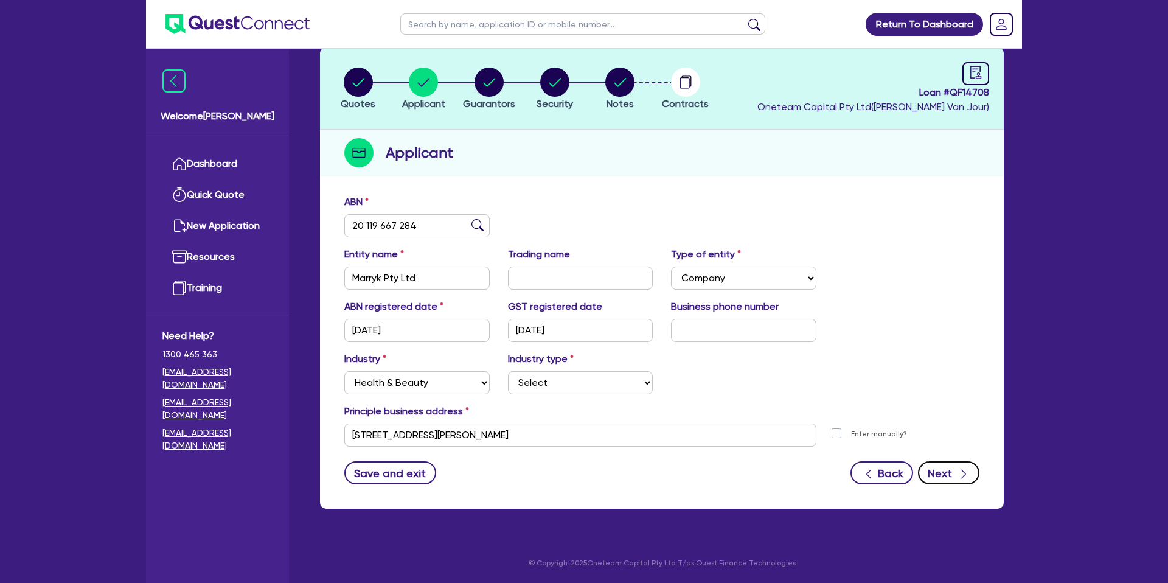
click at [950, 476] on button "Next" at bounding box center [948, 472] width 61 height 23
select select "MRS"
select select "[GEOGRAPHIC_DATA]"
select select "MARRIED"
select select "CASH"
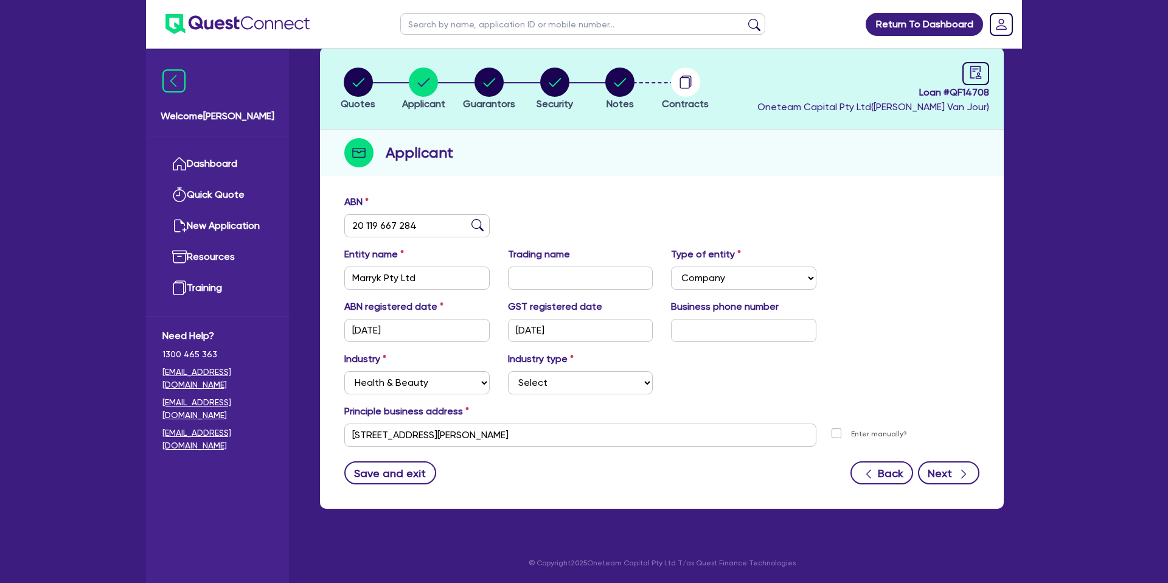
select select "VEHICLE"
select select "PROPERTY"
select select "MORTGAGE"
select select "CREDIT_CARD"
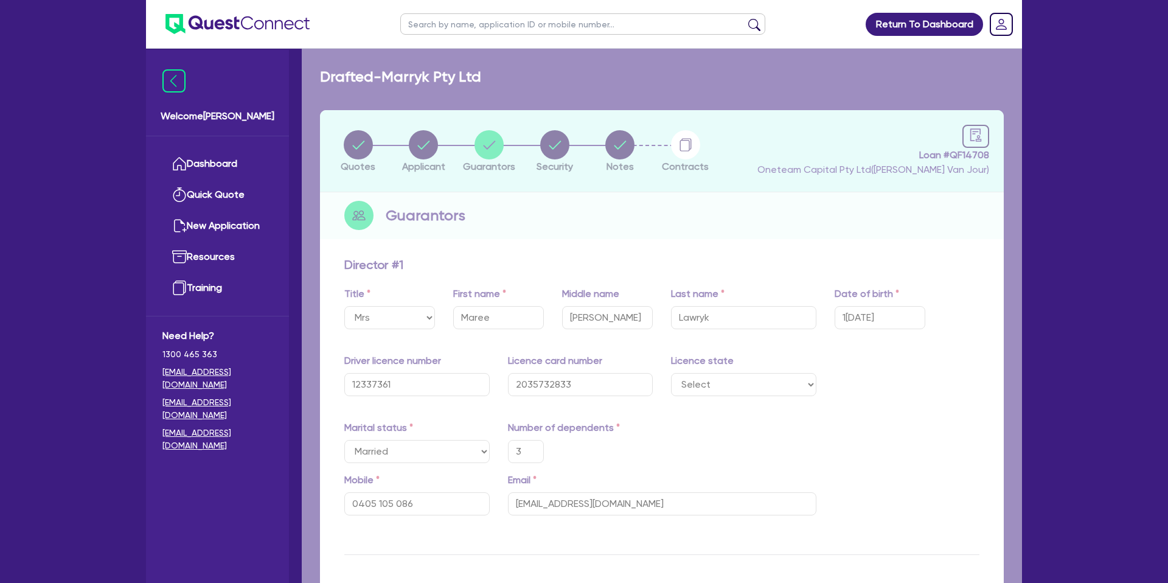
type input "3"
type input "0405 105 086"
type input "50,000"
type input "25,000"
type input "900,000"
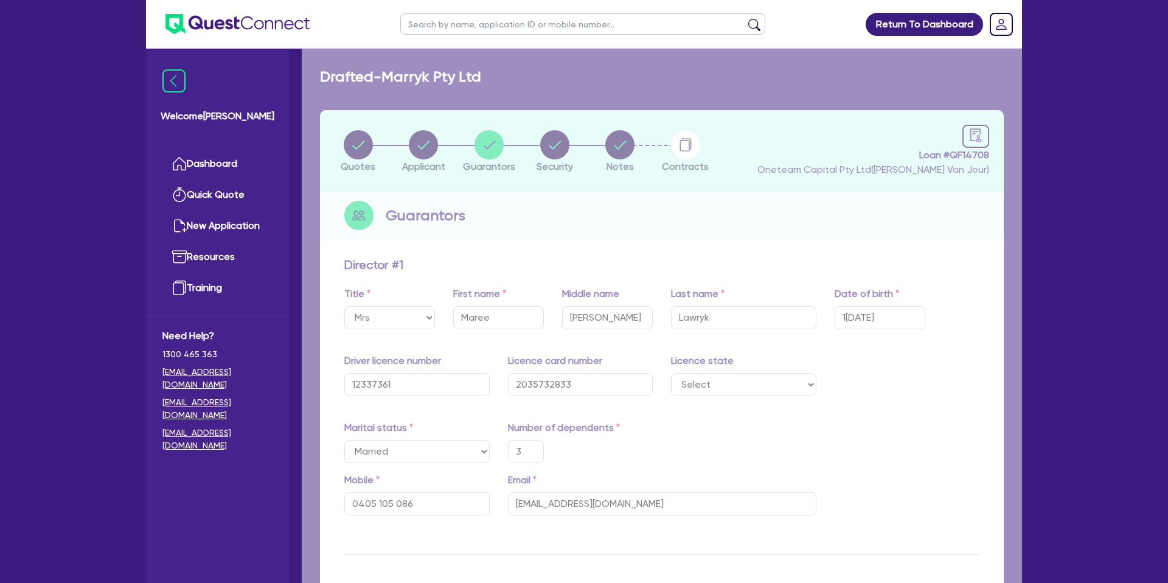
type input "426,000"
type input "2,505"
type input "15,000"
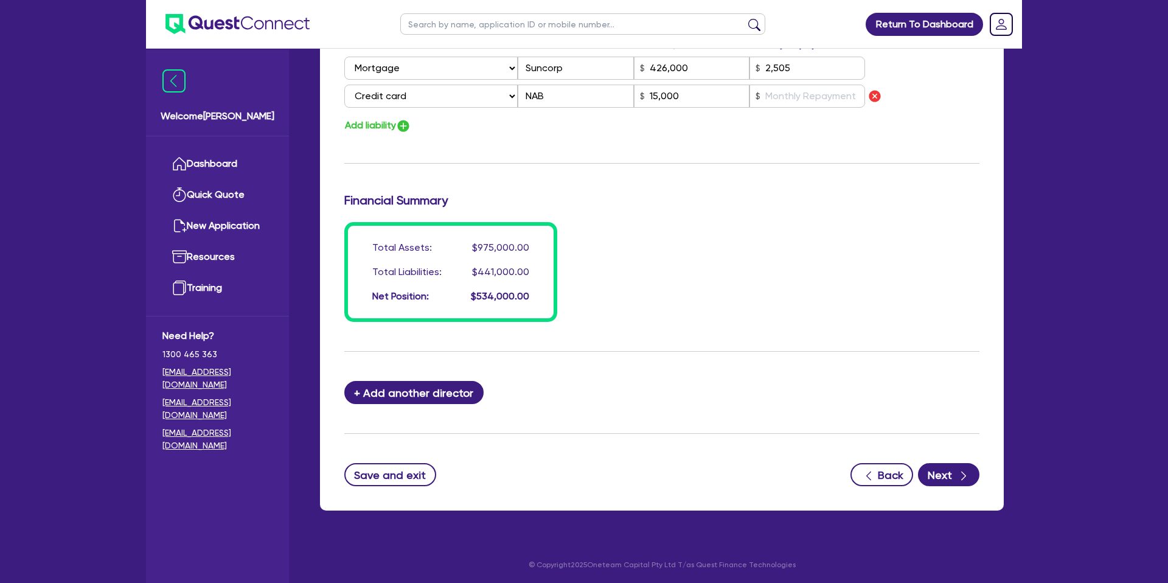
scroll to position [921, 0]
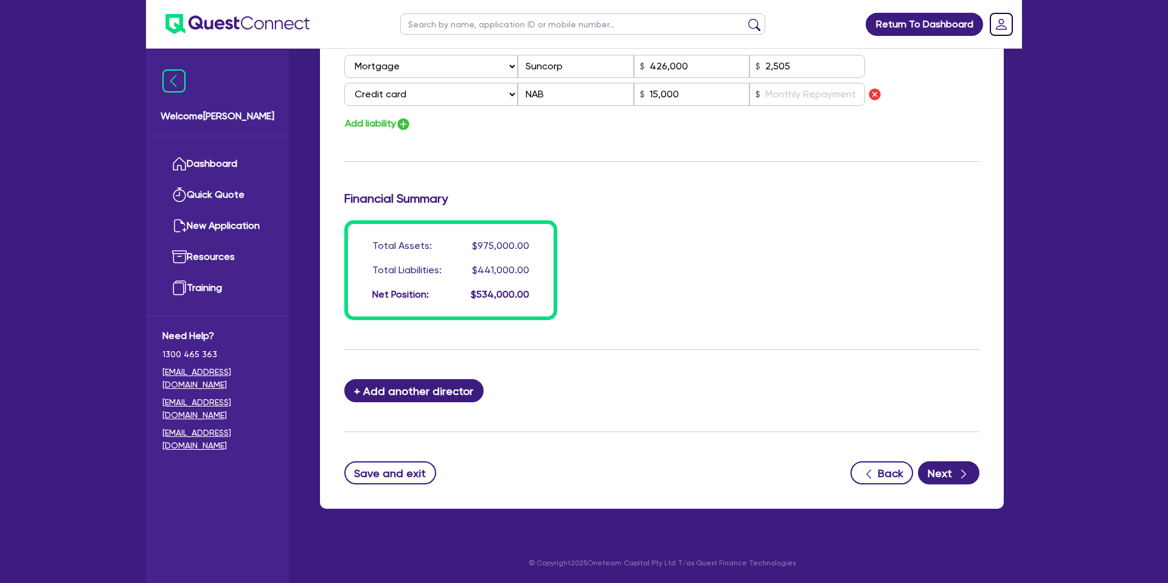
click at [955, 473] on button "Next" at bounding box center [948, 472] width 61 height 23
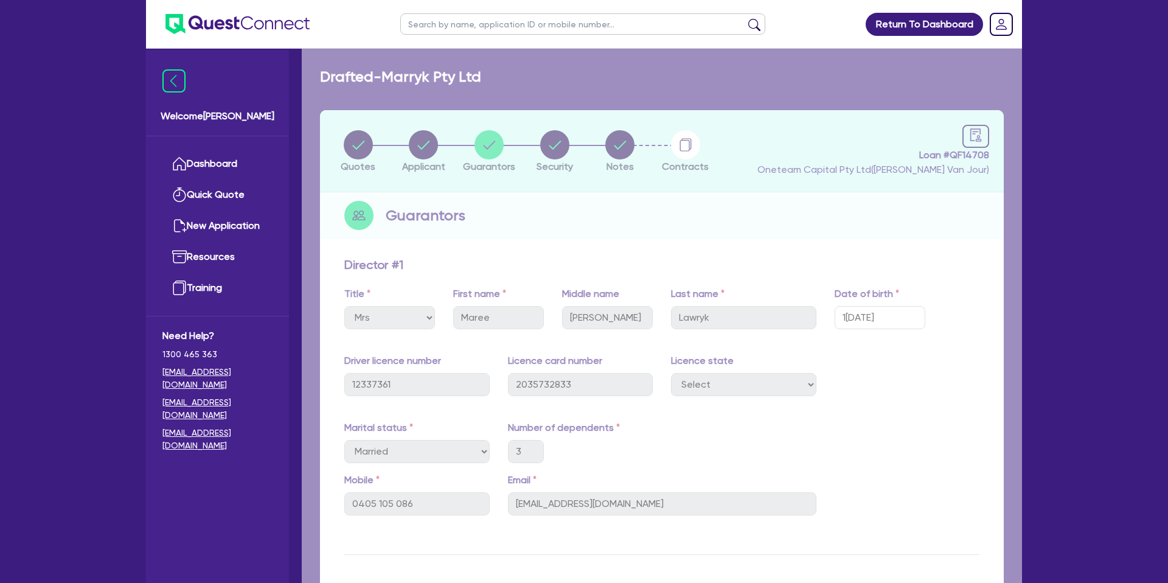
select select "CARS_AND_LIGHT_TRUCKS"
select select "PASSENGER_VEHICLES"
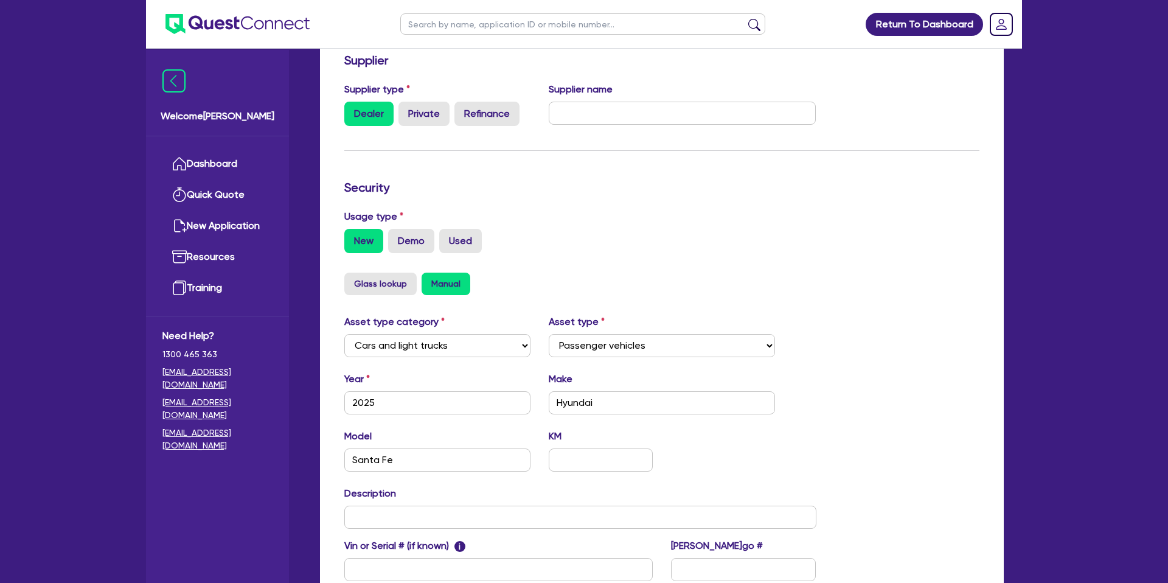
scroll to position [353, 0]
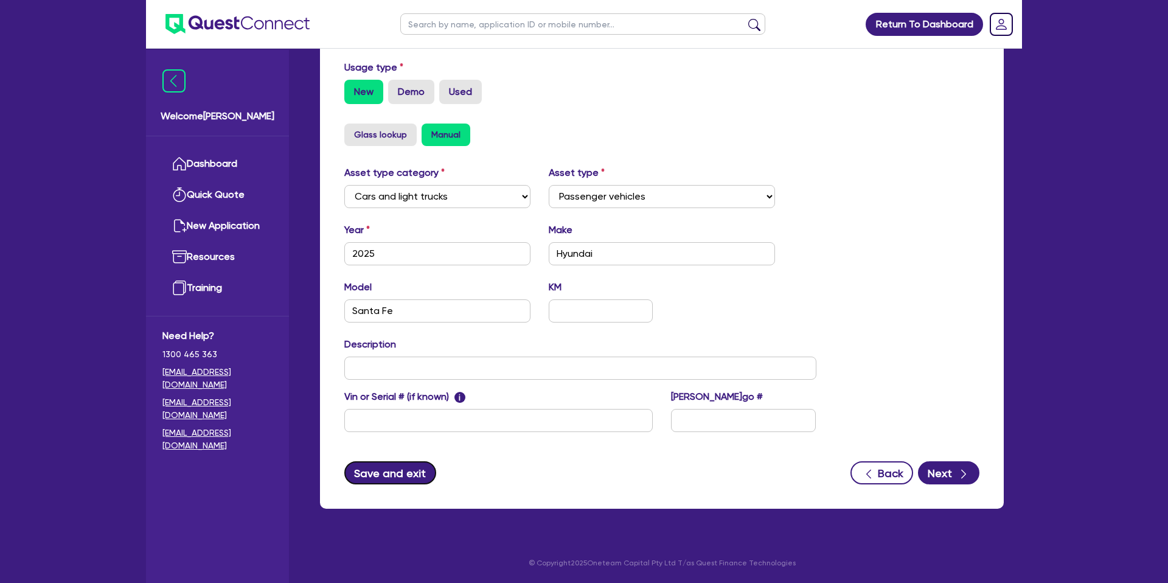
click at [397, 481] on button "Save and exit" at bounding box center [390, 472] width 92 height 23
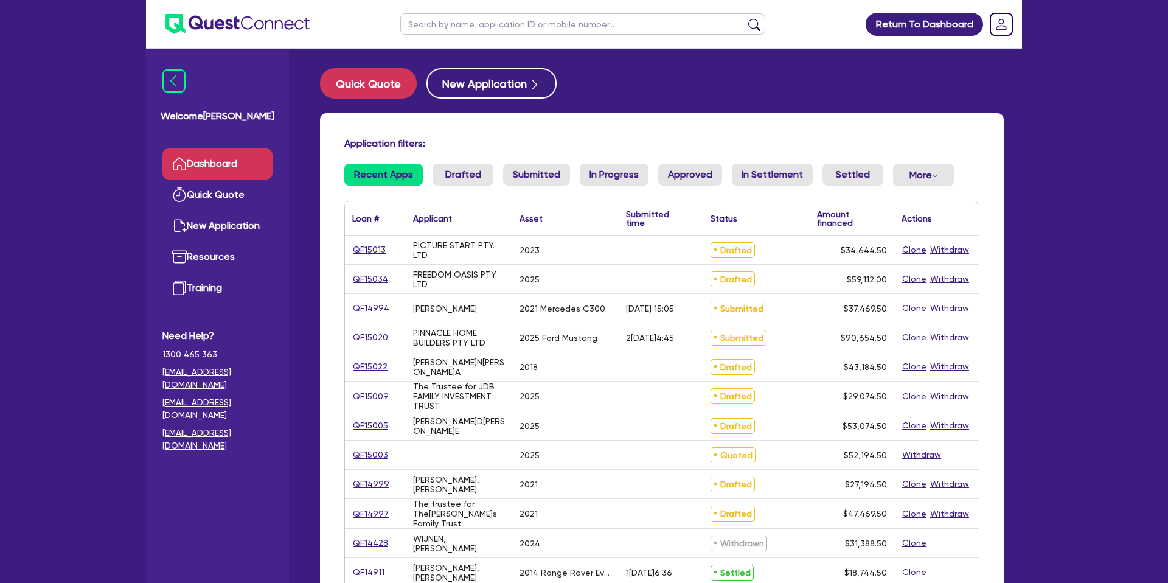
click at [457, 27] on input "text" at bounding box center [582, 23] width 365 height 21
type input "marryk"
click at [745, 18] on button "submit" at bounding box center [754, 26] width 19 height 17
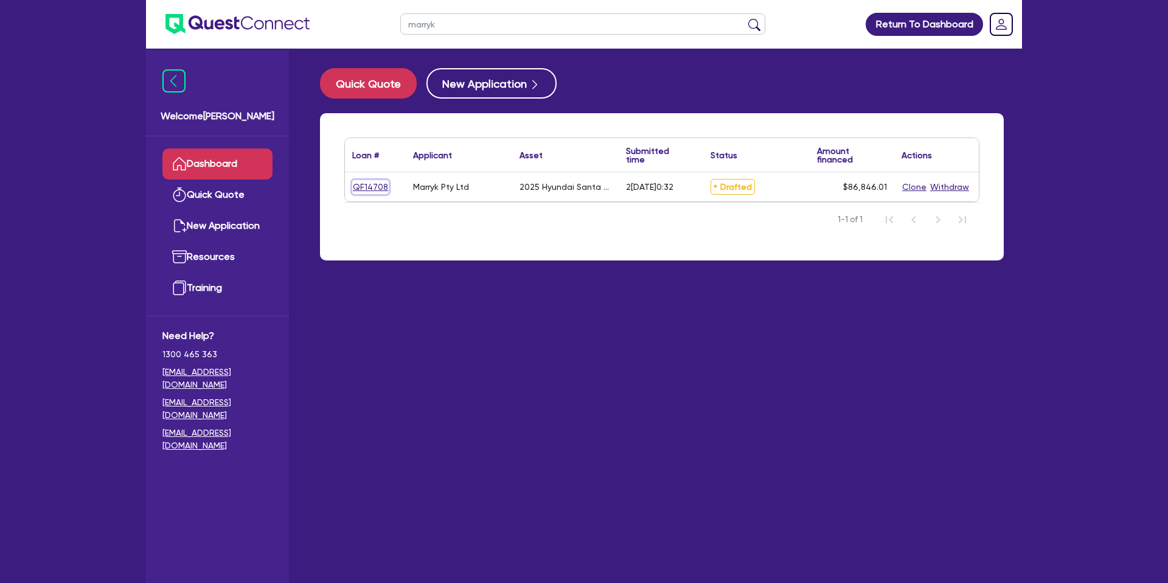
click at [373, 188] on link "QF14708" at bounding box center [370, 187] width 36 height 14
select select "CARS_AND_LIGHT_TRUCKS"
select select "PASSENGER_VEHICLES"
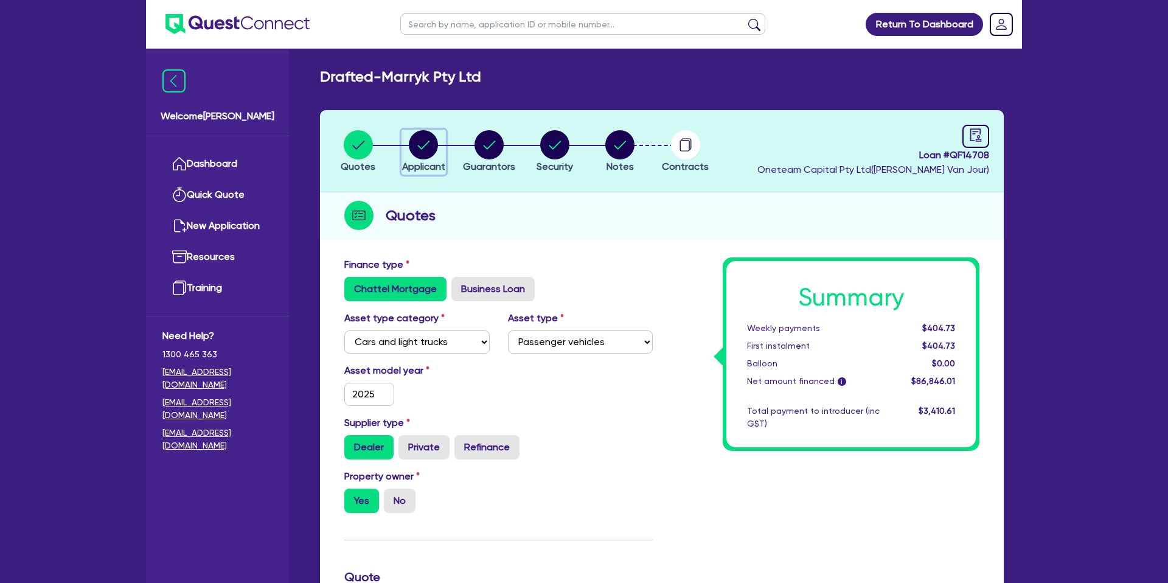
click at [420, 148] on icon "button" at bounding box center [424, 145] width 12 height 9
select select "COMPANY"
select select "HEALTH_BEAUTY"
select select "[MEDICAL_DATA]_[MEDICAL_DATA]_SERVICES"
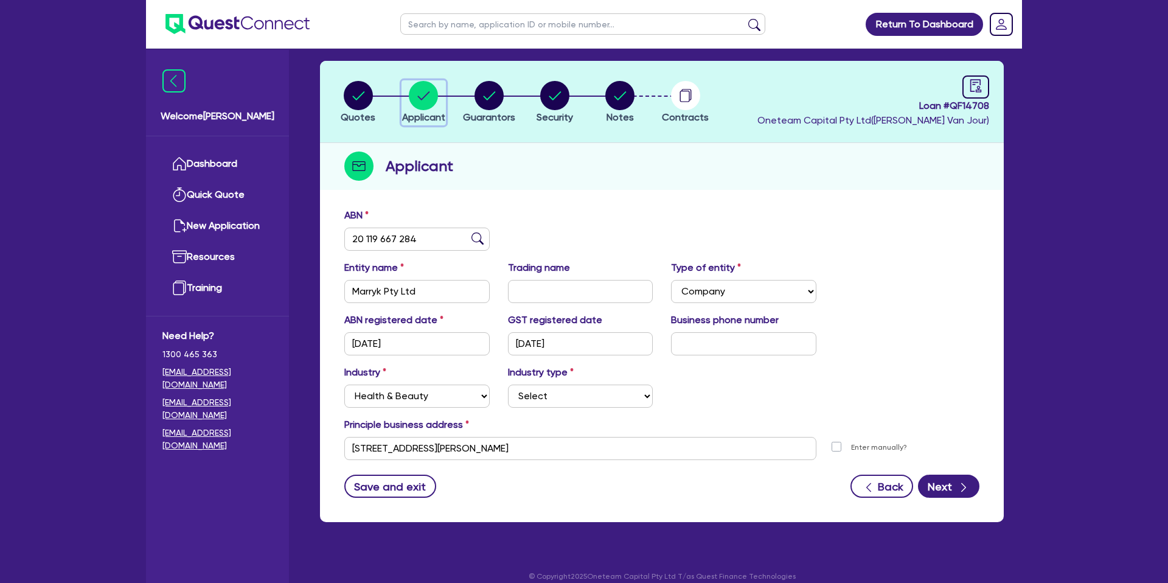
scroll to position [63, 0]
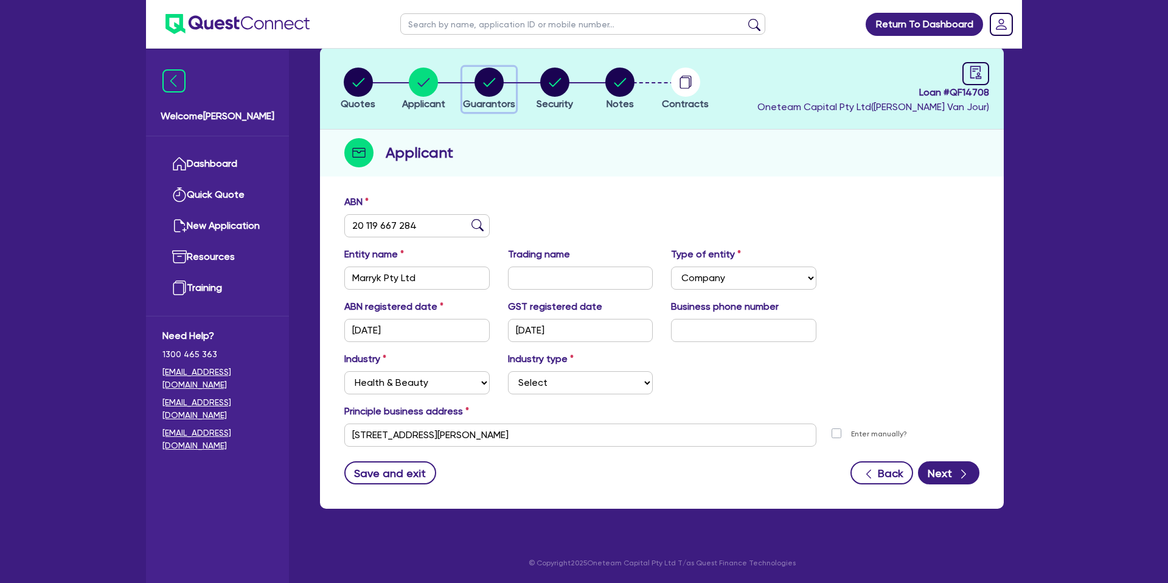
click at [486, 85] on icon "button" at bounding box center [489, 82] width 12 height 9
select select "MRS"
select select "[GEOGRAPHIC_DATA]"
select select "MARRIED"
select select "CASH"
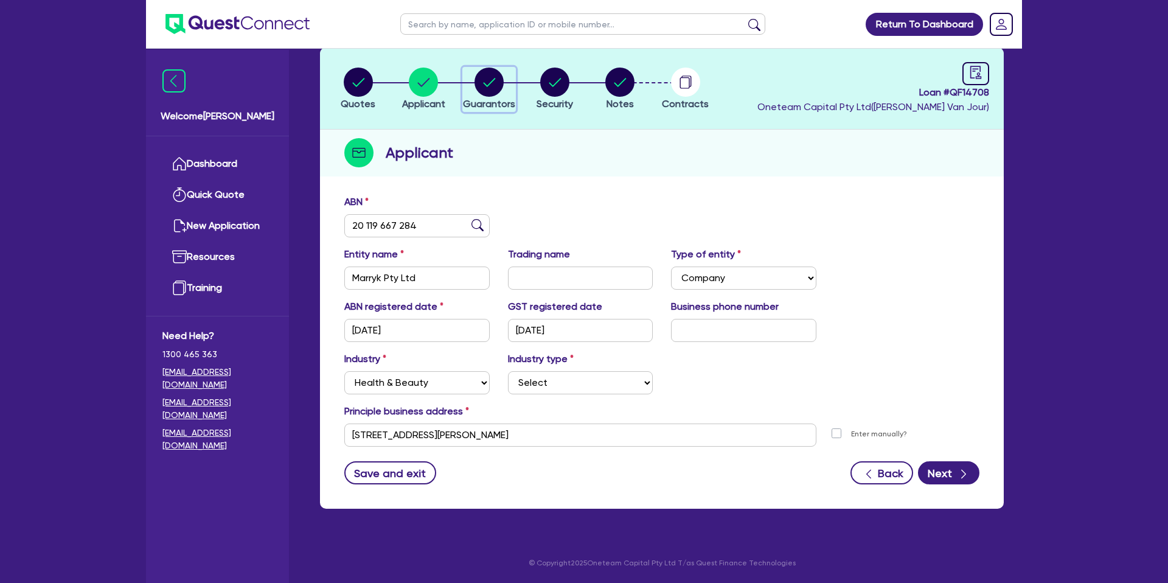
select select "VEHICLE"
select select "PROPERTY"
select select "MORTGAGE"
select select "CREDIT_CARD"
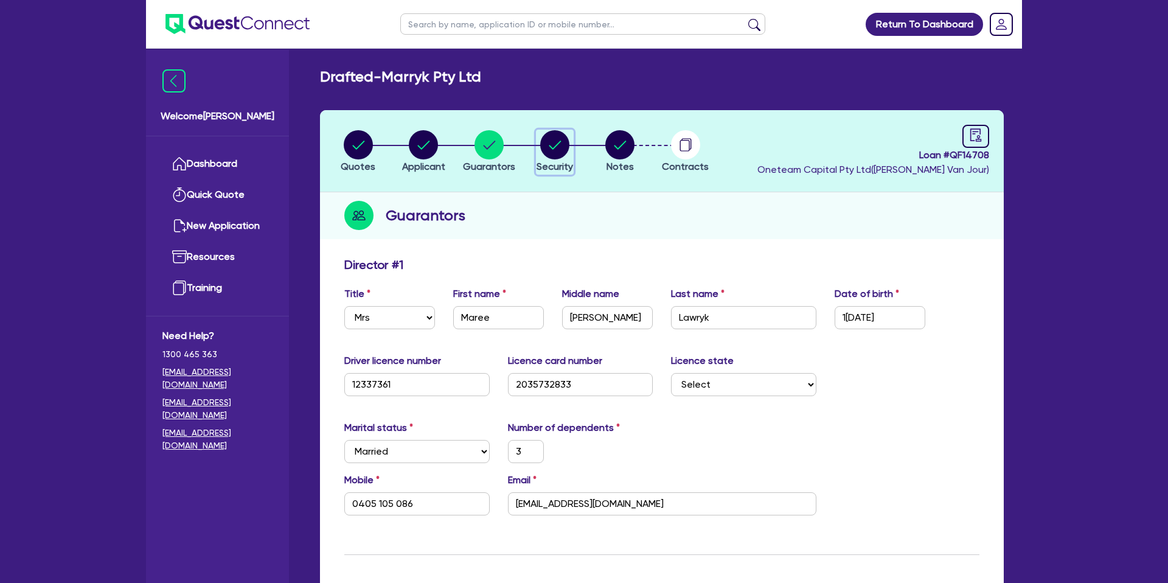
click at [556, 153] on circle "button" at bounding box center [554, 144] width 29 height 29
select select "CARS_AND_LIGHT_TRUCKS"
select select "PASSENGER_VEHICLES"
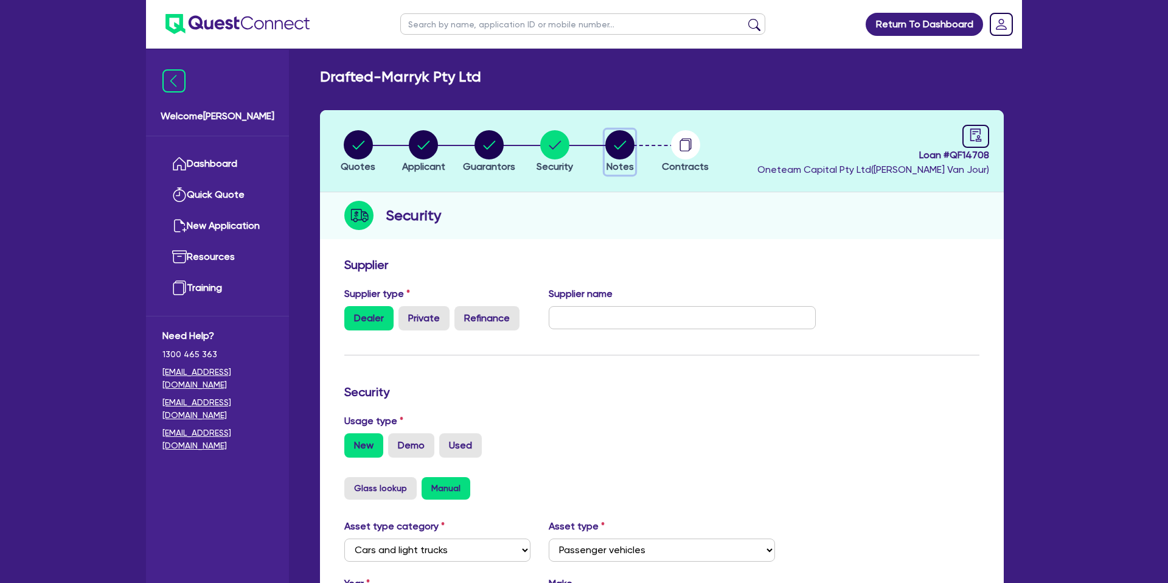
click at [620, 148] on circle "button" at bounding box center [619, 144] width 29 height 29
select select "Other"
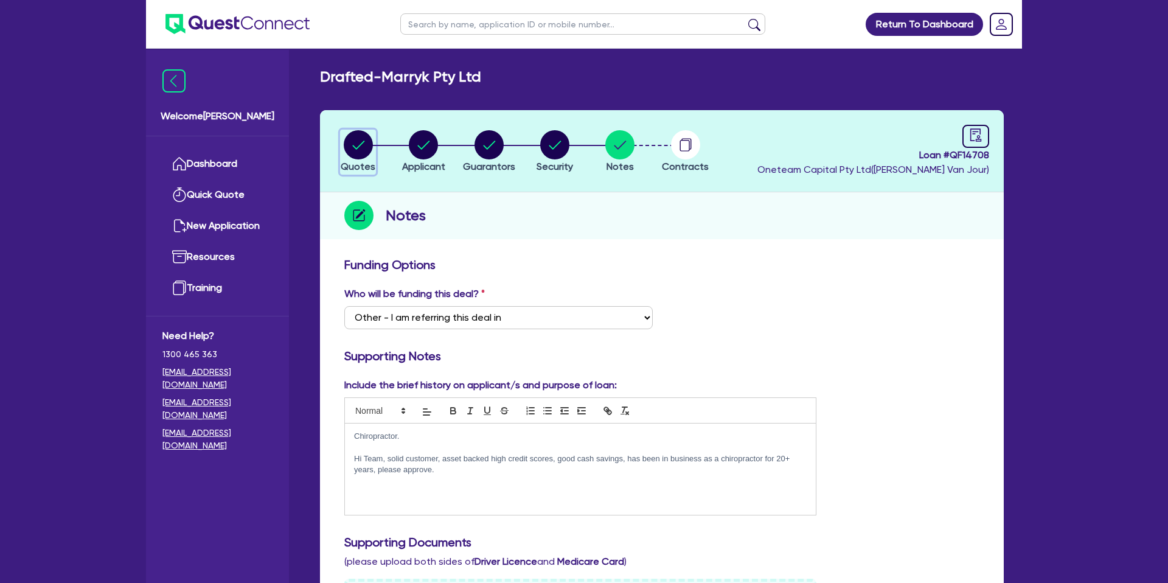
click at [368, 149] on circle "button" at bounding box center [358, 144] width 29 height 29
select select "CARS_AND_LIGHT_TRUCKS"
select select "PASSENGER_VEHICLES"
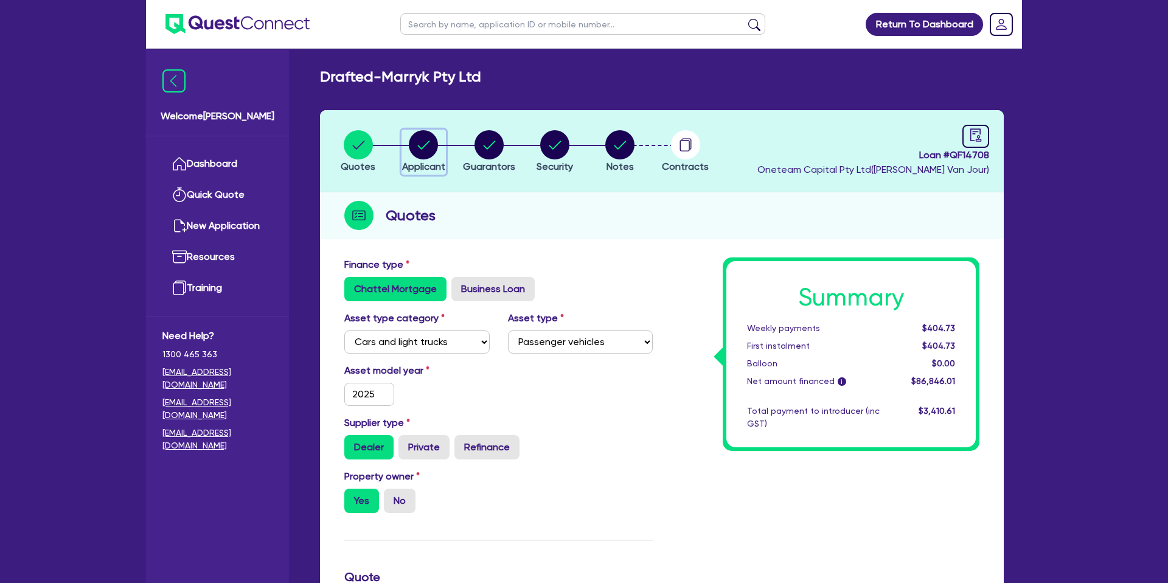
click at [432, 149] on circle "button" at bounding box center [423, 144] width 29 height 29
select select "COMPANY"
select select "HEALTH_BEAUTY"
select select "[MEDICAL_DATA]_[MEDICAL_DATA]_SERVICES"
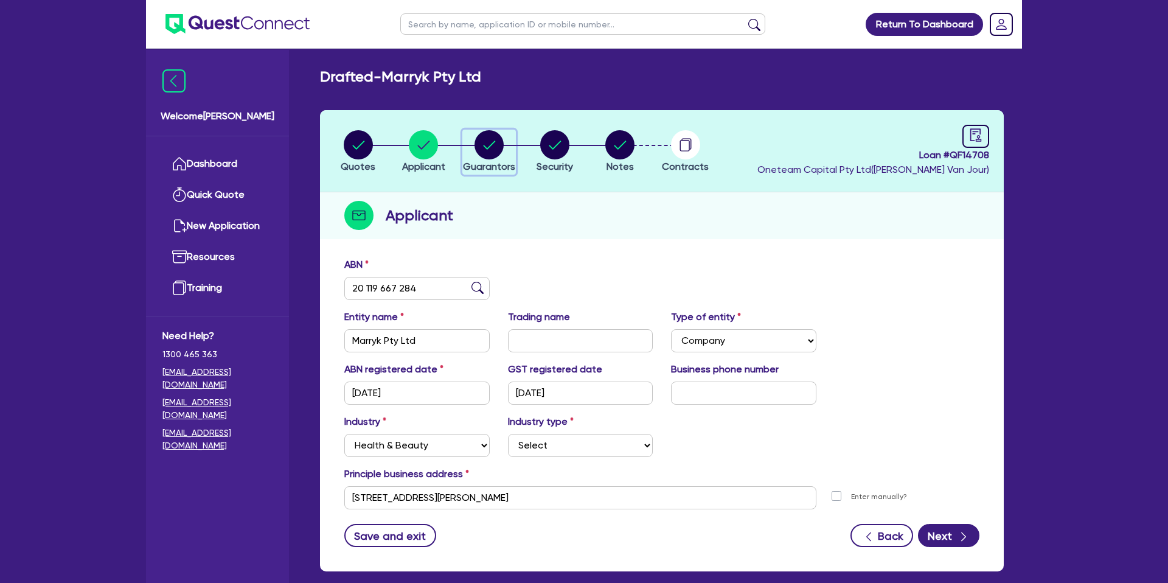
click at [476, 138] on icon "button" at bounding box center [488, 144] width 29 height 29
select select "MRS"
select select "[GEOGRAPHIC_DATA]"
select select "MARRIED"
select select "CASH"
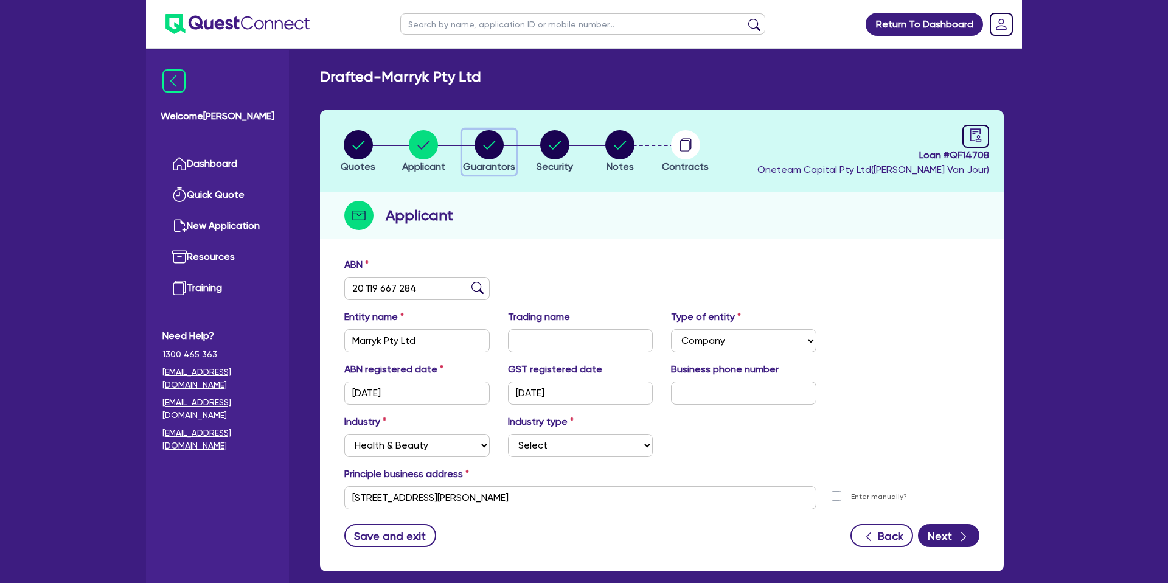
select select "VEHICLE"
select select "PROPERTY"
select select "MORTGAGE"
select select "CREDIT_CARD"
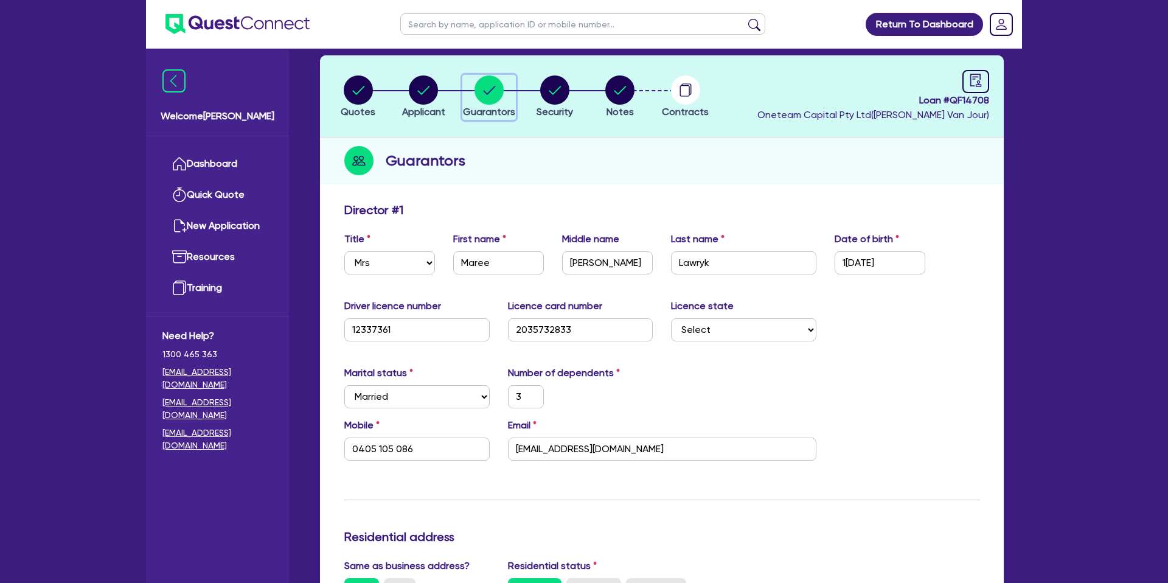
scroll to position [58, 0]
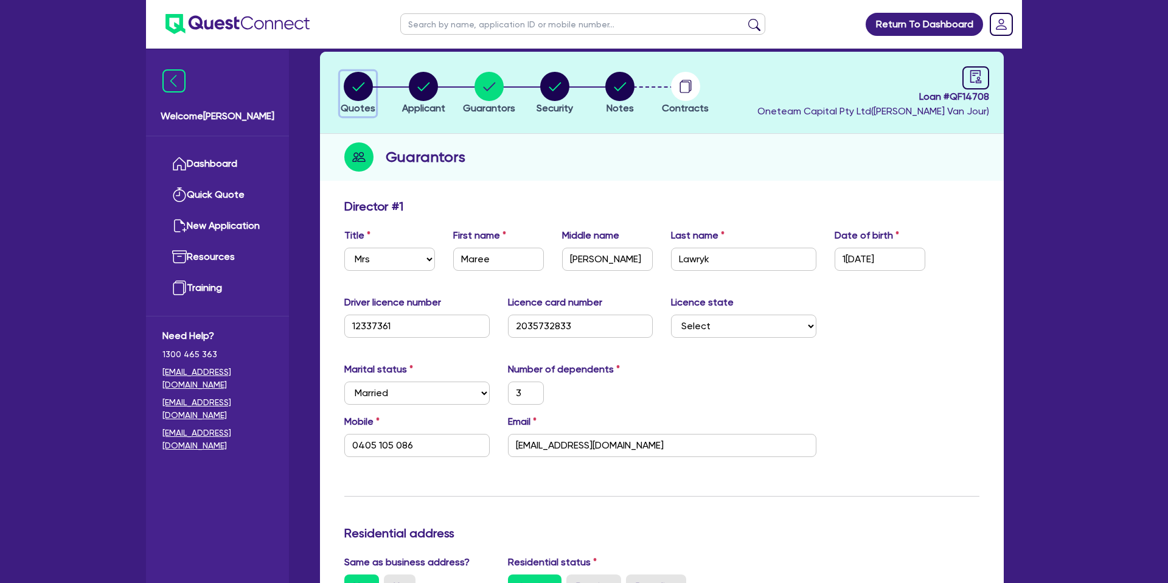
click at [358, 74] on circle "button" at bounding box center [358, 86] width 29 height 29
select select "CARS_AND_LIGHT_TRUCKS"
select select "PASSENGER_VEHICLES"
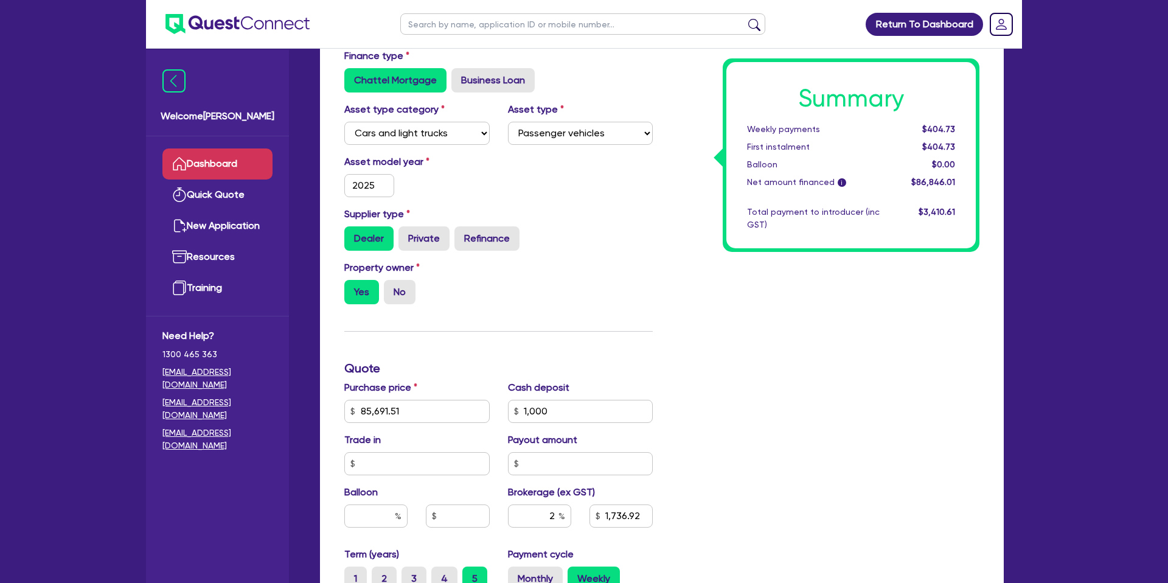
scroll to position [209, 0]
click at [207, 166] on link "Dashboard" at bounding box center [217, 163] width 110 height 31
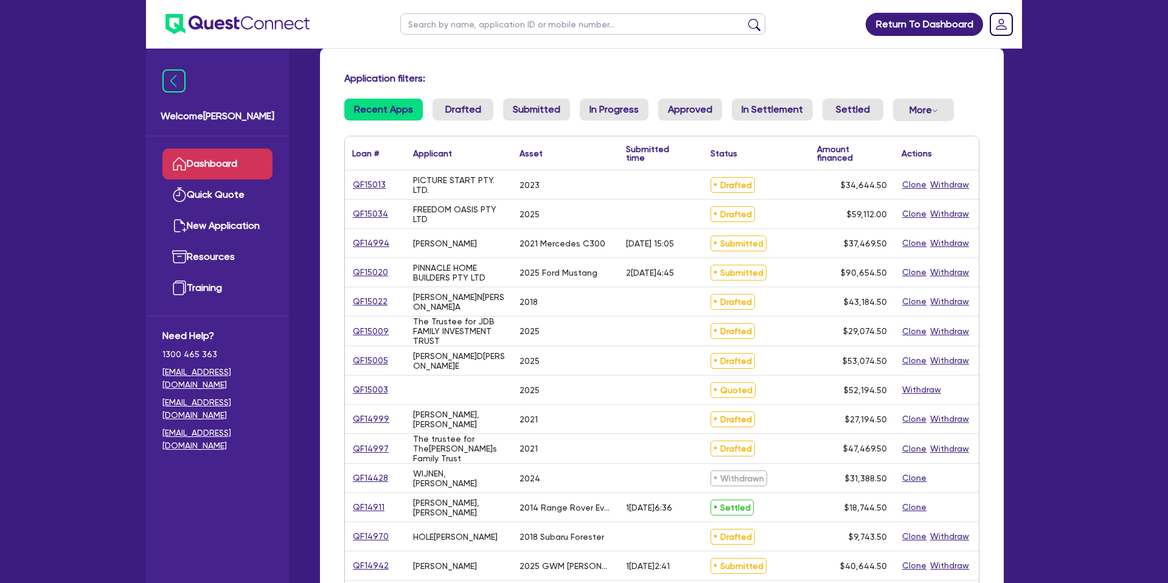
scroll to position [66, 0]
click at [442, 25] on input "text" at bounding box center [582, 23] width 365 height 21
type input "rose"
click at [745, 18] on button "submit" at bounding box center [754, 26] width 19 height 17
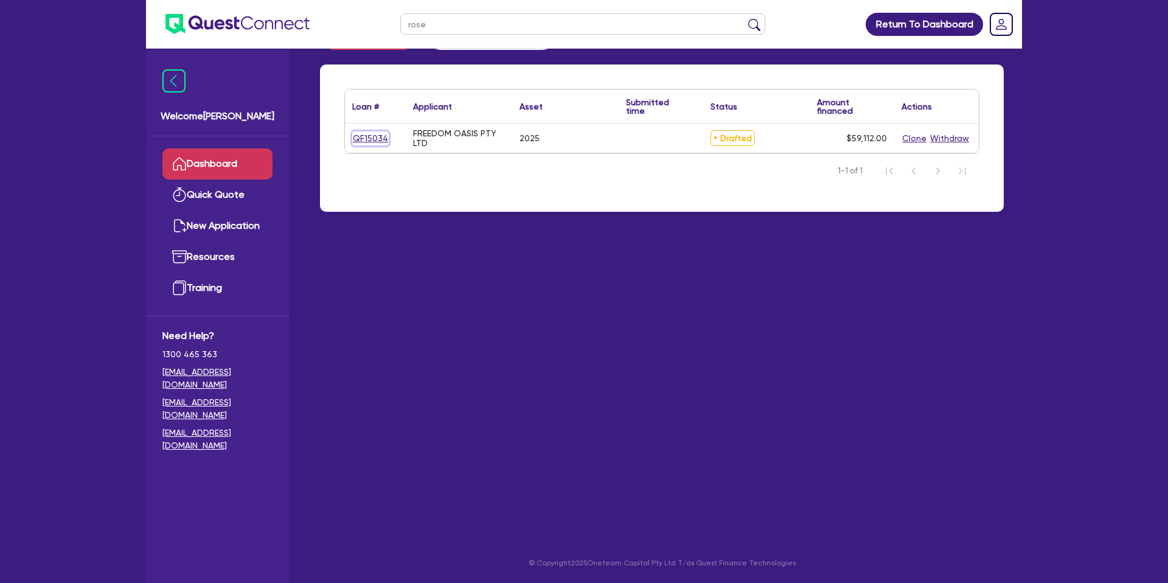
click at [370, 134] on link "QF15034" at bounding box center [370, 138] width 36 height 14
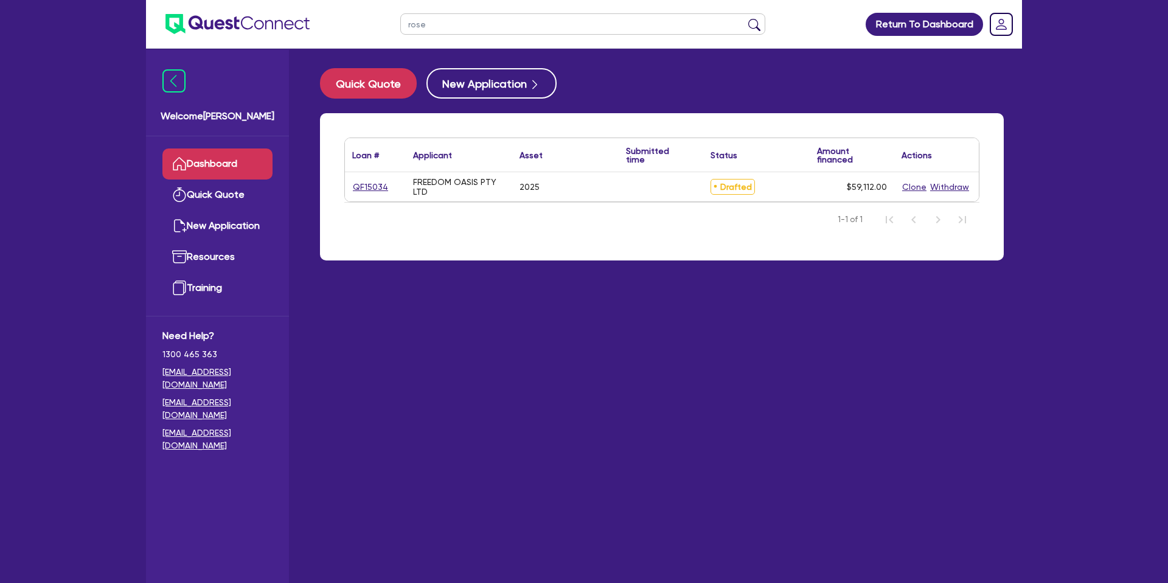
select select "CARS_AND_LIGHT_TRUCKS"
select select "PASSENGER_VEHICLES"
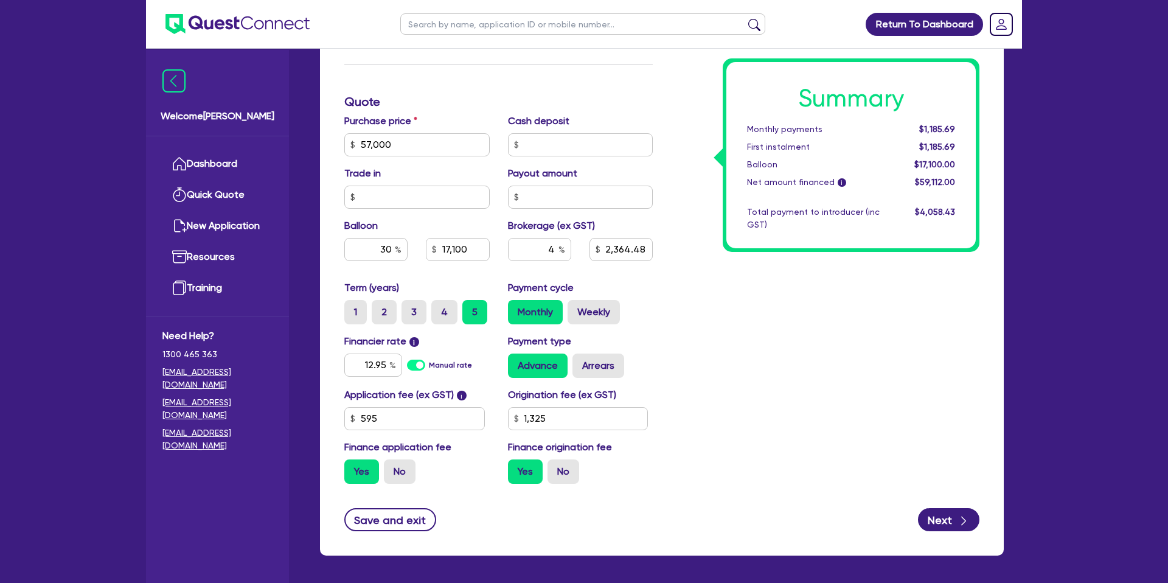
scroll to position [476, 0]
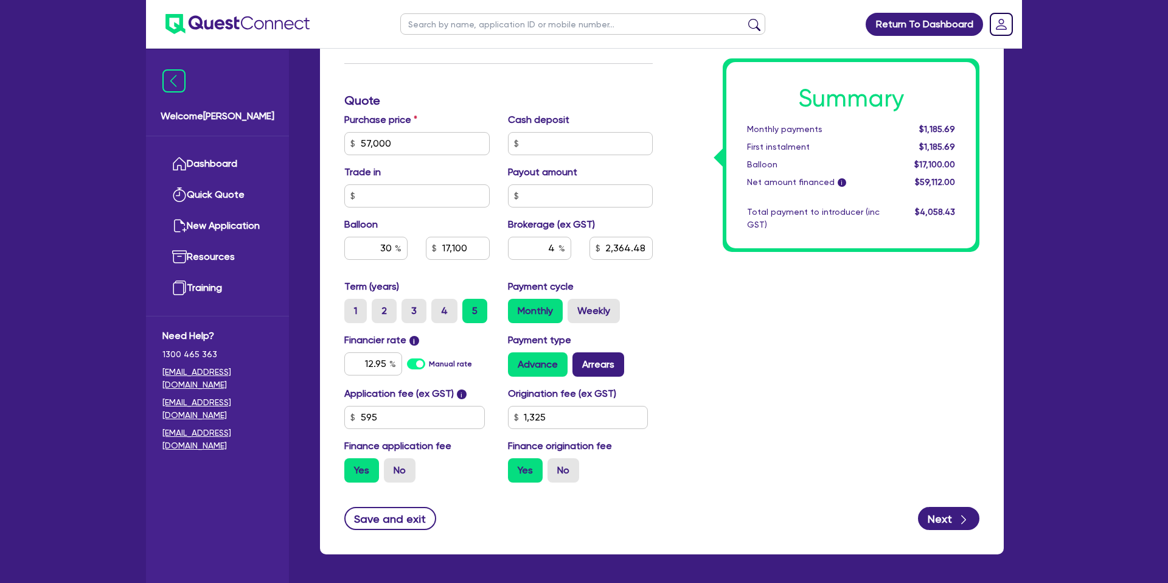
click at [584, 366] on label "Arrears" at bounding box center [598, 364] width 52 height 24
click at [580, 360] on input "Arrears" at bounding box center [576, 356] width 8 height 8
radio input "true"
type input "57,000"
type input "17,100"
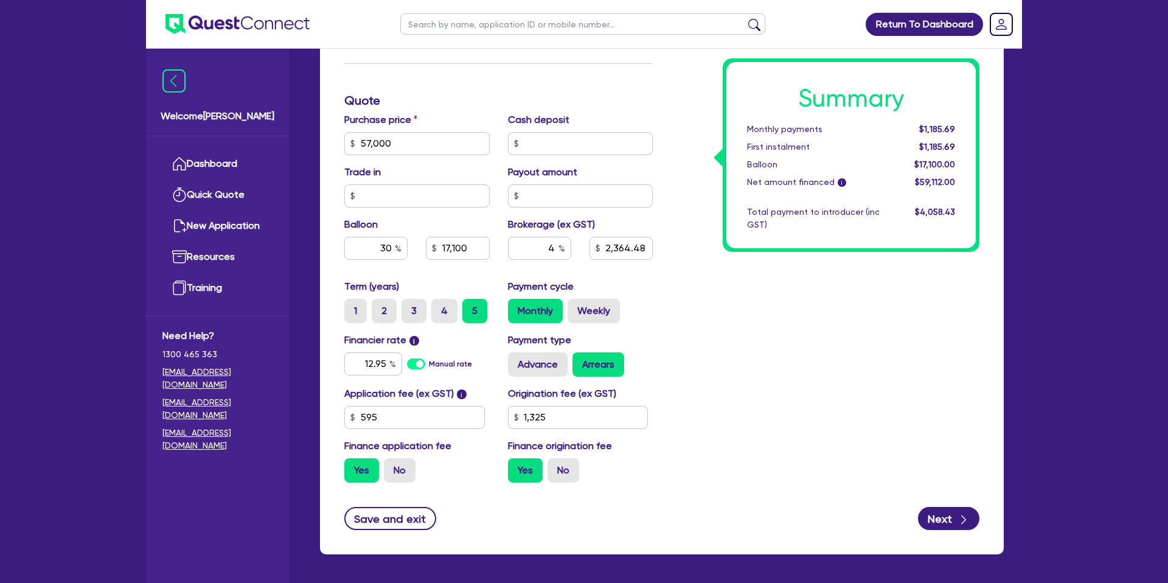
type input "2,364.48"
type input "1,325"
type input "57,000"
type input "17,100"
type input "2,364.48"
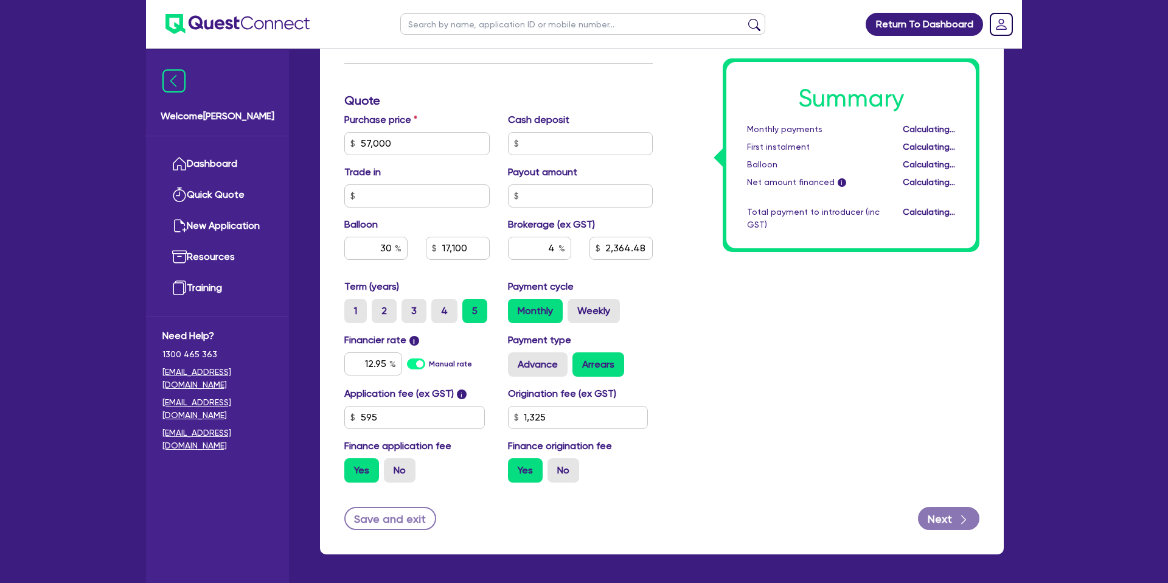
type input "1,325"
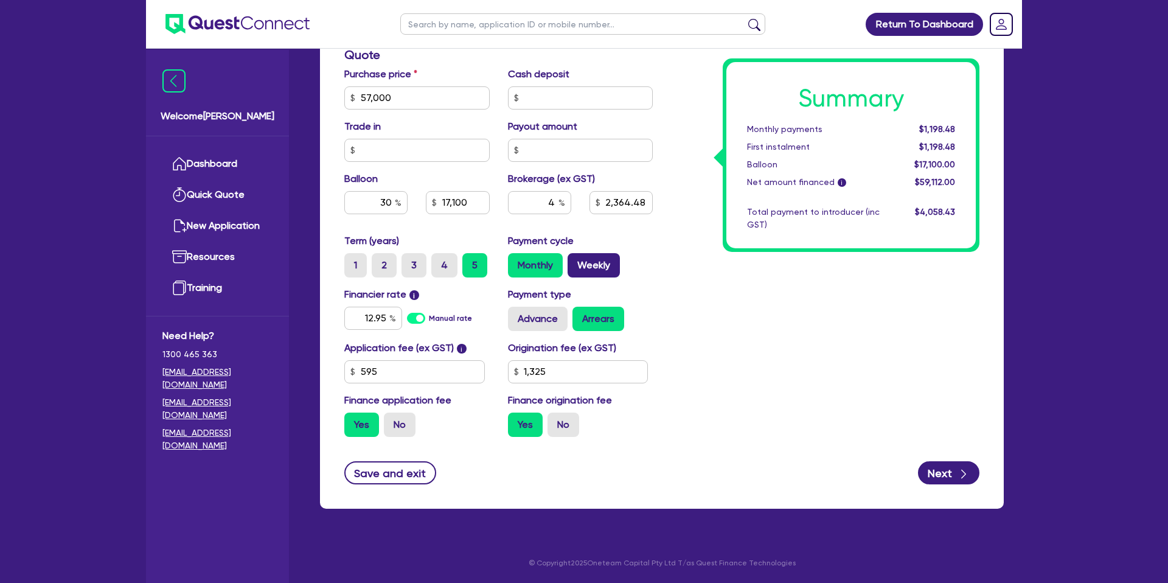
click at [599, 263] on label "Weekly" at bounding box center [594, 265] width 52 height 24
click at [575, 261] on input "Weekly" at bounding box center [572, 257] width 8 height 8
radio input "true"
type input "57,000"
type input "17,100"
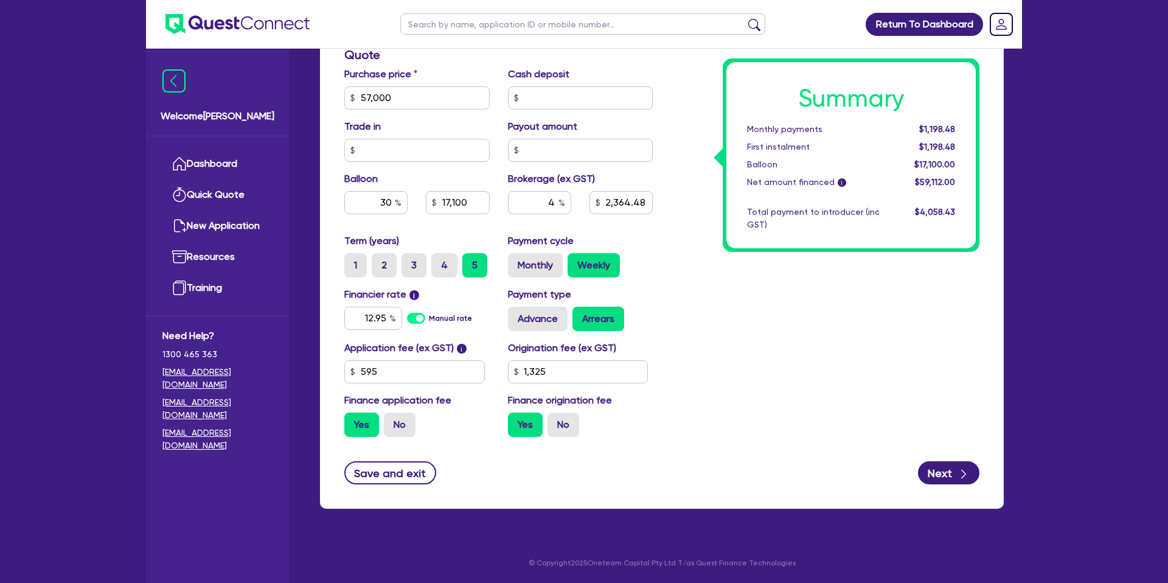
type input "2,364.48"
type input "1,325"
type input "57,000"
type input "17,100"
type input "2,364.48"
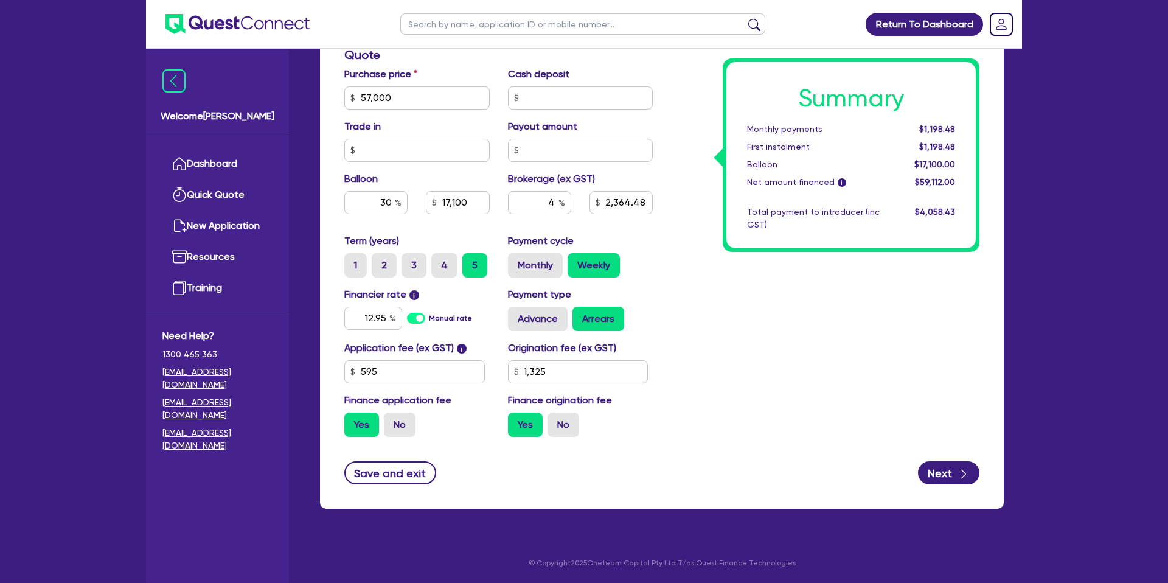
type input "1,325"
drag, startPoint x: 358, startPoint y: 97, endPoint x: 406, endPoint y: 99, distance: 47.5
click at [406, 99] on input "57,000" at bounding box center [416, 97] width 145 height 23
drag, startPoint x: 924, startPoint y: 130, endPoint x: 965, endPoint y: 129, distance: 41.4
click at [965, 129] on div "Summary Weekly payments $275.89 First instalment $275.89 Balloon $17,100.00 Net…" at bounding box center [850, 155] width 249 height 186
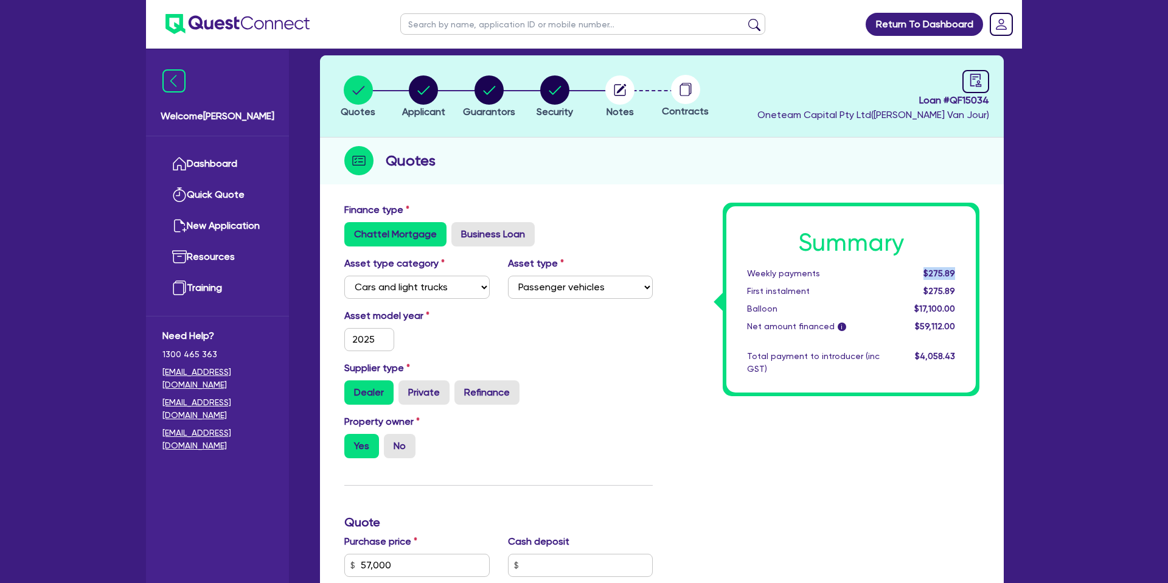
scroll to position [0, 0]
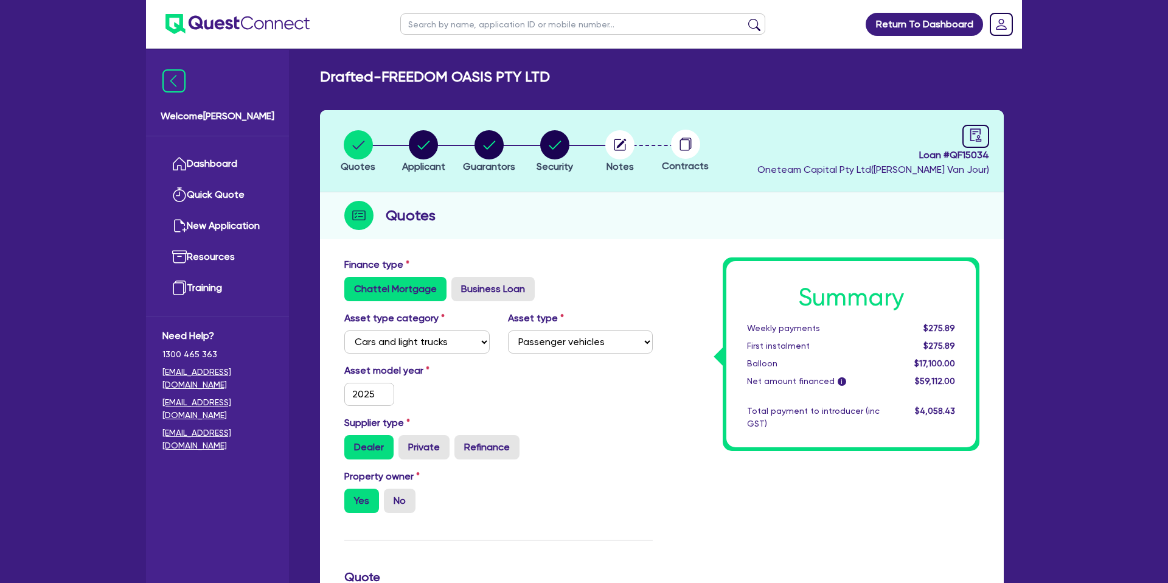
click at [918, 153] on span "Loan # QF15034" at bounding box center [873, 155] width 232 height 15
drag, startPoint x: 918, startPoint y: 153, endPoint x: 1025, endPoint y: 153, distance: 106.4
click at [1025, 153] on div "Return To Dashboard Edit Profile Logout Welcome [PERSON_NAME] Quick Quote New A…" at bounding box center [584, 552] width 894 height 1105
copy span "Loan # QF15034"
click at [969, 143] on link at bounding box center [975, 136] width 27 height 23
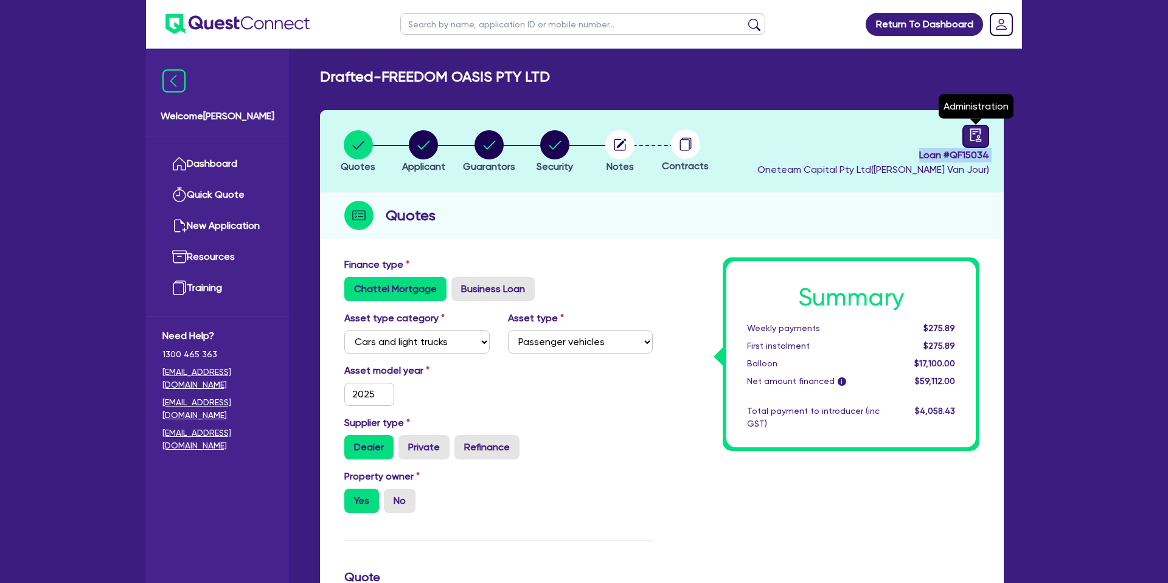
select select "DRAFTED_NEW"
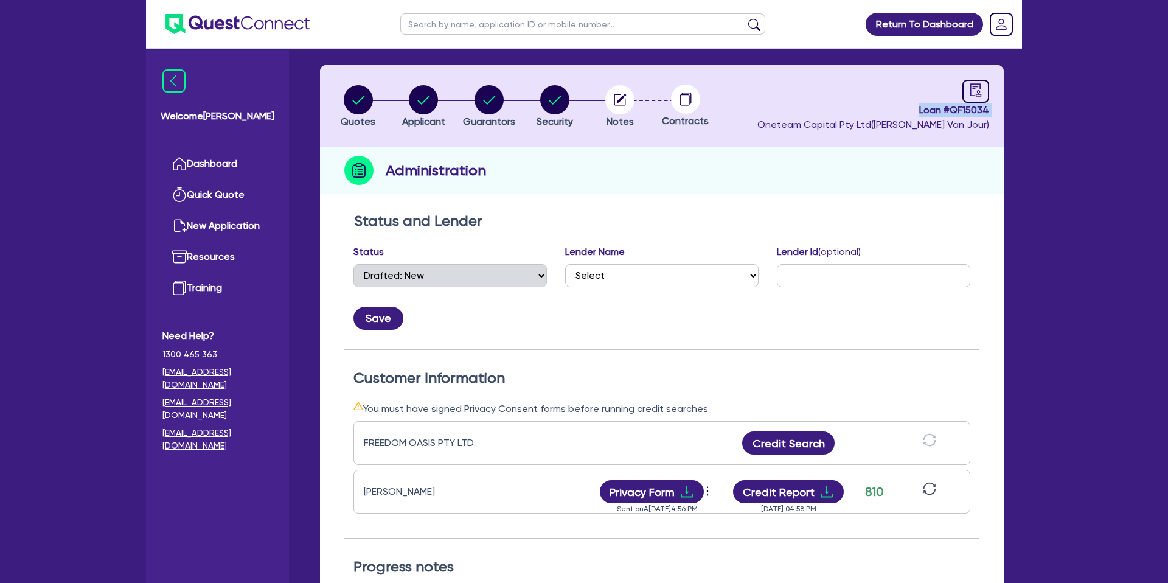
scroll to position [44, 0]
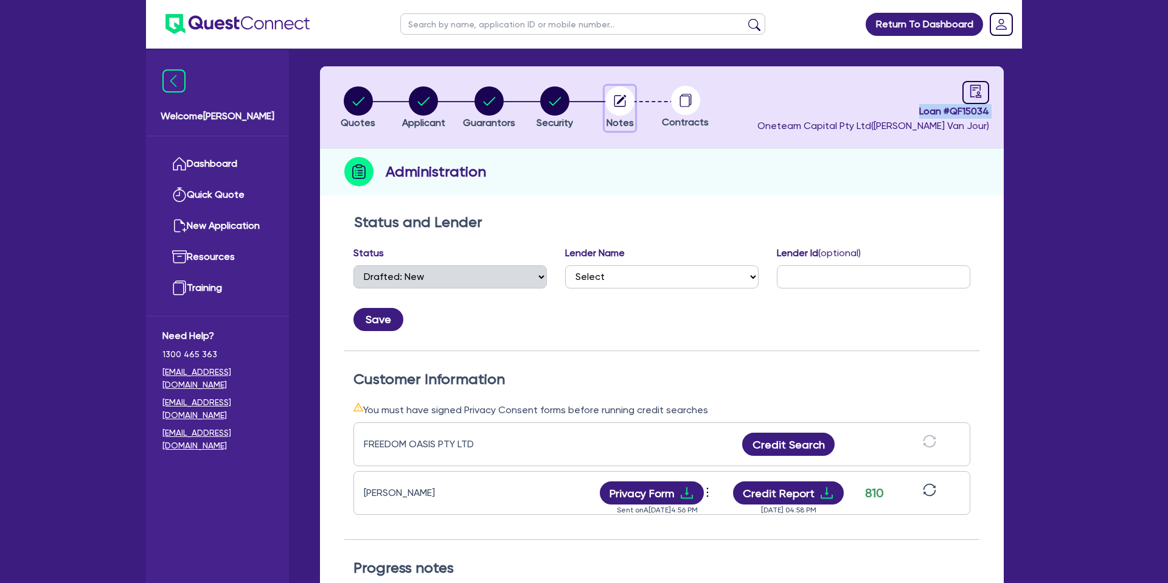
click at [619, 100] on circle "button" at bounding box center [619, 100] width 29 height 29
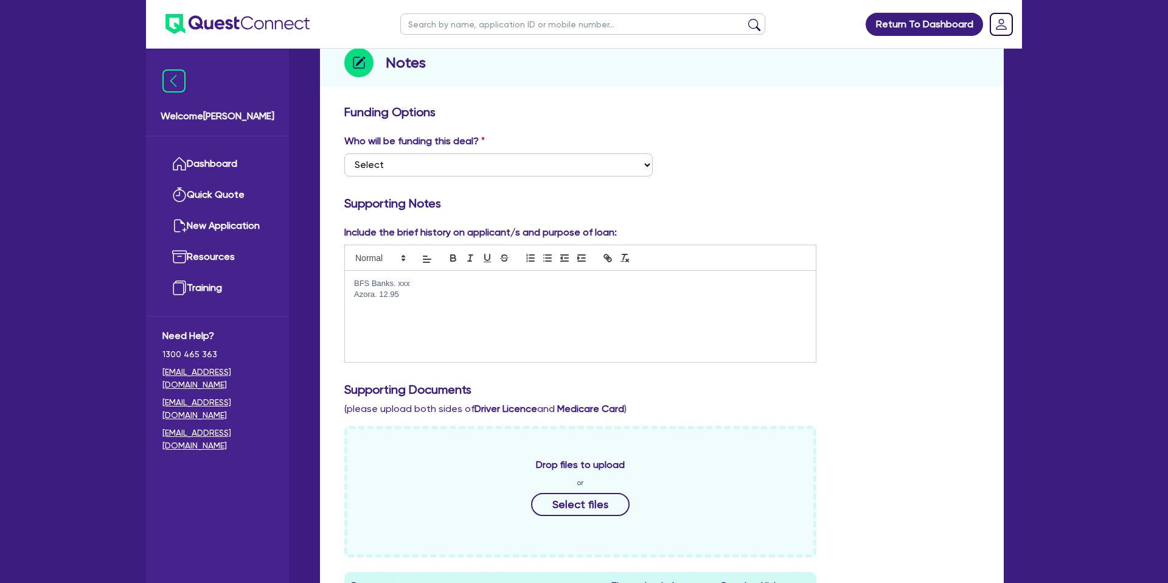
scroll to position [158, 0]
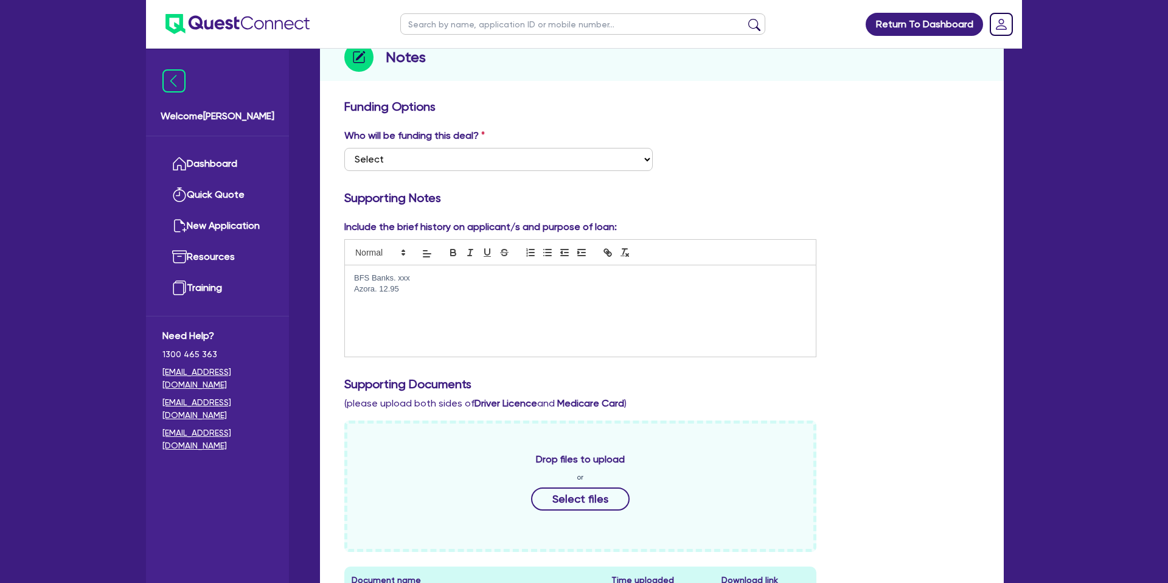
click at [406, 293] on p "Azora. 12.95" at bounding box center [580, 288] width 453 height 11
drag, startPoint x: 364, startPoint y: 282, endPoint x: 345, endPoint y: 269, distance: 23.0
click at [345, 269] on div "BFS Banks. xxx Azora. 12.95" at bounding box center [580, 310] width 471 height 91
click at [437, 294] on p "Azora. 12.95" at bounding box center [580, 288] width 453 height 11
drag, startPoint x: 414, startPoint y: 293, endPoint x: 346, endPoint y: 266, distance: 73.4
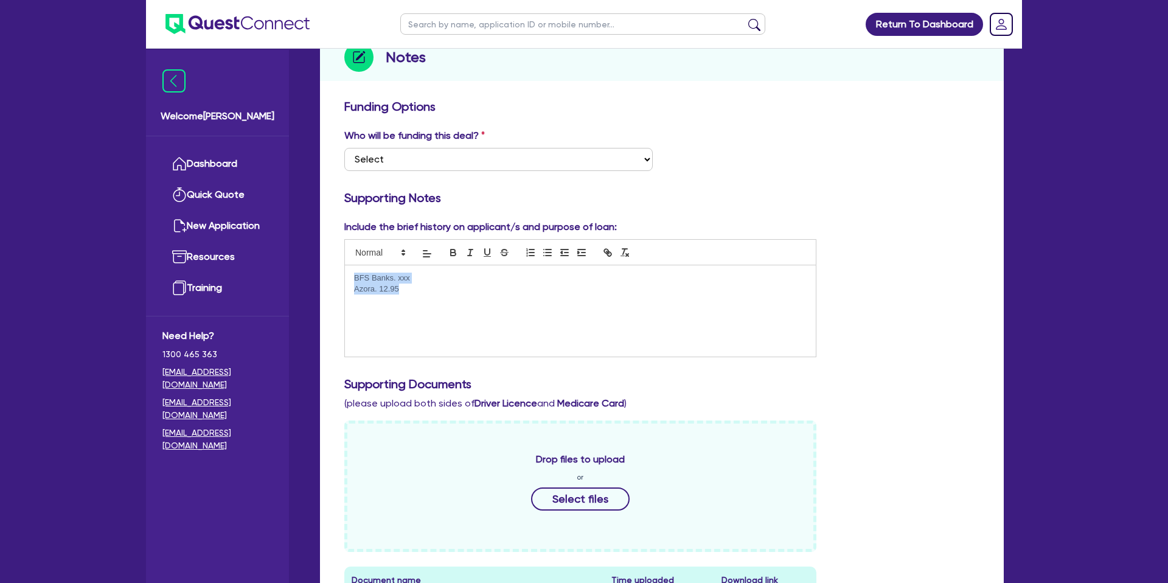
click at [345, 266] on div "BFS Banks. xxx Azora. 12.95" at bounding box center [580, 310] width 471 height 91
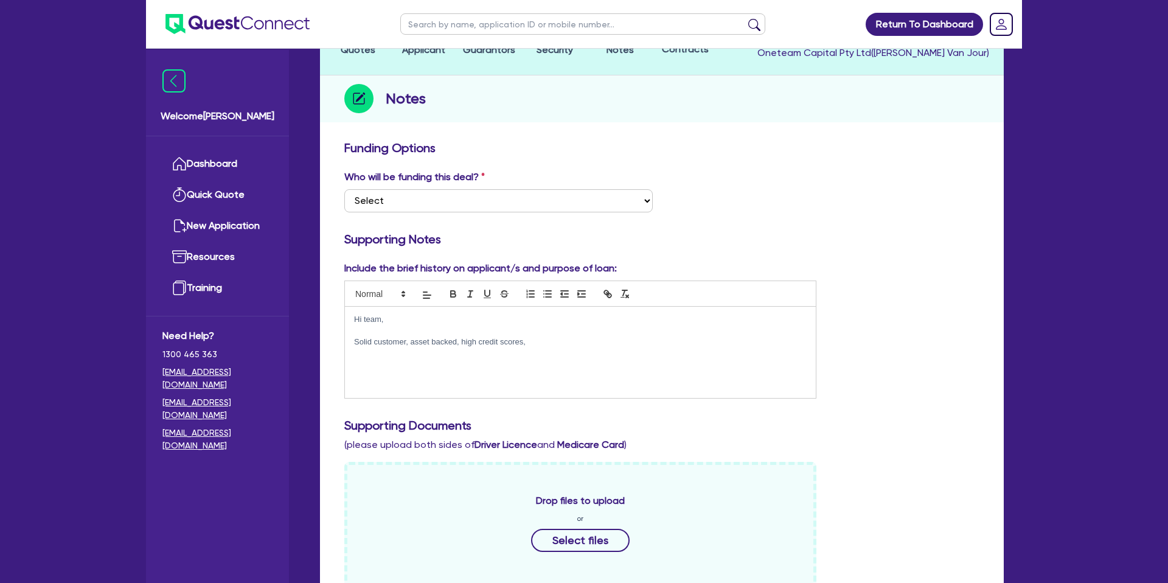
scroll to position [0, 0]
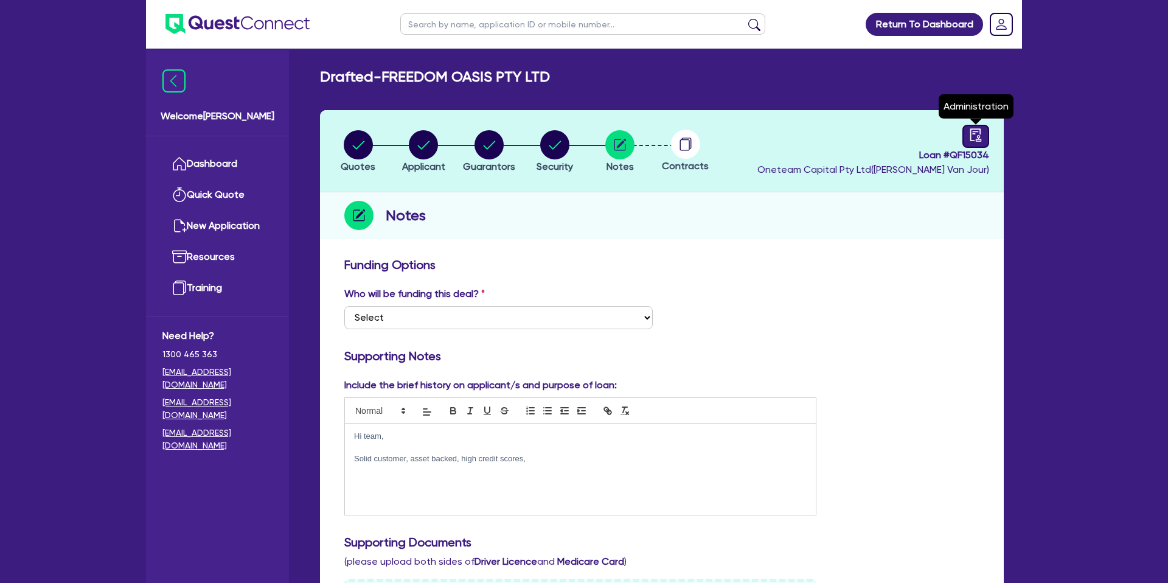
click at [979, 134] on icon "audit" at bounding box center [975, 134] width 13 height 13
select select "DRAFTED_NEW"
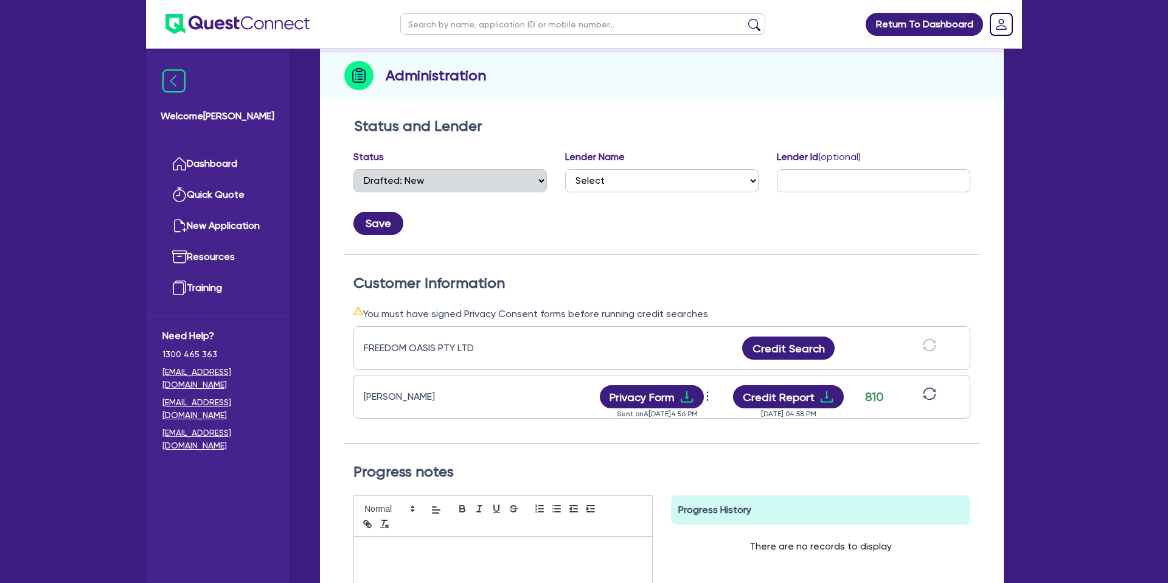
scroll to position [144, 0]
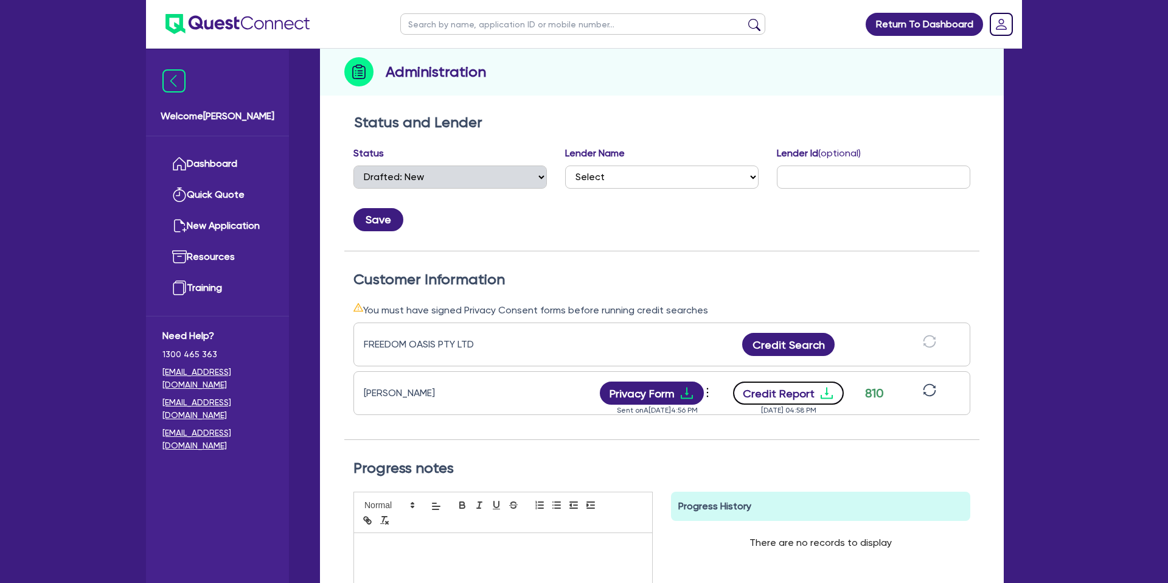
click at [822, 390] on icon "download" at bounding box center [826, 393] width 15 height 15
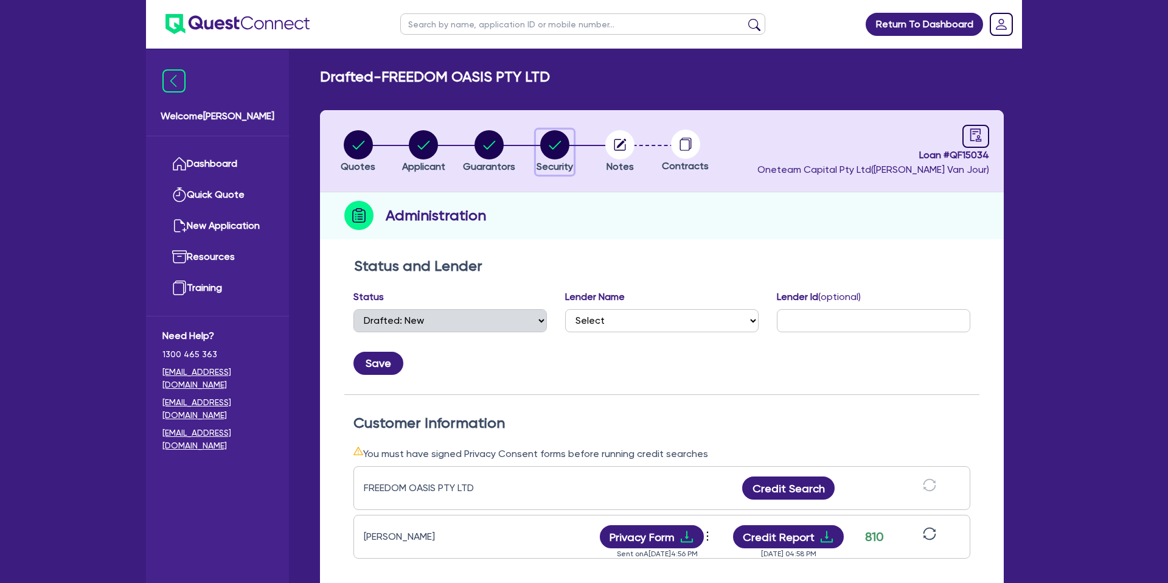
click at [558, 139] on circle "button" at bounding box center [554, 144] width 29 height 29
select select "CARS_AND_LIGHT_TRUCKS"
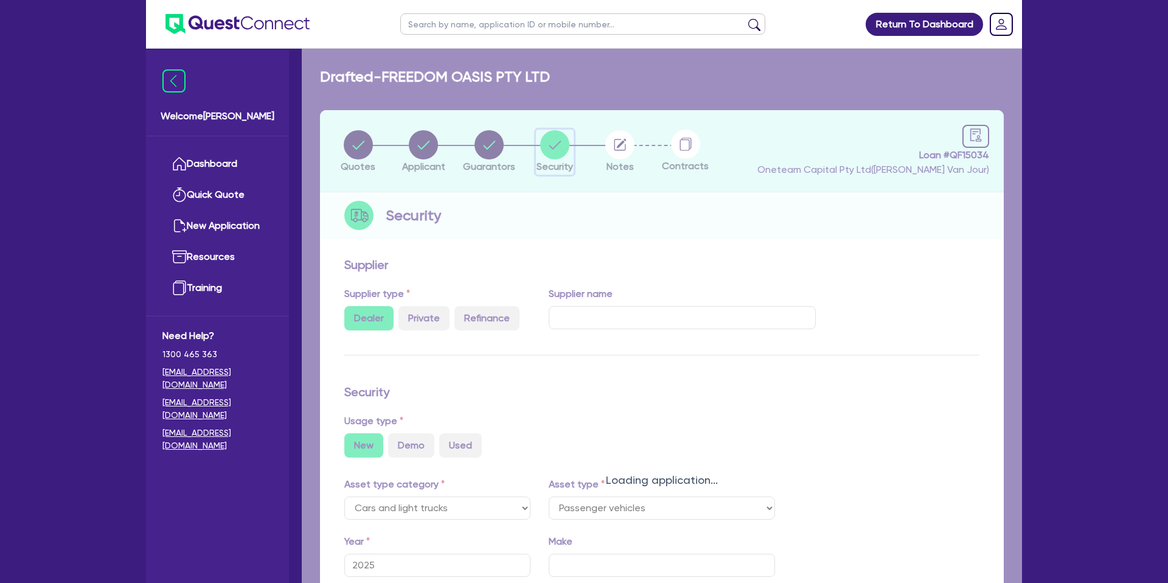
select select "PASSENGER_VEHICLES"
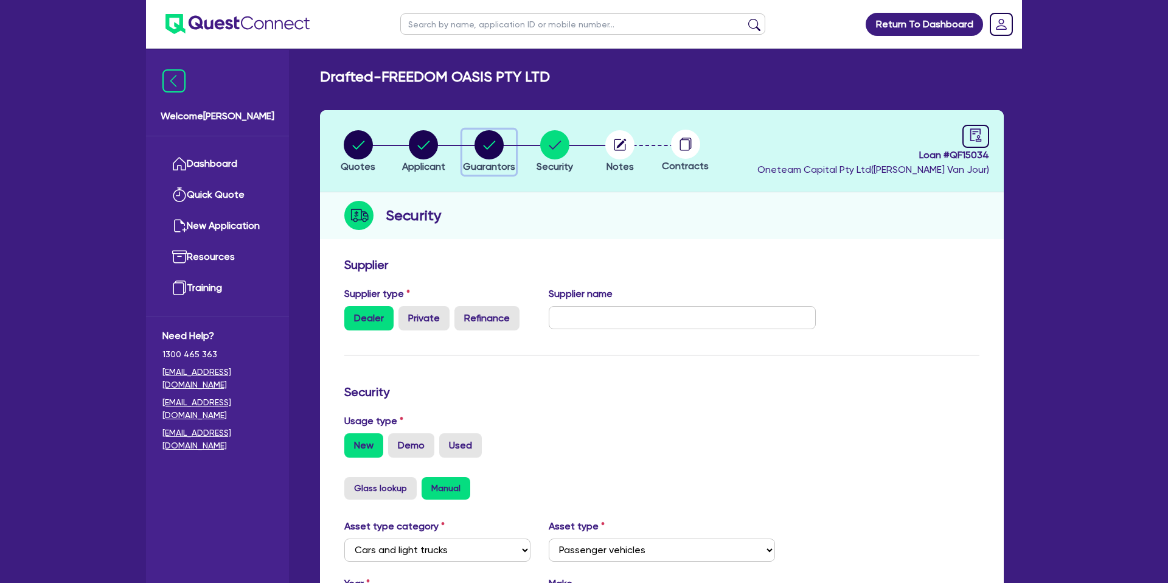
click at [505, 142] on div "button" at bounding box center [489, 144] width 52 height 29
select select "MRS"
select select "QLD"
select select "DE_FACTO"
select select "PROPERTY"
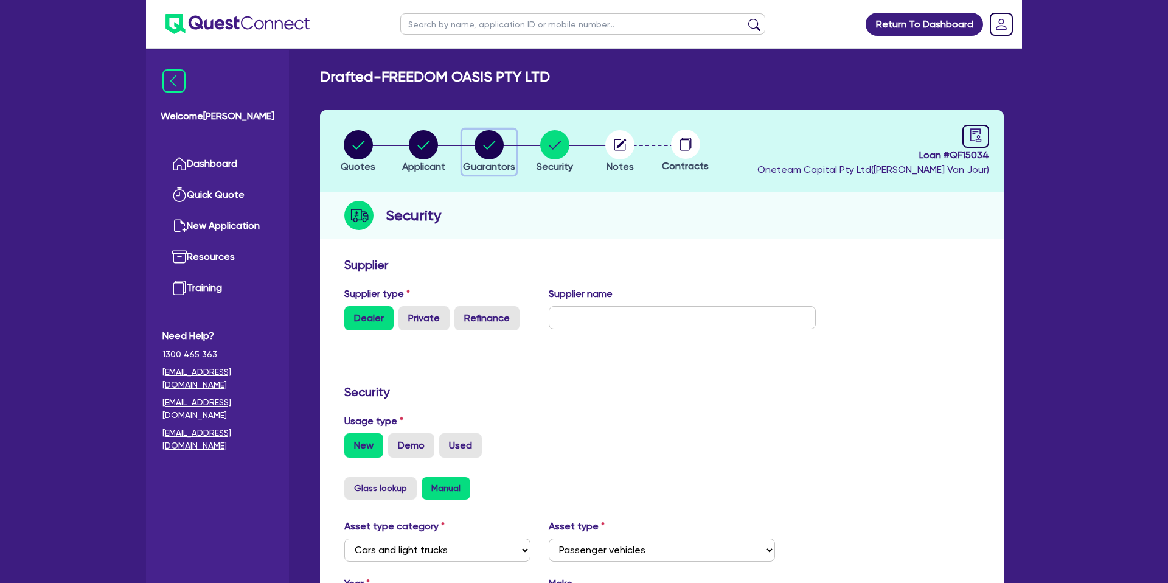
select select "CASH"
select select "VEHICLE"
select select "MORTGAGE"
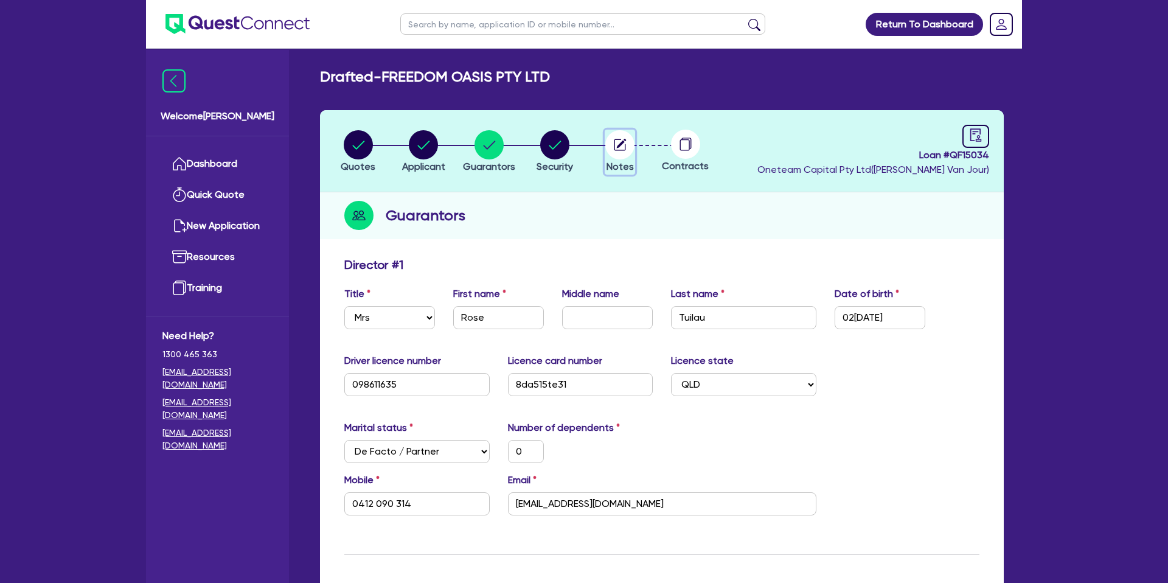
click at [614, 144] on icon "button" at bounding box center [620, 145] width 12 height 12
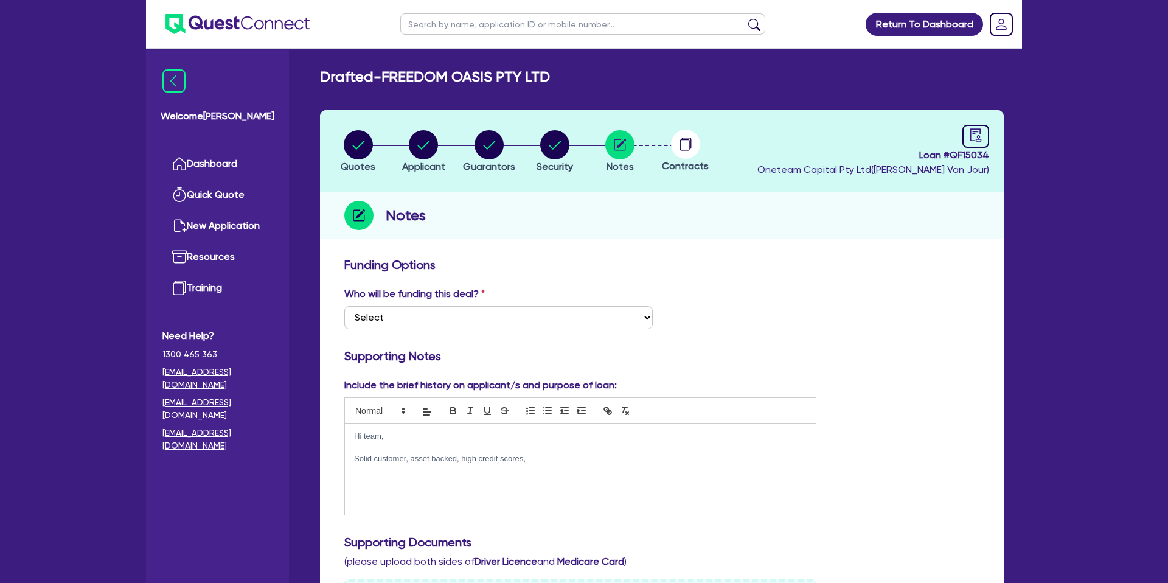
click at [545, 462] on p "Solid customer, asset backed, high credit scores," at bounding box center [580, 458] width 453 height 11
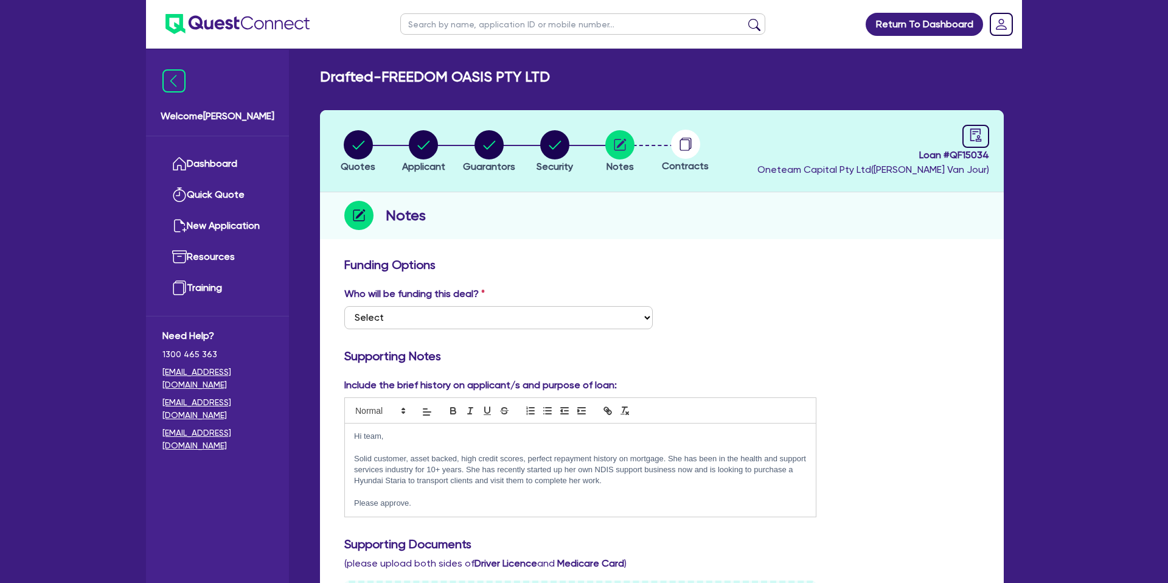
drag, startPoint x: 352, startPoint y: 433, endPoint x: 462, endPoint y: 505, distance: 131.9
click at [459, 507] on div "Hi team, Solid customer, asset backed, high credit scores, perfect repayment hi…" at bounding box center [580, 469] width 471 height 93
copy div "Hi team, Solid customer, asset backed, high credit scores, perfect repayment hi…"
drag, startPoint x: 481, startPoint y: 453, endPoint x: 484, endPoint y: 420, distance: 33.0
click at [478, 446] on div "Hi team, Solid customer, asset backed, high credit scores, perfect repayment hi…" at bounding box center [580, 469] width 471 height 93
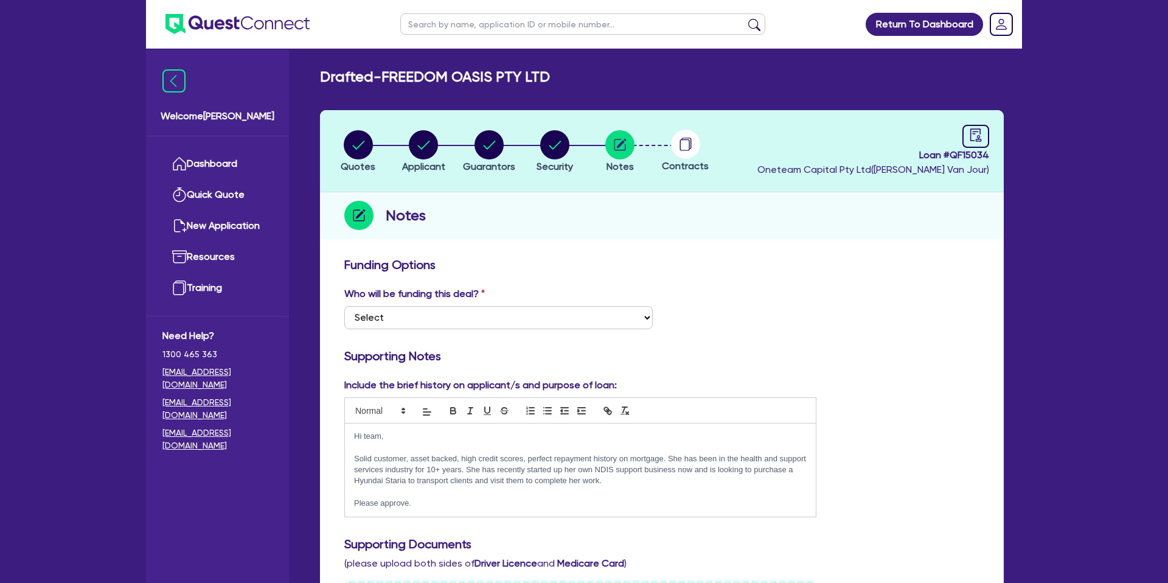
drag, startPoint x: 352, startPoint y: 438, endPoint x: 428, endPoint y: 507, distance: 102.5
click at [428, 507] on div "Hi team, Solid customer, asset backed, high credit scores, perfect repayment hi…" at bounding box center [580, 469] width 471 height 93
click at [417, 506] on p "Please approve." at bounding box center [580, 503] width 453 height 11
click at [414, 431] on p "Hi Team," at bounding box center [580, 436] width 453 height 11
click at [805, 458] on p "Client is a strong applicant with high credit scores, asset backing, and an exc…" at bounding box center [580, 469] width 453 height 33
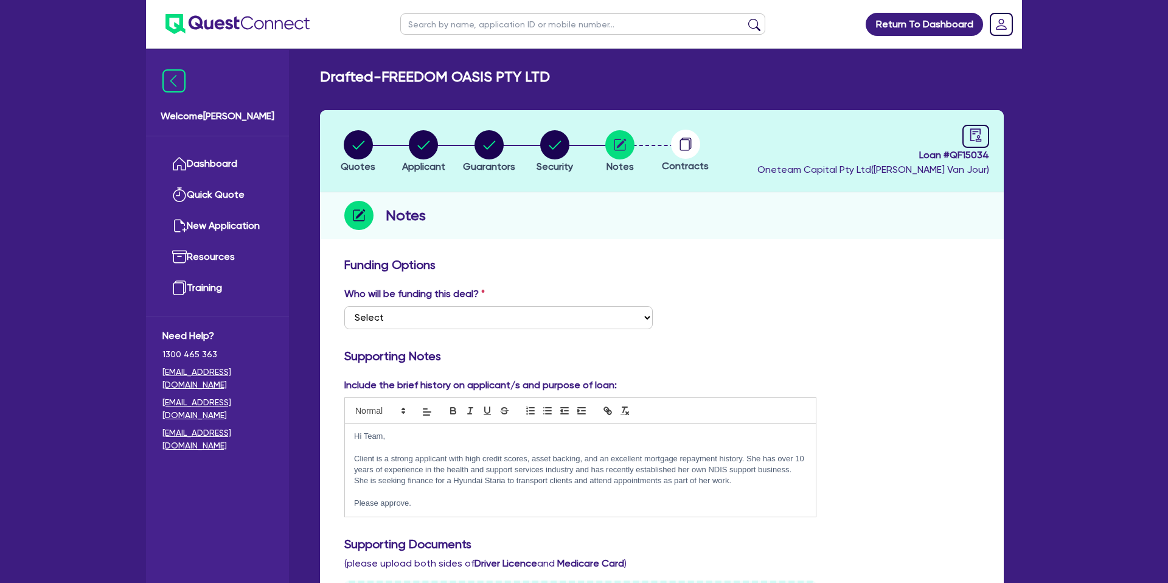
click at [802, 470] on p "Client is a strong applicant with high credit scores, asset backing, and an exc…" at bounding box center [580, 469] width 453 height 33
click at [751, 484] on p "Client is a strong applicant with high credit scores, asset backing, and an exc…" at bounding box center [580, 469] width 453 height 33
click at [353, 479] on div "Hi Team, Client is a strong applicant with high credit scores, asset backing, a…" at bounding box center [580, 469] width 471 height 93
click at [757, 482] on p "Client is a strong applicant with high credit scores, asset backing, and an exc…" at bounding box center [580, 469] width 453 height 33
click at [485, 521] on div "Include the brief history on applicant/s and purpose of loan: Hi Team, Client i…" at bounding box center [661, 452] width 653 height 149
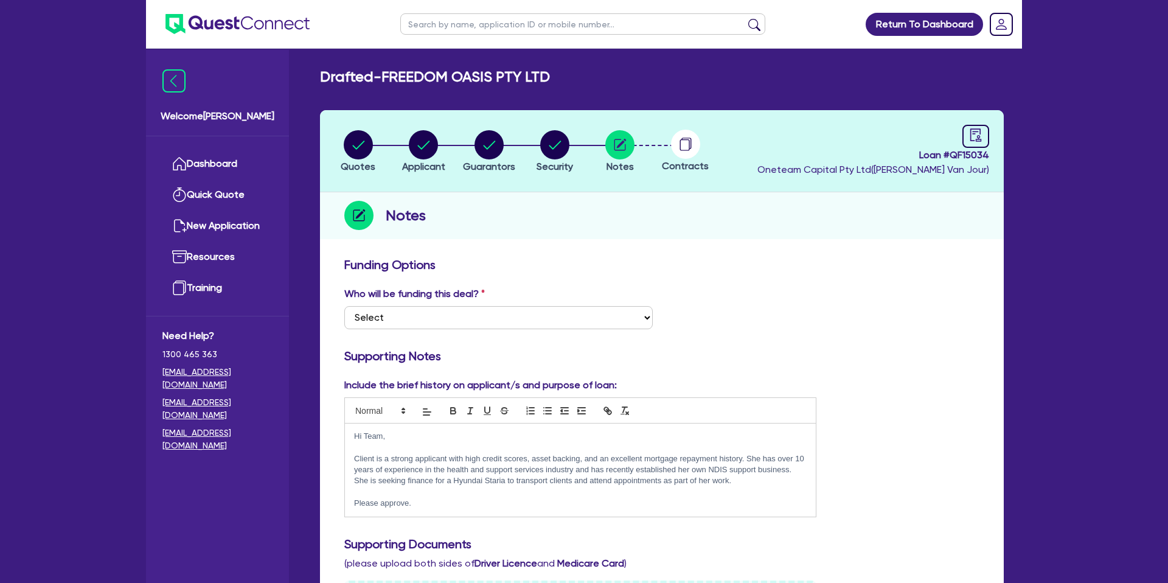
click at [831, 352] on h3 "Supporting Notes" at bounding box center [661, 356] width 635 height 15
click at [459, 309] on select "Select I want Quest to fund 100% I will fund 100% I will co-fund with Quest Oth…" at bounding box center [498, 317] width 308 height 23
select select "Other"
click at [344, 306] on select "Select I want Quest to fund 100% I will fund 100% I will co-fund with Quest Oth…" at bounding box center [498, 317] width 308 height 23
click at [361, 141] on circle "button" at bounding box center [358, 144] width 29 height 29
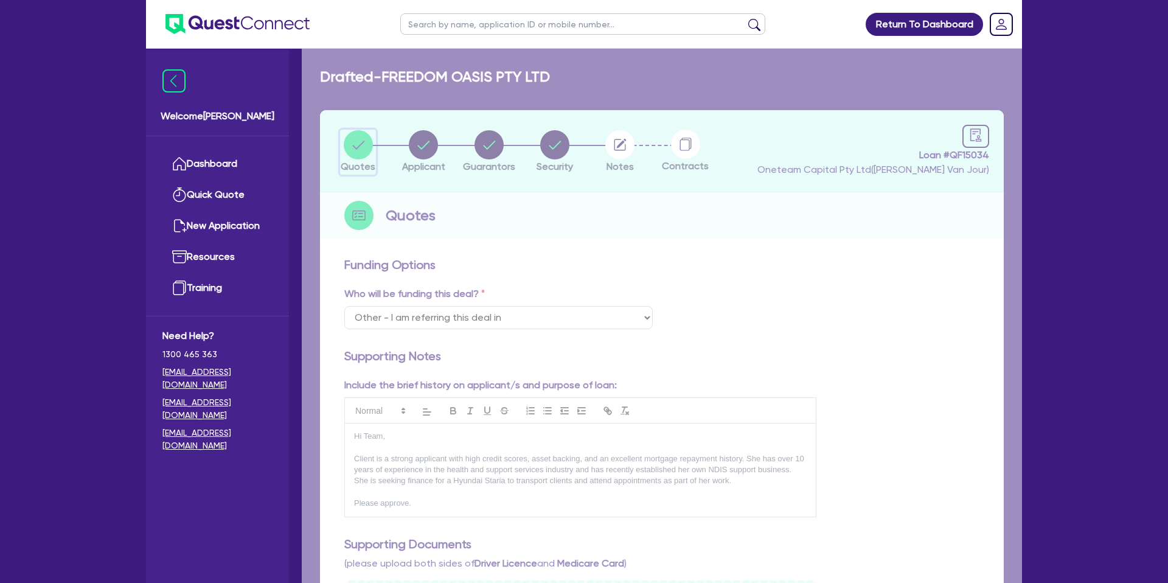
select select "CARS_AND_LIGHT_TRUCKS"
select select "PASSENGER_VEHICLES"
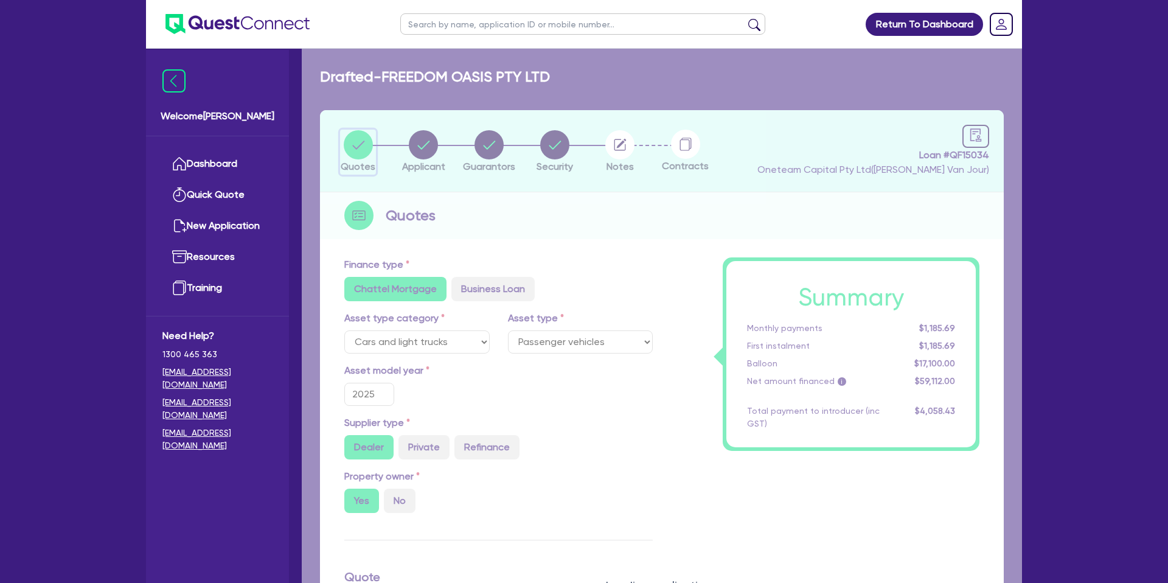
type input "57,000"
type input "17,100"
type input "2,364.48"
type input "1,325"
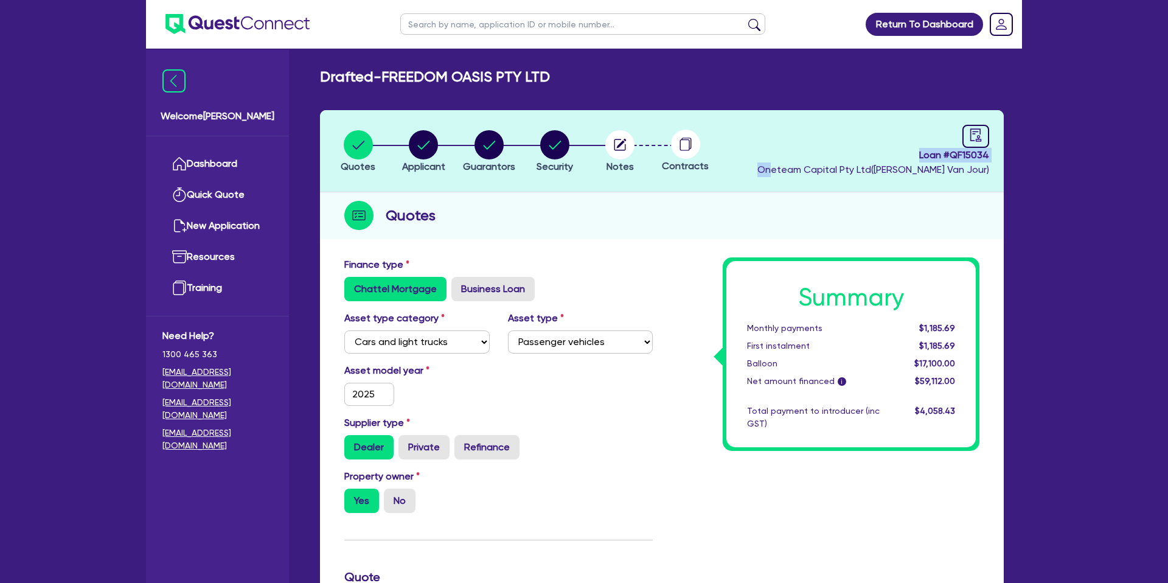
drag, startPoint x: 807, startPoint y: 165, endPoint x: 866, endPoint y: 173, distance: 59.0
click at [822, 162] on div "Loan # QF15034 Oneteam Capital Pty Ltd ( [PERSON_NAME] )" at bounding box center [873, 151] width 232 height 52
click at [915, 152] on span "Loan # QF15034" at bounding box center [873, 155] width 232 height 15
drag, startPoint x: 915, startPoint y: 152, endPoint x: 1012, endPoint y: 157, distance: 97.4
click at [1012, 157] on div "Quotes Applicant [GEOGRAPHIC_DATA] Security Notes Contracts Loan # QF15034 Onet…" at bounding box center [662, 577] width 702 height 935
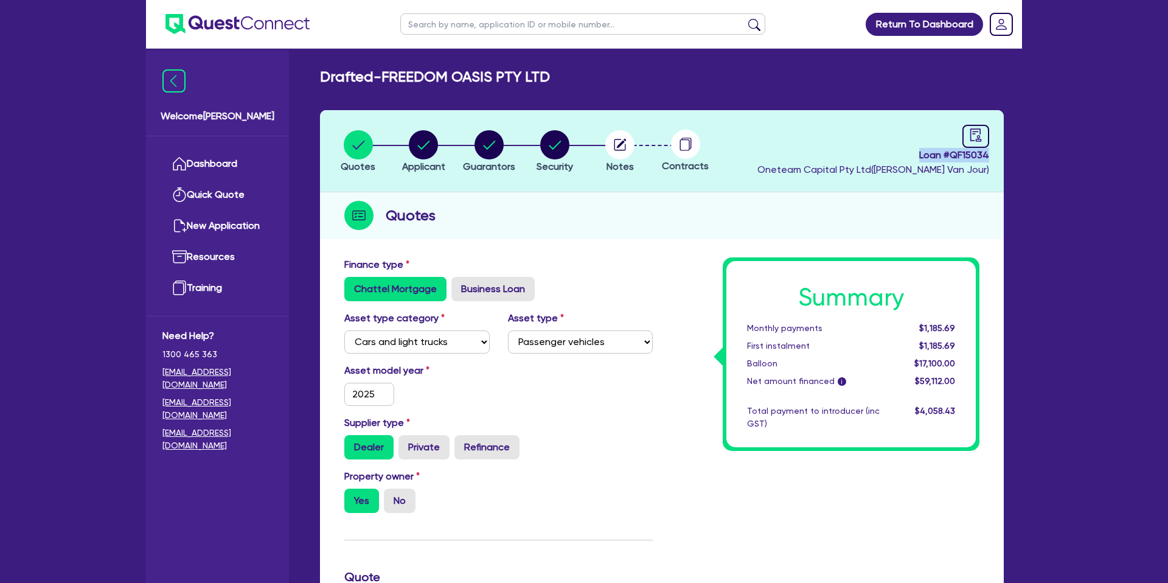
copy span "Loan # QF15034"
click at [621, 139] on circle "button" at bounding box center [619, 144] width 29 height 29
select select "Other"
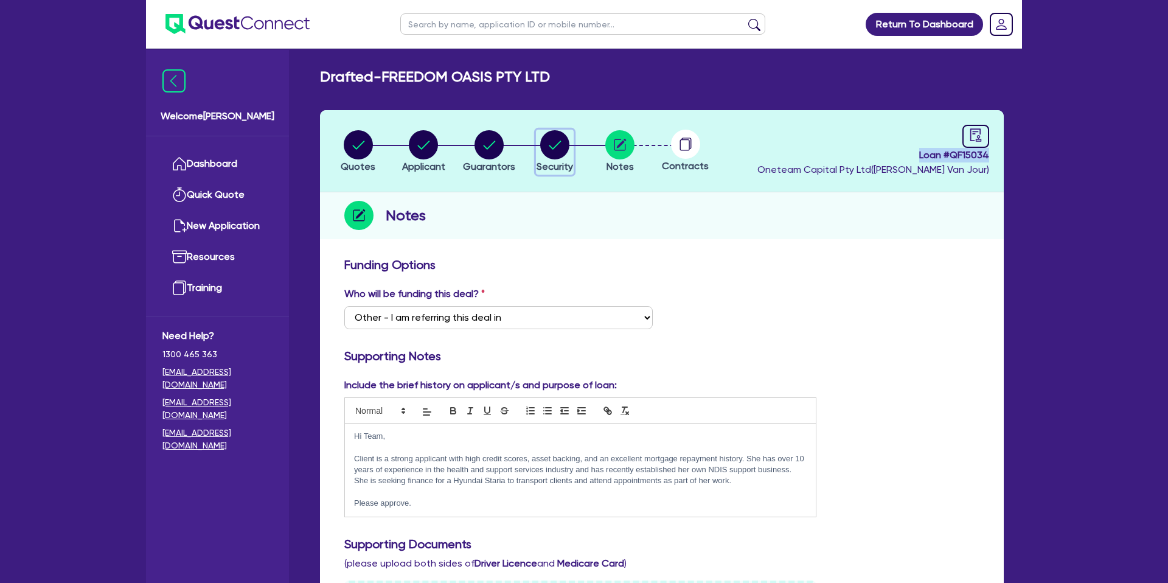
click at [560, 147] on circle "button" at bounding box center [554, 144] width 29 height 29
select select "CARS_AND_LIGHT_TRUCKS"
select select "PASSENGER_VEHICLES"
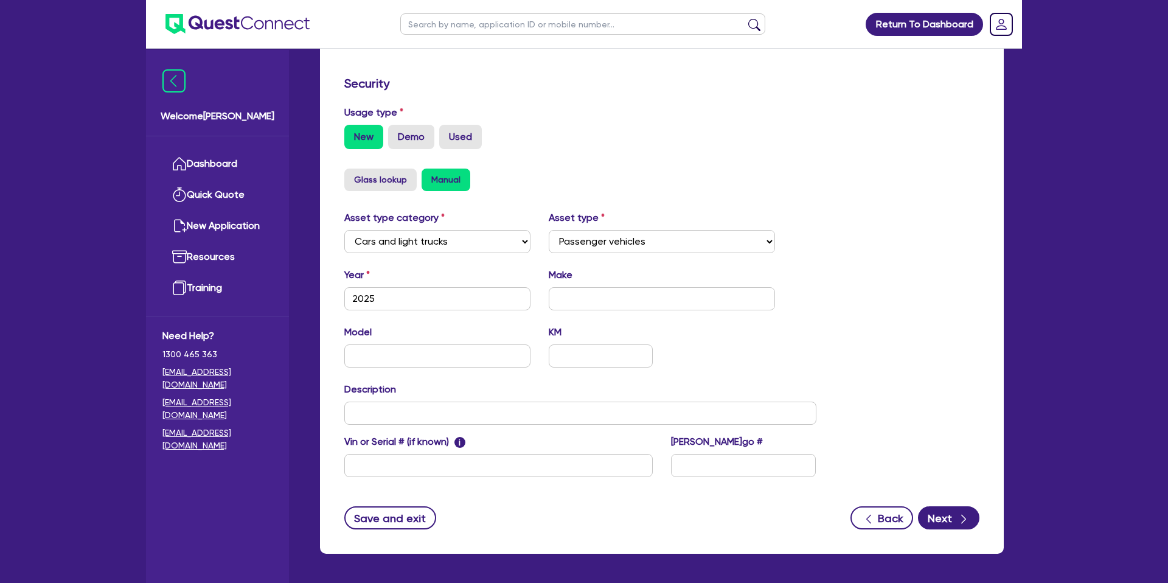
scroll to position [309, 0]
click at [571, 289] on input "text" at bounding box center [662, 297] width 227 height 23
type input "h"
type input "Hyundai"
click at [439, 356] on input "text" at bounding box center [437, 355] width 186 height 23
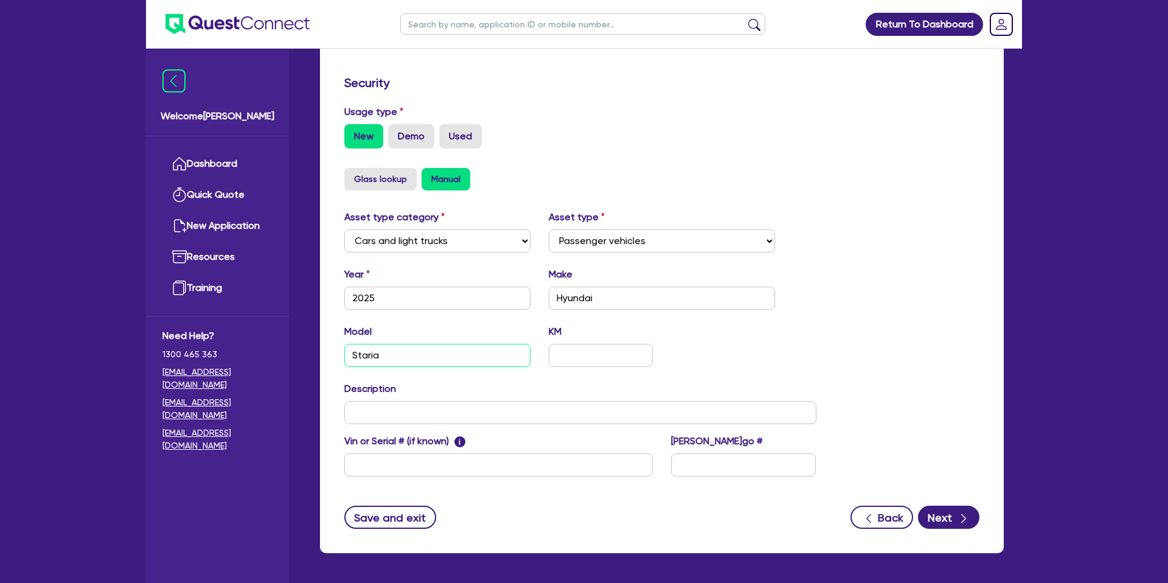
type input "Staria"
drag, startPoint x: 867, startPoint y: 360, endPoint x: 882, endPoint y: 363, distance: 15.5
click at [877, 359] on div "Asset type category Select Cars and light trucks Primary assets Secondary asset…" at bounding box center [661, 350] width 653 height 281
click at [384, 507] on button "Save and exit" at bounding box center [390, 516] width 92 height 23
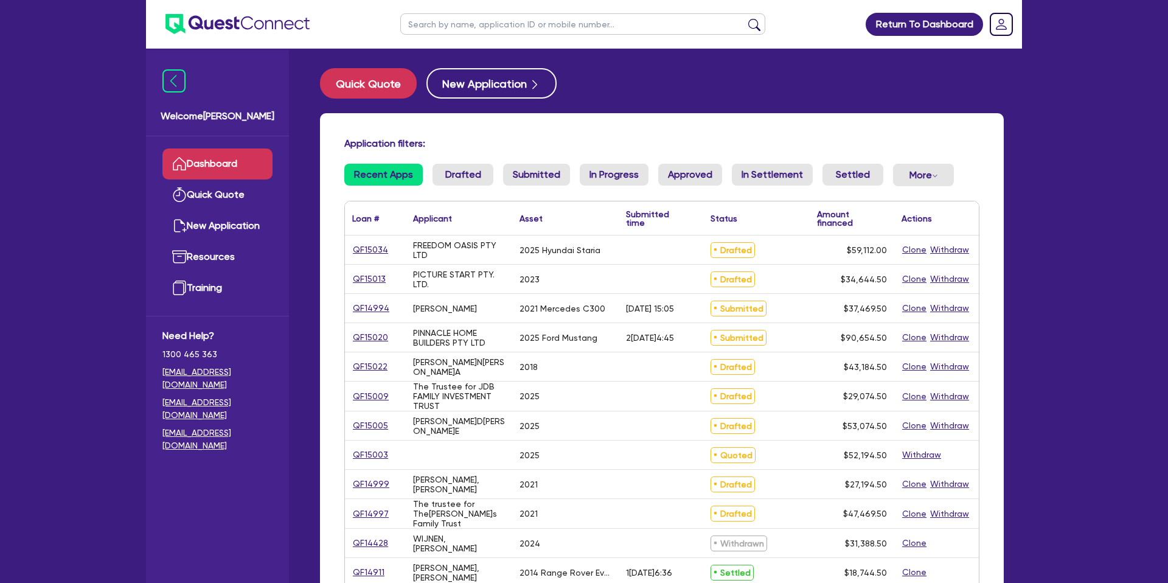
click at [477, 20] on input "text" at bounding box center [582, 23] width 365 height 21
type input "[PERSON_NAME]"
click at [745, 18] on button "submit" at bounding box center [754, 26] width 19 height 17
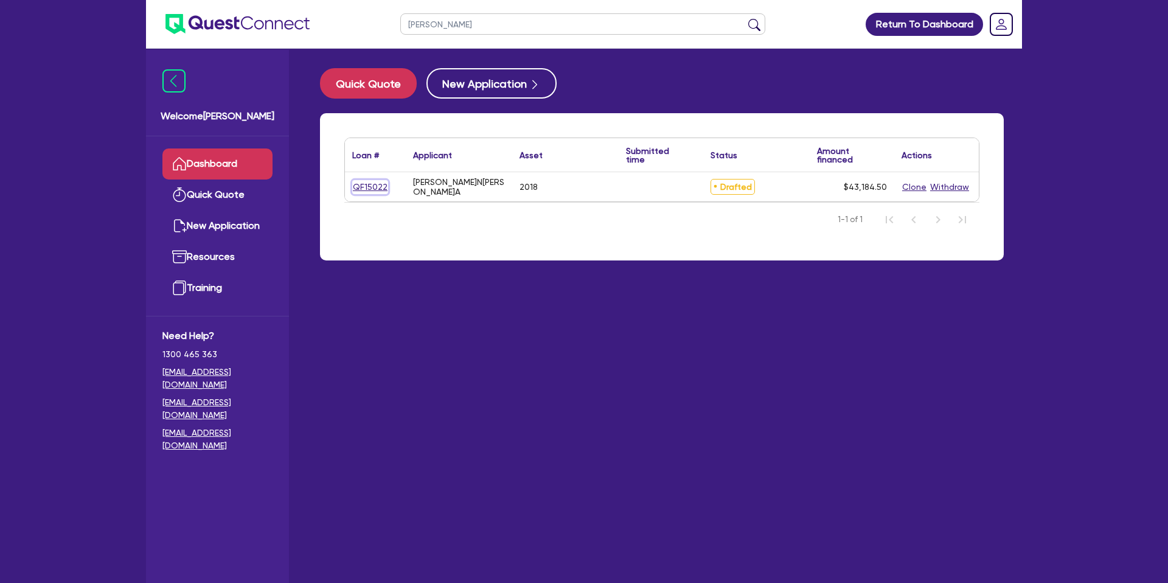
click at [367, 188] on link "QF15022" at bounding box center [370, 187] width 36 height 14
select select "CARS_AND_LIGHT_TRUCKS"
select select "PASSENGER_VEHICLES"
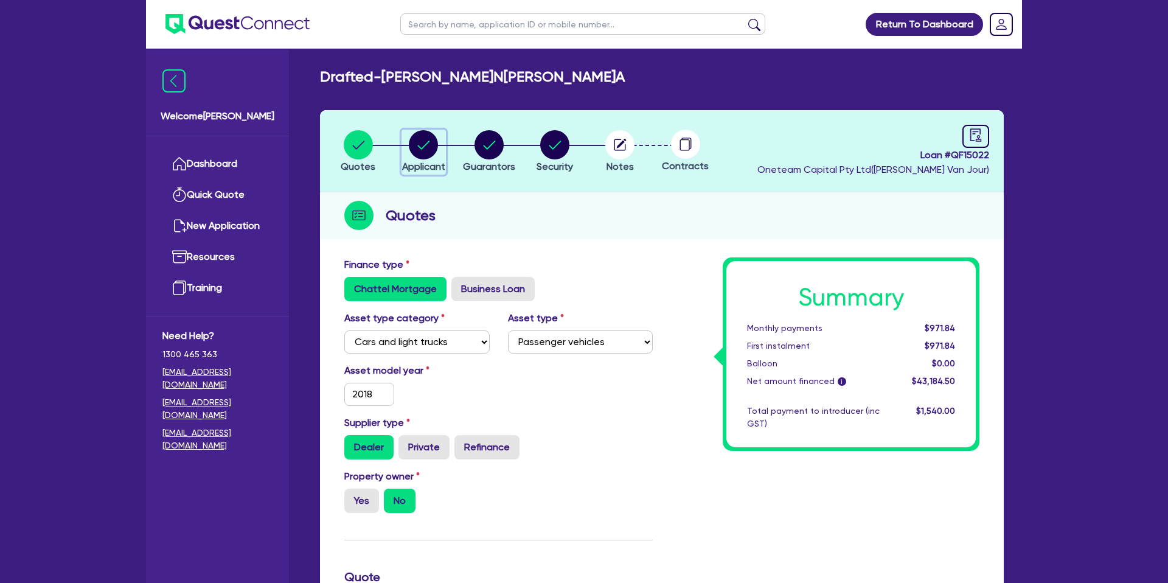
click at [411, 134] on icon "button" at bounding box center [423, 144] width 29 height 29
select select "SOLE_TRADER"
select select "BUILDING_CONSTRUCTION"
select select "TRADES_SERVICES_CONSUMERS"
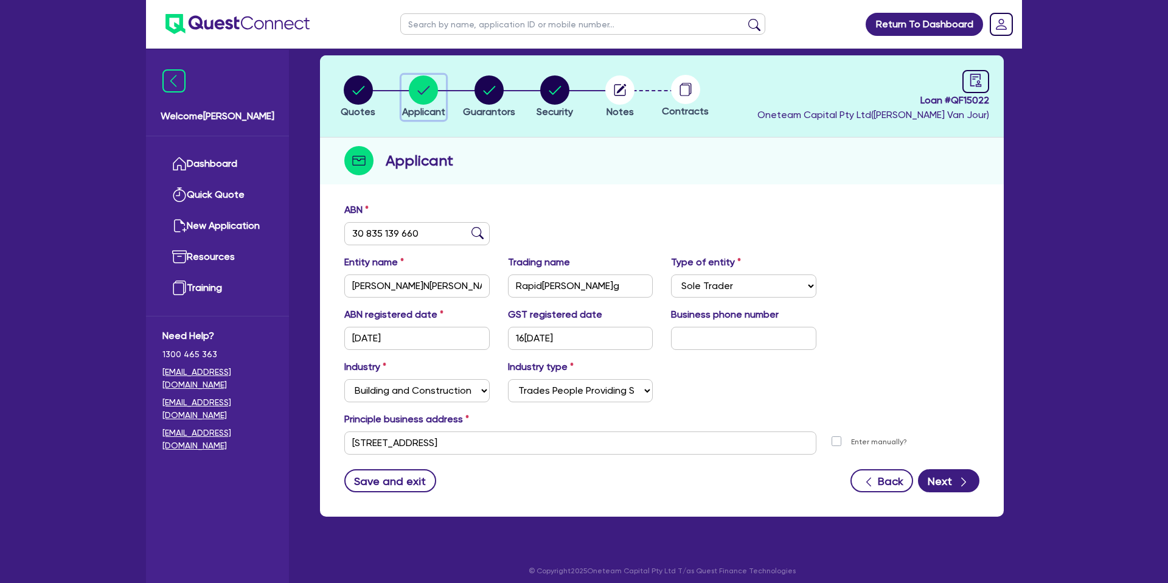
scroll to position [59, 0]
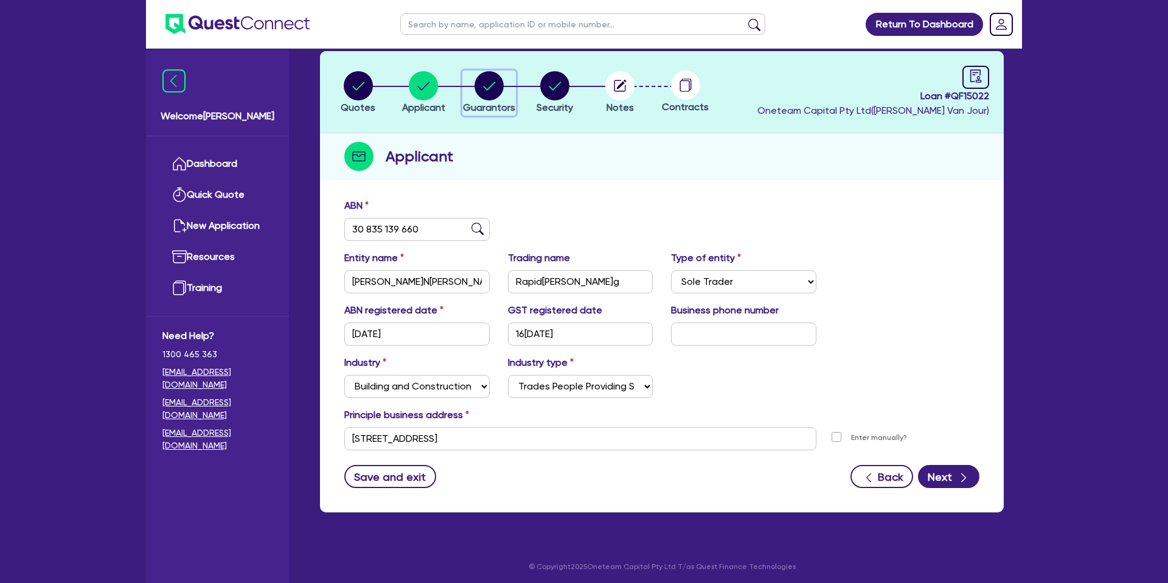
click at [489, 90] on circle "button" at bounding box center [488, 85] width 29 height 29
select select "MRS"
select select "SA"
select select "DE_FACTO"
select select "CASH"
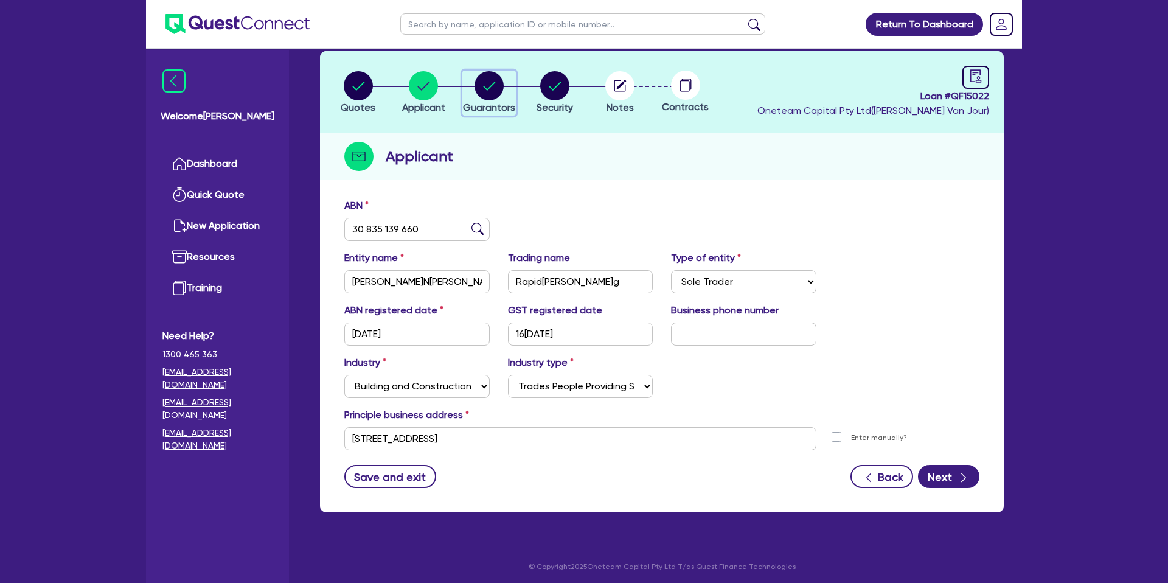
select select "CREDIT_CARD"
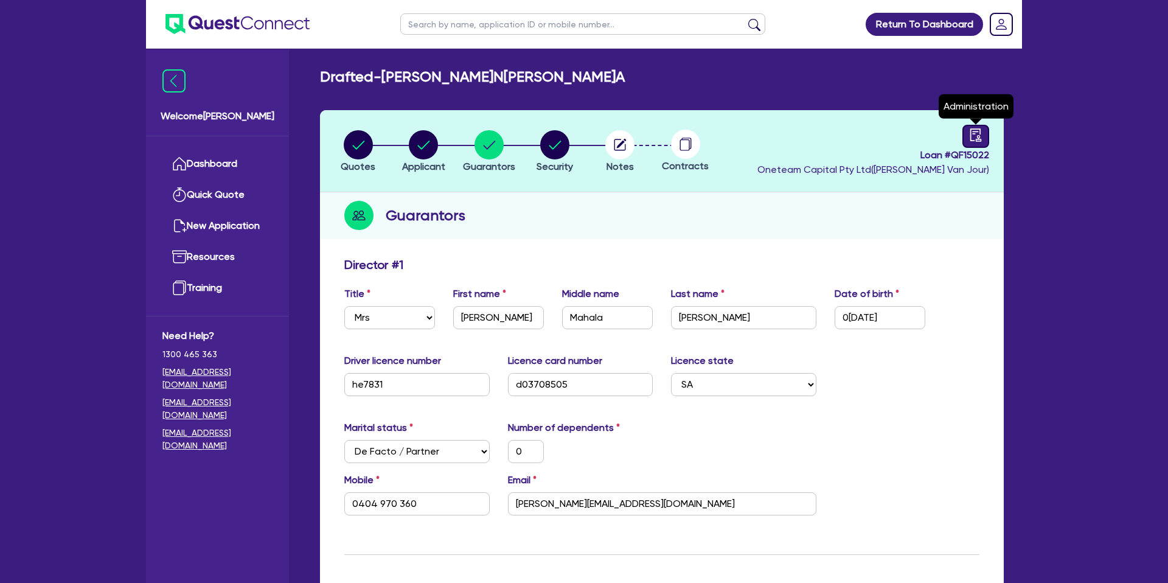
click at [980, 134] on icon "audit" at bounding box center [975, 134] width 11 height 13
select select "DRAFTED_NEW"
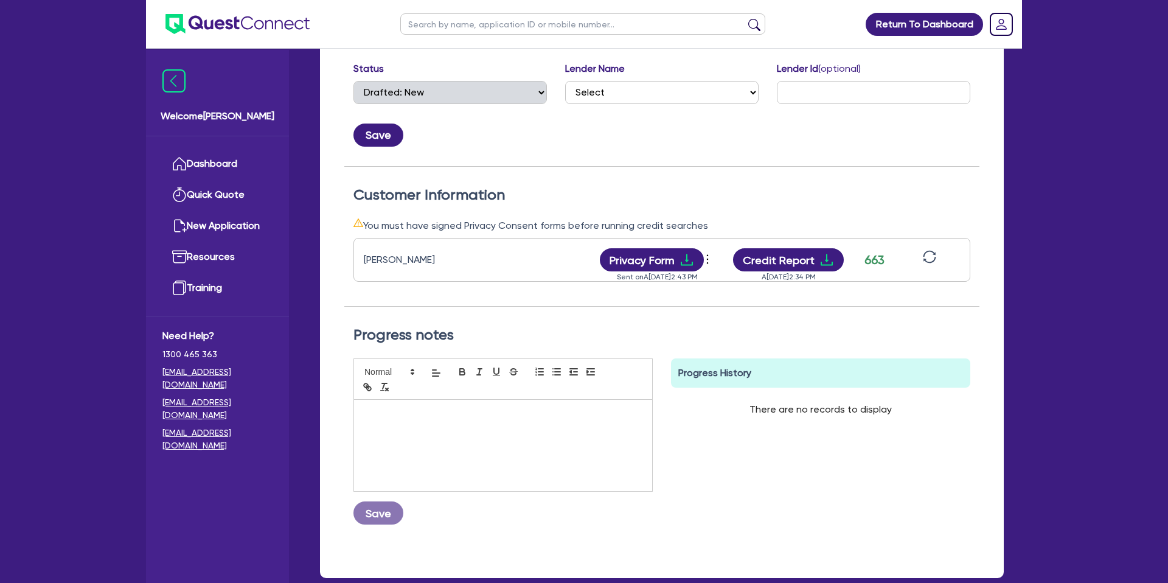
scroll to position [299, 0]
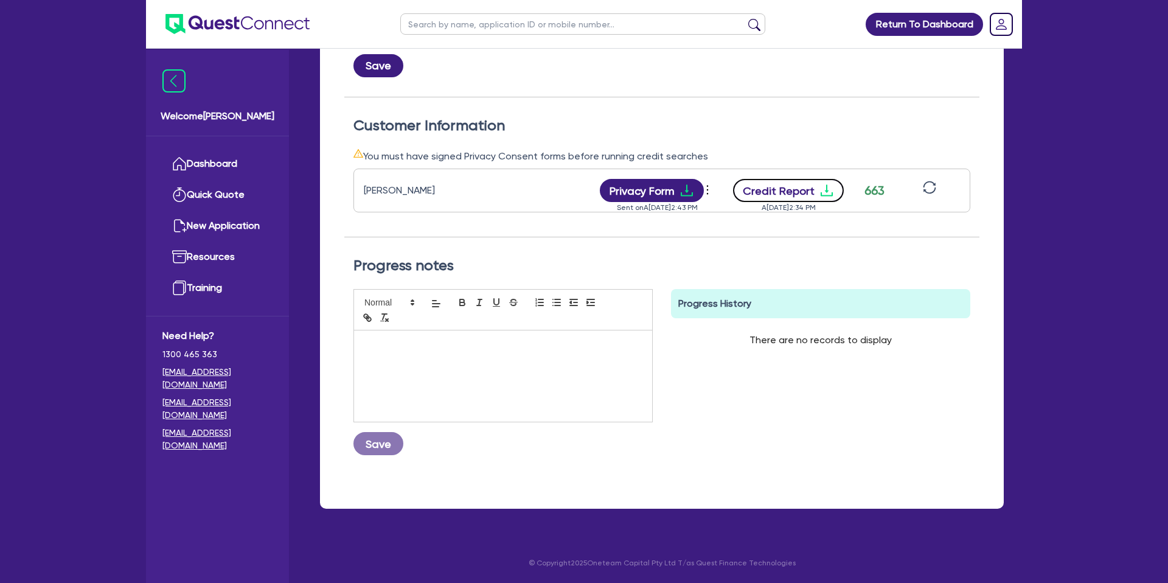
click at [819, 187] on icon "download" at bounding box center [826, 190] width 15 height 15
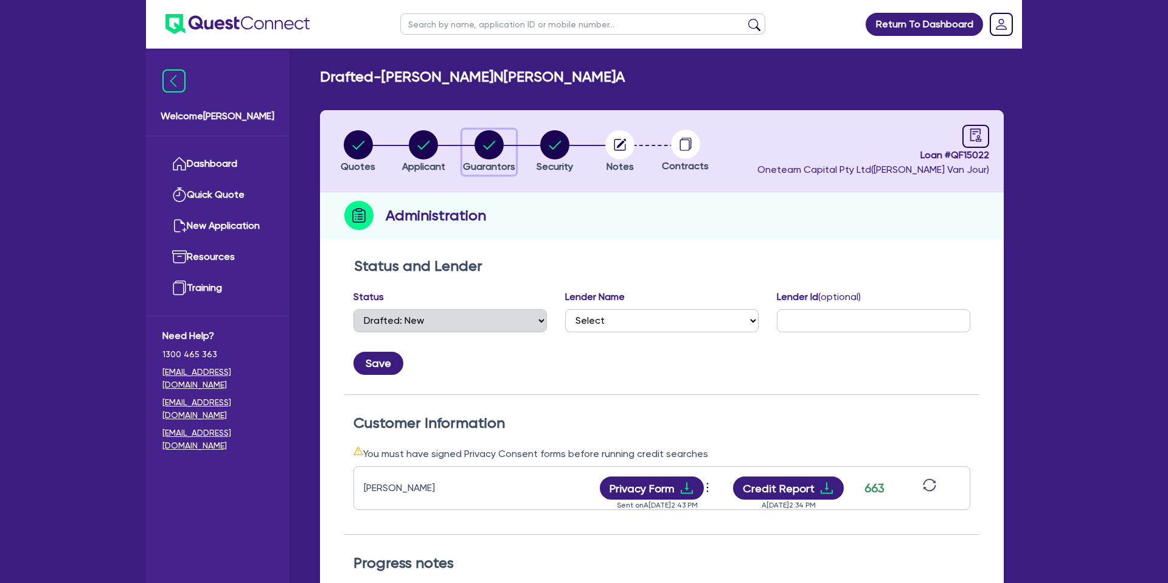
click at [491, 142] on circle "button" at bounding box center [488, 144] width 29 height 29
select select "MRS"
select select "SA"
select select "DE_FACTO"
select select "CASH"
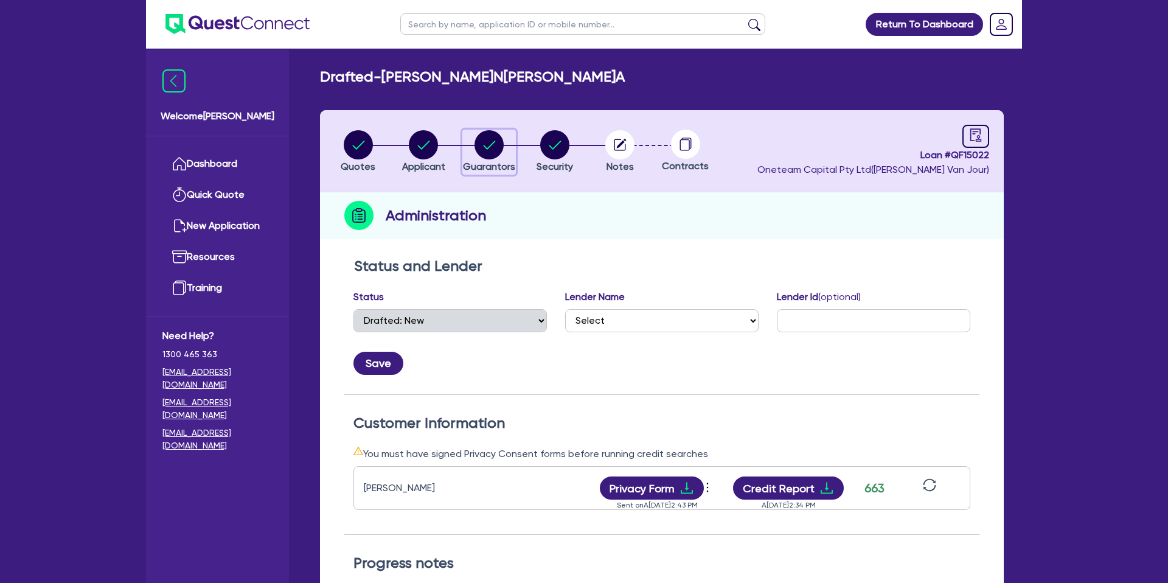
select select "CREDIT_CARD"
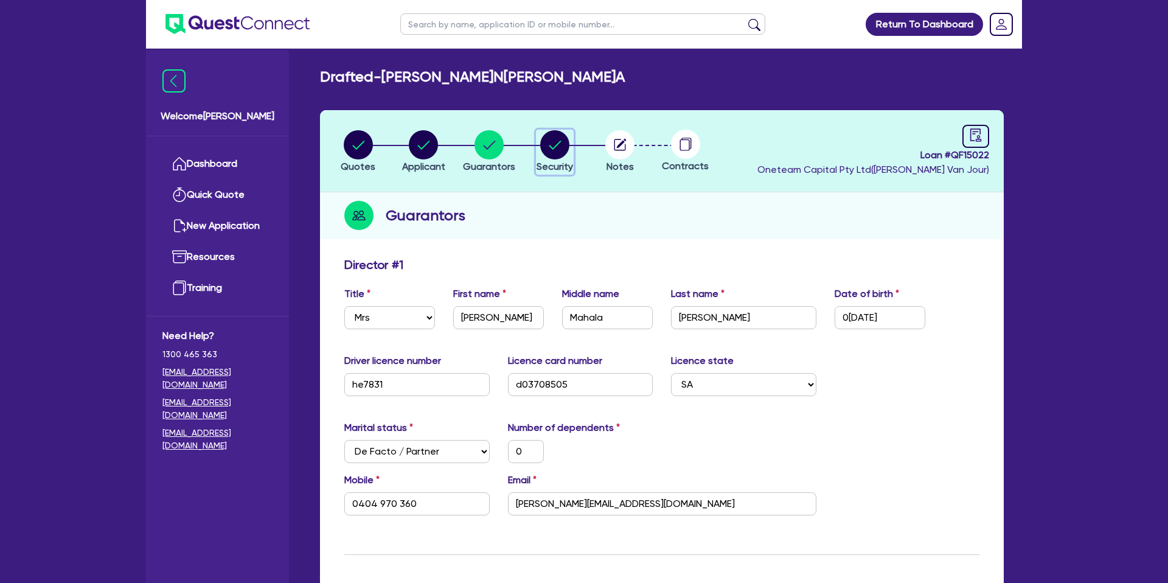
click at [550, 143] on circle "button" at bounding box center [554, 144] width 29 height 29
select select "CARS_AND_LIGHT_TRUCKS"
select select "PASSENGER_VEHICLES"
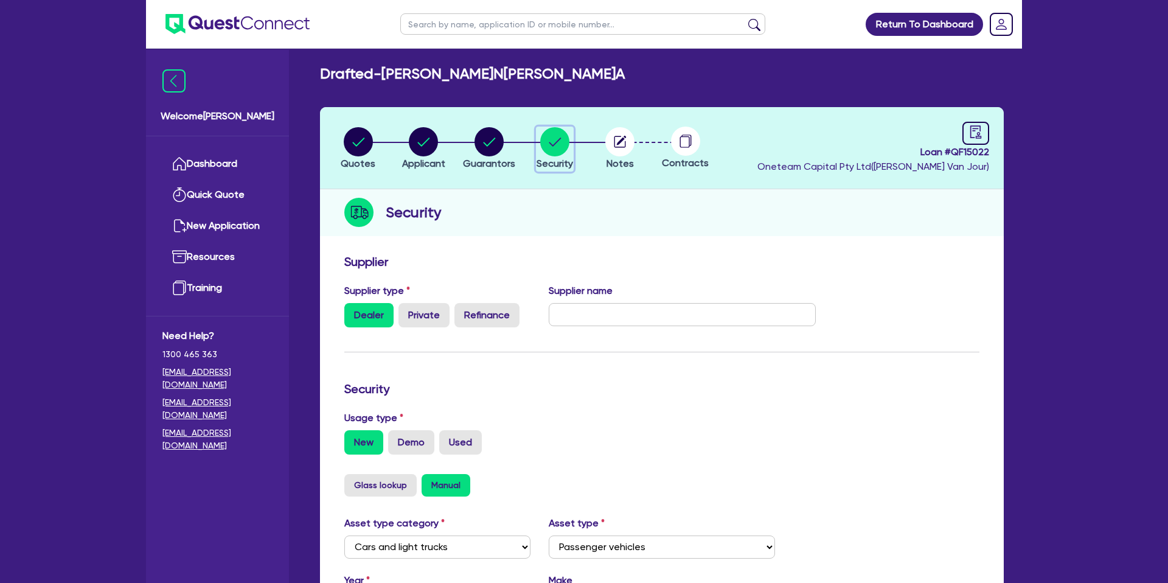
scroll to position [7, 0]
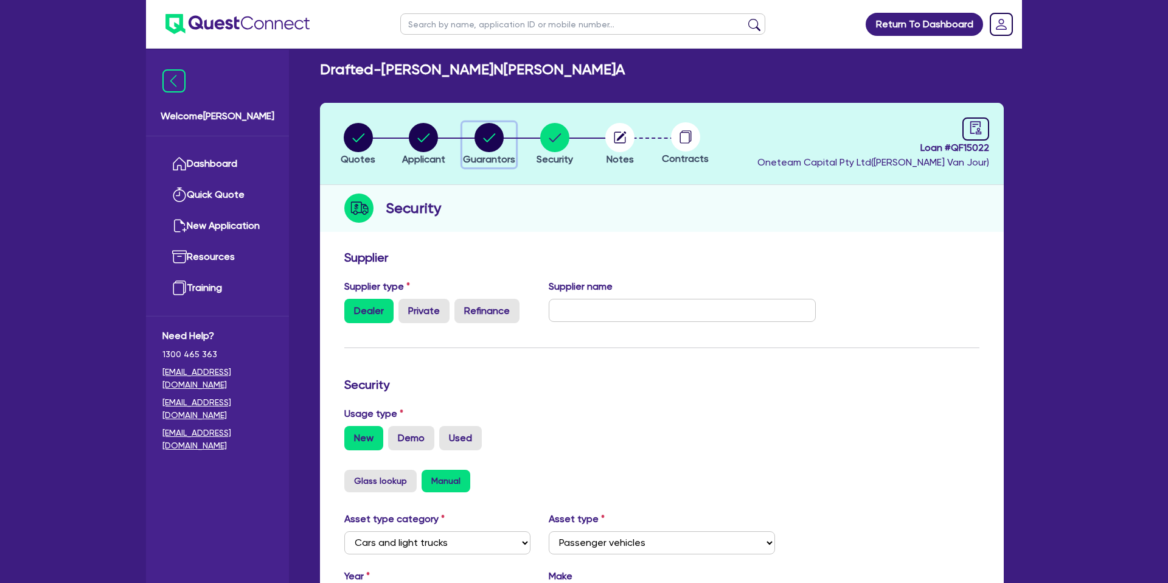
click at [493, 132] on circle "button" at bounding box center [488, 137] width 29 height 29
select select "MRS"
select select "SA"
select select "DE_FACTO"
select select "CASH"
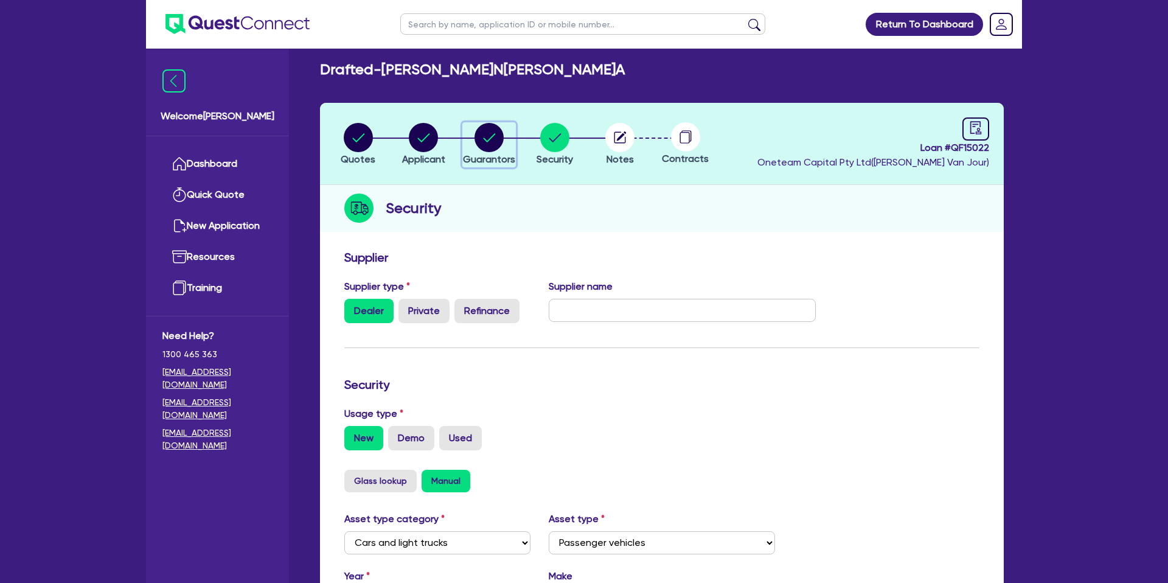
select select "CREDIT_CARD"
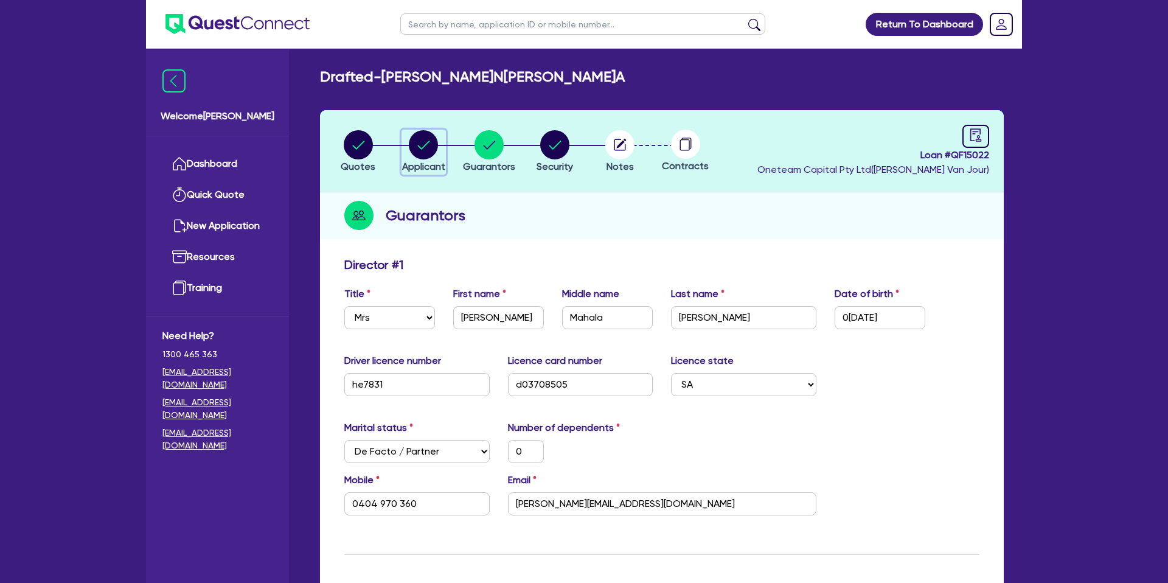
click at [434, 140] on circle "button" at bounding box center [423, 144] width 29 height 29
select select "SOLE_TRADER"
select select "BUILDING_CONSTRUCTION"
select select "TRADES_SERVICES_CONSUMERS"
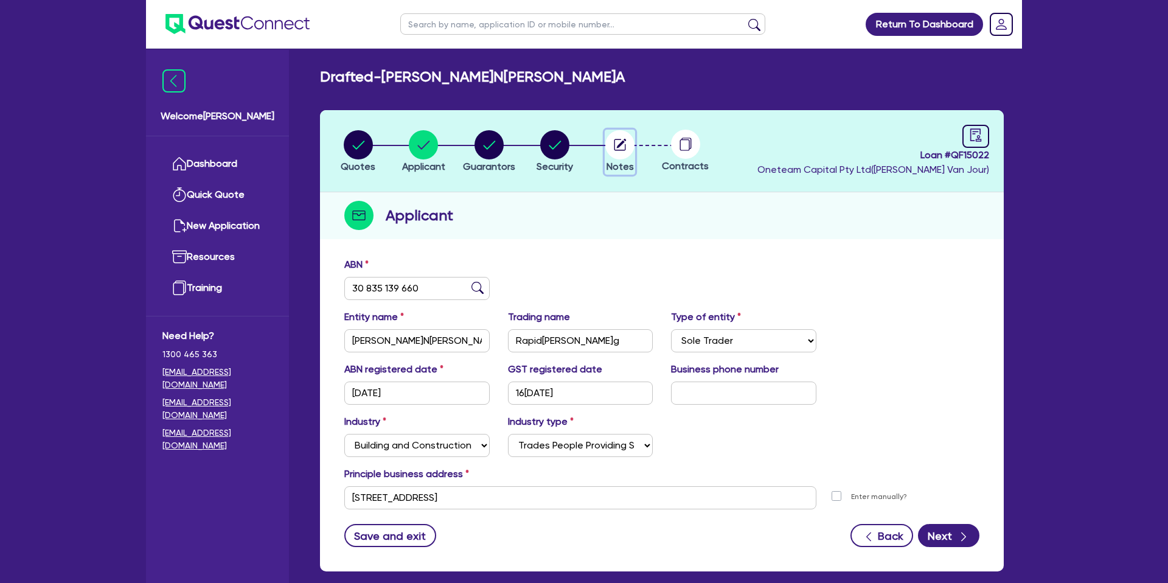
click at [616, 141] on circle "button" at bounding box center [619, 144] width 29 height 29
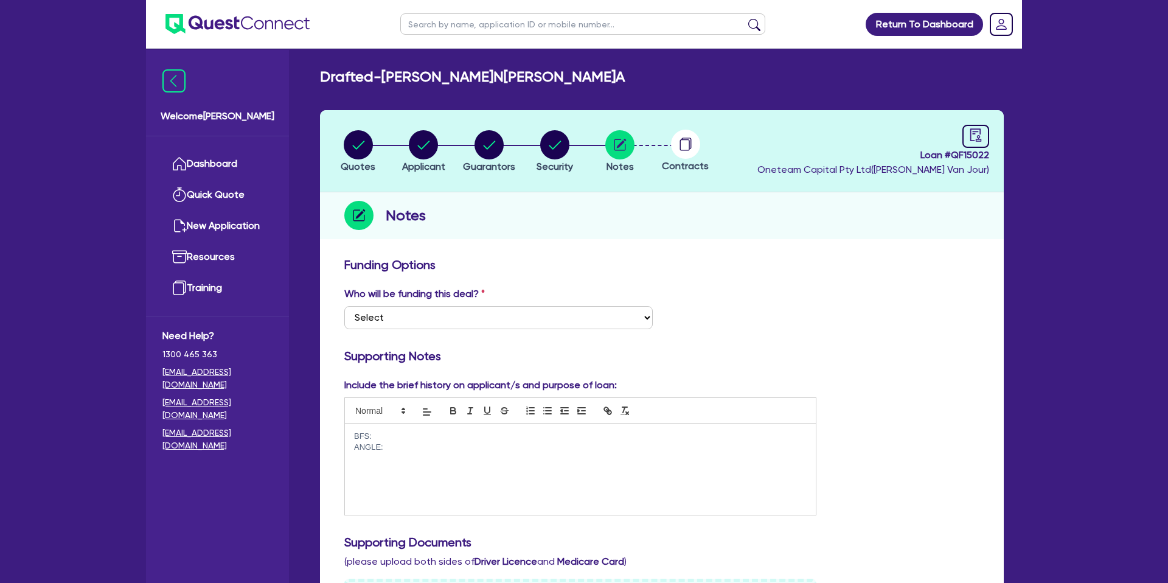
click at [693, 141] on circle at bounding box center [685, 144] width 29 height 29
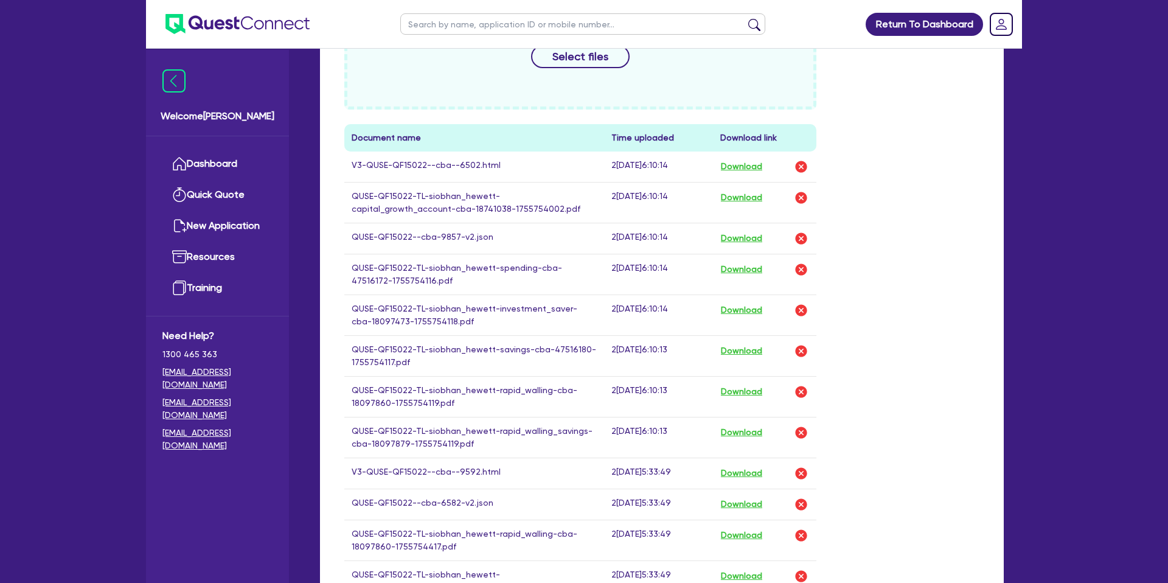
scroll to position [621, 0]
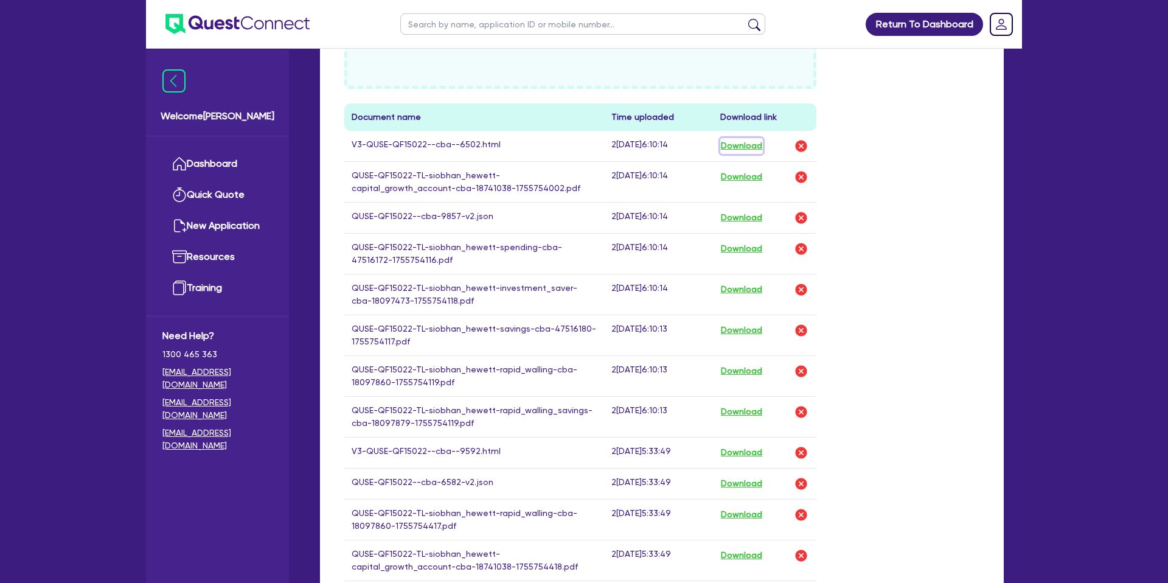
click at [744, 145] on button "Download" at bounding box center [741, 146] width 43 height 16
click at [1001, 238] on div "Funding Options Who will be funding this deal? Select I want Quest to fund 100%…" at bounding box center [662, 307] width 684 height 1355
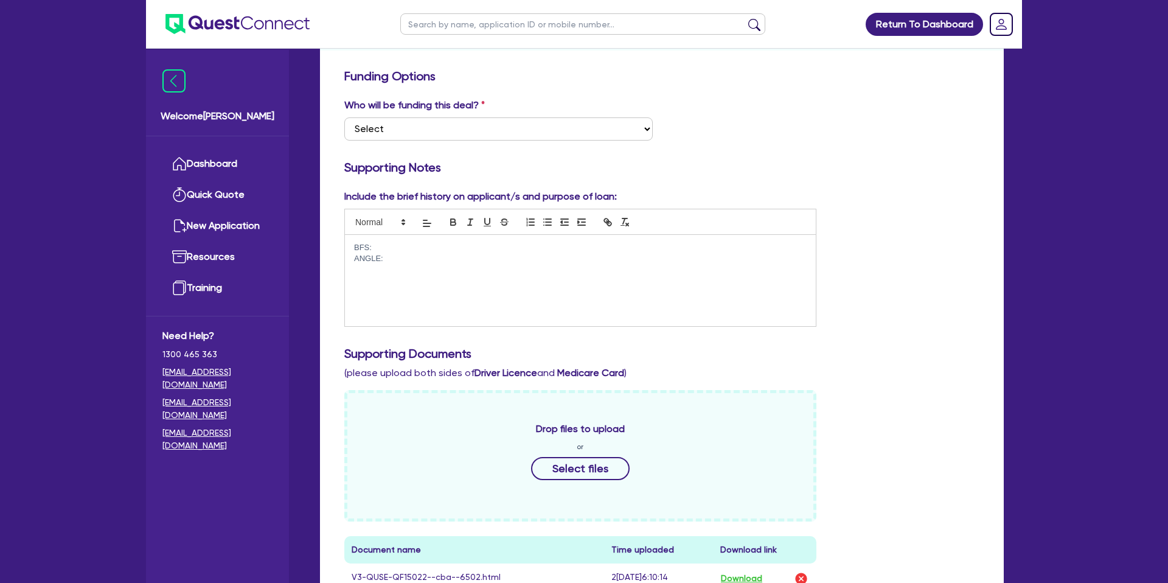
scroll to position [0, 0]
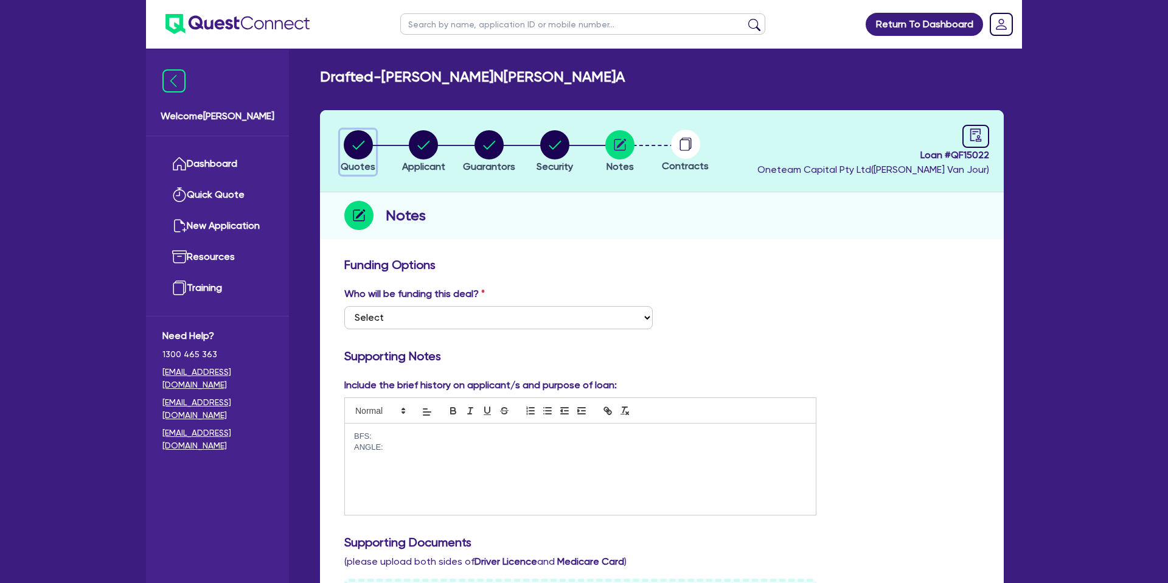
click at [354, 145] on circle "button" at bounding box center [358, 144] width 29 height 29
select select "CARS_AND_LIGHT_TRUCKS"
select select "PASSENGER_VEHICLES"
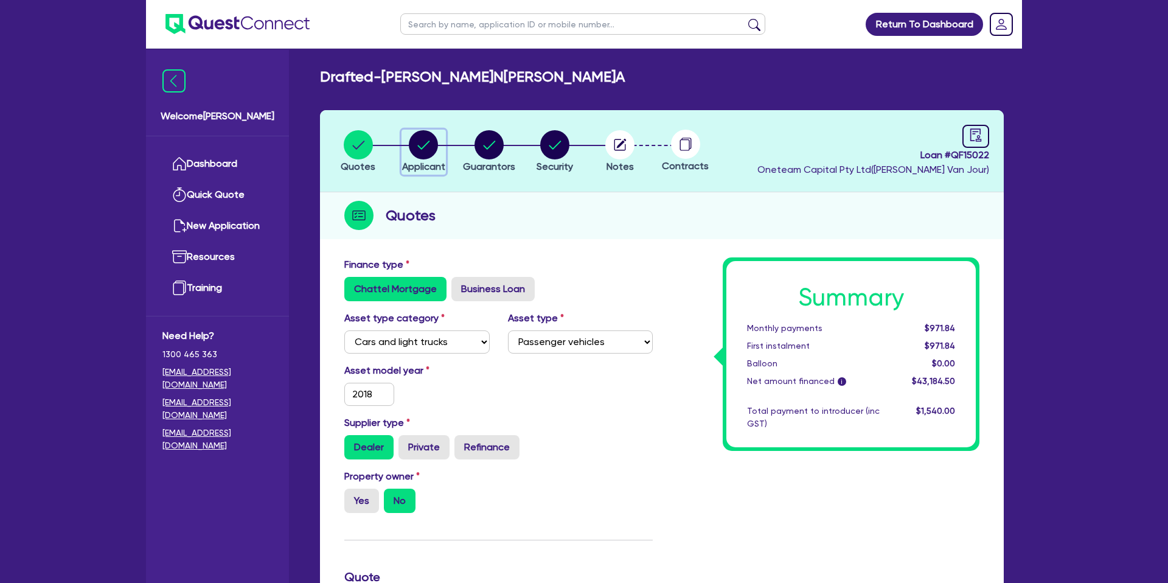
click at [431, 142] on circle "button" at bounding box center [423, 144] width 29 height 29
select select "SOLE_TRADER"
select select "BUILDING_CONSTRUCTION"
select select "TRADES_SERVICES_CONSUMERS"
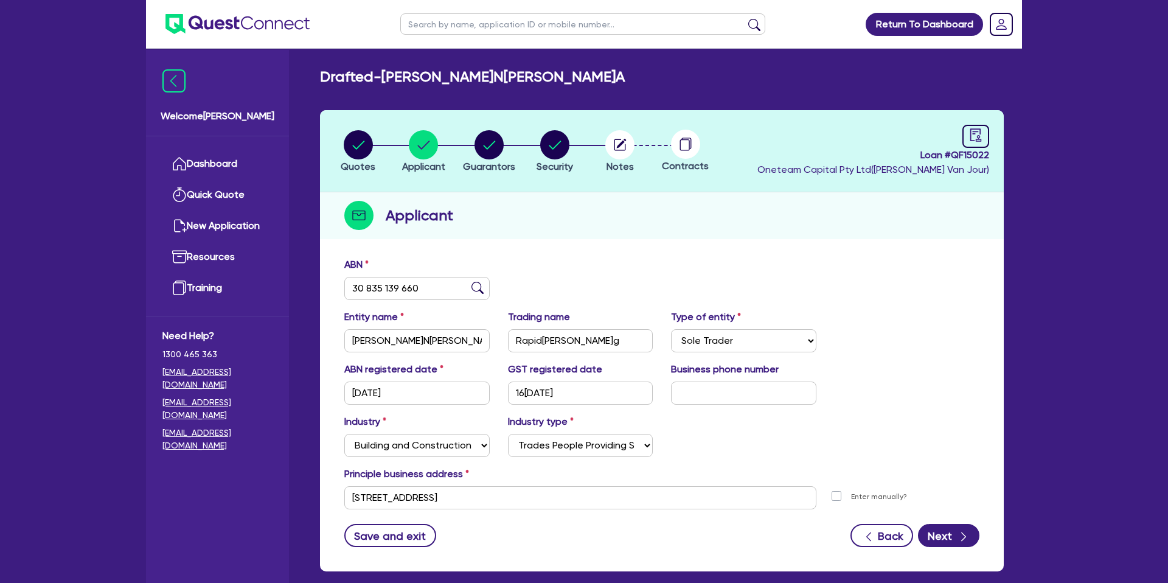
click at [656, 224] on div "Applicant" at bounding box center [662, 215] width 684 height 47
drag, startPoint x: 606, startPoint y: 188, endPoint x: 412, endPoint y: 167, distance: 194.6
click at [594, 181] on div "Quotes Applicant [GEOGRAPHIC_DATA] Security Notes Contracts Loan # QF15022 Onet…" at bounding box center [662, 340] width 684 height 461
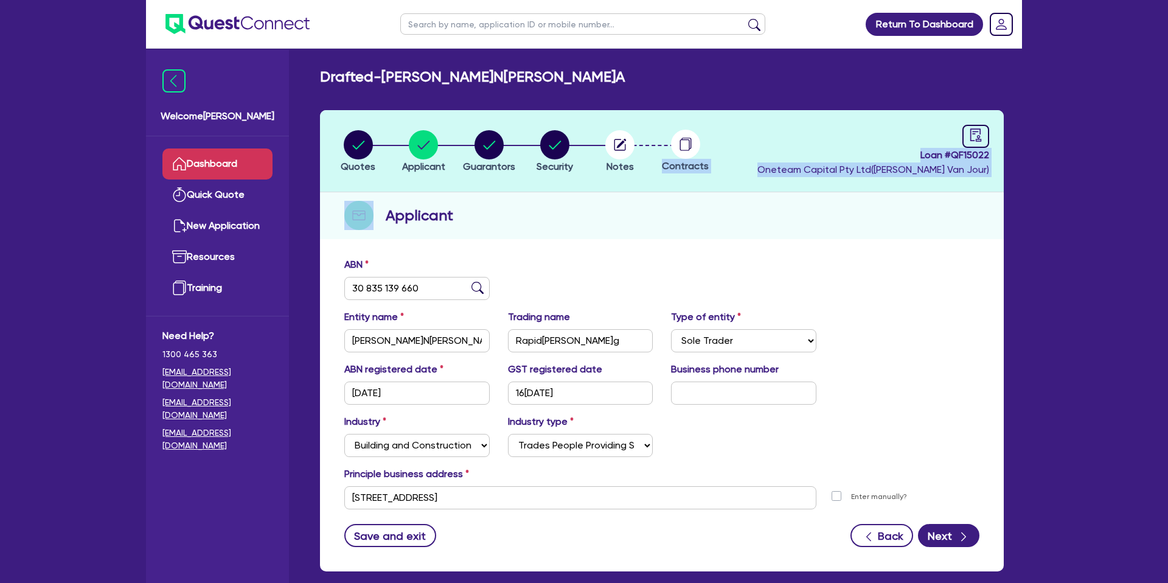
click at [252, 158] on link "Dashboard" at bounding box center [217, 163] width 110 height 31
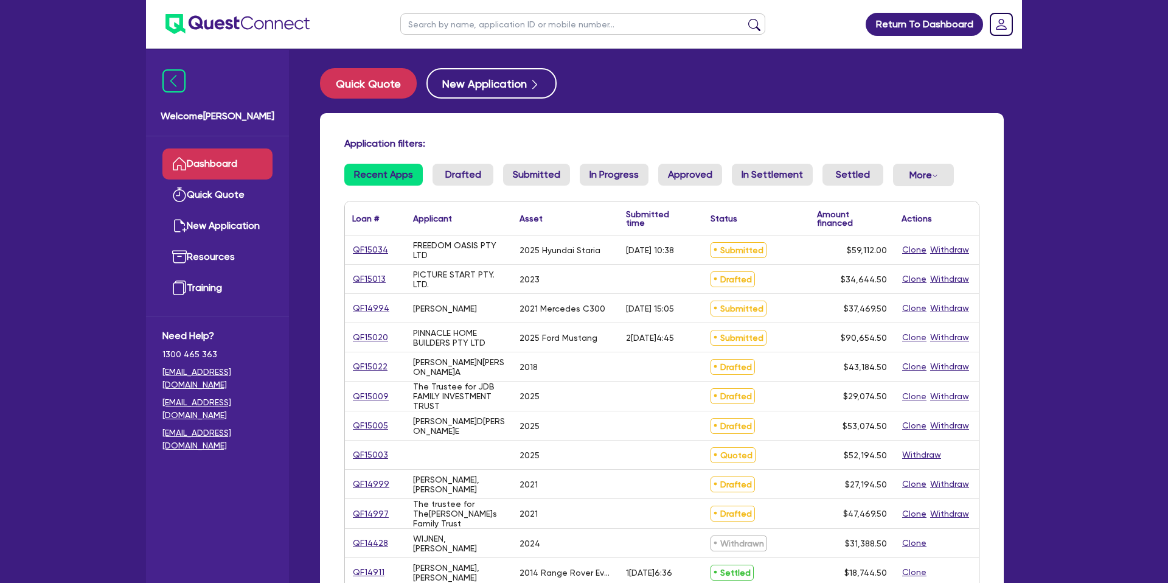
drag, startPoint x: 465, startPoint y: 128, endPoint x: 445, endPoint y: 114, distance: 23.6
click at [465, 127] on div "Application filters: Recent Apps Drafted Submitted In Progress Approved In Sett…" at bounding box center [662, 496] width 684 height 766
click at [373, 81] on button "Quick Quote" at bounding box center [368, 83] width 97 height 30
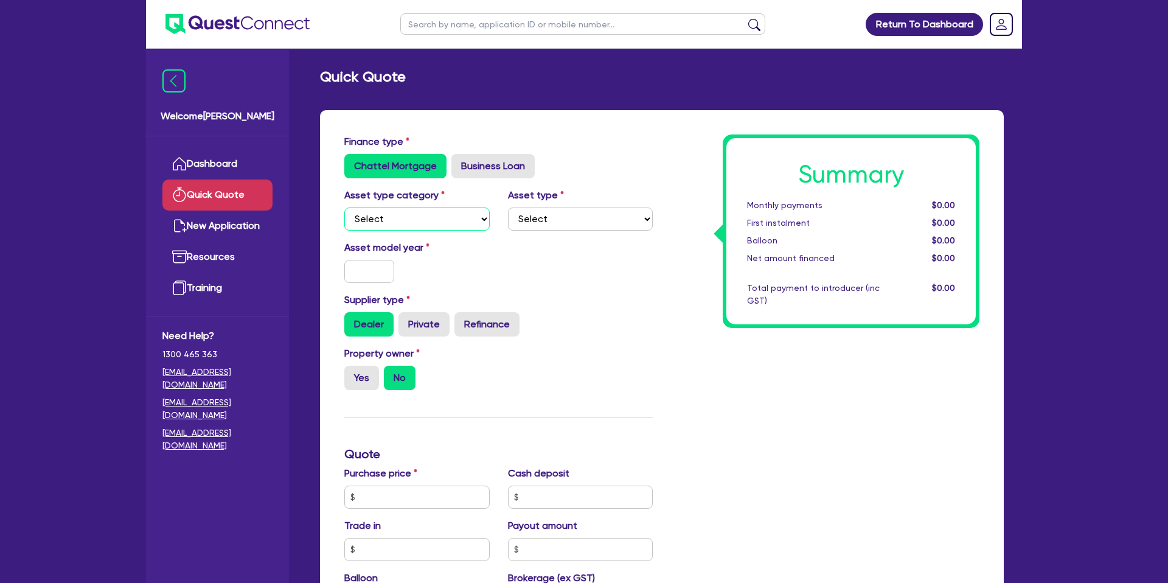
click at [411, 221] on select "Select Cars and light trucks Primary assets Secondary assets Tertiary assets" at bounding box center [416, 218] width 145 height 23
select select "CARS_AND_LIGHT_TRUCKS"
click at [344, 207] on select "Select Cars and light trucks Primary assets Secondary assets Tertiary assets" at bounding box center [416, 218] width 145 height 23
click at [598, 276] on div "Asset model year" at bounding box center [498, 266] width 327 height 52
click at [571, 215] on select "Select Passenger vehicles Vans and utes Light trucks up to 4.5 tonne" at bounding box center [580, 218] width 145 height 23
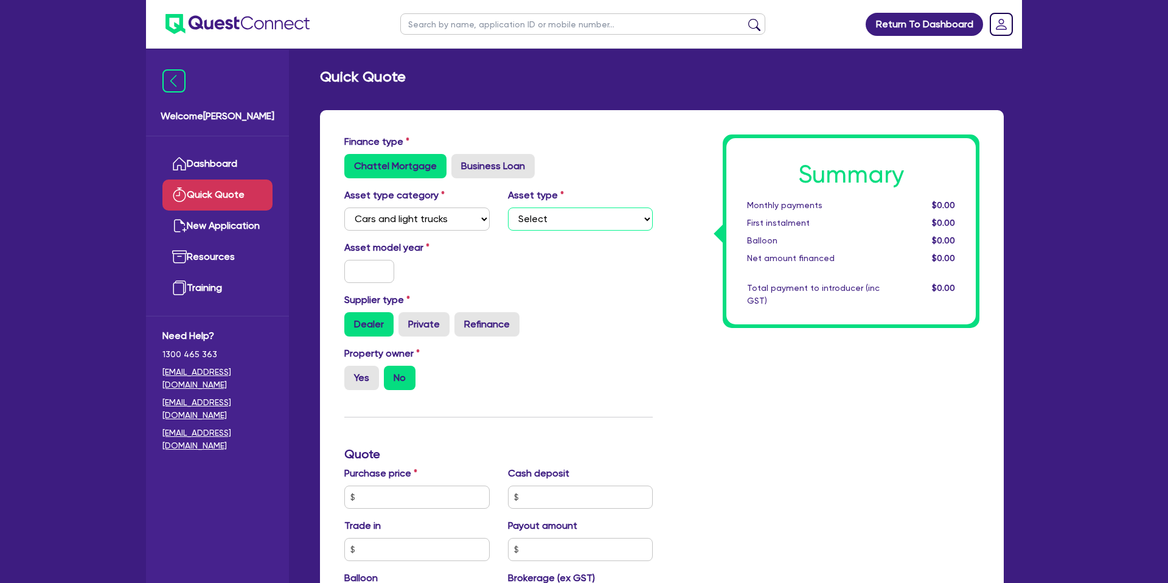
select select "PASSENGER_VEHICLES"
click at [508, 207] on select "Select Passenger vehicles Vans and utes Light trucks up to 4.5 tonne" at bounding box center [580, 218] width 145 height 23
click at [555, 281] on div "Asset model year" at bounding box center [498, 266] width 327 height 52
click at [384, 266] on input "text" at bounding box center [369, 271] width 50 height 23
type input "2025"
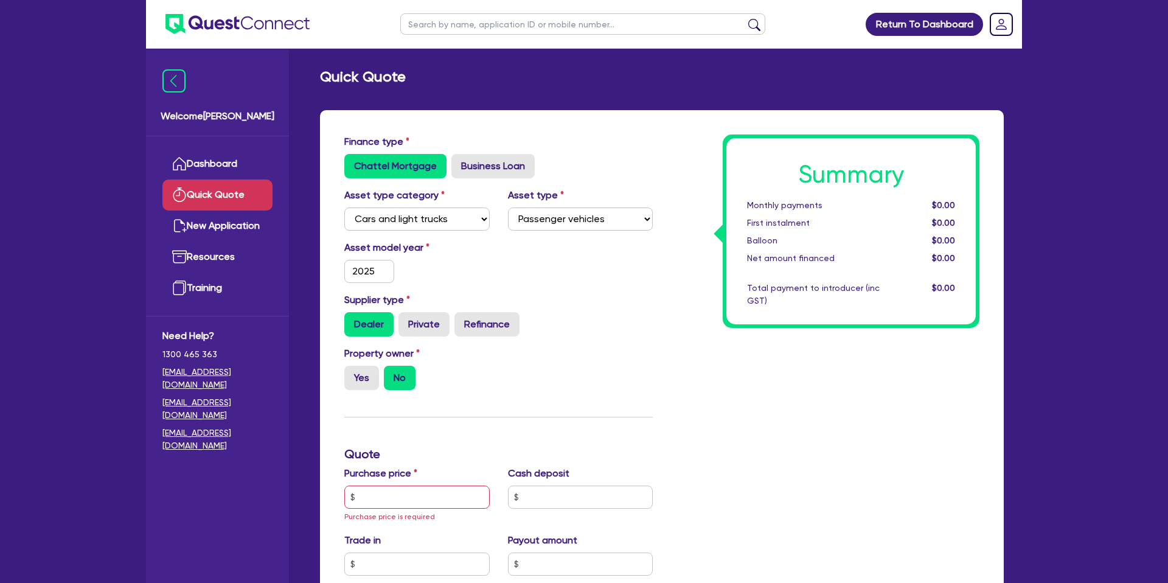
click at [596, 277] on div "Asset model year 2[DATE]" at bounding box center [498, 266] width 327 height 52
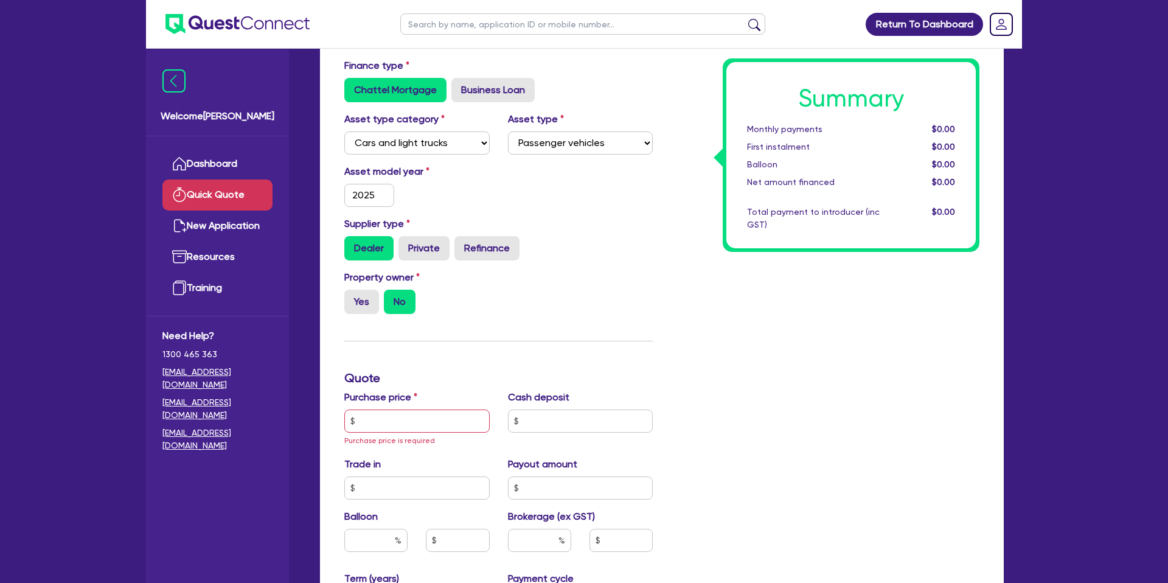
scroll to position [79, 0]
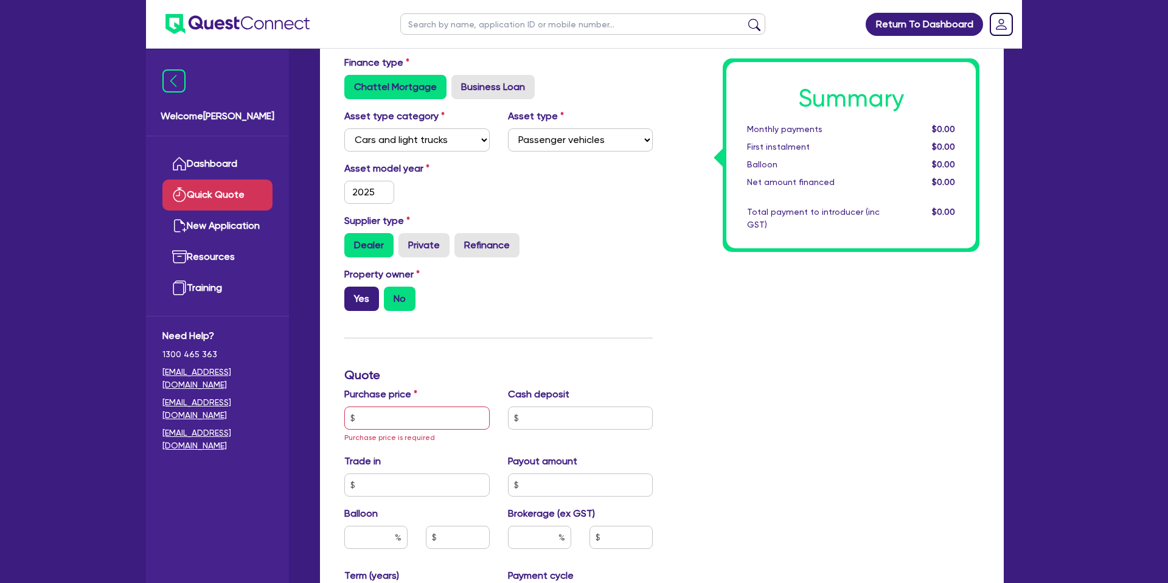
click at [359, 287] on label "Yes" at bounding box center [361, 298] width 35 height 24
click at [352, 287] on input "Yes" at bounding box center [348, 290] width 8 height 8
radio input "true"
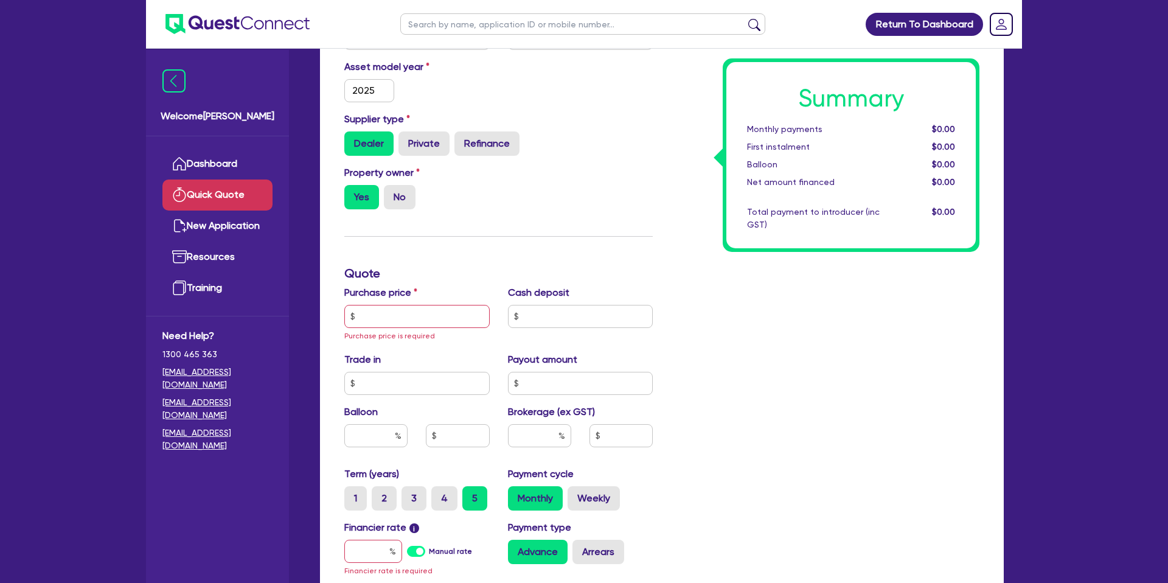
scroll to position [186, 0]
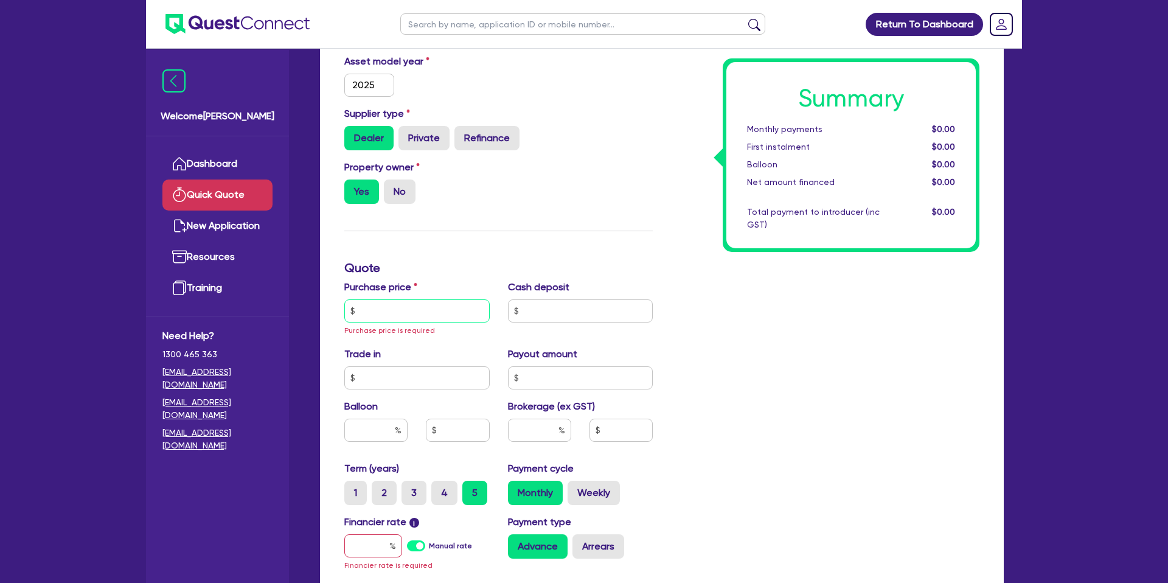
click at [399, 311] on input "text" at bounding box center [416, 310] width 145 height 23
type input "9"
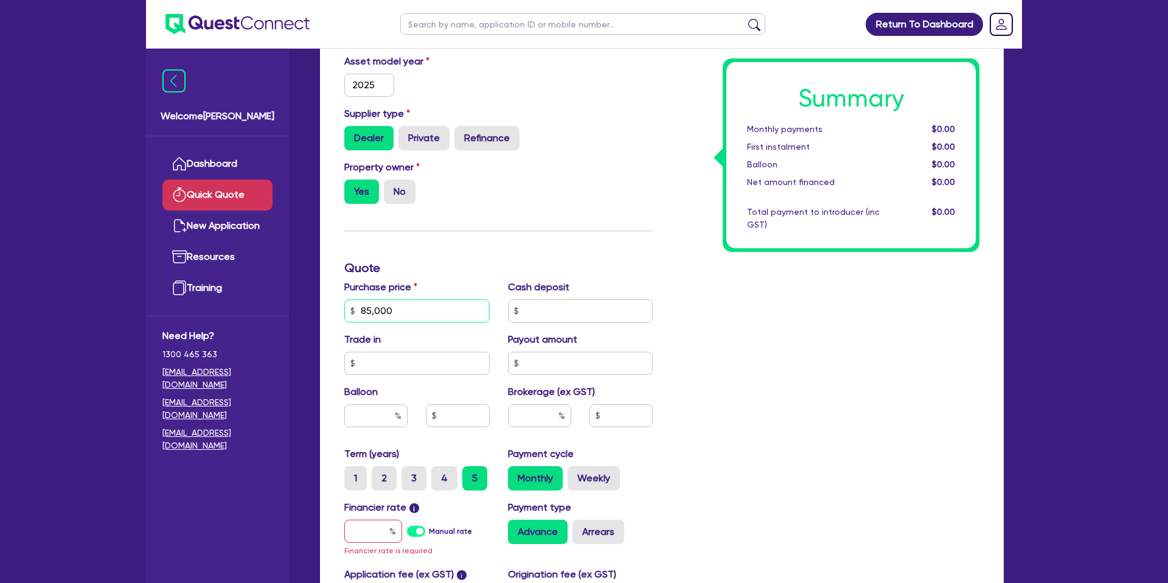
type input "85,000"
click at [531, 308] on input "text" at bounding box center [580, 310] width 145 height 23
type input "10,000"
click at [807, 319] on div "Summary Monthly payments $0.00 First instalment $0.00 Balloon $0.00 Net amount …" at bounding box center [825, 310] width 327 height 724
click at [432, 363] on input "text" at bounding box center [416, 363] width 145 height 23
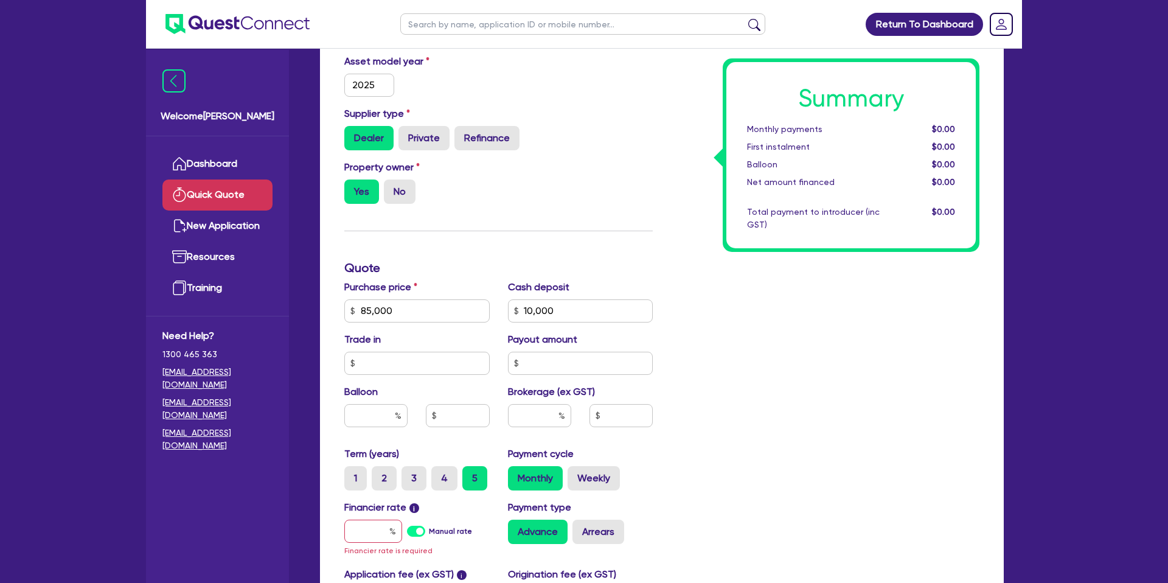
click at [737, 327] on div "Summary Monthly payments $0.00 First instalment $0.00 Balloon $0.00 Net amount …" at bounding box center [825, 310] width 327 height 724
drag, startPoint x: 406, startPoint y: 307, endPoint x: 340, endPoint y: 310, distance: 65.7
click at [340, 310] on div "Purchase price 85,000" at bounding box center [417, 301] width 164 height 43
click at [813, 333] on div "Summary Monthly payments $0.00 First instalment $0.00 Balloon $0.00 Net amount …" at bounding box center [825, 310] width 327 height 724
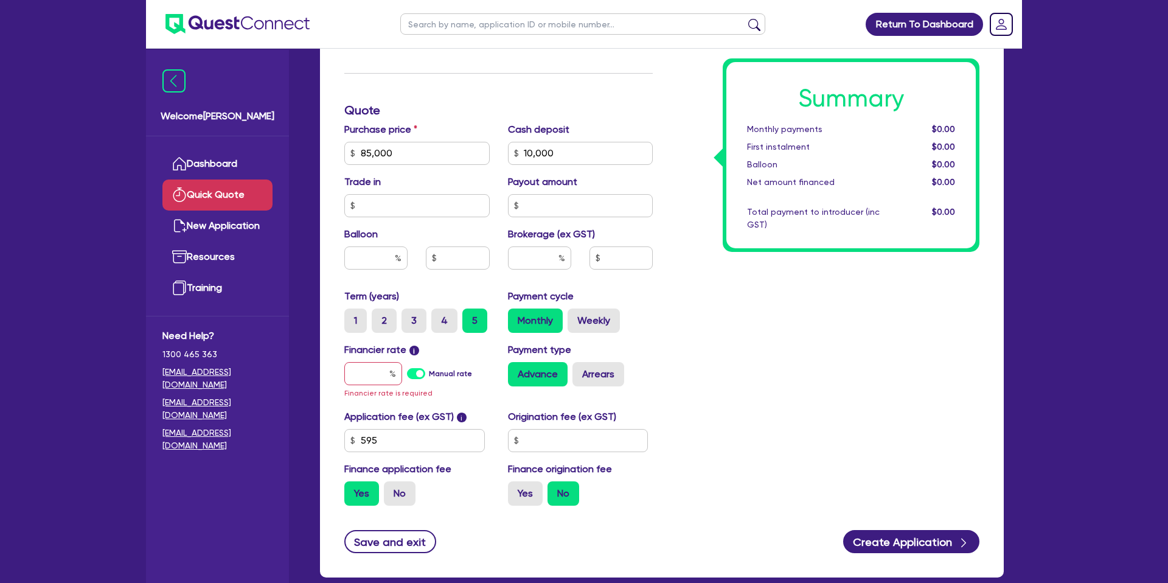
scroll to position [345, 0]
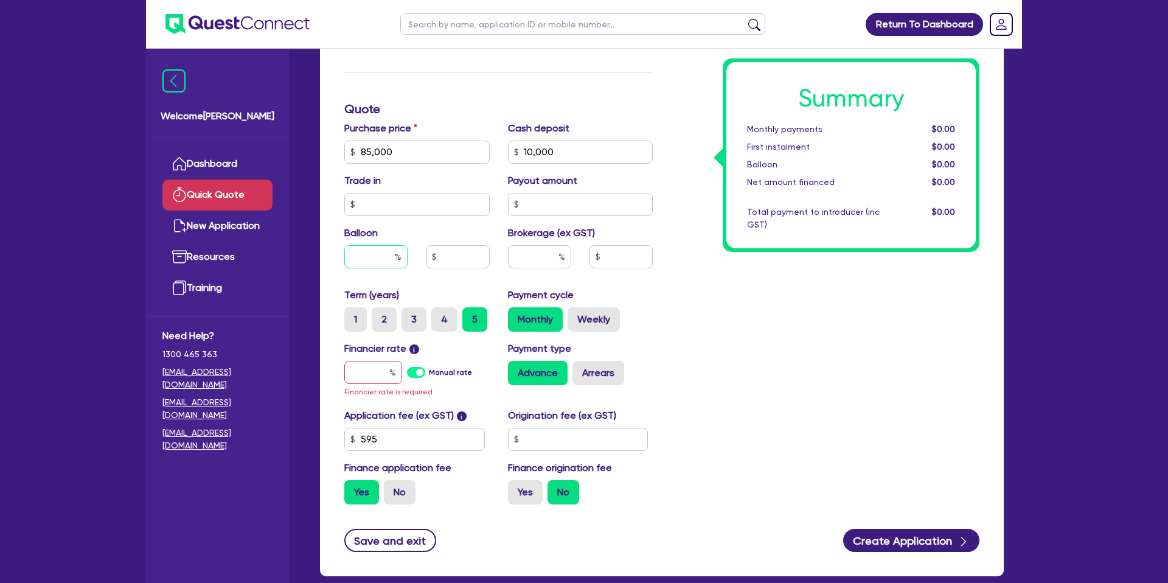
click at [387, 257] on input "text" at bounding box center [375, 256] width 63 height 23
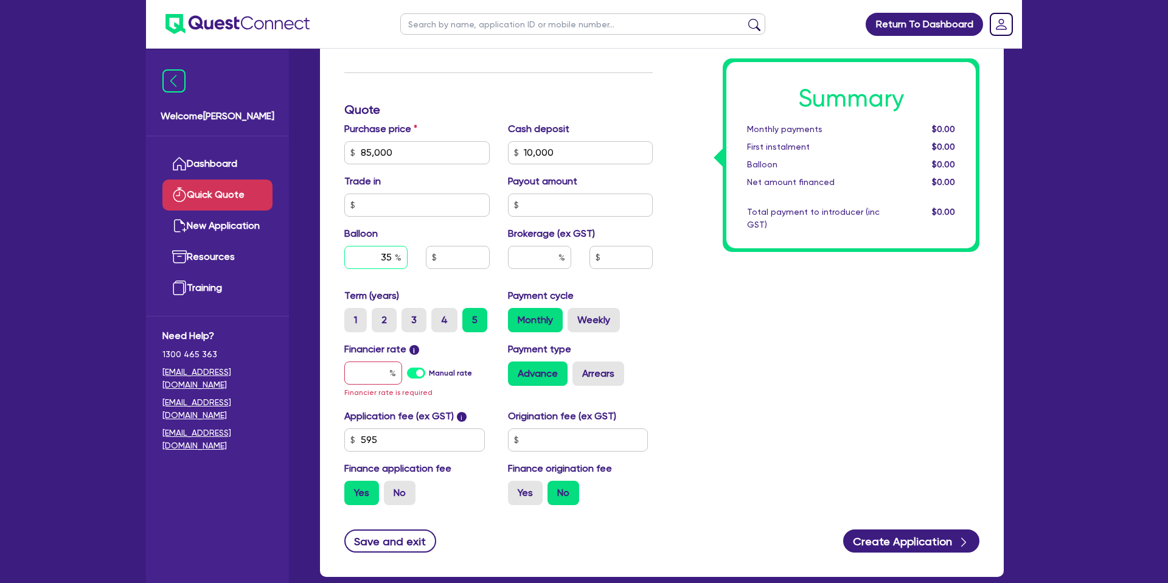
type input "35"
click at [801, 316] on div "Summary Monthly payments $0.00 First instalment $0.00 Balloon $0.00 Net amount …" at bounding box center [825, 152] width 327 height 724
click at [371, 370] on input "text" at bounding box center [373, 372] width 58 height 23
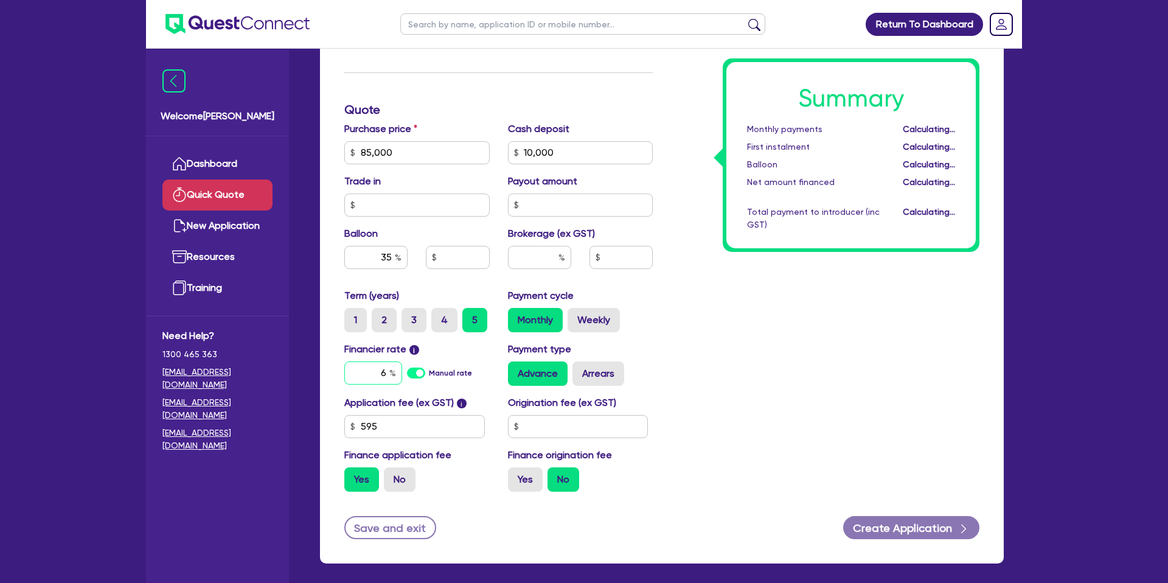
type input "6."
type input "29,750"
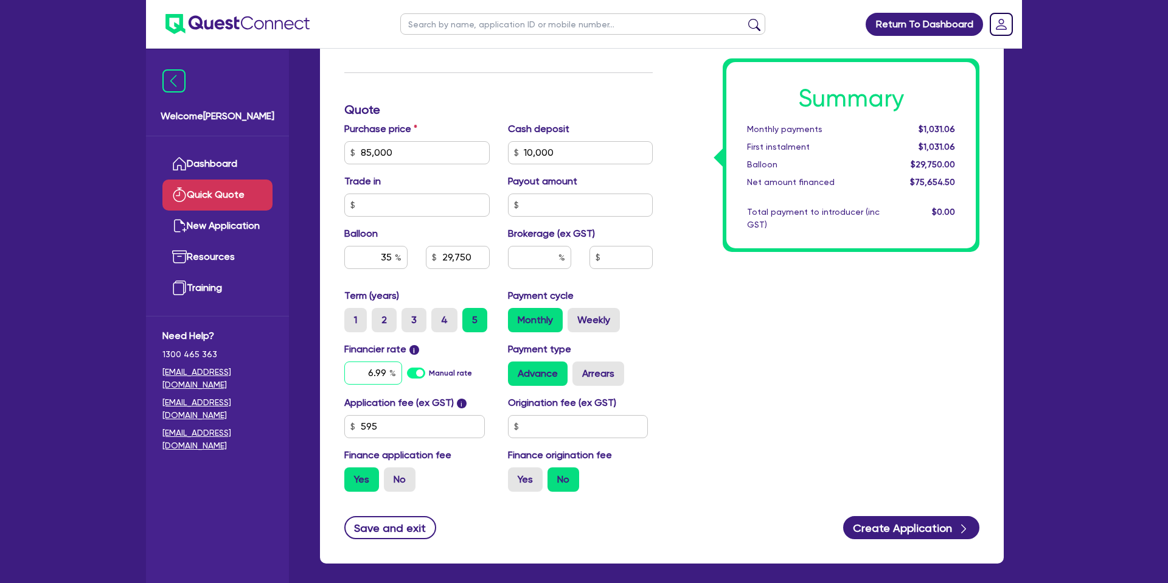
type input "6.99"
click at [810, 380] on div "Summary Monthly payments $1,075.78 First instalment $1,075.78 Balloon $29,750.0…" at bounding box center [825, 145] width 327 height 711
click at [545, 258] on input "text" at bounding box center [539, 257] width 63 height 23
drag, startPoint x: 539, startPoint y: 429, endPoint x: 539, endPoint y: 416, distance: 12.8
click at [541, 418] on input "text" at bounding box center [578, 426] width 141 height 23
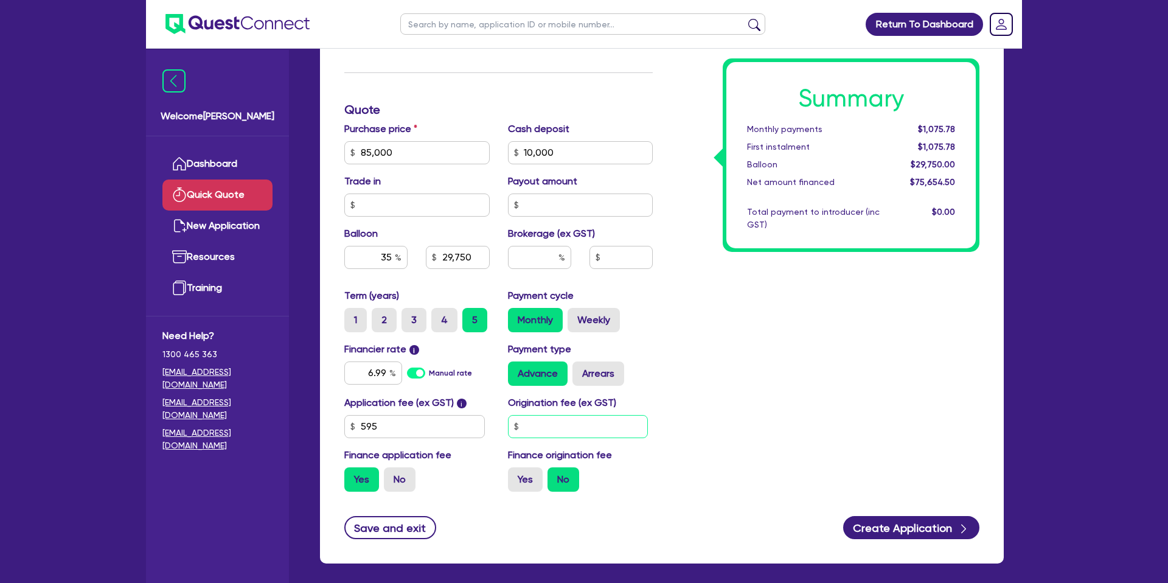
type input "29,750"
type input "1"
type input "29,750"
type input "1,400"
type input "29,750"
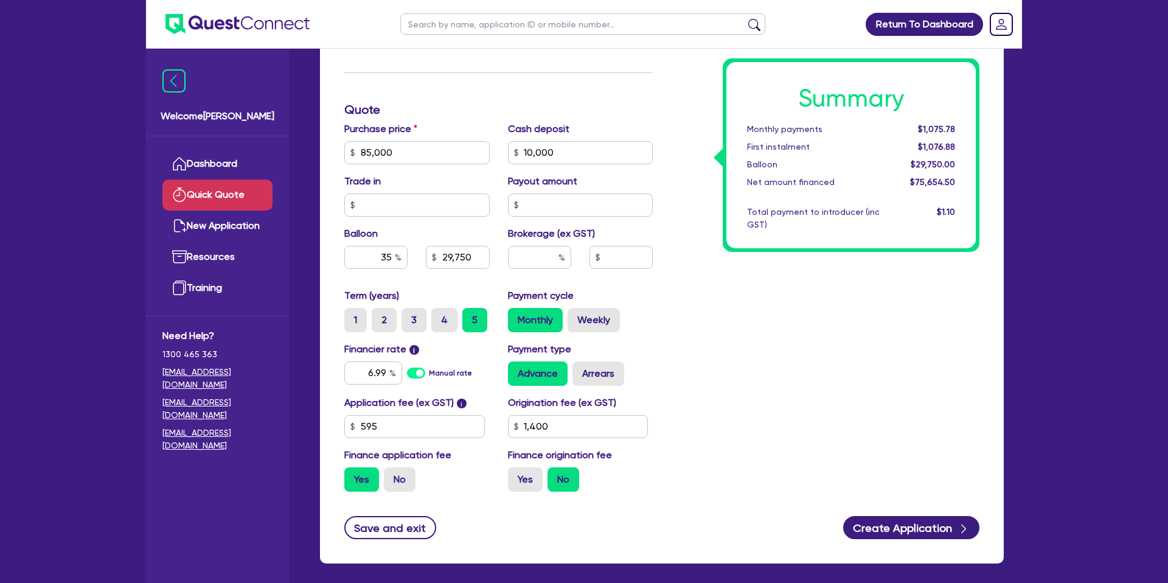
click at [772, 419] on div "Summary Monthly payments $1,075.78 First instalment $1,076.88 Balloon $29,750.0…" at bounding box center [825, 145] width 327 height 711
click at [522, 467] on label "Yes" at bounding box center [525, 479] width 35 height 24
click at [516, 467] on input "Yes" at bounding box center [512, 471] width 8 height 8
radio input "true"
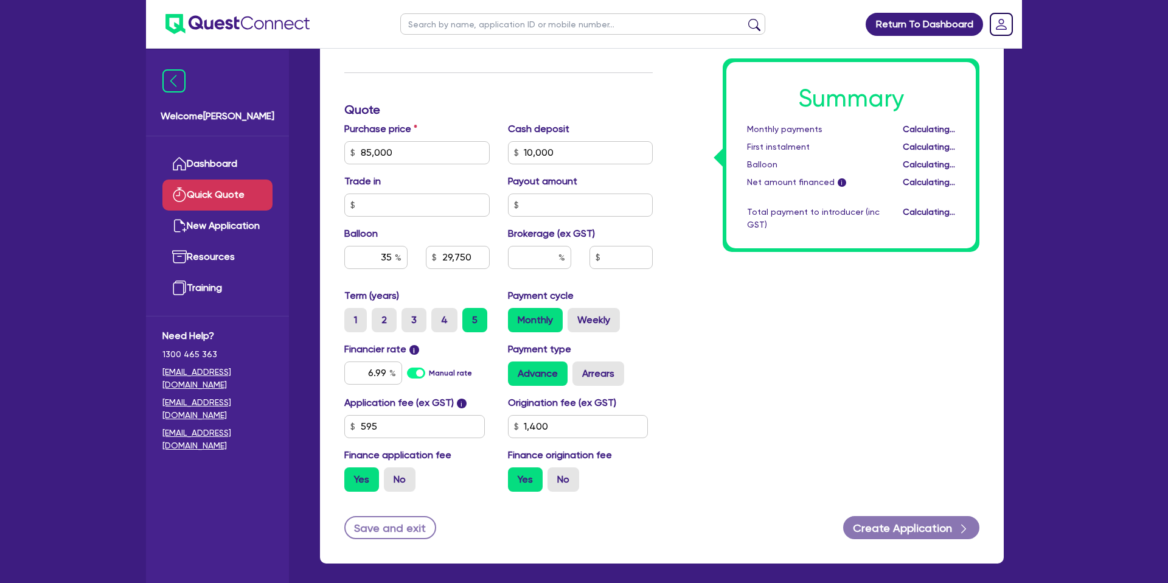
type input "29,750"
click at [554, 257] on input "text" at bounding box center [539, 257] width 63 height 23
type input "1"
click at [948, 364] on div "Summary Monthly payments $1,106.09 First instalment $1,106.09 Balloon $29,750.0…" at bounding box center [825, 145] width 327 height 711
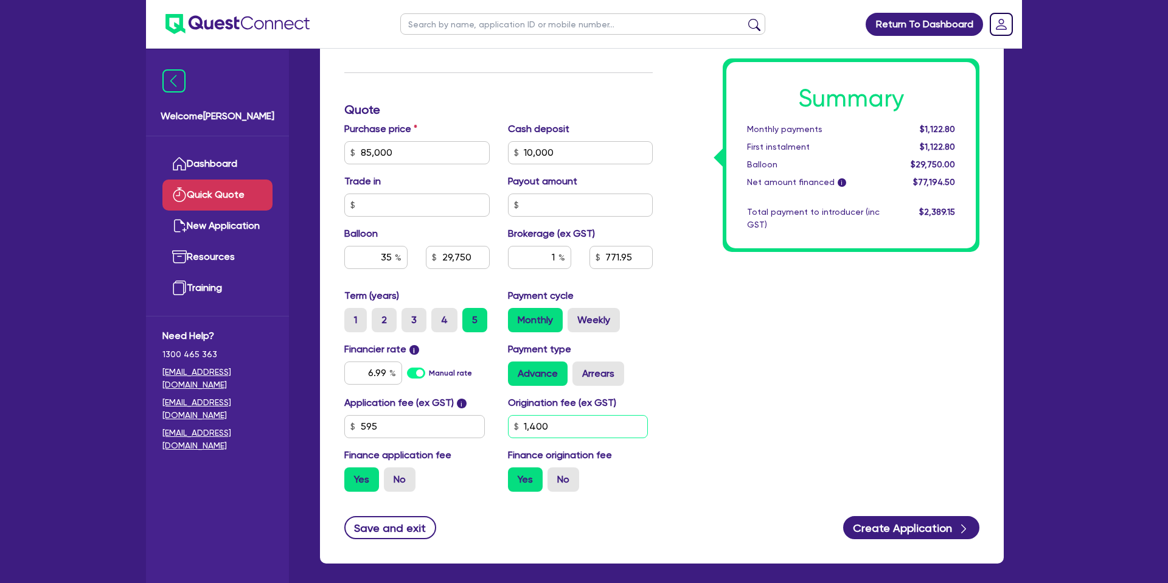
click at [566, 420] on input "1,400" at bounding box center [578, 426] width 141 height 23
click at [866, 378] on div "Summary Monthly payments $1,122.80 First instalment $1,122.80 Balloon $29,750.0…" at bounding box center [825, 145] width 327 height 711
click at [583, 376] on label "Arrears" at bounding box center [598, 373] width 52 height 24
click at [580, 369] on input "Arrears" at bounding box center [576, 365] width 8 height 8
drag, startPoint x: 914, startPoint y: 128, endPoint x: 963, endPoint y: 128, distance: 48.7
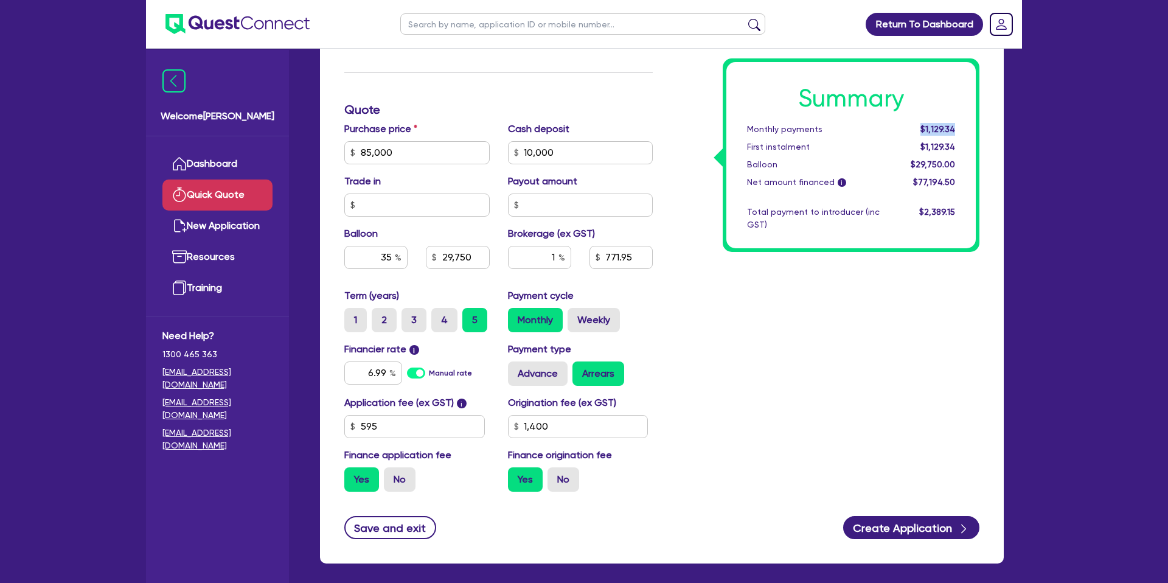
click at [963, 128] on div "$1,129.34" at bounding box center [926, 129] width 75 height 13
drag, startPoint x: 922, startPoint y: 130, endPoint x: 963, endPoint y: 128, distance: 41.4
click at [963, 128] on div "$1,129.34" at bounding box center [926, 129] width 75 height 13
click at [737, 296] on div "Summary Monthly payments $1,129.34 First instalment $1,129.34 Balloon $29,750.0…" at bounding box center [825, 145] width 327 height 711
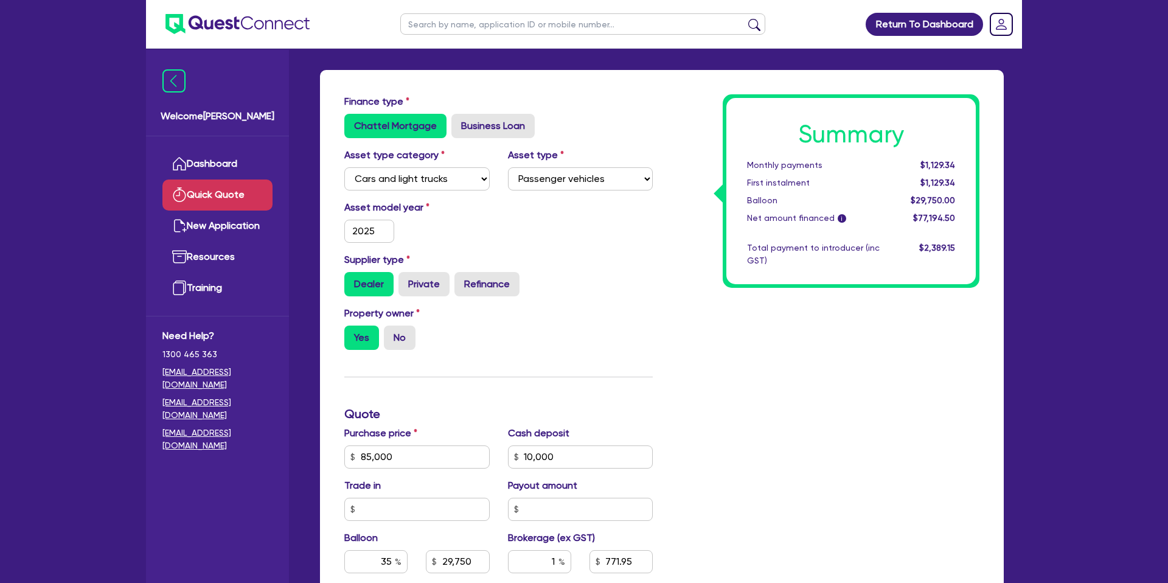
scroll to position [0, 0]
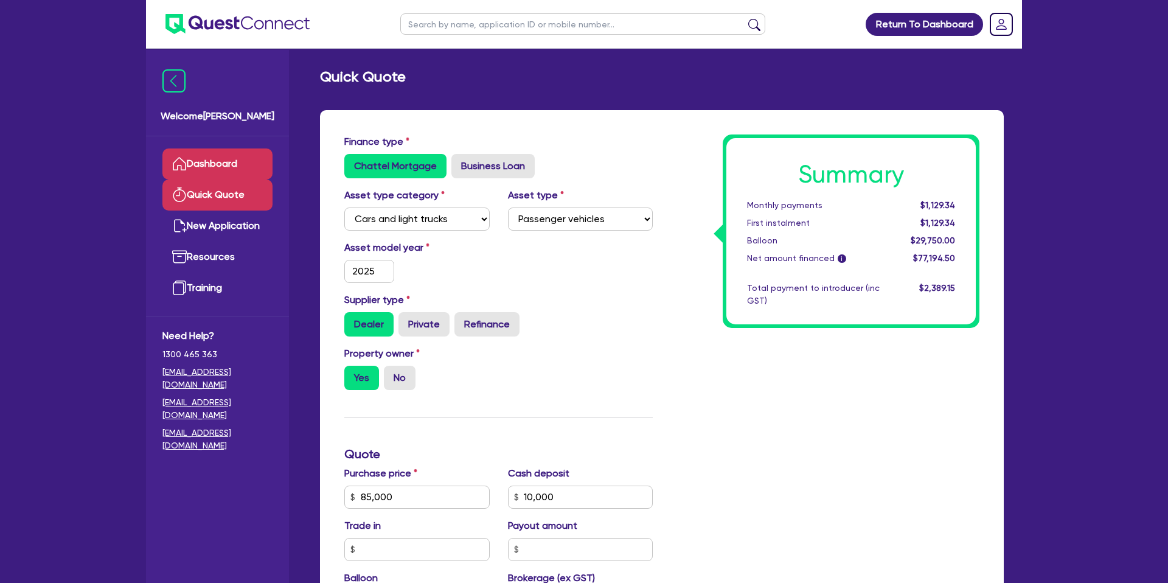
click at [244, 171] on link "Dashboard" at bounding box center [217, 163] width 110 height 31
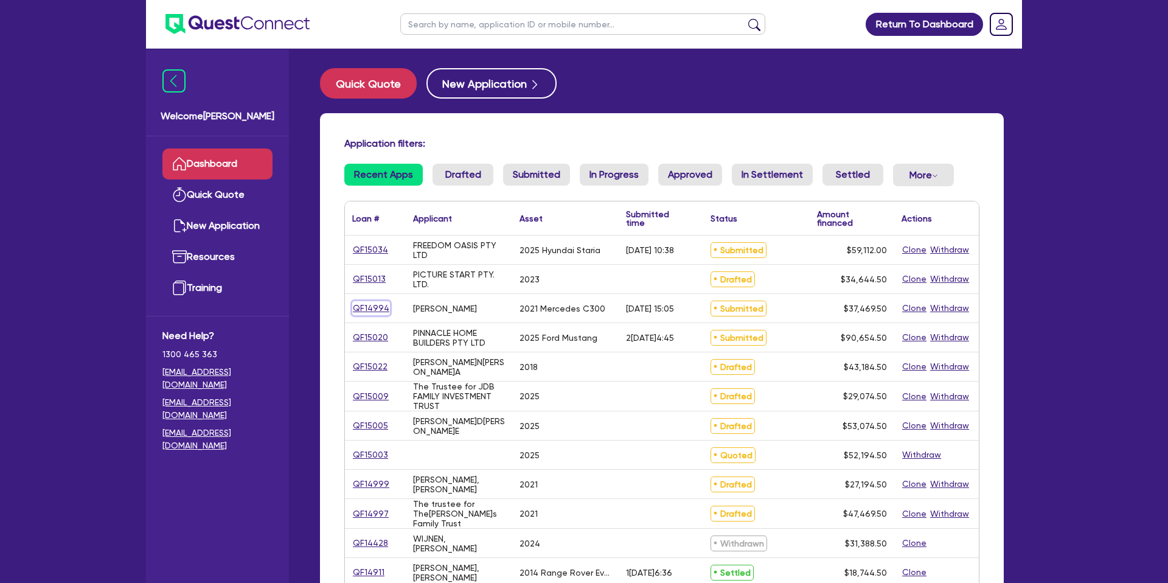
click at [371, 308] on link "QF14994" at bounding box center [371, 308] width 38 height 14
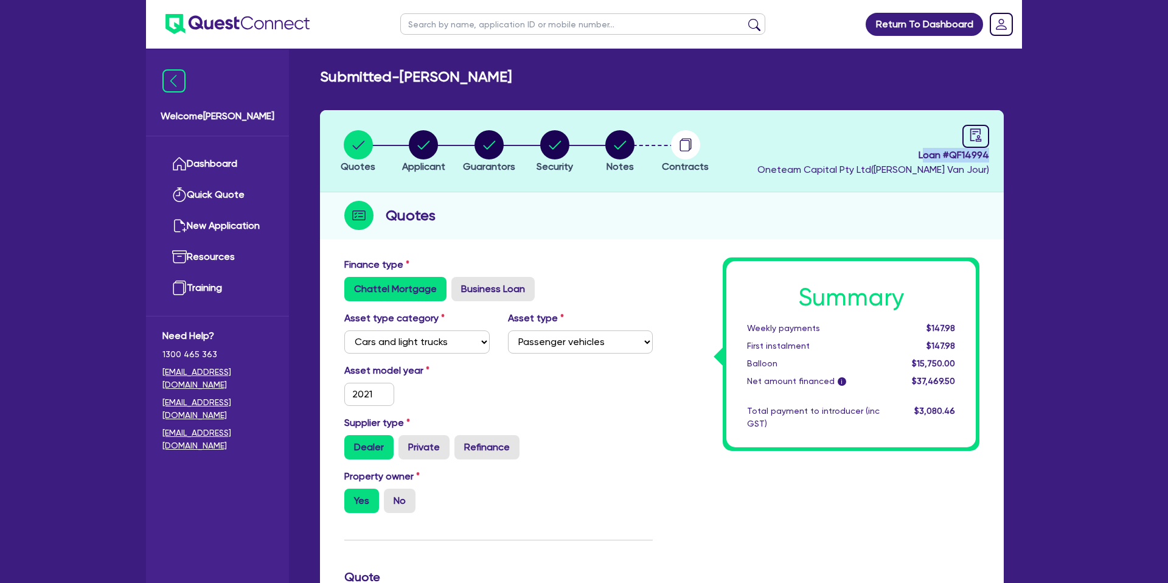
drag, startPoint x: 921, startPoint y: 154, endPoint x: 1005, endPoint y: 156, distance: 84.0
click at [1005, 156] on div "Quotes Applicant [GEOGRAPHIC_DATA] Security Notes Contracts Loan # QF14994 Onet…" at bounding box center [662, 577] width 702 height 935
drag, startPoint x: 980, startPoint y: 156, endPoint x: 933, endPoint y: 162, distance: 47.3
click at [973, 157] on span "Loan # QF14994" at bounding box center [873, 155] width 232 height 15
drag, startPoint x: 959, startPoint y: 159, endPoint x: 998, endPoint y: 161, distance: 39.0
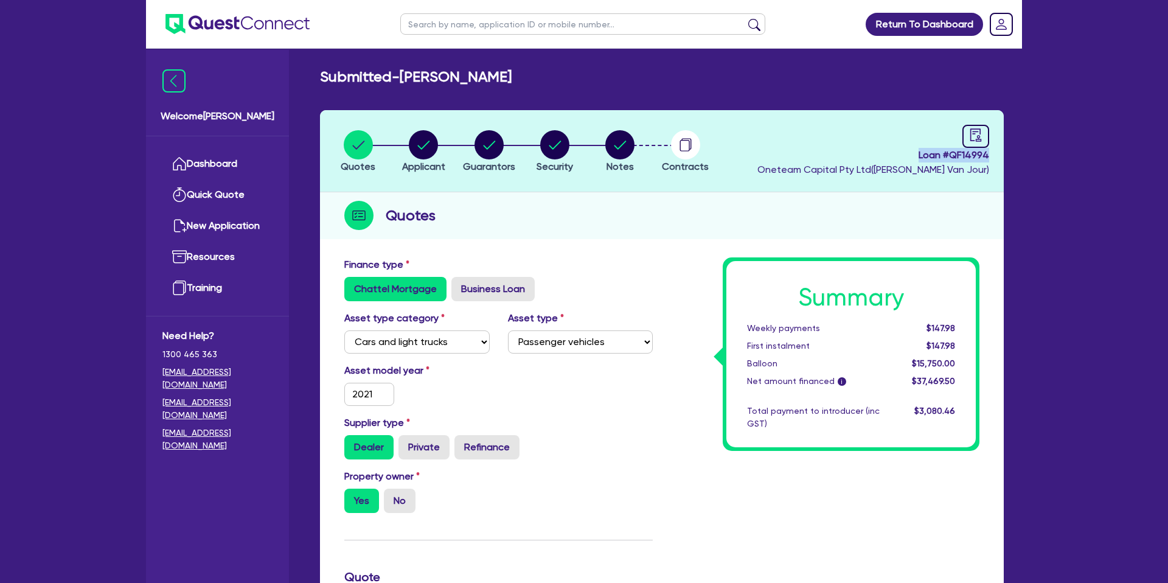
click at [998, 161] on header "Quotes Applicant [GEOGRAPHIC_DATA] Security Notes Contracts Loan # QF14994 Onet…" at bounding box center [662, 151] width 684 height 82
copy span "Loan # QF14994"
click at [241, 162] on link "Dashboard" at bounding box center [217, 163] width 110 height 31
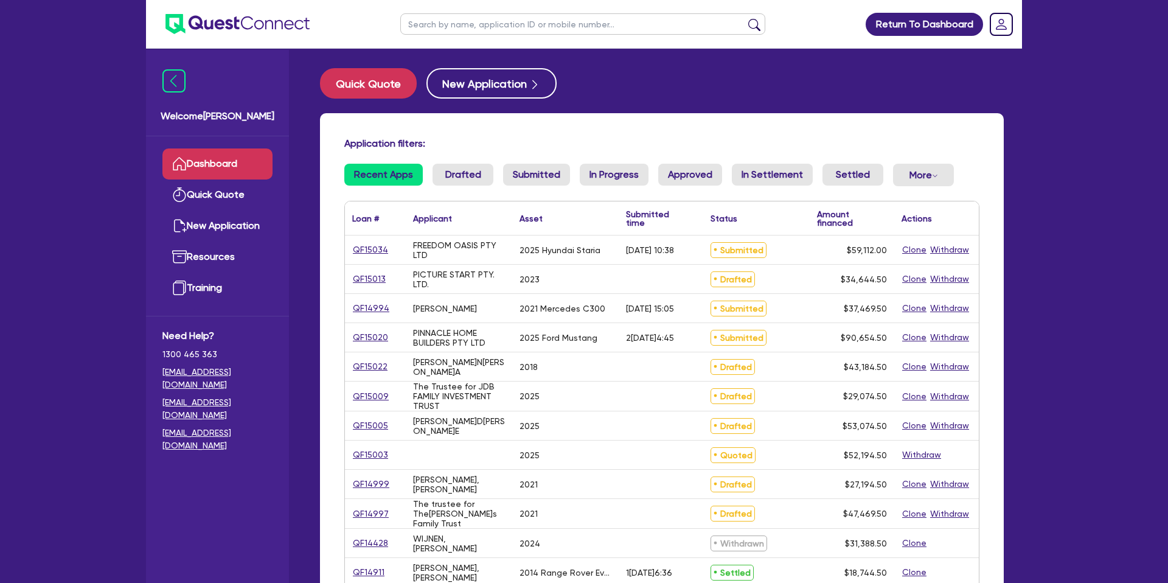
click at [476, 30] on input "text" at bounding box center [582, 23] width 365 height 21
click at [745, 18] on button "submit" at bounding box center [754, 26] width 19 height 17
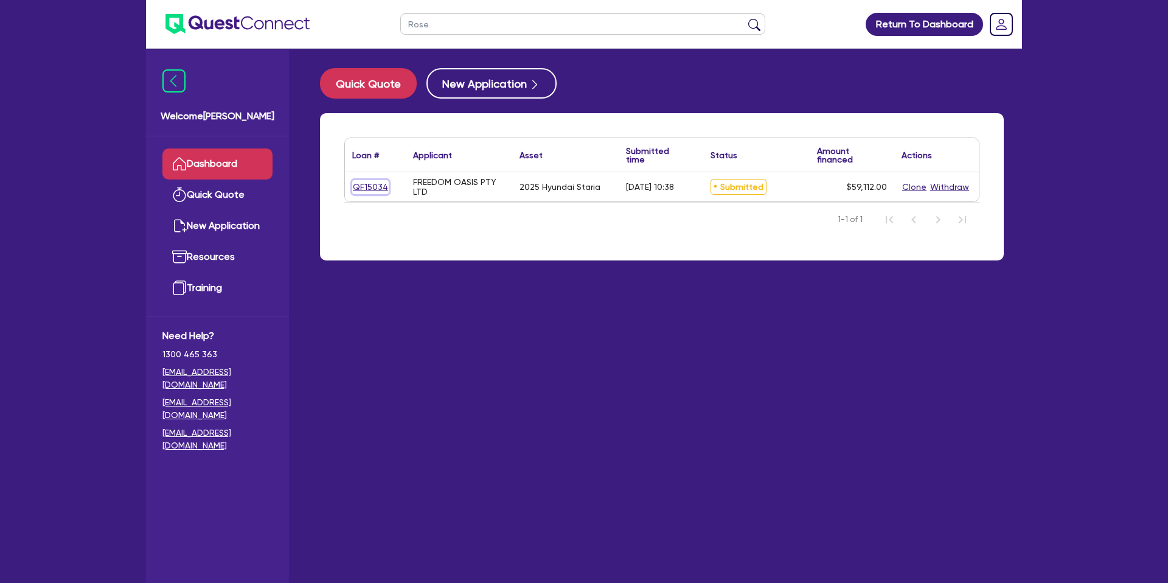
click at [356, 184] on link "QF15034" at bounding box center [370, 187] width 36 height 14
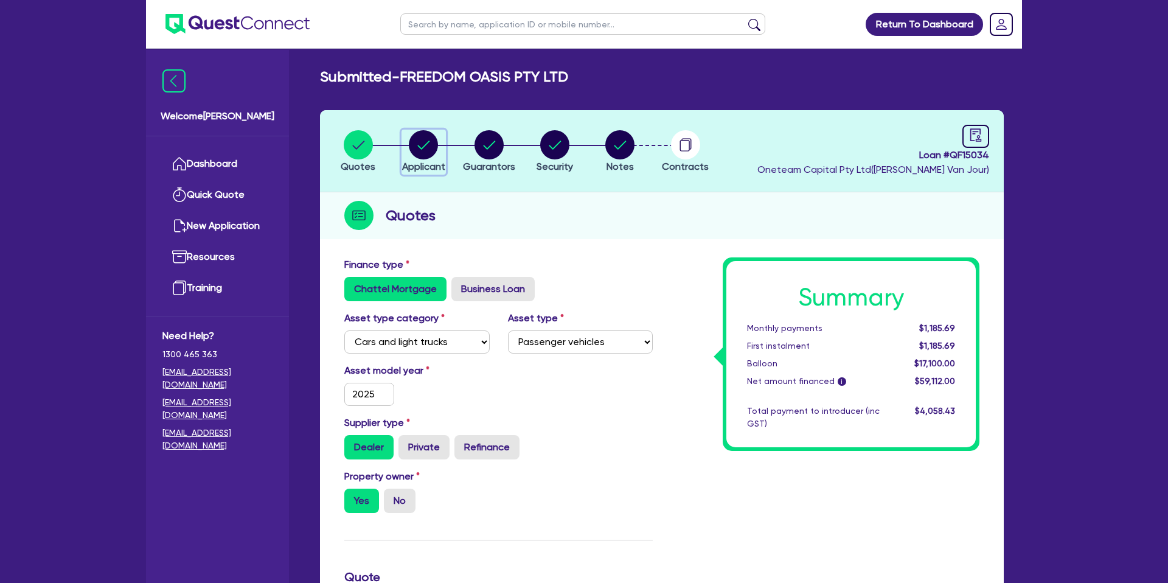
click at [426, 136] on circle "button" at bounding box center [423, 144] width 29 height 29
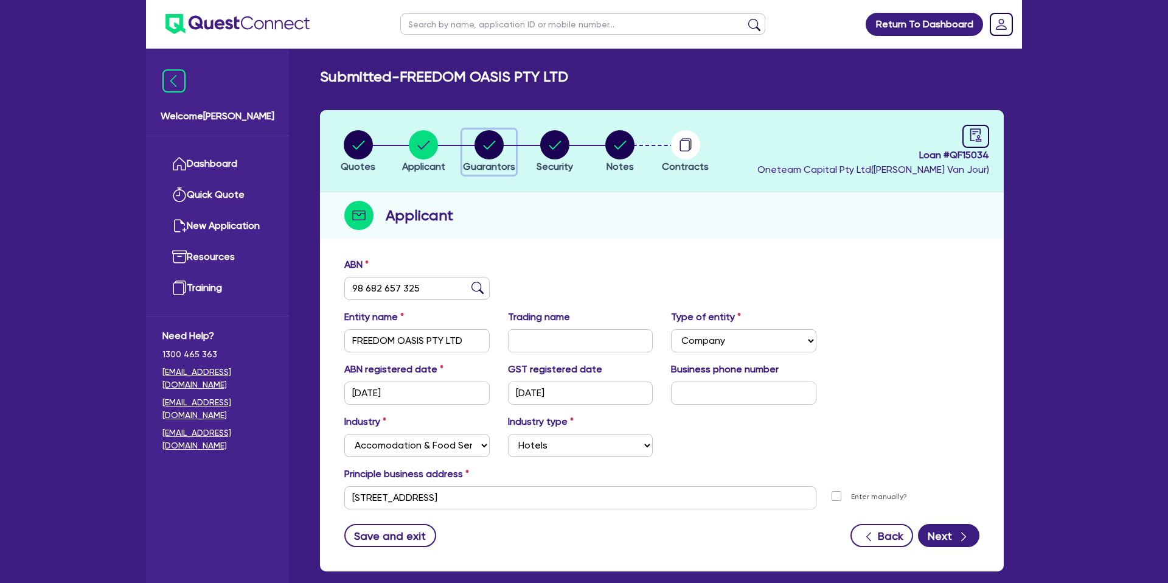
click at [490, 147] on circle "button" at bounding box center [488, 144] width 29 height 29
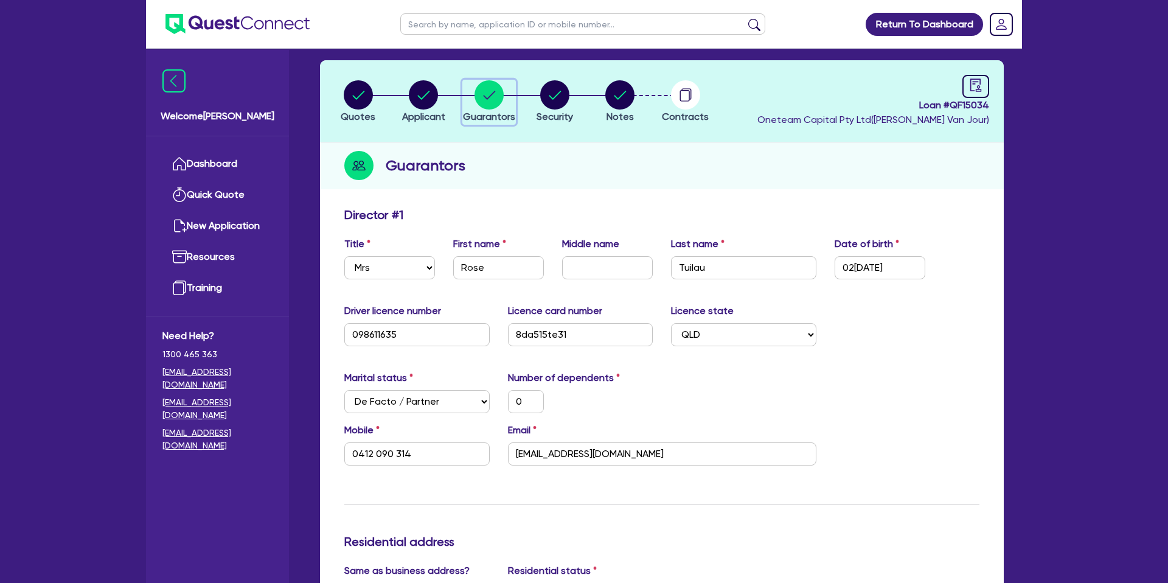
scroll to position [50, 0]
click at [363, 460] on input "0412 090 314" at bounding box center [416, 453] width 145 height 23
click at [685, 269] on input "Tuilau" at bounding box center [743, 266] width 145 height 23
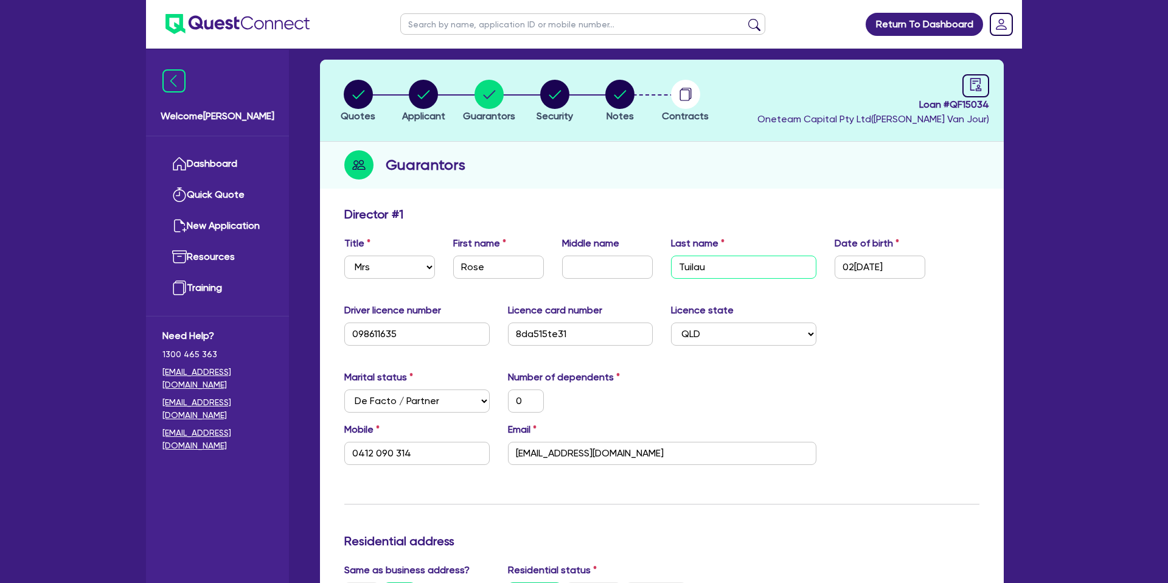
click at [685, 269] on input "Tuilau" at bounding box center [743, 266] width 145 height 23
click at [557, 459] on input "[EMAIL_ADDRESS][DOMAIN_NAME]" at bounding box center [662, 453] width 308 height 23
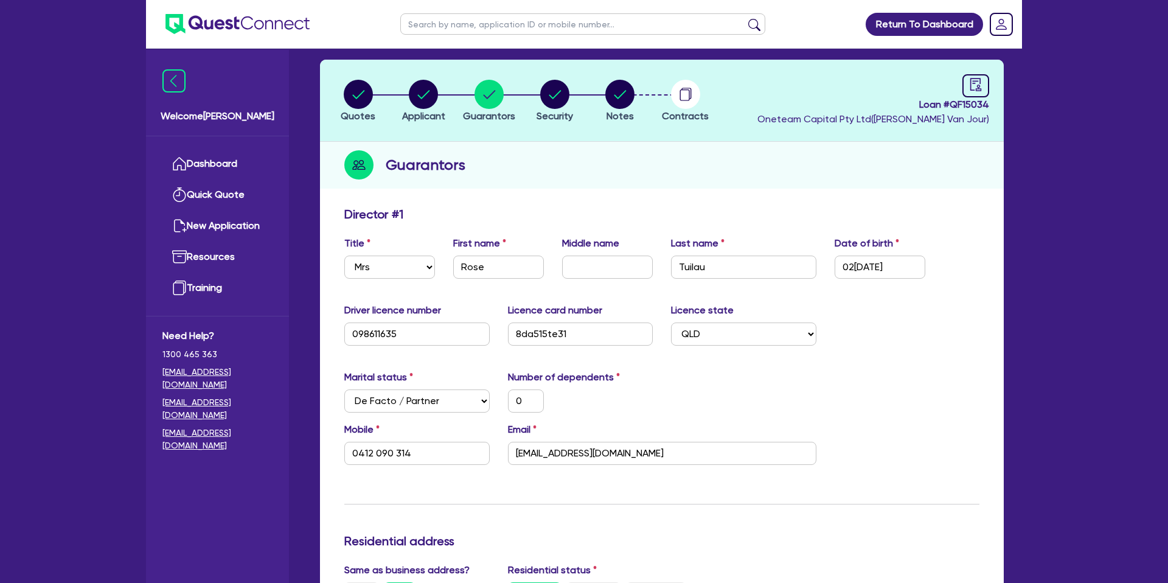
drag, startPoint x: 696, startPoint y: 359, endPoint x: 672, endPoint y: 364, distance: 24.1
click at [377, 460] on input "0412 090 314" at bounding box center [416, 453] width 145 height 23
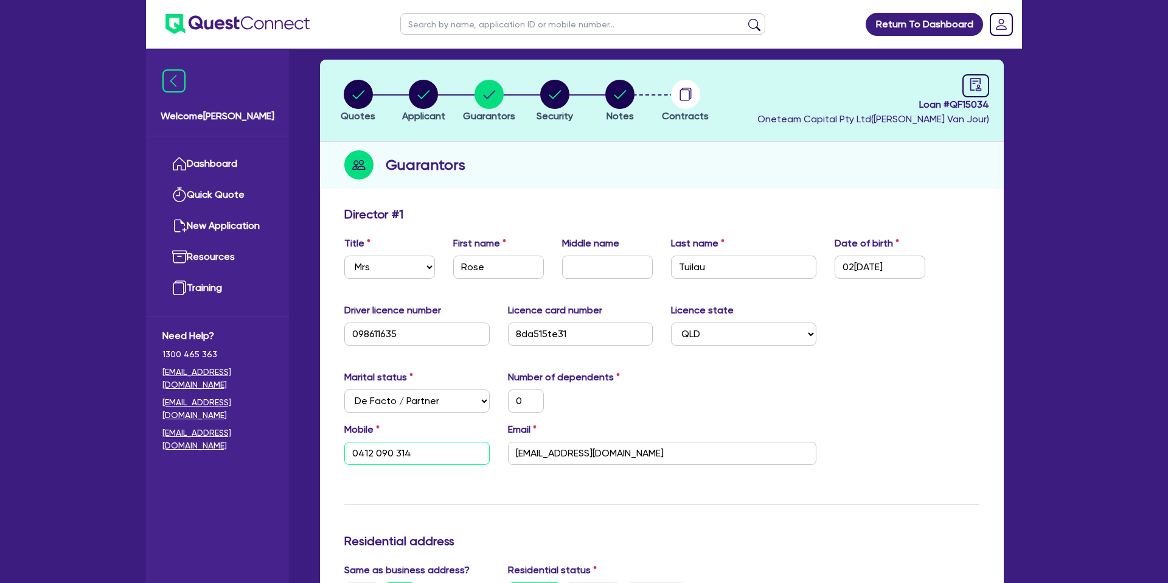
click at [377, 460] on input "0412 090 314" at bounding box center [416, 453] width 145 height 23
drag, startPoint x: 736, startPoint y: 347, endPoint x: 724, endPoint y: 350, distance: 12.1
click at [735, 347] on div "Driver licence number [DRIVERS_LICENSE_NUMBER] Licence card number 8da515te31 L…" at bounding box center [661, 329] width 653 height 52
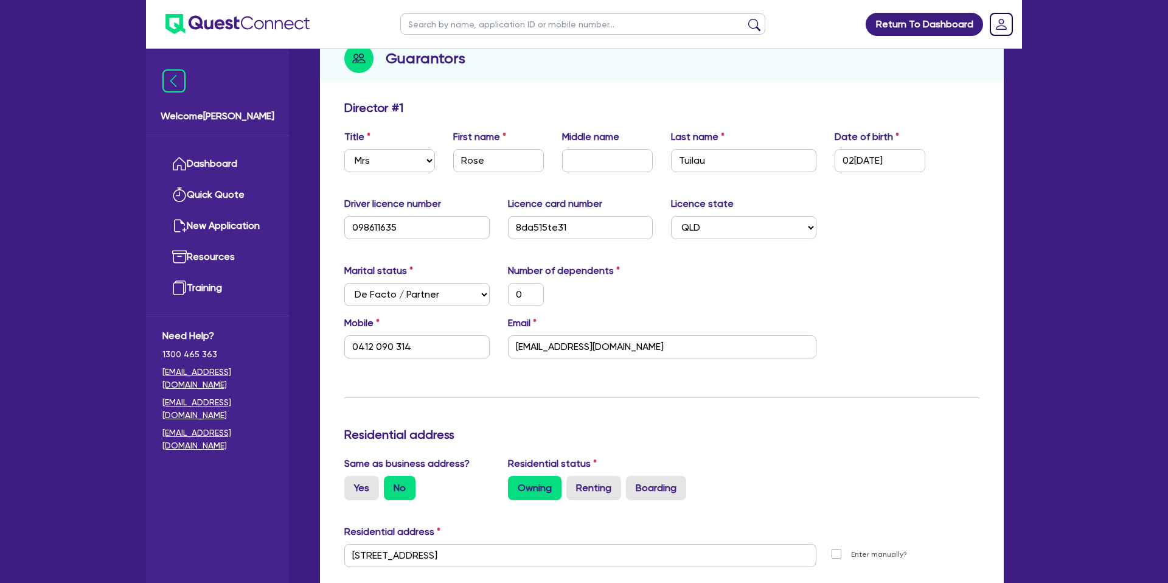
scroll to position [0, 0]
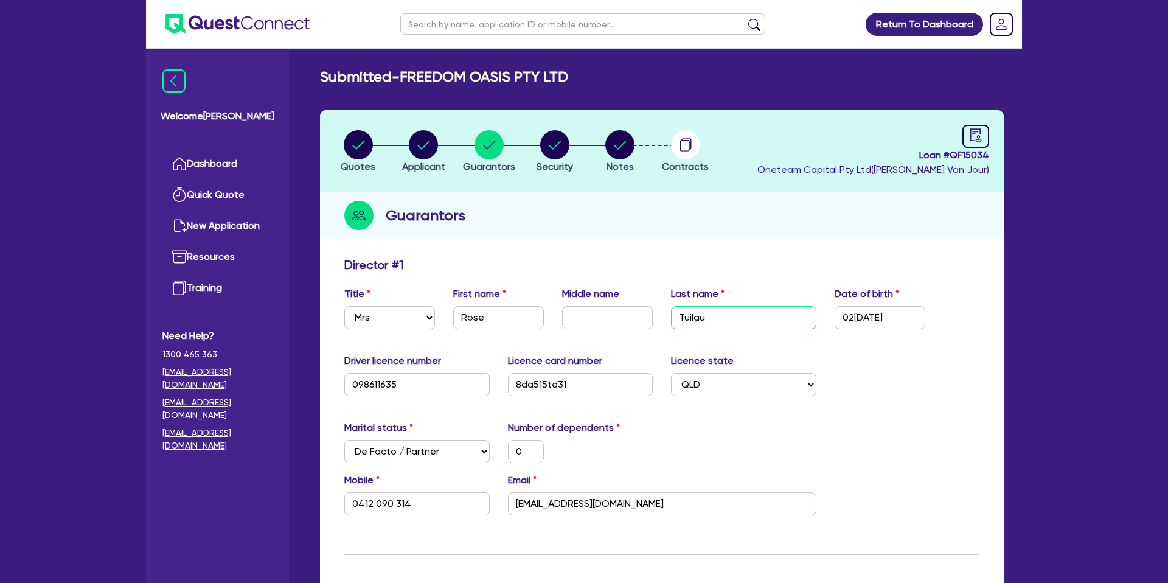
click at [696, 316] on input "Tuilau" at bounding box center [743, 317] width 145 height 23
click at [241, 144] on ul "Dashboard Quick Quote New Application Ref Company Ref Salesperson Resources Tra…" at bounding box center [217, 225] width 143 height 179
click at [226, 162] on link "Dashboard" at bounding box center [217, 163] width 110 height 31
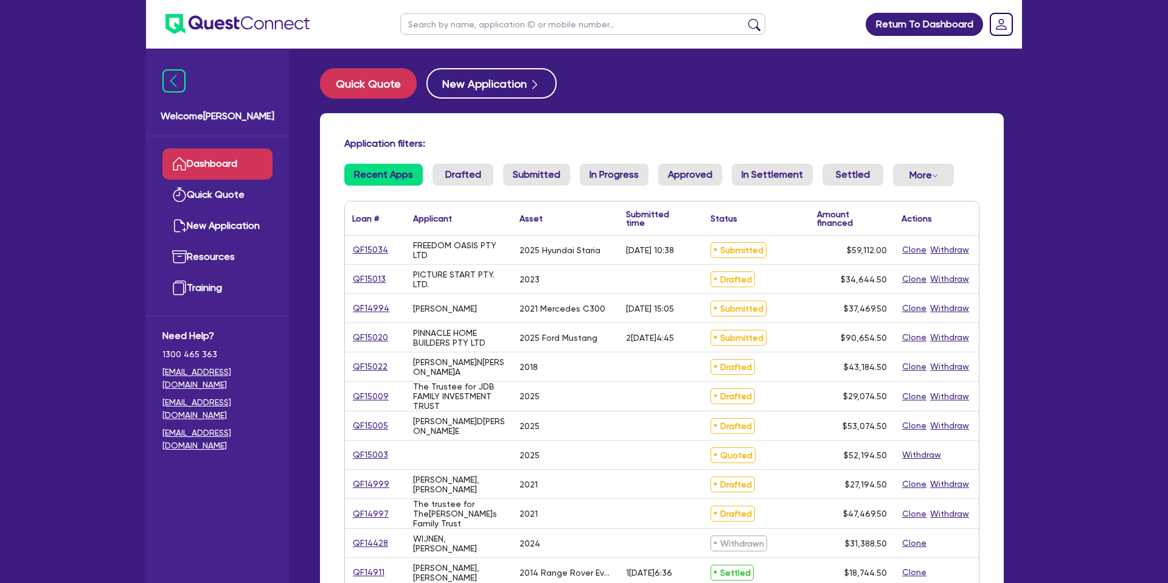
click at [481, 32] on input "text" at bounding box center [582, 23] width 365 height 21
click at [745, 18] on button "submit" at bounding box center [754, 26] width 19 height 17
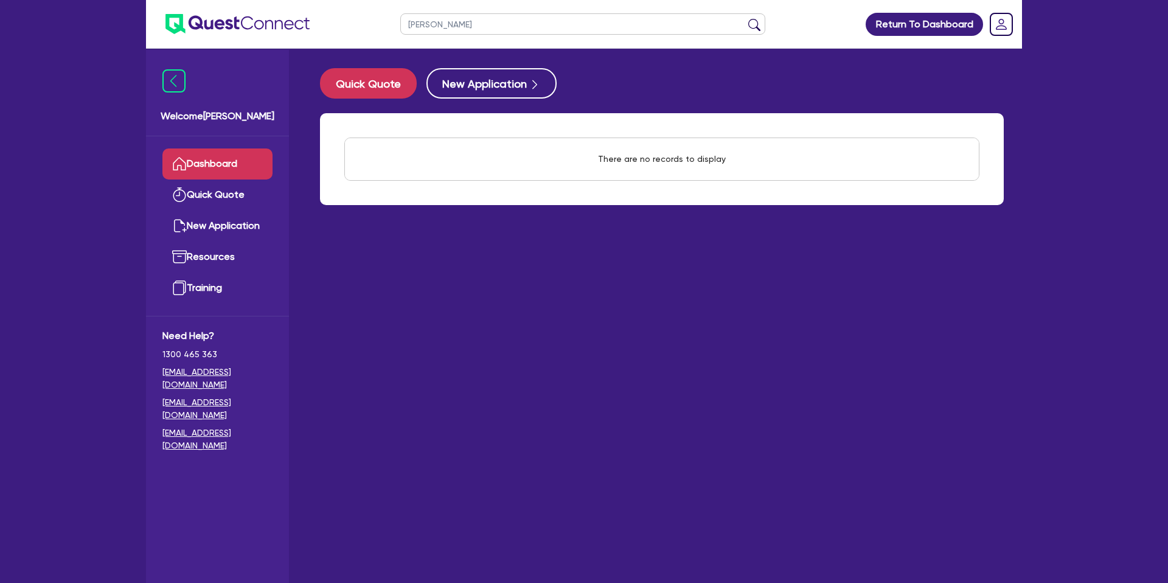
drag, startPoint x: 462, startPoint y: 23, endPoint x: 367, endPoint y: 33, distance: 95.4
click at [367, 33] on header "[PERSON_NAME] mc Return To Dashboard Edit Profile Logout" at bounding box center [584, 24] width 876 height 49
click at [431, 23] on input "[PERSON_NAME]" at bounding box center [582, 23] width 365 height 21
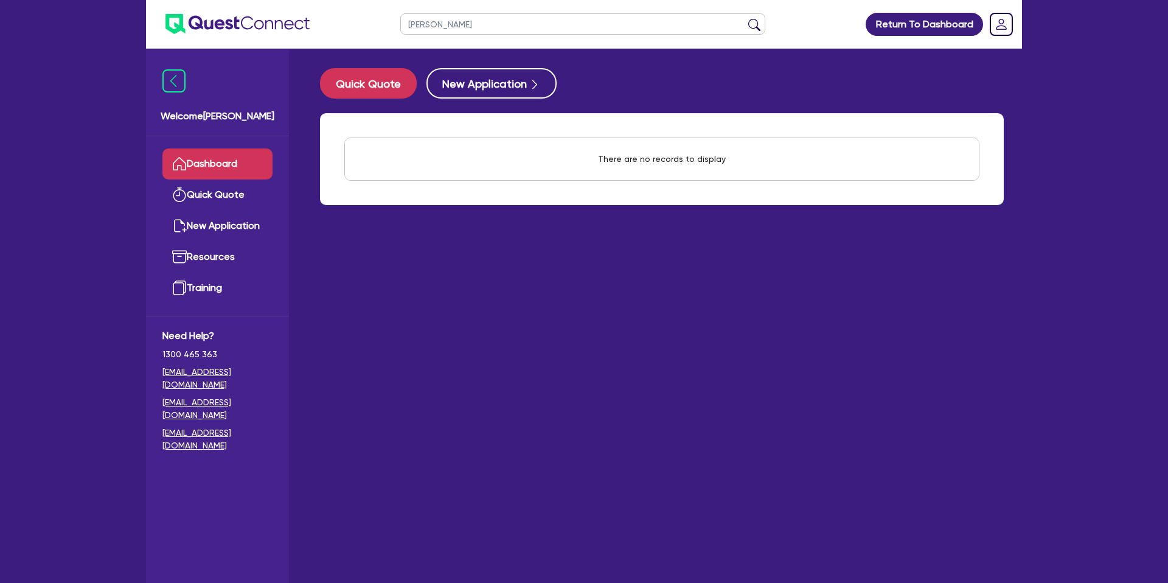
paste input "PARA NOBIS CONSULTING PTY LTD"
click at [745, 18] on button "submit" at bounding box center [754, 26] width 19 height 17
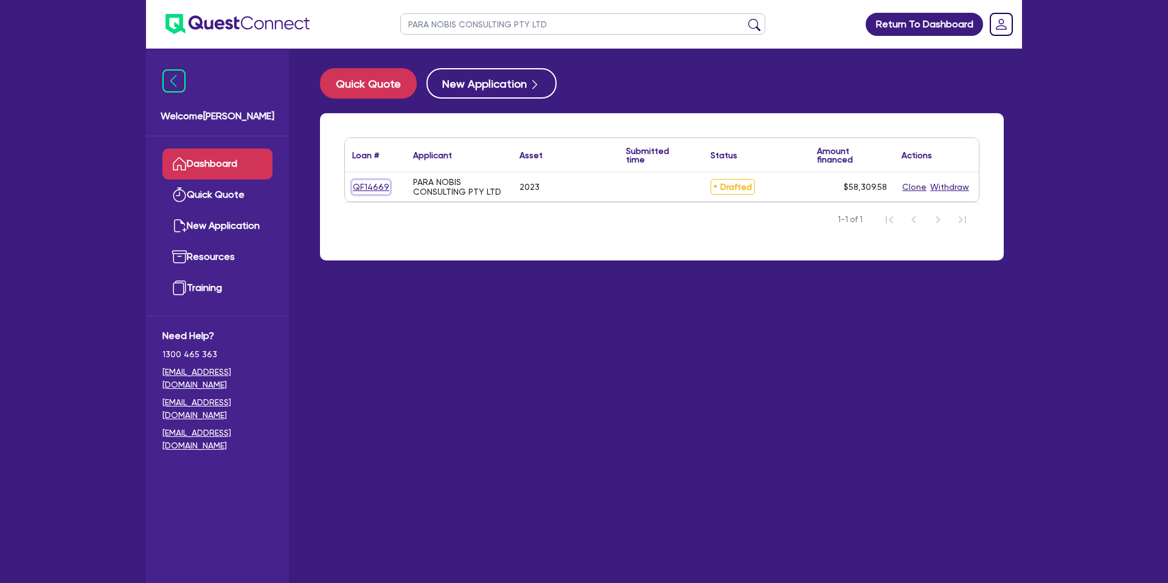
click at [369, 188] on link "QF14669" at bounding box center [371, 187] width 38 height 14
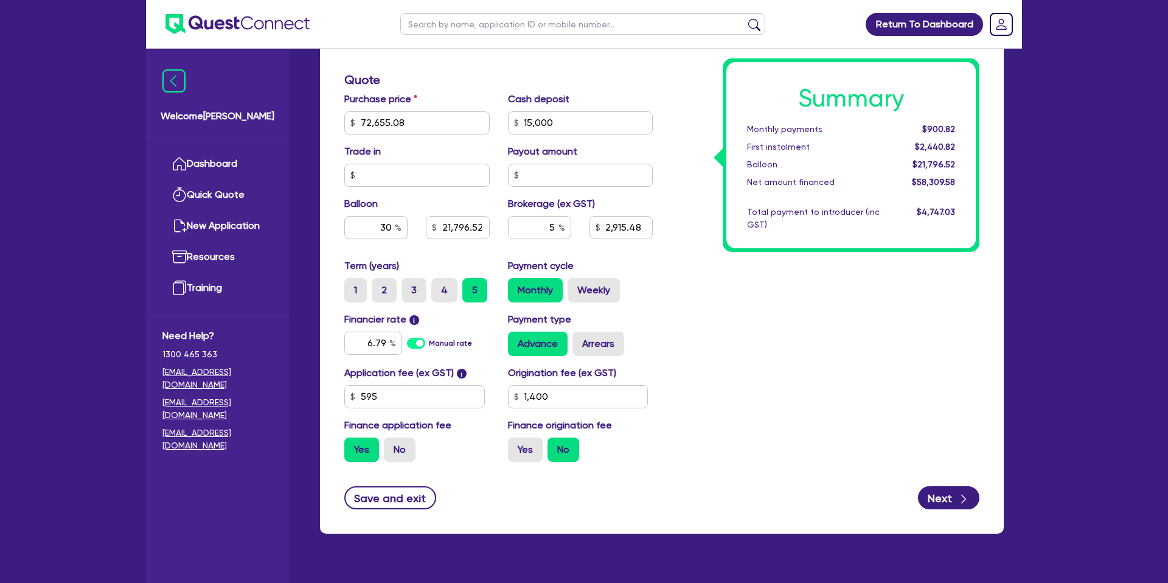
scroll to position [522, 0]
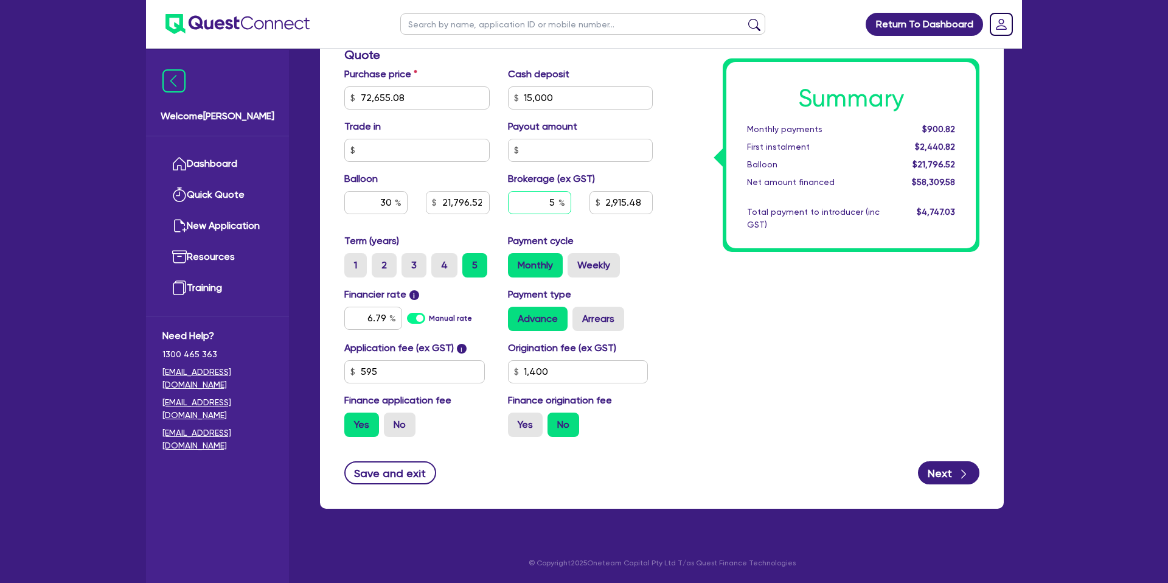
click at [554, 204] on input "5" at bounding box center [539, 202] width 63 height 23
click at [383, 314] on input "6.79" at bounding box center [373, 318] width 58 height 23
click at [951, 310] on div "Summary Monthly payments $837.99 First instalment $2,377.99 Balloon $21,796.52 …" at bounding box center [825, 90] width 327 height 711
click at [394, 202] on input "30" at bounding box center [375, 202] width 63 height 23
click at [870, 345] on div "Summary Monthly payments $1,133.75 First instalment $2,673.75 Balloon $2,179.65…" at bounding box center [825, 90] width 327 height 711
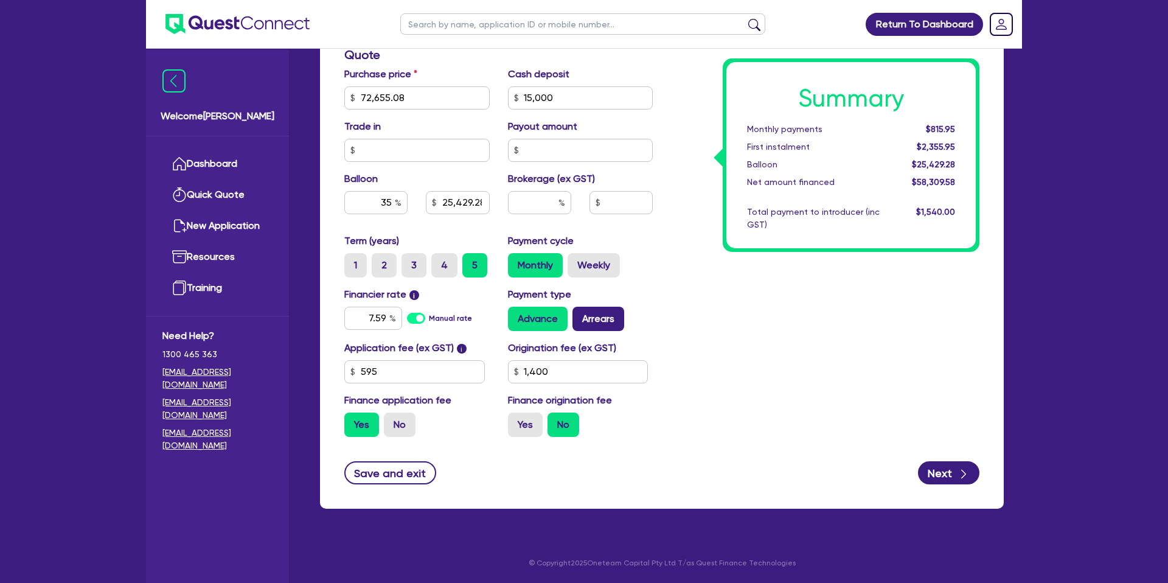
click at [597, 319] on label "Arrears" at bounding box center [598, 319] width 52 height 24
click at [630, 322] on div "Advance Arrears" at bounding box center [580, 319] width 145 height 24
click at [597, 321] on label "Arrears" at bounding box center [598, 319] width 52 height 24
click at [580, 314] on input "Arrears" at bounding box center [576, 311] width 8 height 8
click at [524, 430] on label "Yes" at bounding box center [525, 424] width 35 height 24
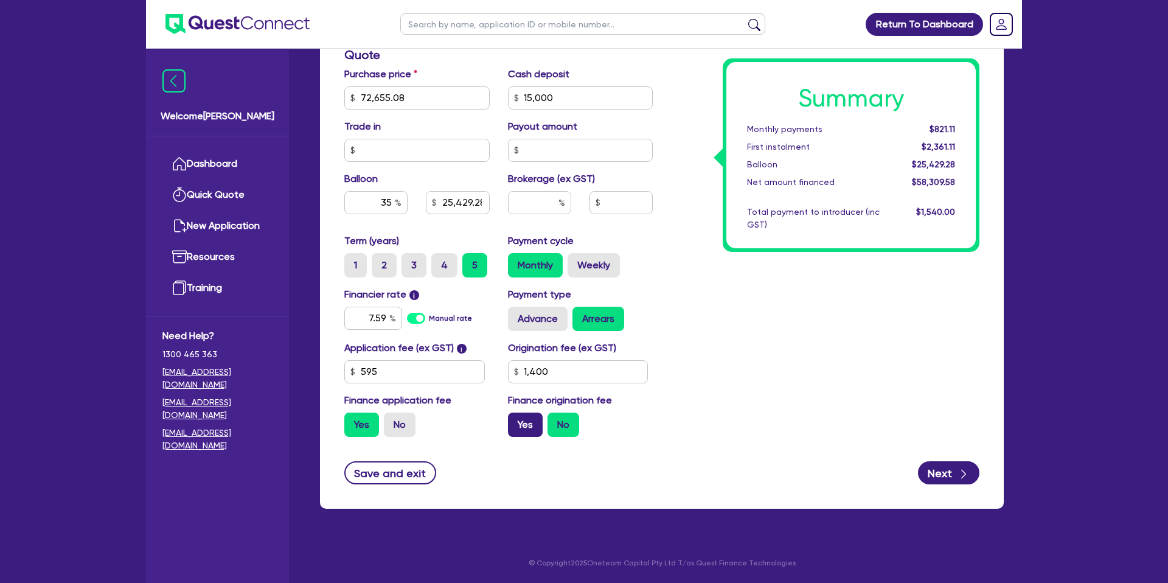
click at [516, 420] on input "Yes" at bounding box center [512, 416] width 8 height 8
click at [605, 269] on label "Weekly" at bounding box center [594, 265] width 52 height 24
click at [575, 261] on input "Weekly" at bounding box center [572, 257] width 8 height 8
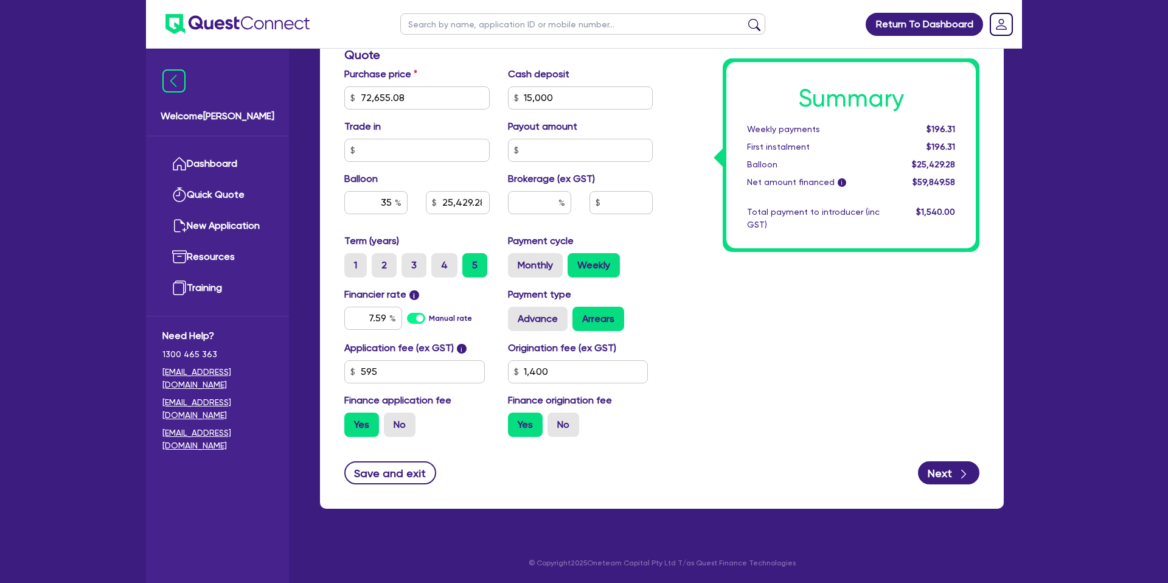
scroll to position [448, 0]
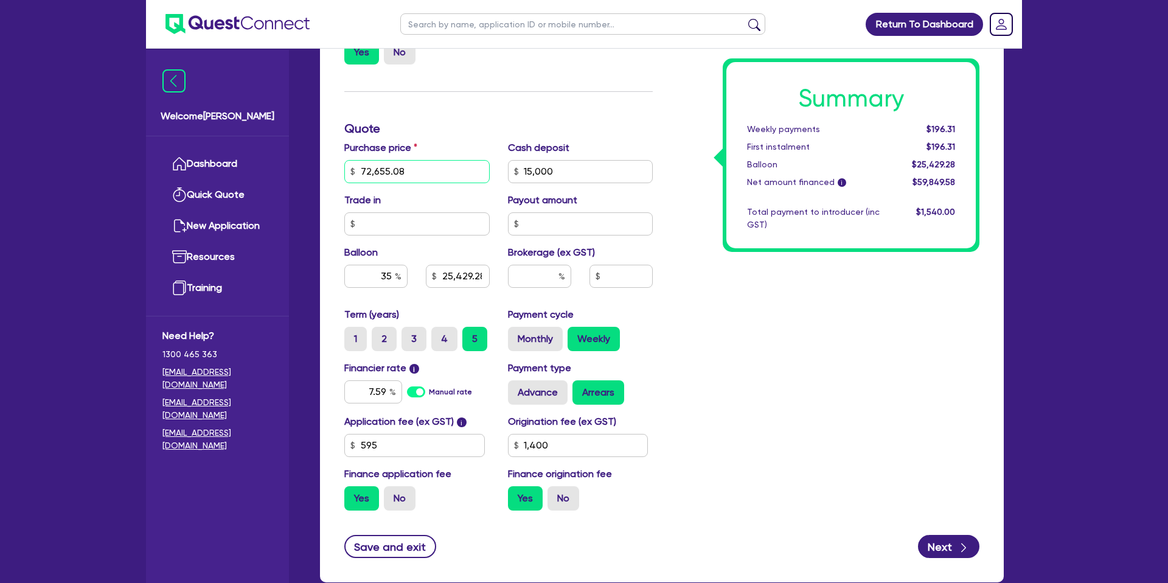
click at [409, 173] on input "72,655.08" at bounding box center [416, 171] width 145 height 23
click at [320, 163] on div "Finance type Chattel Mortgage Business Loan Asset type category Select Cars and…" at bounding box center [662, 192] width 684 height 779
click at [467, 154] on div "Purchase price 72,655.08" at bounding box center [417, 162] width 164 height 43
click at [409, 178] on input "72,655.08" at bounding box center [416, 171] width 145 height 23
drag, startPoint x: 718, startPoint y: 200, endPoint x: 704, endPoint y: 201, distance: 13.4
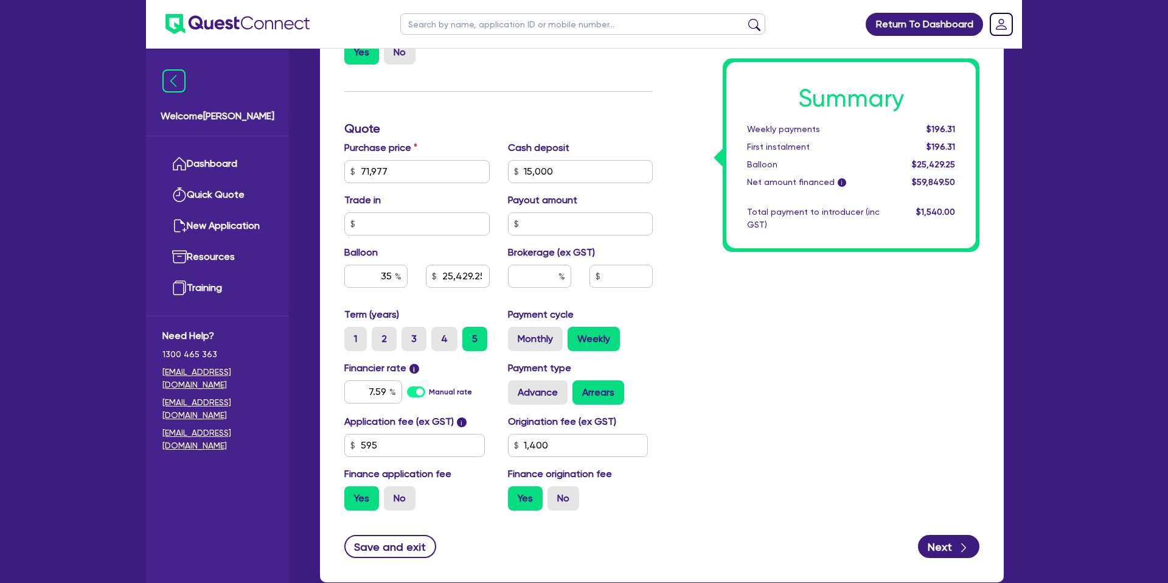
click at [717, 200] on div "Summary Weekly payments $196.31 First instalment $196.31 Balloon $25,429.25 Net…" at bounding box center [825, 164] width 327 height 711
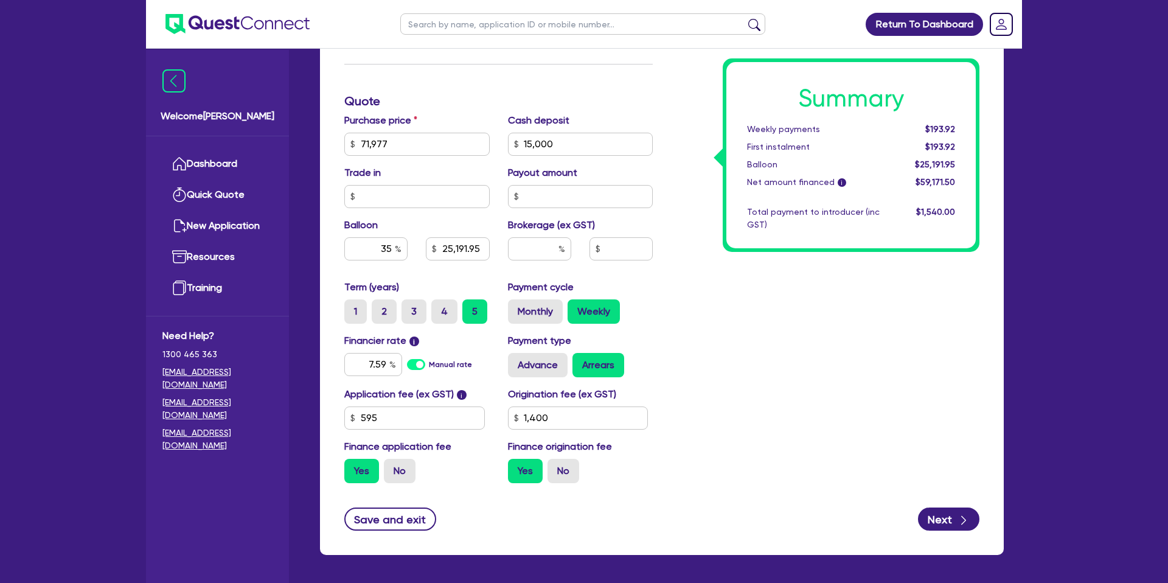
scroll to position [491, 0]
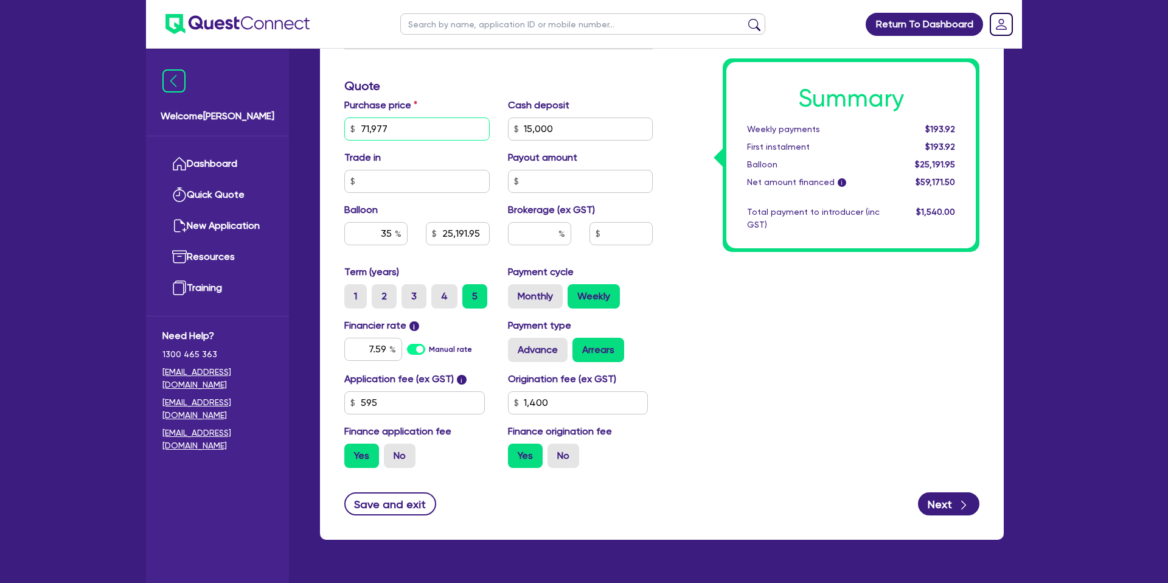
click at [403, 129] on input "71,977" at bounding box center [416, 128] width 145 height 23
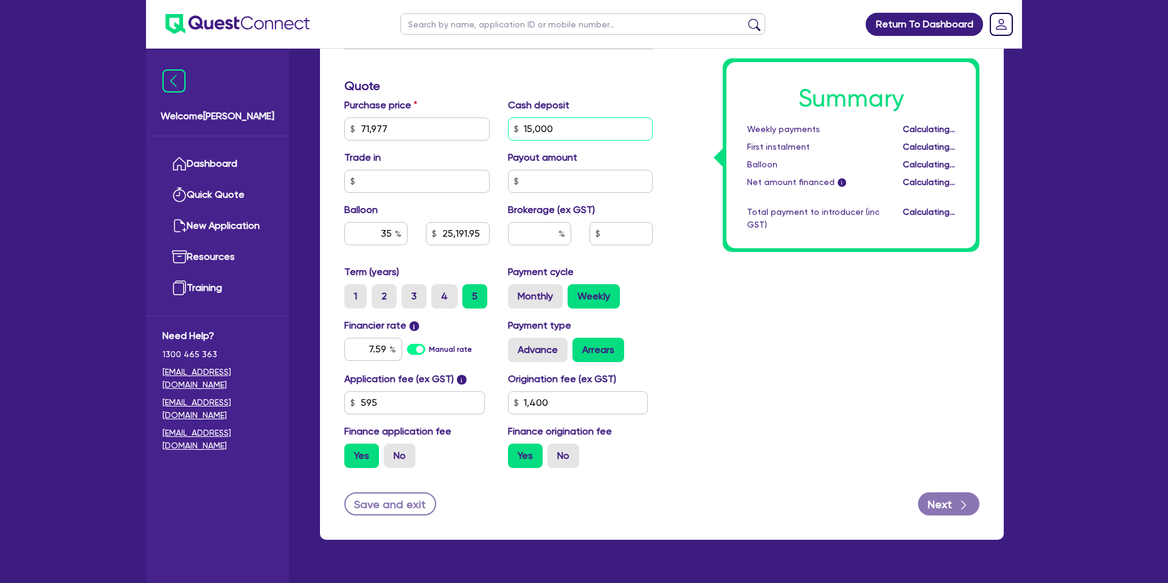
click at [576, 132] on input "15,000" at bounding box center [580, 128] width 145 height 23
click at [561, 229] on div at bounding box center [539, 233] width 63 height 23
click at [628, 236] on input "text" at bounding box center [620, 233] width 63 height 23
click at [382, 235] on input "35" at bounding box center [375, 233] width 63 height 23
click at [776, 281] on div "Summary Weekly payments $263.30 First instalment $263.30 Balloon $25,191.95 Net…" at bounding box center [825, 121] width 327 height 711
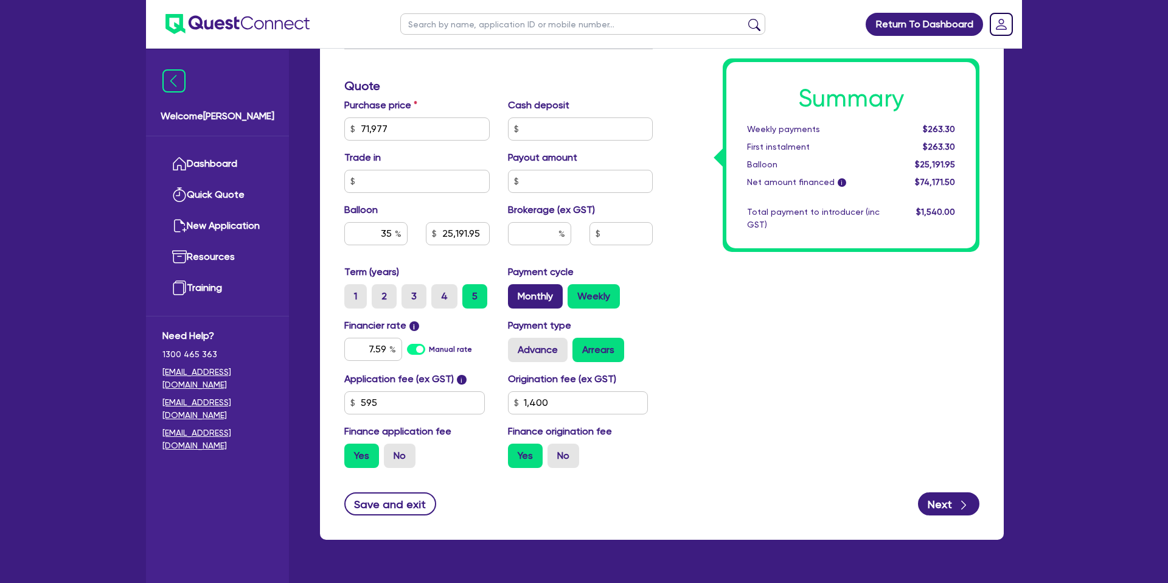
click at [534, 307] on label "Monthly" at bounding box center [535, 296] width 55 height 24
click at [516, 292] on input "Monthly" at bounding box center [512, 288] width 8 height 8
click at [387, 349] on input "7.59" at bounding box center [373, 349] width 58 height 23
click at [392, 231] on input "35" at bounding box center [375, 233] width 63 height 23
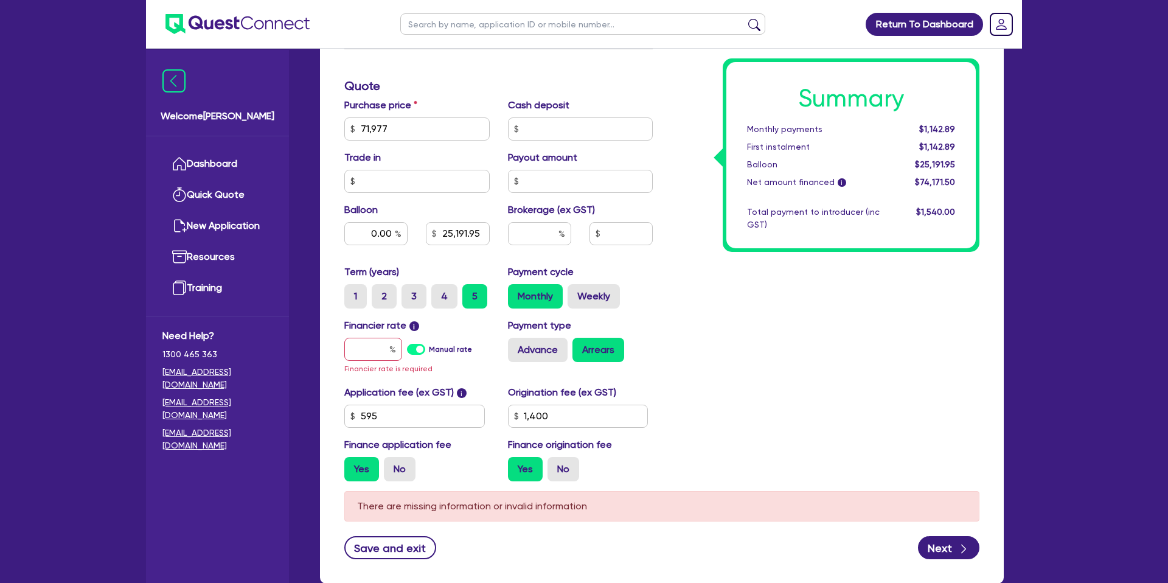
drag, startPoint x: 981, startPoint y: 362, endPoint x: 670, endPoint y: 359, distance: 310.8
click at [980, 362] on div "Summary Monthly payments $1,142.89 First instalment $1,142.89 Balloon $25,191.9…" at bounding box center [825, 128] width 327 height 724
click at [483, 231] on input "25,191.95" at bounding box center [457, 233] width 63 height 23
click at [393, 227] on input "0.00" at bounding box center [375, 233] width 63 height 23
click at [730, 308] on div "Summary Monthly payments $1,142.89 First instalment $1,142.89 Balloon $25,191.9…" at bounding box center [825, 128] width 327 height 724
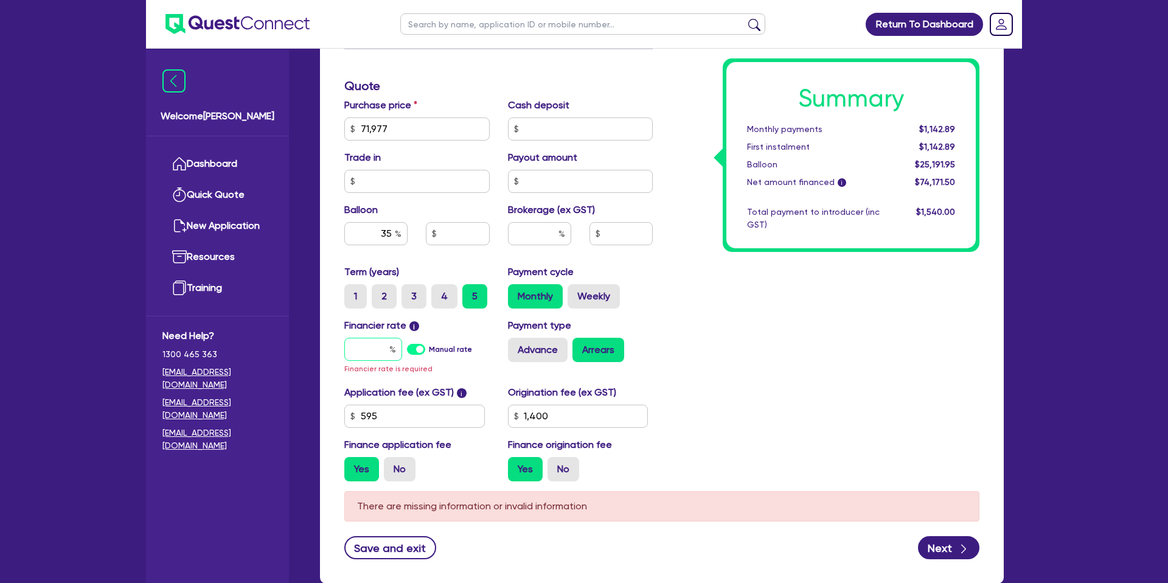
drag, startPoint x: 389, startPoint y: 345, endPoint x: 396, endPoint y: 355, distance: 12.2
click at [389, 344] on input "text" at bounding box center [373, 349] width 58 height 23
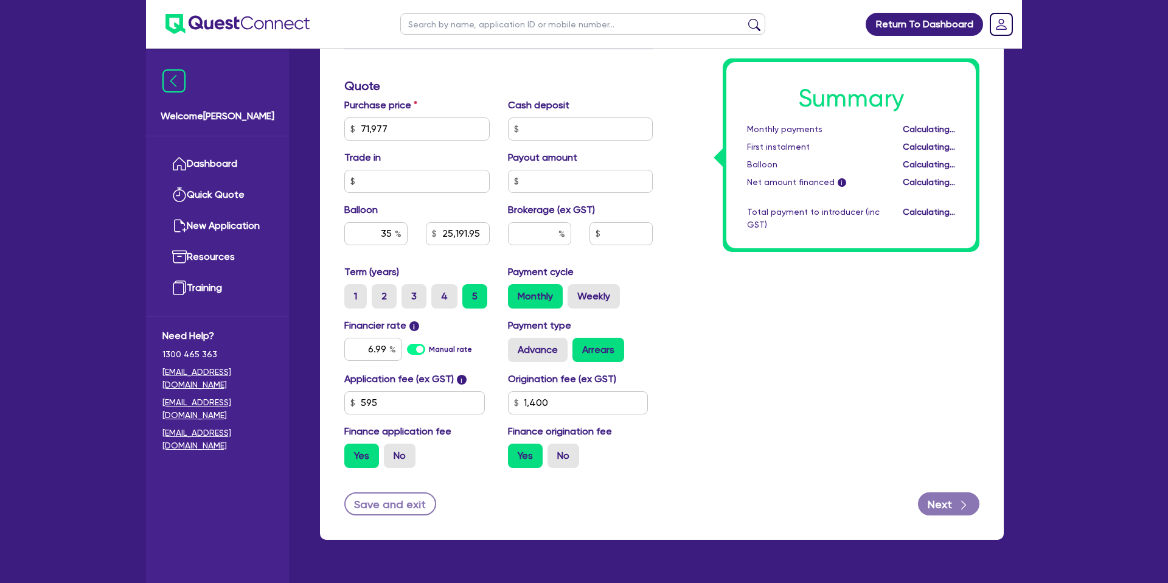
click at [825, 290] on div "Summary Monthly payments Calculating... First instalment Calculating... Balloon…" at bounding box center [825, 121] width 327 height 711
drag, startPoint x: 360, startPoint y: 129, endPoint x: 441, endPoint y: 133, distance: 81.0
click at [441, 133] on input "71,977" at bounding box center [416, 128] width 145 height 23
click at [775, 246] on div "Summary Monthly payments $1,116.37 First instalment $1,116.37 Balloon $25,191.9…" at bounding box center [850, 155] width 249 height 186
click at [576, 131] on input "text" at bounding box center [580, 128] width 145 height 23
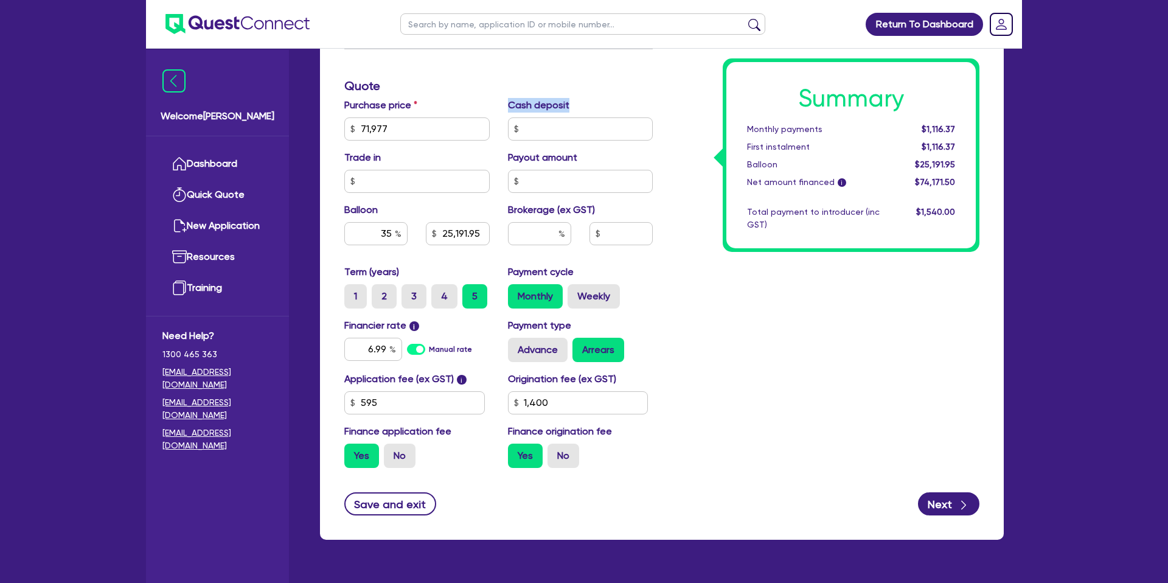
drag, startPoint x: 509, startPoint y: 105, endPoint x: 582, endPoint y: 103, distance: 73.0
click at [582, 103] on div "Cash deposit" at bounding box center [581, 119] width 164 height 43
click at [584, 104] on div "Cash deposit" at bounding box center [581, 119] width 164 height 43
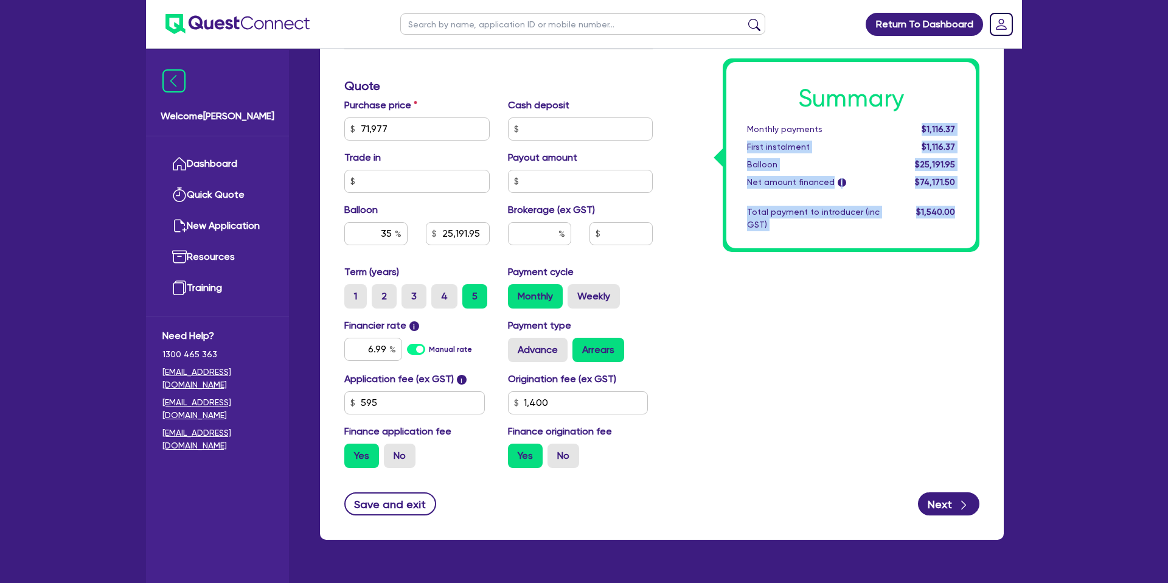
drag, startPoint x: 914, startPoint y: 128, endPoint x: 1003, endPoint y: 127, distance: 89.4
click at [1003, 127] on div "Finance type Chattel Mortgage Business Loan Asset type category Select Cars and…" at bounding box center [662, 149] width 684 height 779
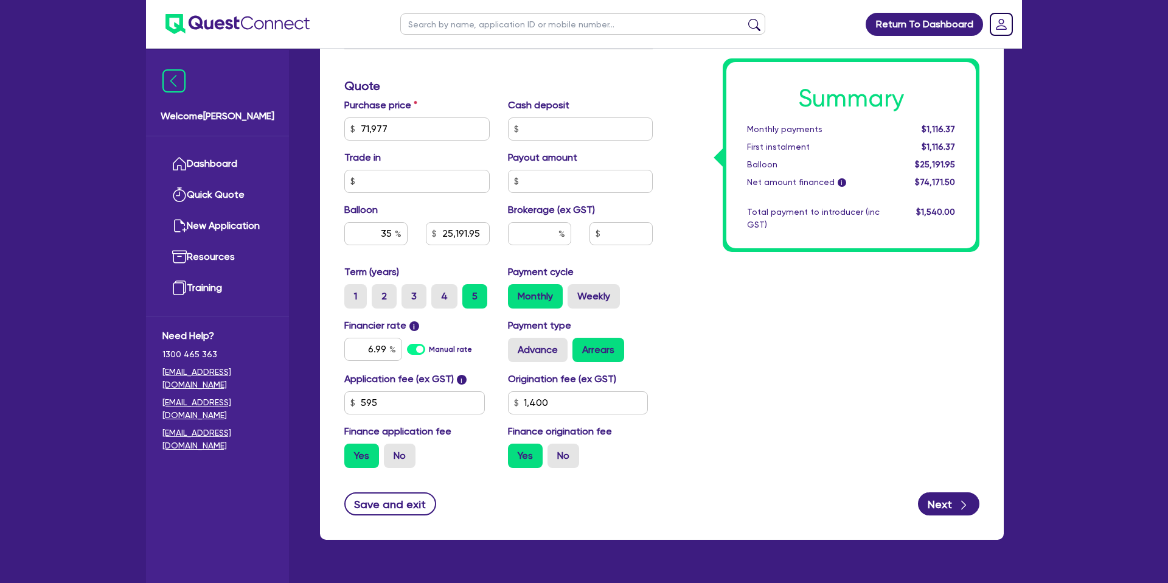
click at [948, 123] on div "$1,116.37" at bounding box center [926, 129] width 75 height 13
drag, startPoint x: 920, startPoint y: 128, endPoint x: 973, endPoint y: 128, distance: 52.9
click at [973, 128] on div "Summary Monthly payments $1,116.37 First instalment $1,116.37 Balloon $25,191.9…" at bounding box center [850, 155] width 249 height 186
click at [968, 125] on div "Summary Monthly payments $1,116.37 First instalment $1,116.37 Balloon $25,191.9…" at bounding box center [850, 155] width 249 height 186
click at [774, 259] on div "Summary Monthly payments $1,116.37 First instalment $1,116.37 Balloon $25,191.9…" at bounding box center [825, 121] width 327 height 711
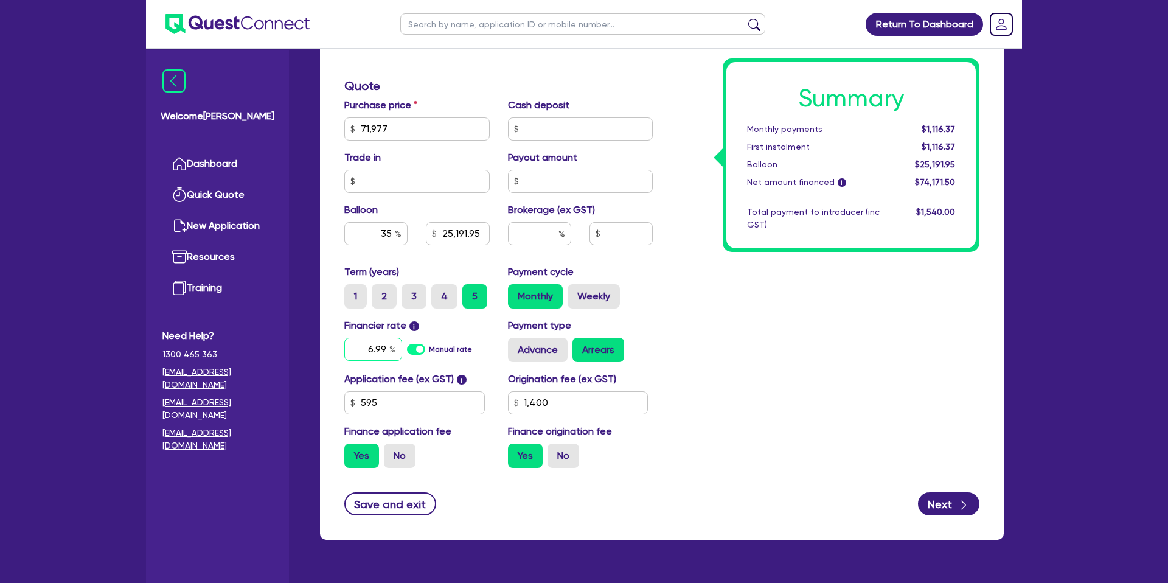
click at [386, 345] on input "6.99" at bounding box center [373, 349] width 58 height 23
click at [422, 178] on input "text" at bounding box center [416, 181] width 145 height 23
click at [577, 179] on input "text" at bounding box center [580, 181] width 145 height 23
click at [484, 265] on div "Term (years) 1 2 3 4 5" at bounding box center [417, 287] width 164 height 44
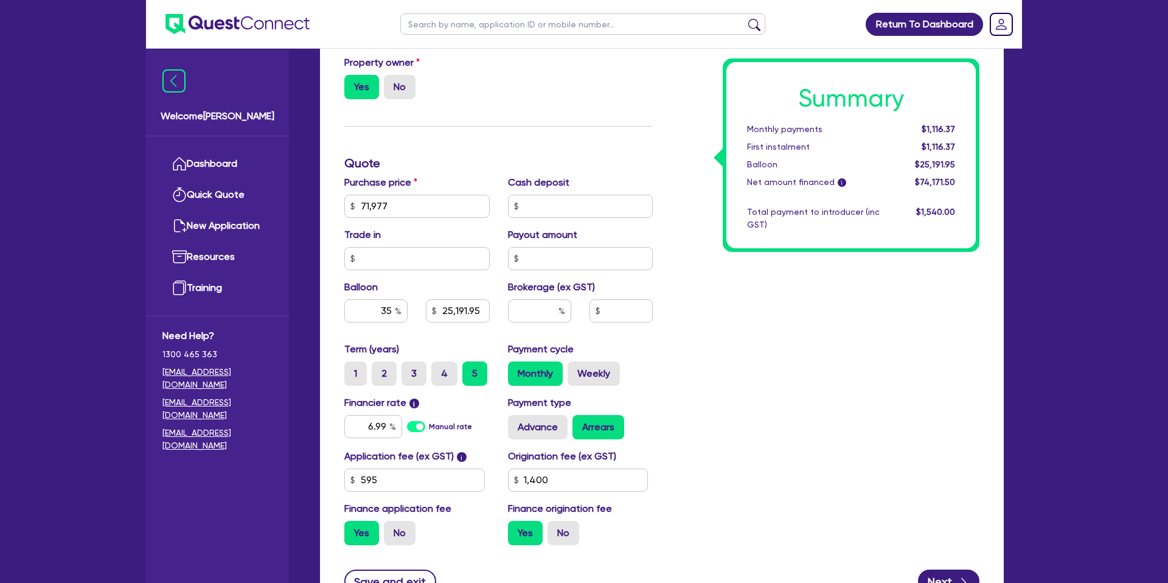
scroll to position [412, 0]
drag, startPoint x: 653, startPoint y: 169, endPoint x: 446, endPoint y: 18, distance: 256.0
click at [653, 170] on div "Finance type Chattel Mortgage Business Loan Asset type category Select Cars and…" at bounding box center [498, 200] width 327 height 711
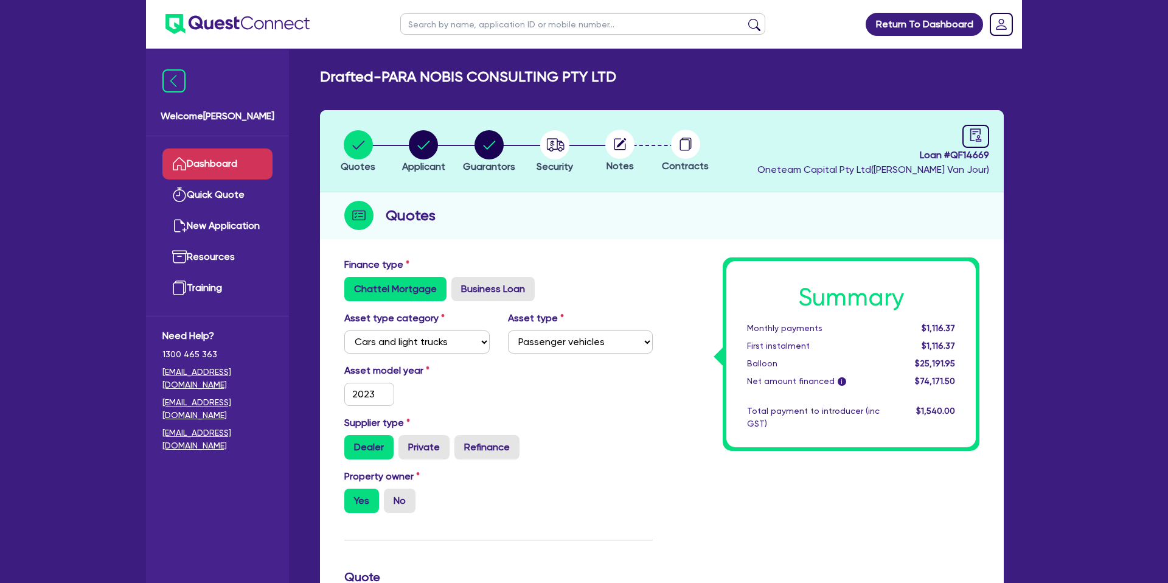
click at [205, 173] on link "Dashboard" at bounding box center [217, 163] width 110 height 31
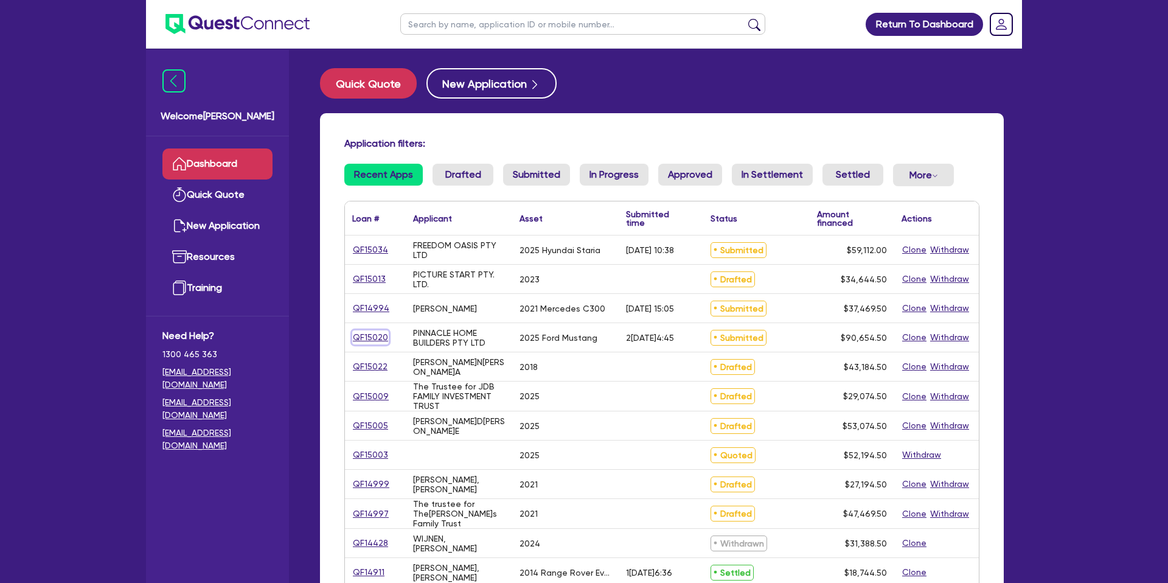
click at [374, 337] on link "QF15020" at bounding box center [370, 337] width 36 height 14
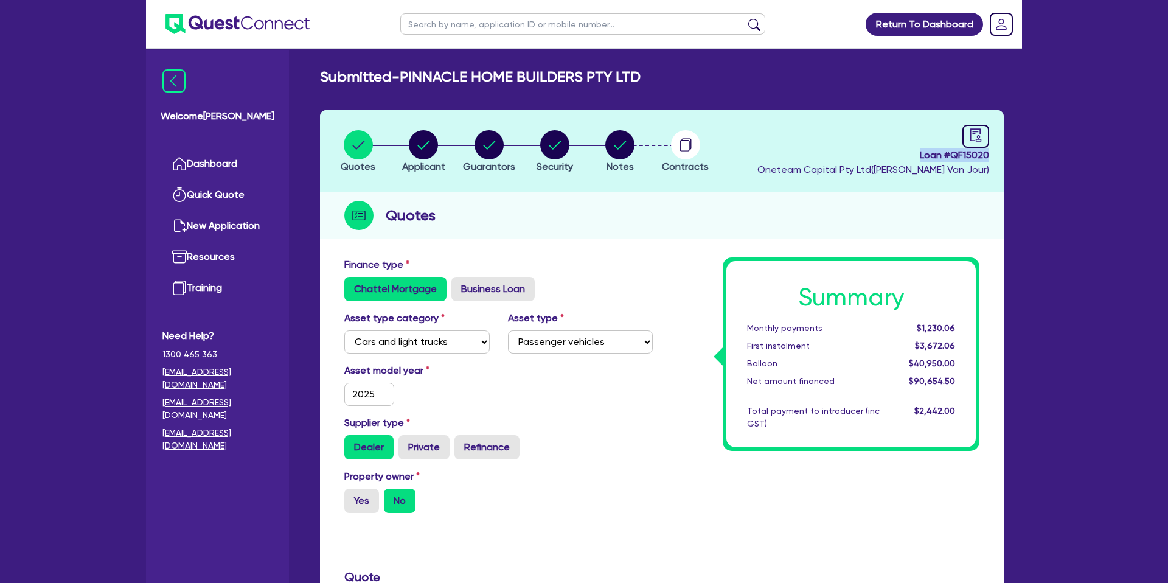
drag, startPoint x: 917, startPoint y: 156, endPoint x: 1005, endPoint y: 156, distance: 87.6
click at [1005, 156] on div "Quotes Applicant [GEOGRAPHIC_DATA] Security Notes Contracts Loan # QF15020 Onet…" at bounding box center [662, 577] width 702 height 935
copy span "Loan # QF15020"
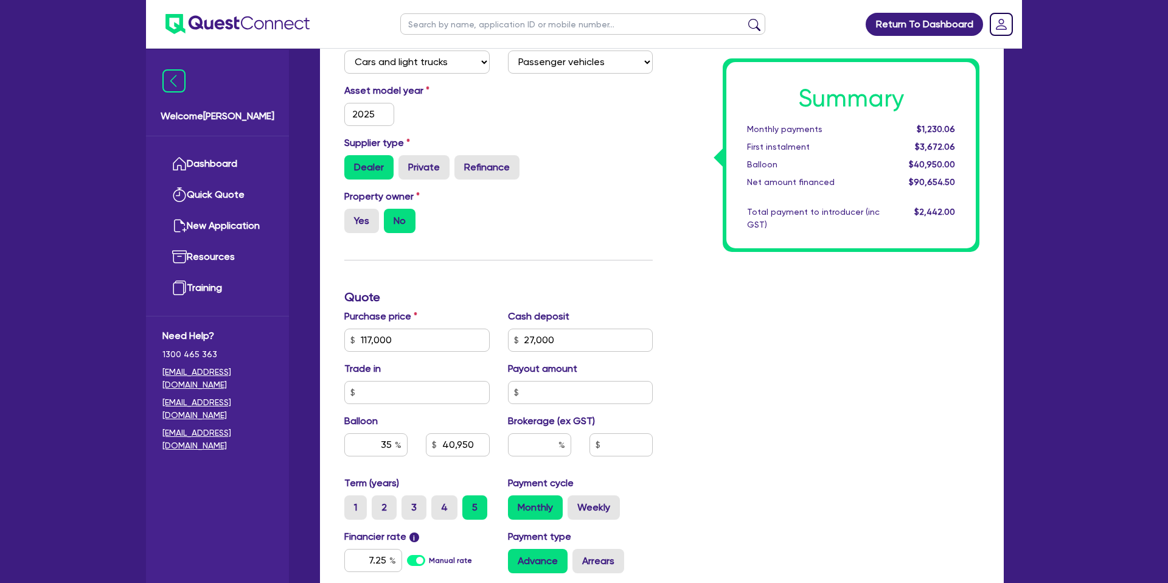
scroll to position [271, 0]
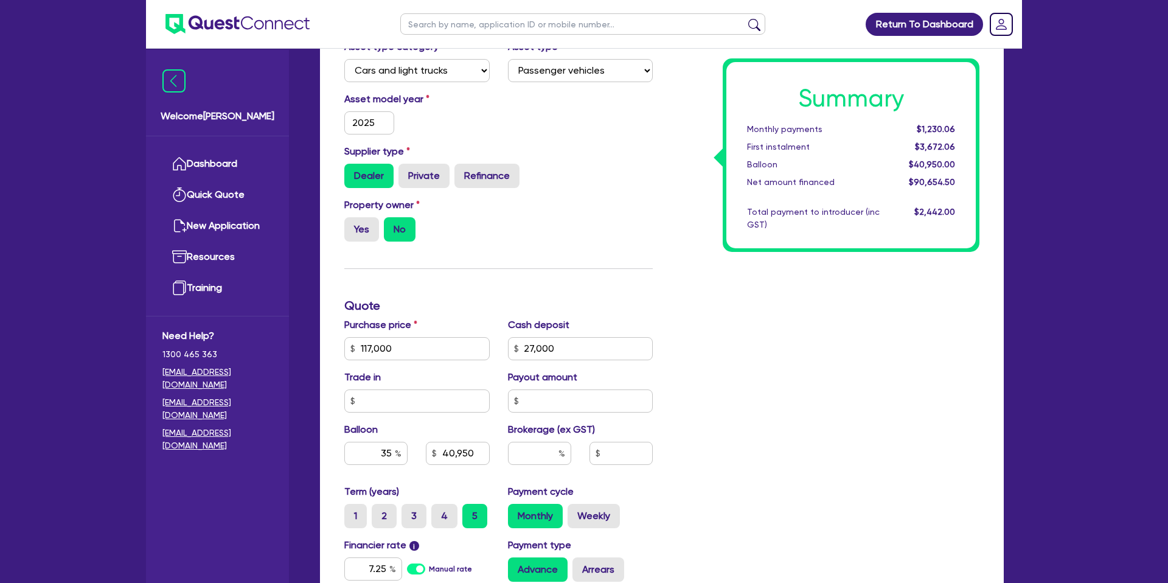
drag, startPoint x: 439, startPoint y: 359, endPoint x: 428, endPoint y: 352, distance: 12.3
click at [438, 355] on div "Purchase price 117,000 Cash deposit 27,000 Trade in Payout amount Balloon 35 40…" at bounding box center [498, 401] width 327 height 167
click at [428, 350] on input "117,000" at bounding box center [416, 348] width 145 height 23
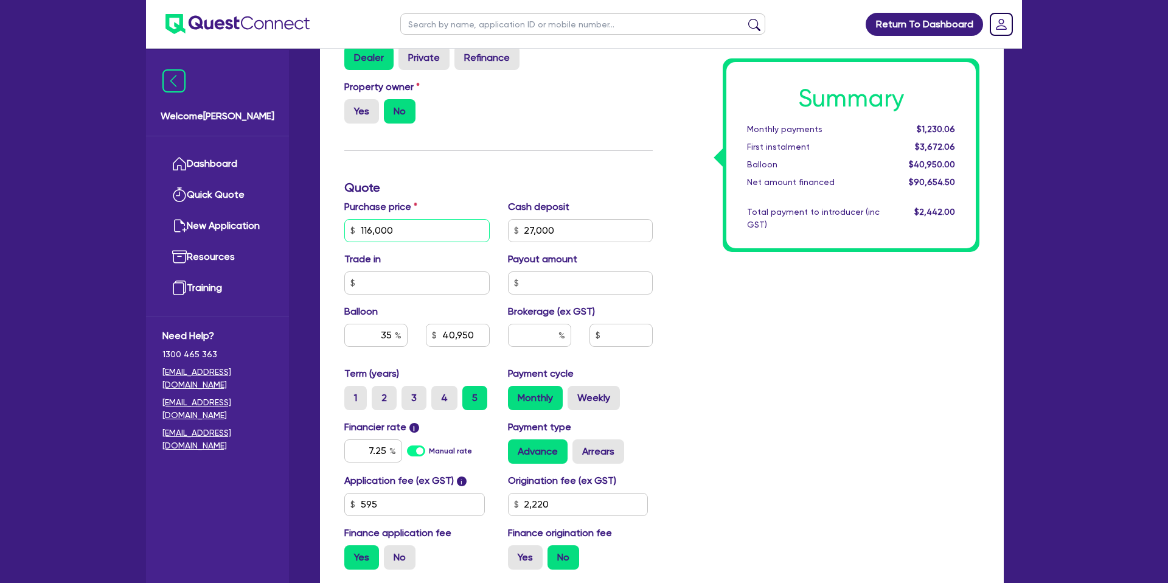
scroll to position [373, 0]
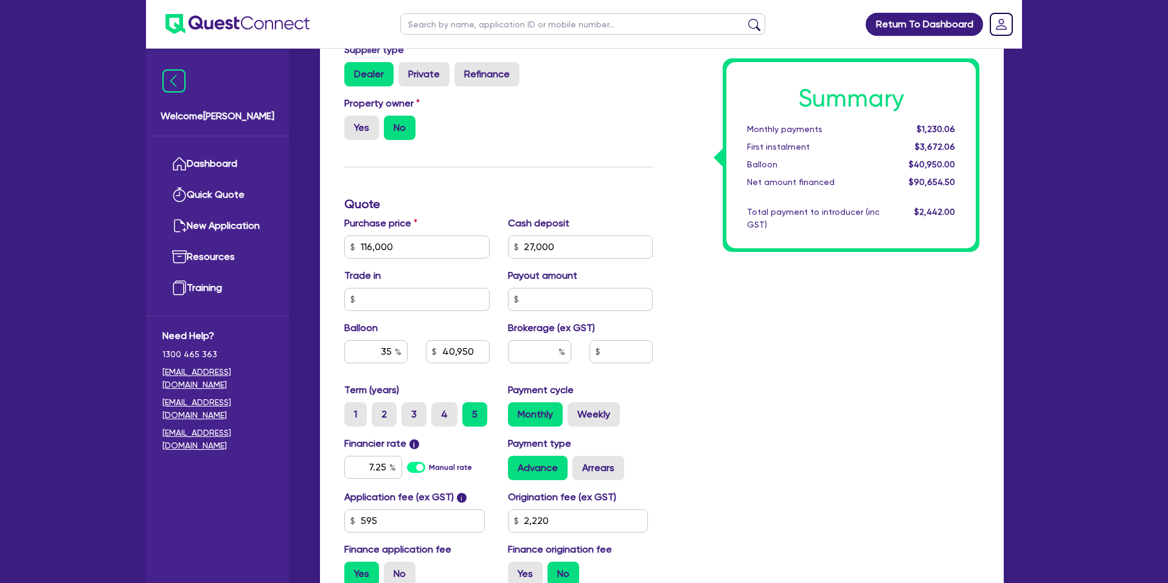
click at [603, 233] on div "Cash deposit 27,000" at bounding box center [581, 237] width 164 height 43
click at [616, 249] on input "27,000" at bounding box center [580, 246] width 145 height 23
click at [807, 301] on div "Summary Monthly payments Calculating... First instalment Calculating... Balloon…" at bounding box center [825, 239] width 327 height 711
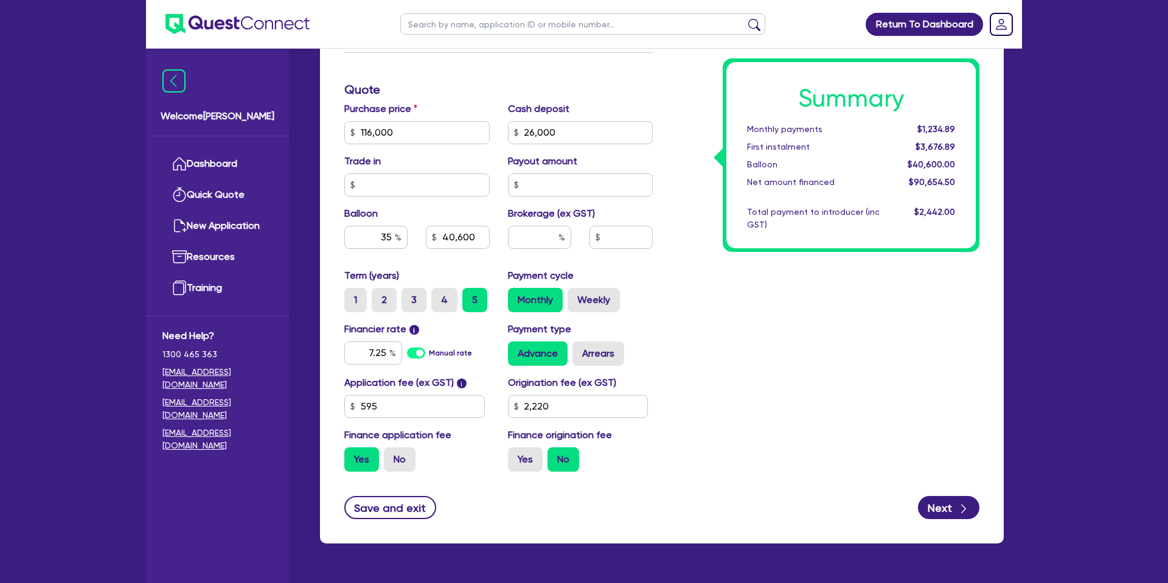
scroll to position [482, 0]
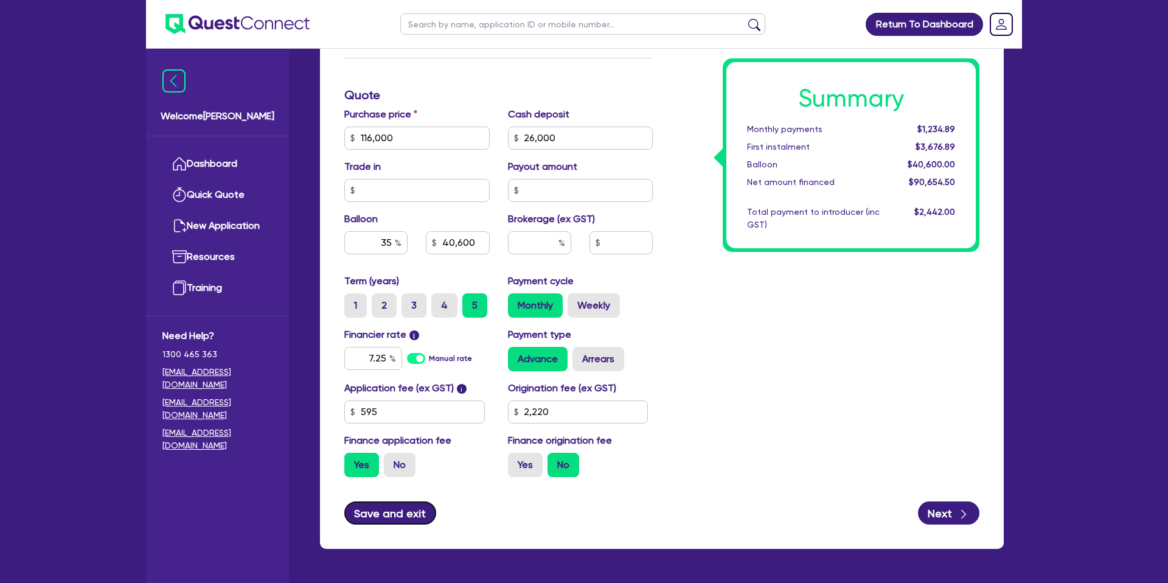
click at [397, 515] on button "Save and exit" at bounding box center [390, 512] width 92 height 23
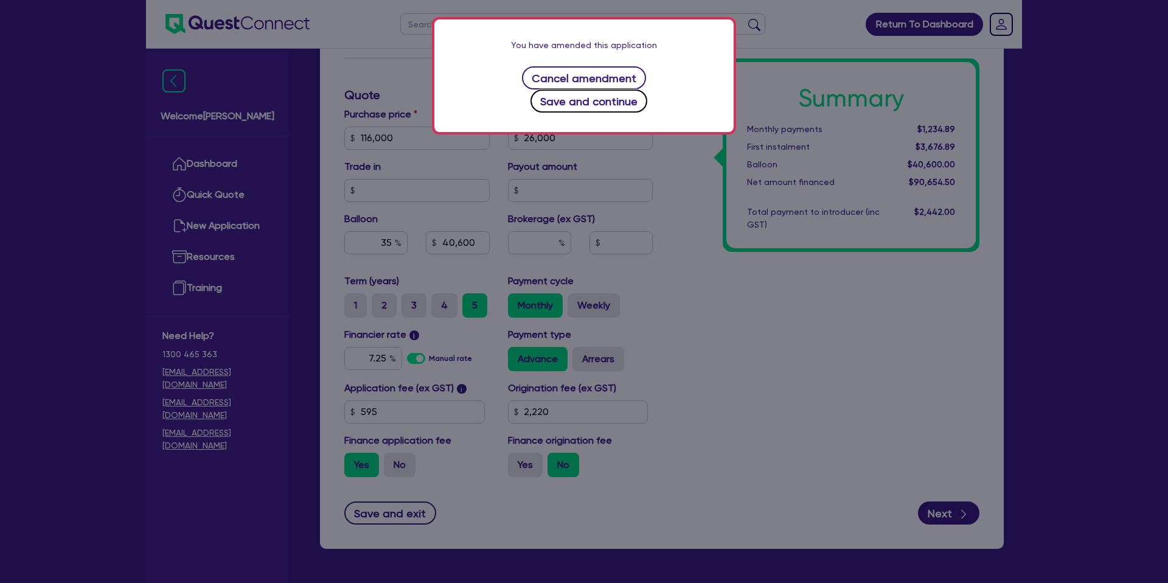
click at [641, 89] on button "Save and continue" at bounding box center [588, 100] width 117 height 23
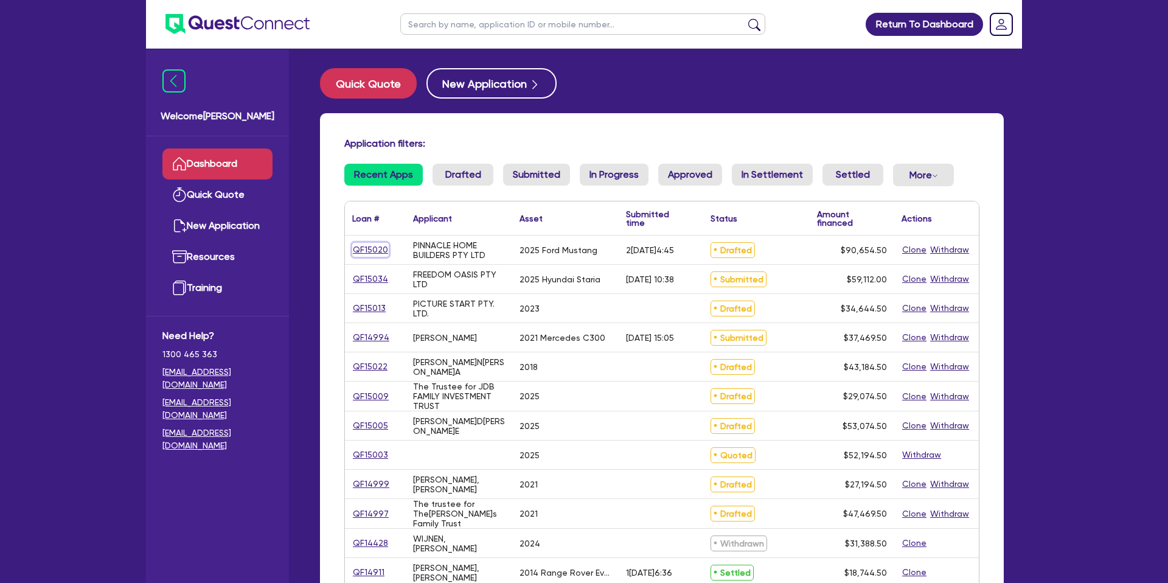
click at [372, 249] on link "QF15020" at bounding box center [370, 250] width 36 height 14
